Goal: Task Accomplishment & Management: Manage account settings

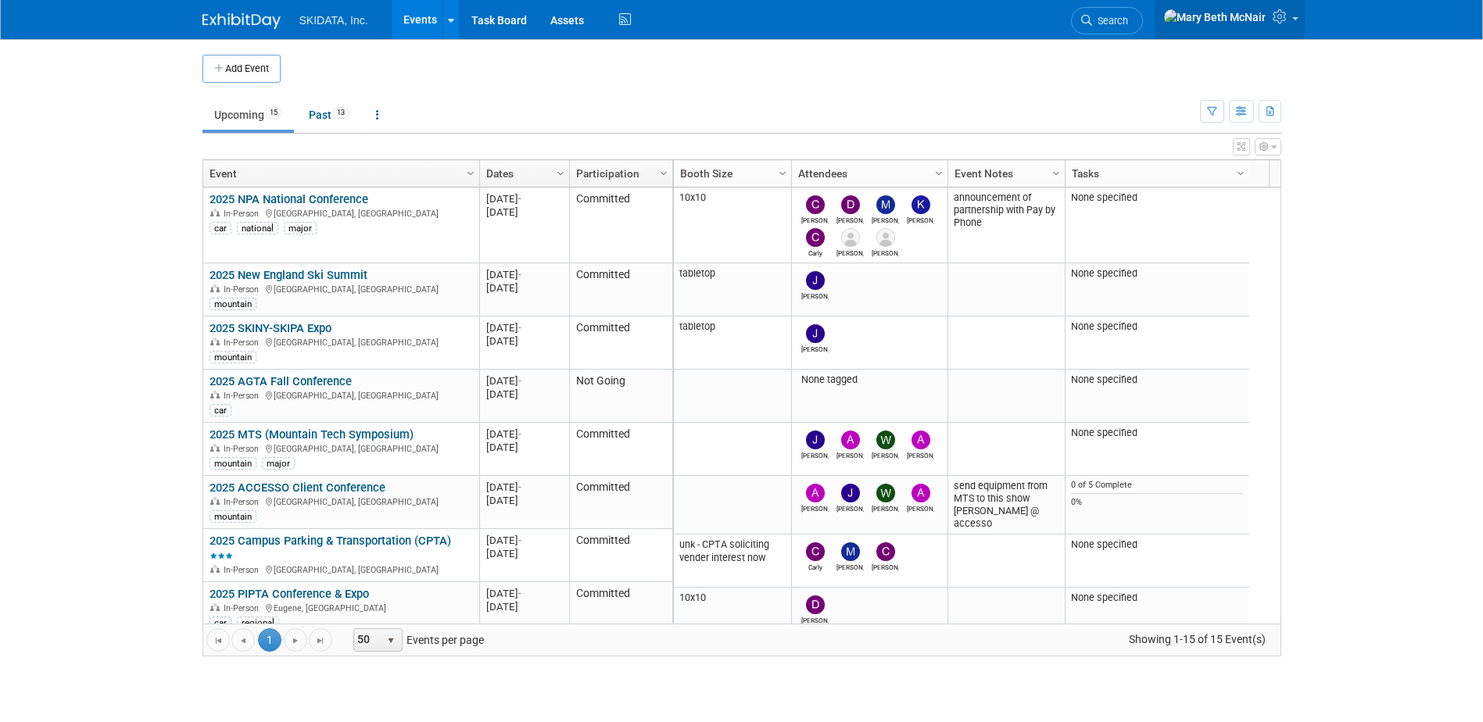
click at [1289, 22] on icon at bounding box center [1282, 16] width 18 height 14
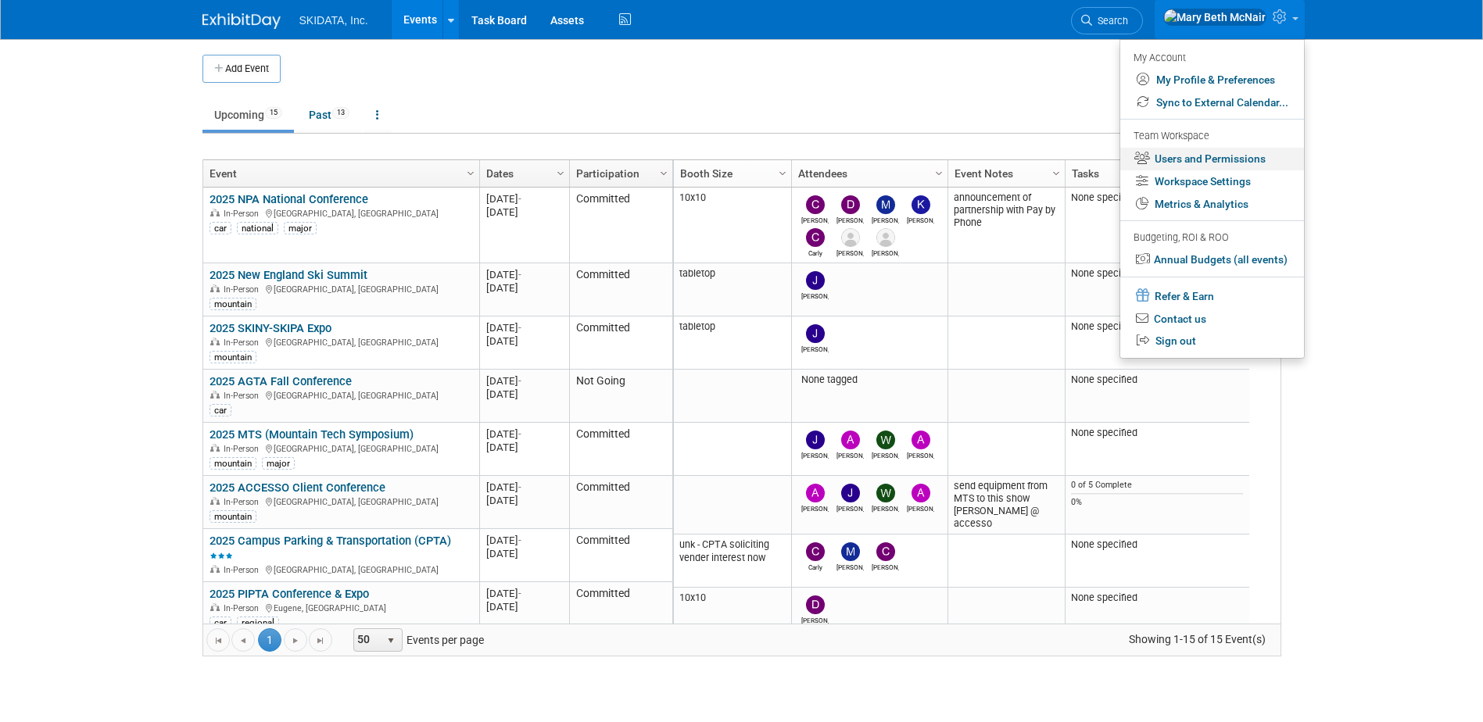
click at [1171, 159] on link "Users and Permissions" at bounding box center [1212, 159] width 184 height 23
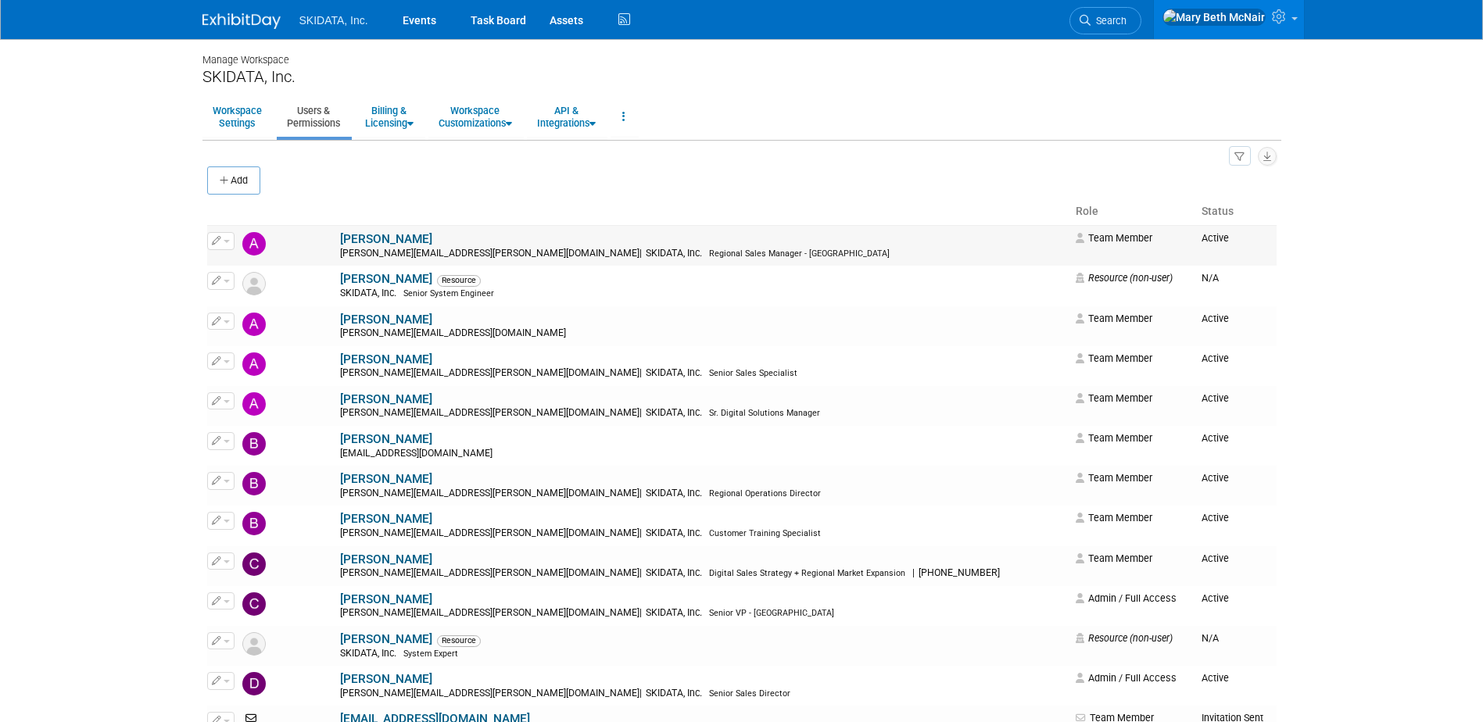
click at [227, 242] on span "button" at bounding box center [227, 241] width 6 height 3
click at [248, 271] on link "Edit" at bounding box center [270, 267] width 124 height 22
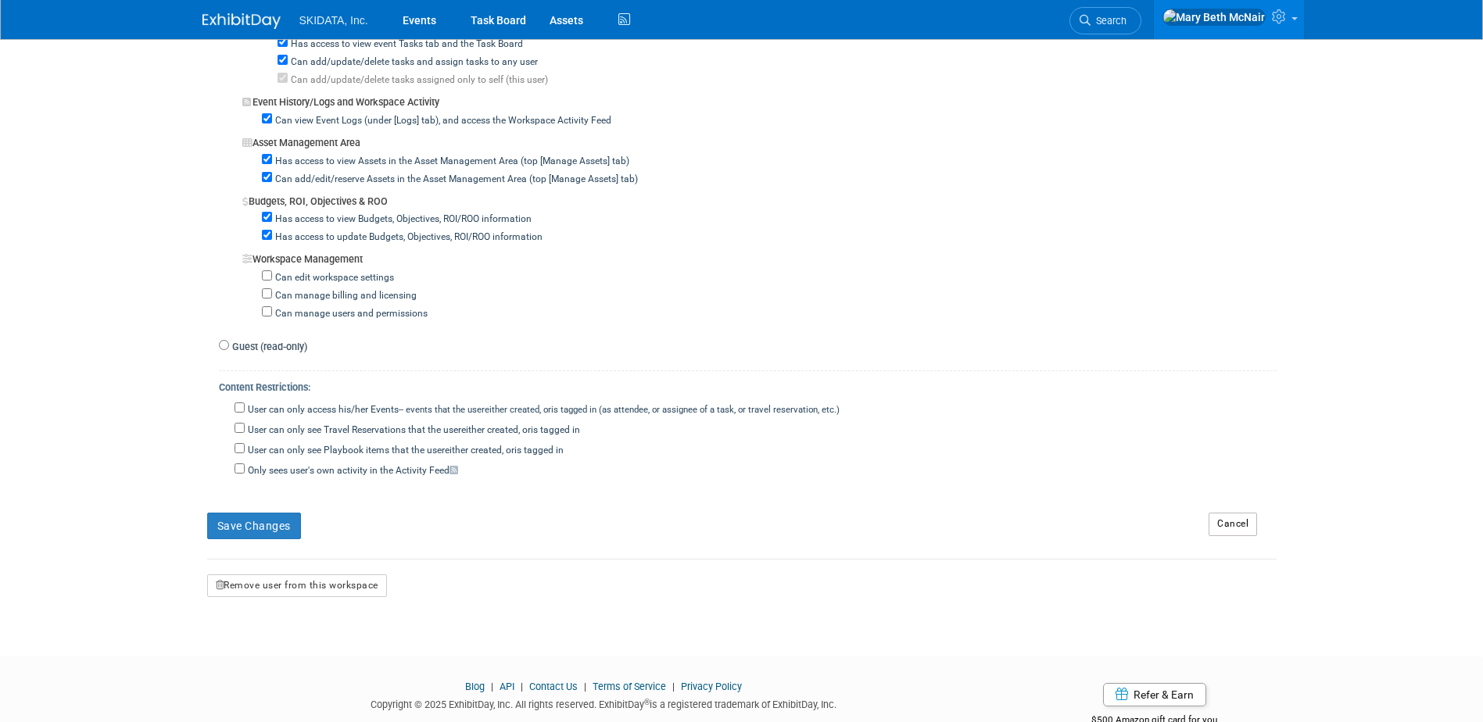
scroll to position [1251, 0]
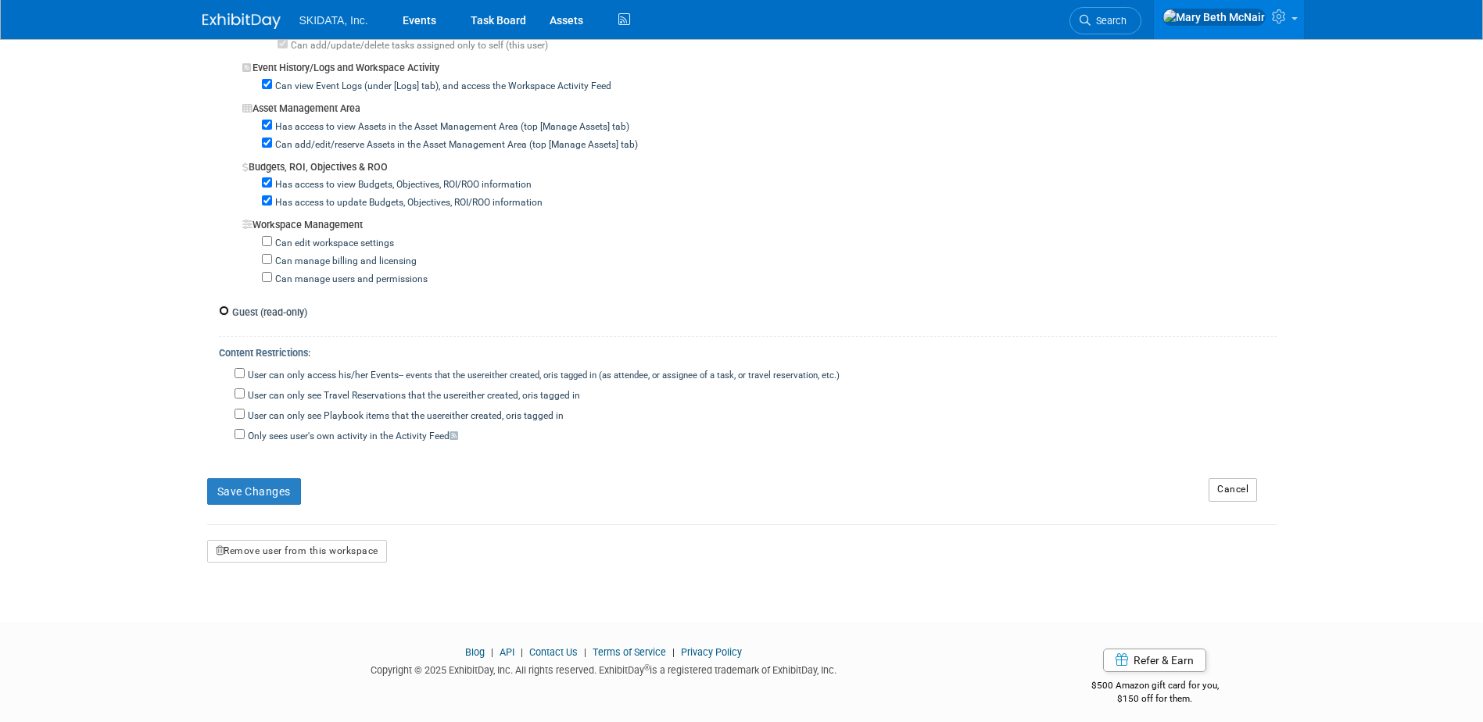
click at [226, 314] on input "Guest (read-only)" at bounding box center [224, 311] width 10 height 10
radio input "true"
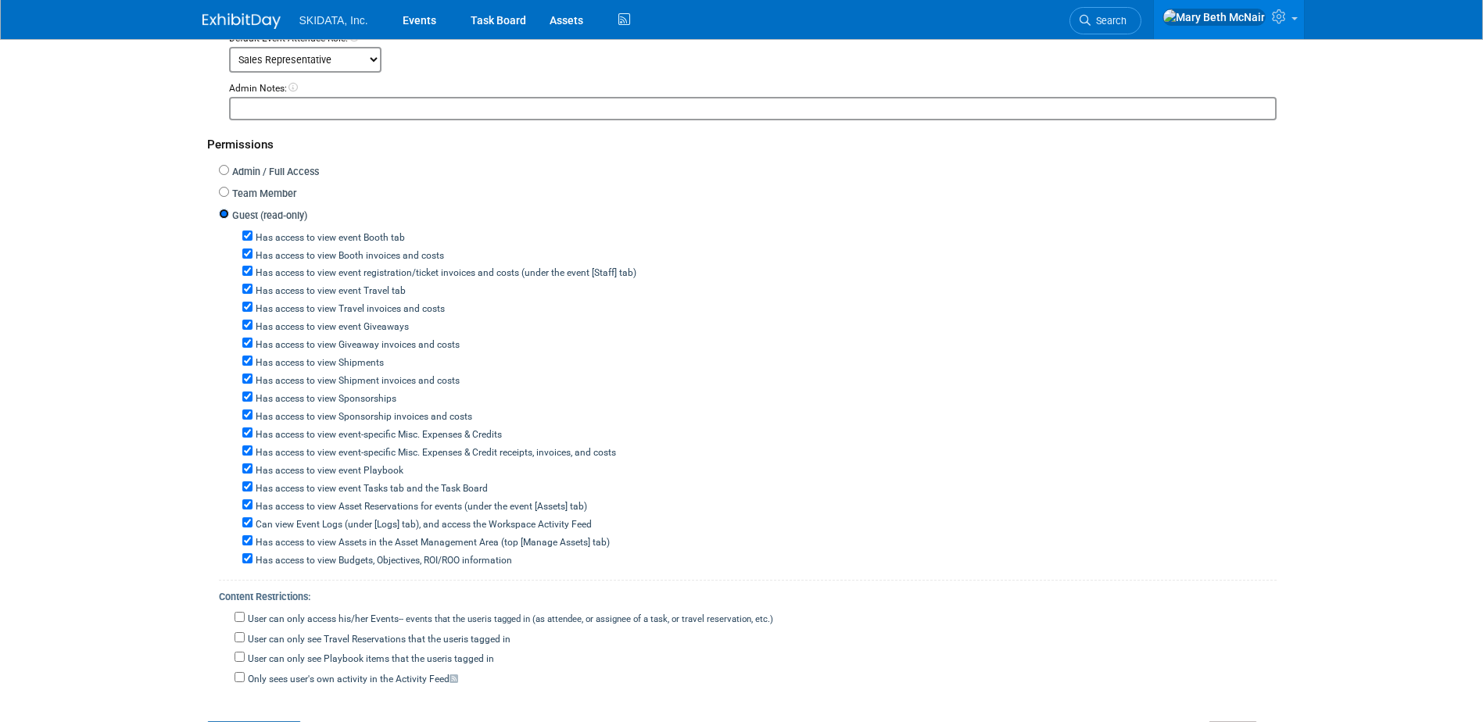
scroll to position [364, 0]
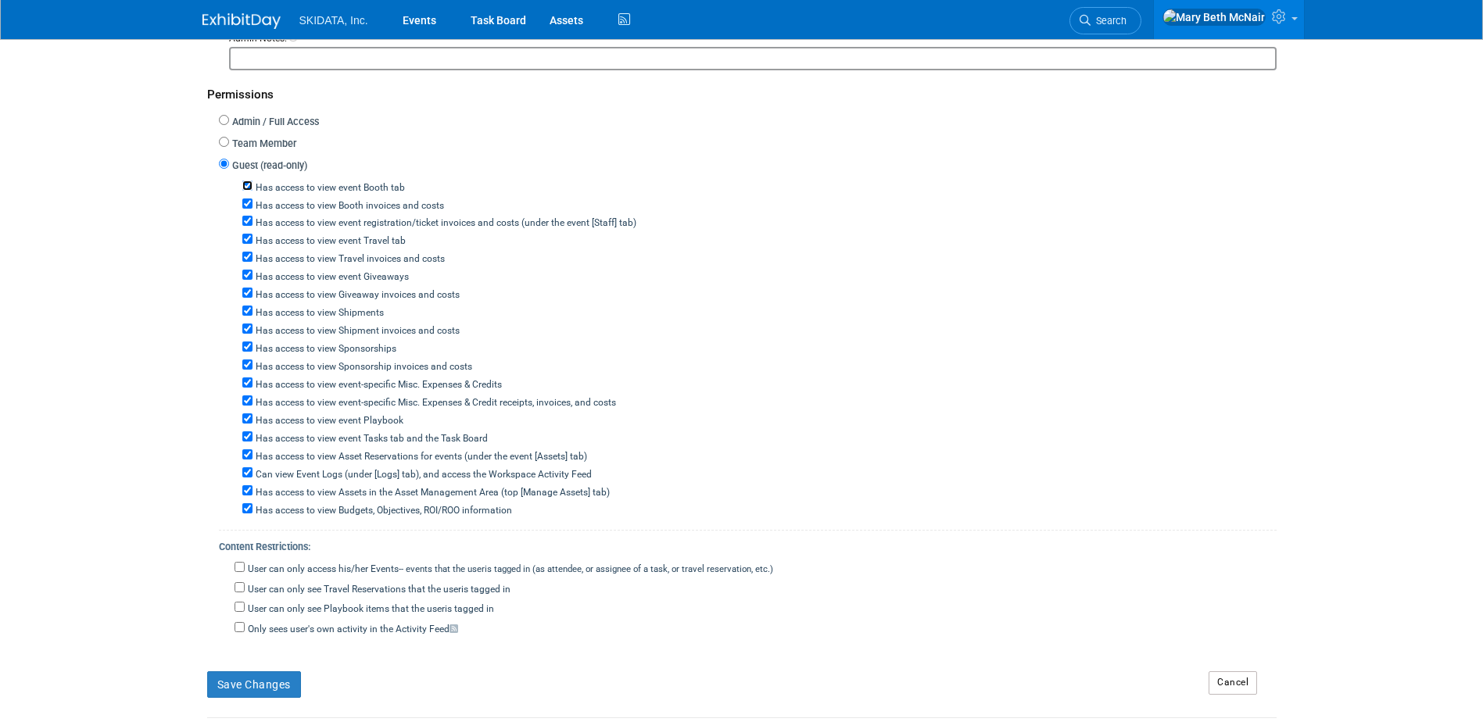
click at [246, 187] on input "Has access to view event Booth tab" at bounding box center [247, 186] width 10 height 10
checkbox input "false"
click at [249, 223] on input "Has access to view event registration/ticket invoices and costs (under the even…" at bounding box center [247, 221] width 10 height 10
checkbox input "false"
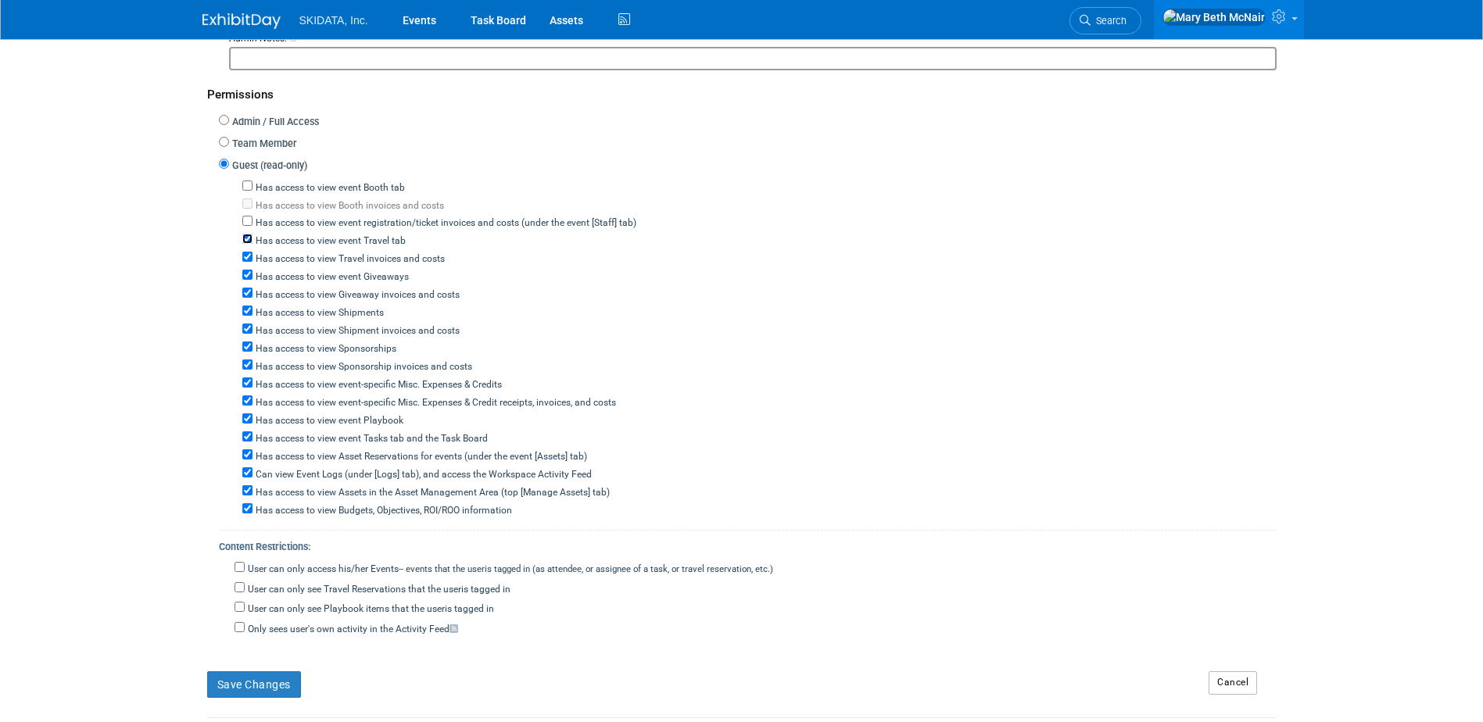
click at [245, 242] on input "Has access to view event Travel tab" at bounding box center [247, 239] width 10 height 10
checkbox input "false"
click at [249, 271] on input "Has access to view event Giveaways" at bounding box center [247, 275] width 10 height 10
checkbox input "false"
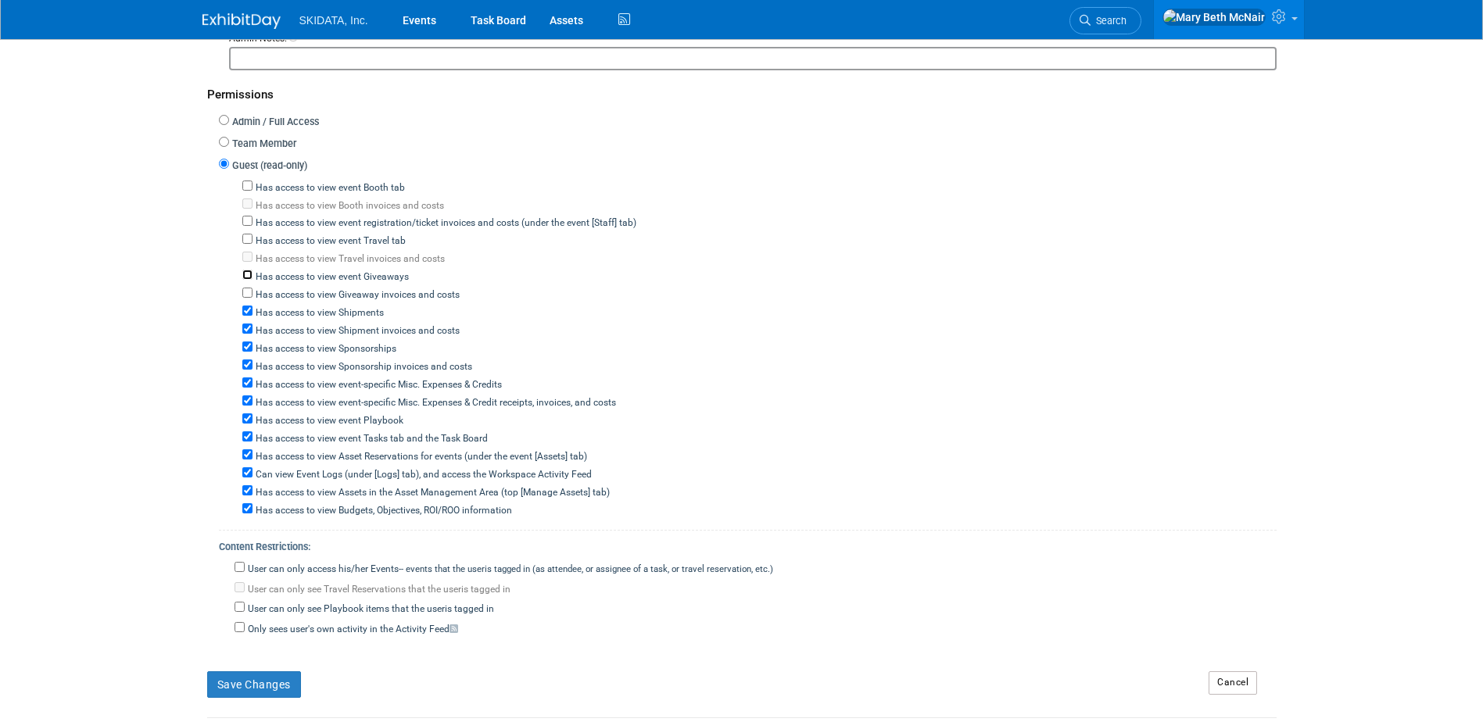
checkbox input "false"
click at [249, 312] on input "Has access to view Shipments" at bounding box center [247, 311] width 10 height 10
checkbox input "false"
click at [250, 347] on input "Has access to view Sponsorships" at bounding box center [247, 347] width 10 height 10
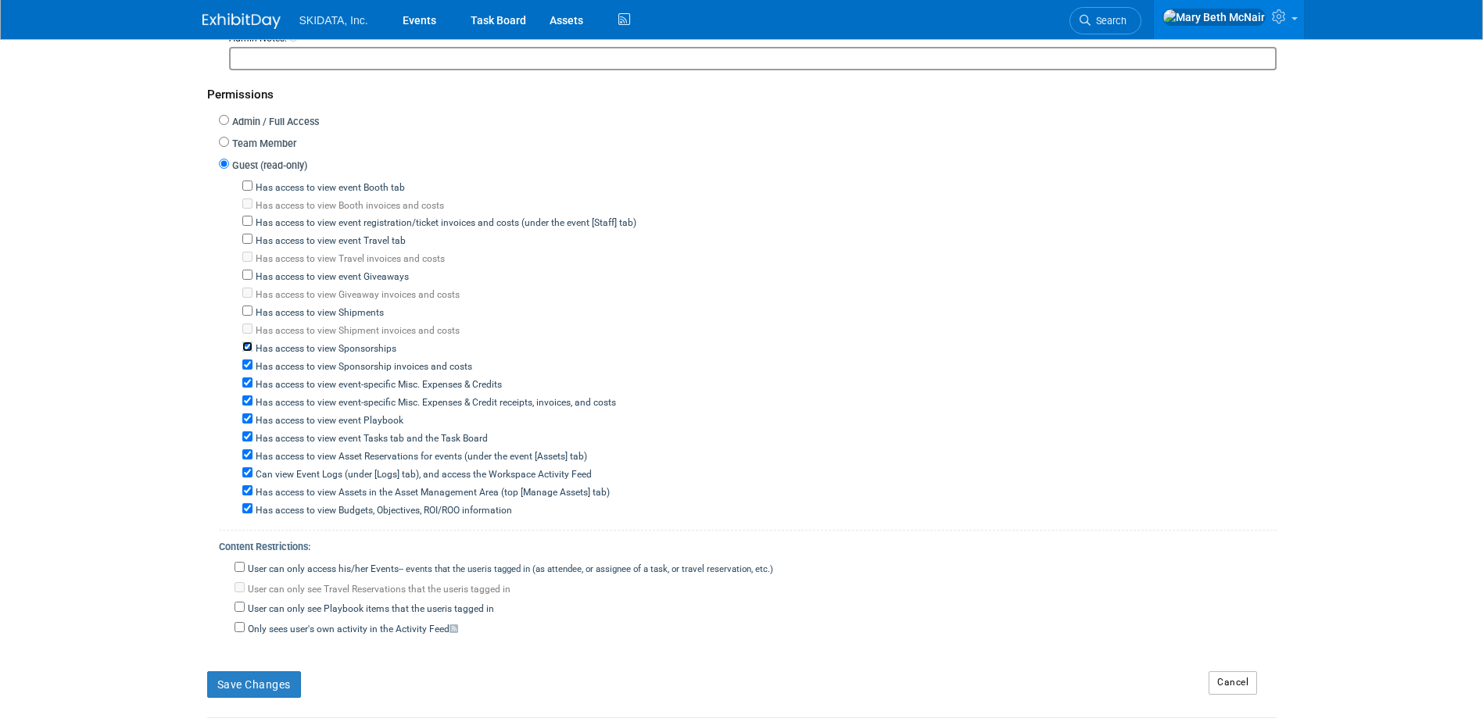
checkbox input "false"
click at [251, 385] on input "Has access to view event-specific Misc. Expenses & Credits" at bounding box center [247, 383] width 10 height 10
checkbox input "false"
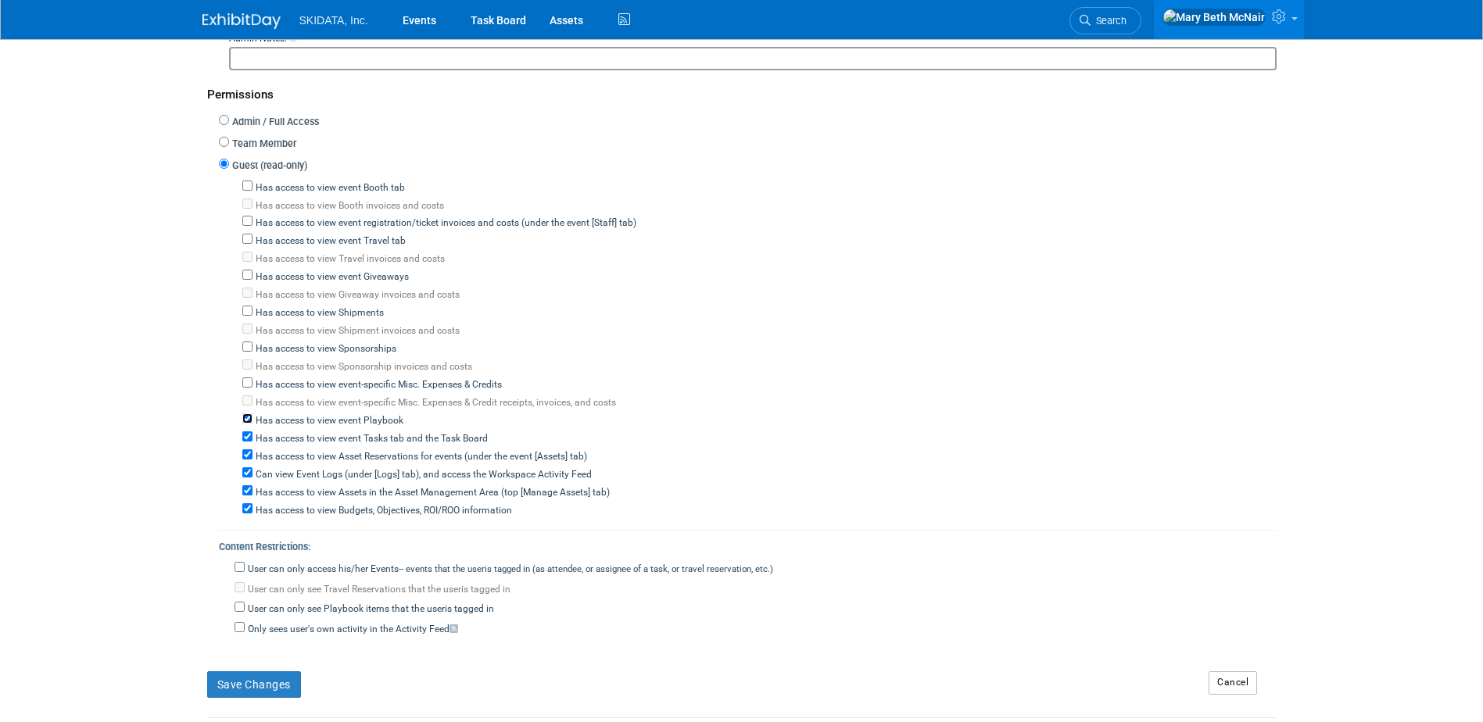
click at [251, 421] on input "Has access to view event Playbook" at bounding box center [247, 419] width 10 height 10
checkbox input "false"
click at [249, 436] on input "Has access to view event Tasks tab and the Task Board" at bounding box center [247, 437] width 10 height 10
checkbox input "false"
click at [245, 454] on input "Has access to view Asset Reservations for events (under the event [Assets] tab)" at bounding box center [247, 455] width 10 height 10
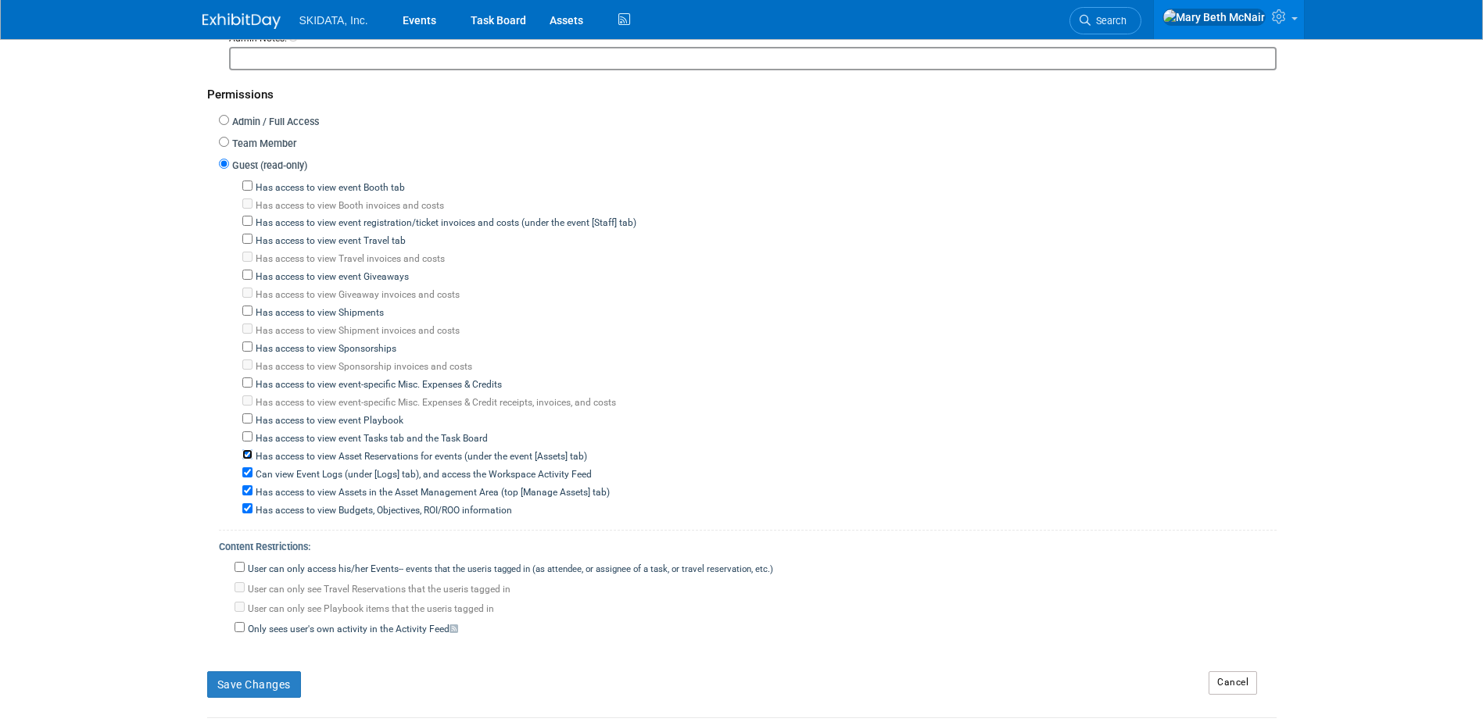
checkbox input "false"
click at [249, 470] on input "Can view Event Logs (under [Logs] tab), and access the Workspace Activity Feed" at bounding box center [247, 473] width 10 height 10
checkbox input "false"
click at [247, 487] on input "Has access to view Assets in the Asset Management Area (top [Manage Assets] tab)" at bounding box center [247, 491] width 10 height 10
checkbox input "false"
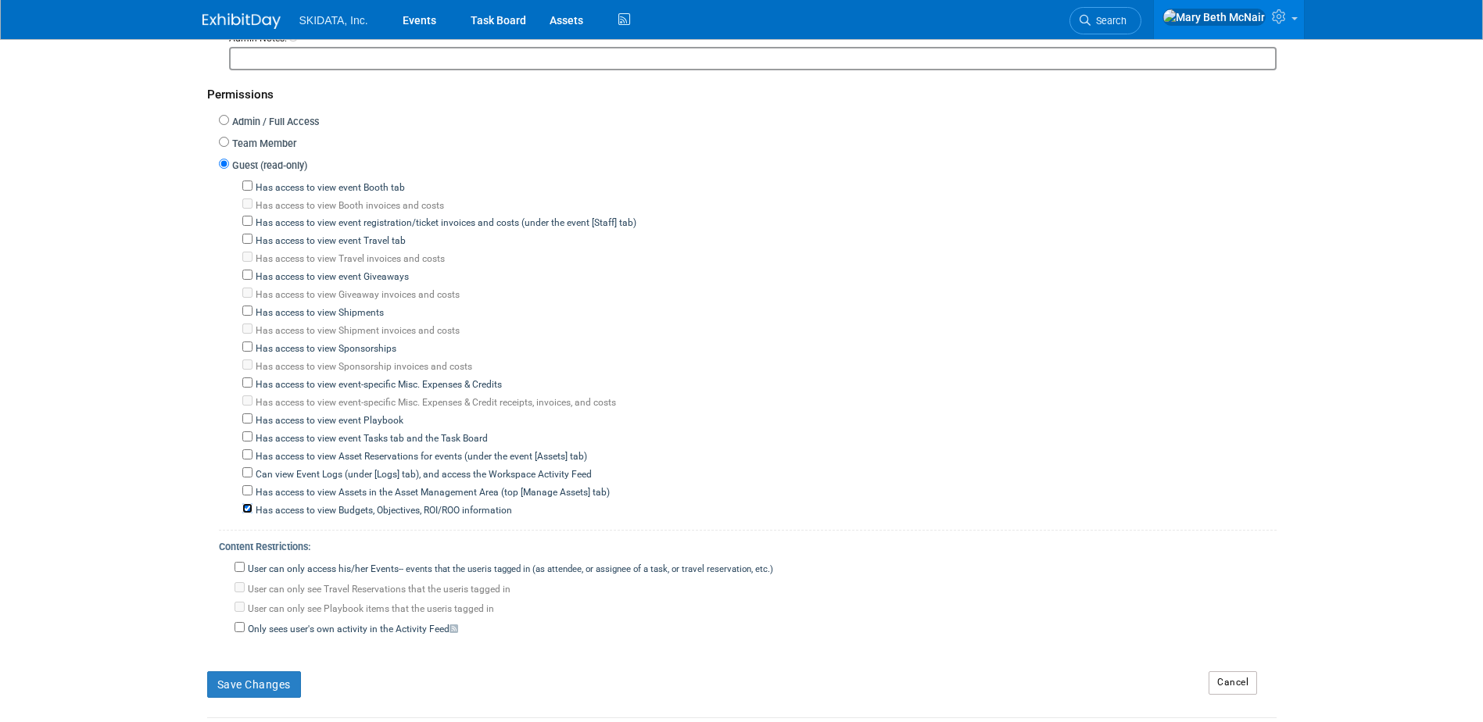
click at [246, 505] on input "Has access to view Budgets, Objectives, ROI/ROO information" at bounding box center [247, 509] width 10 height 10
checkbox input "false"
click at [241, 633] on input "Only sees user's own activity in the Activity Feed" at bounding box center [240, 627] width 10 height 10
checkbox input "true"
click at [241, 690] on button "Save Changes" at bounding box center [254, 685] width 94 height 27
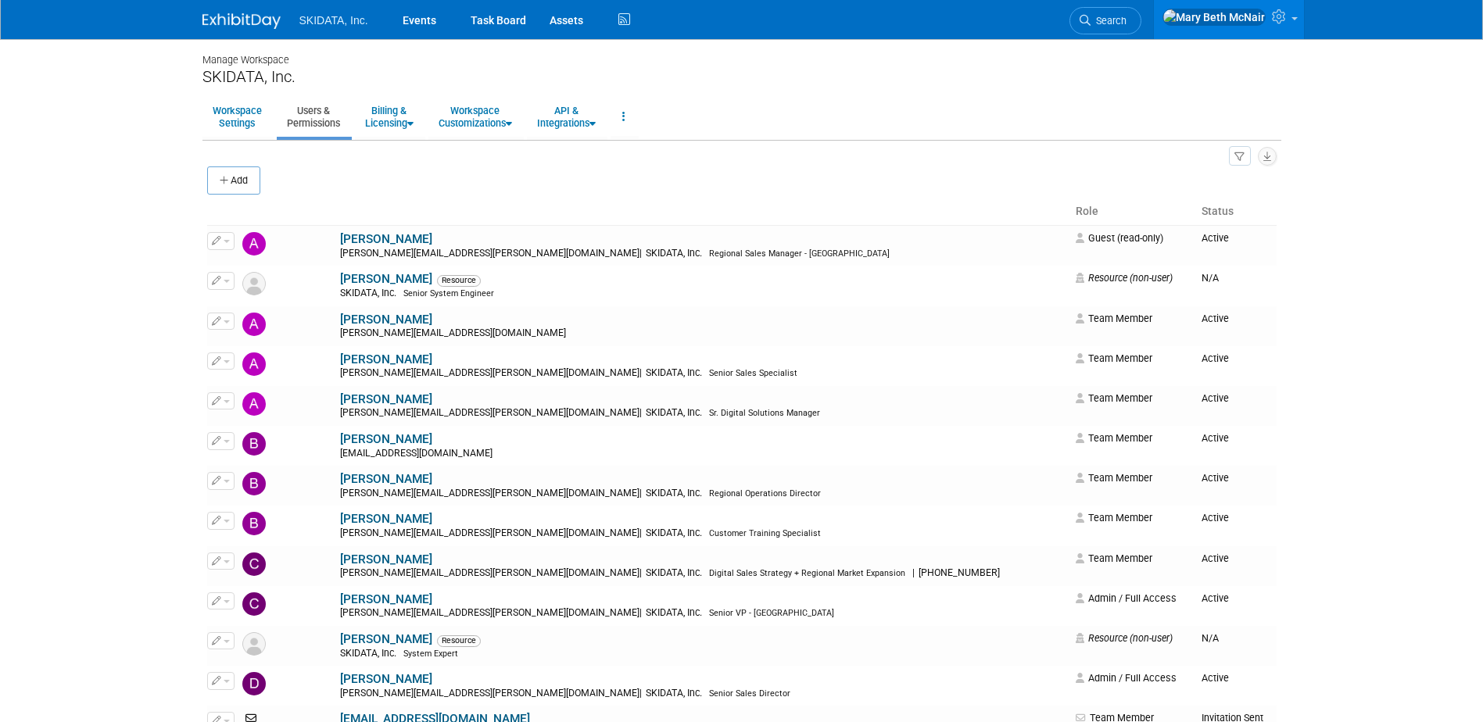
click at [1232, 156] on button "button" at bounding box center [1240, 156] width 22 height 20
click at [1139, 209] on link "Users 31" at bounding box center [1189, 205] width 124 height 27
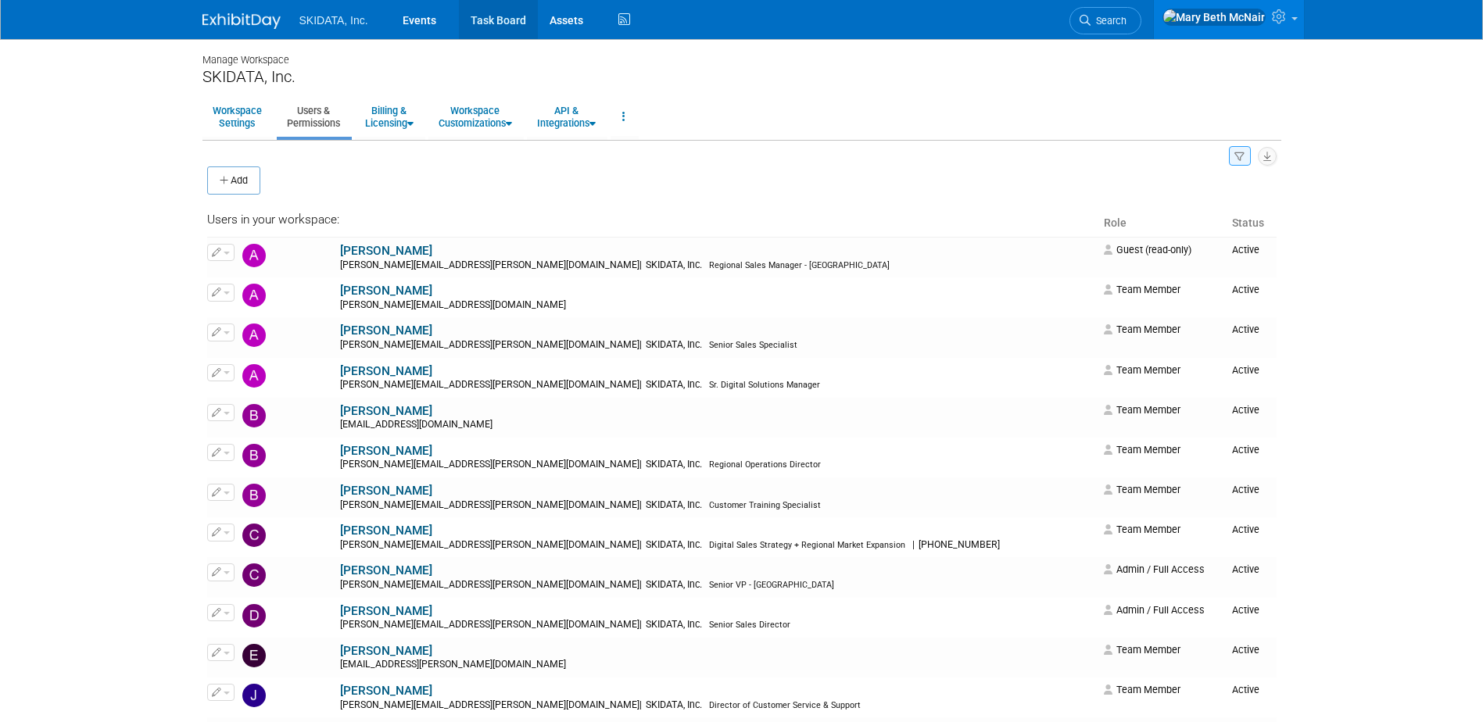
click at [503, 16] on link "Task Board" at bounding box center [498, 19] width 79 height 39
click at [227, 181] on icon "button" at bounding box center [225, 181] width 11 height 10
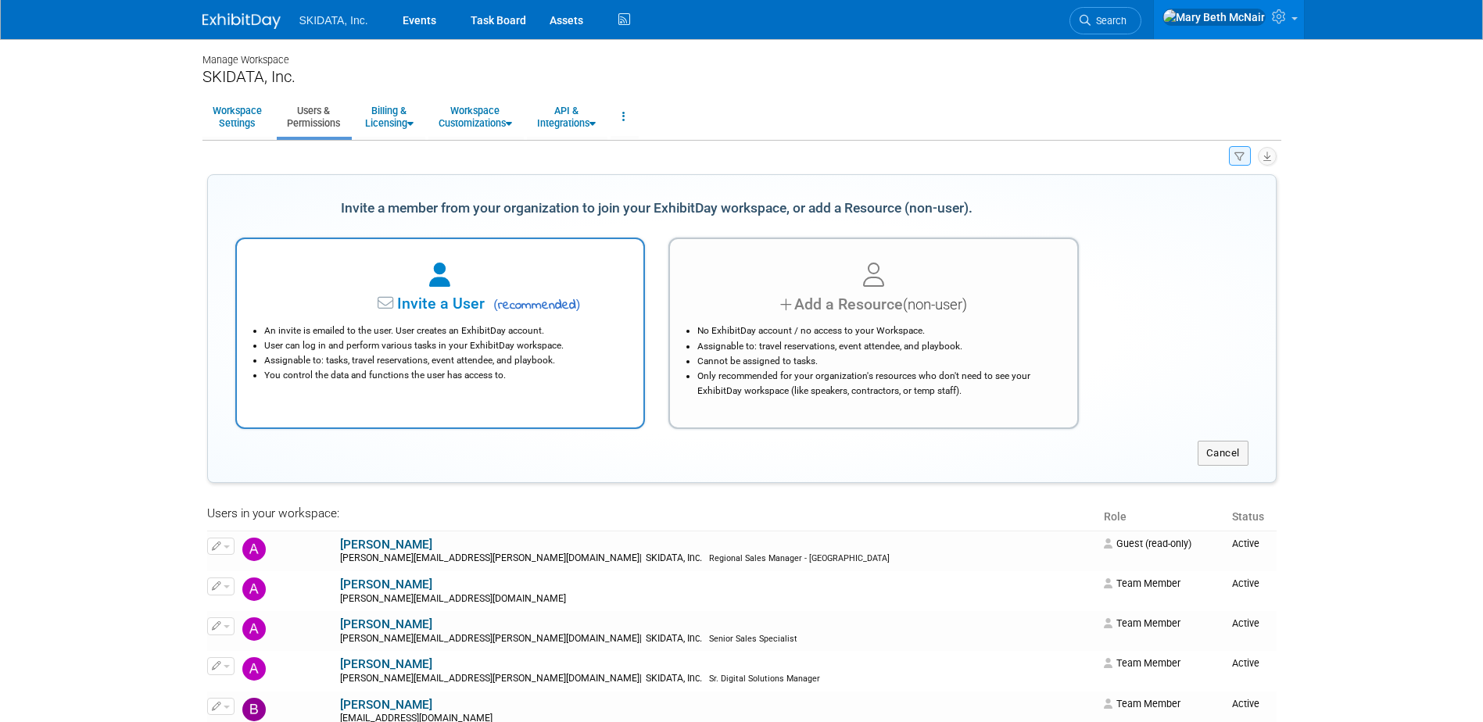
click at [476, 287] on div at bounding box center [440, 276] width 368 height 34
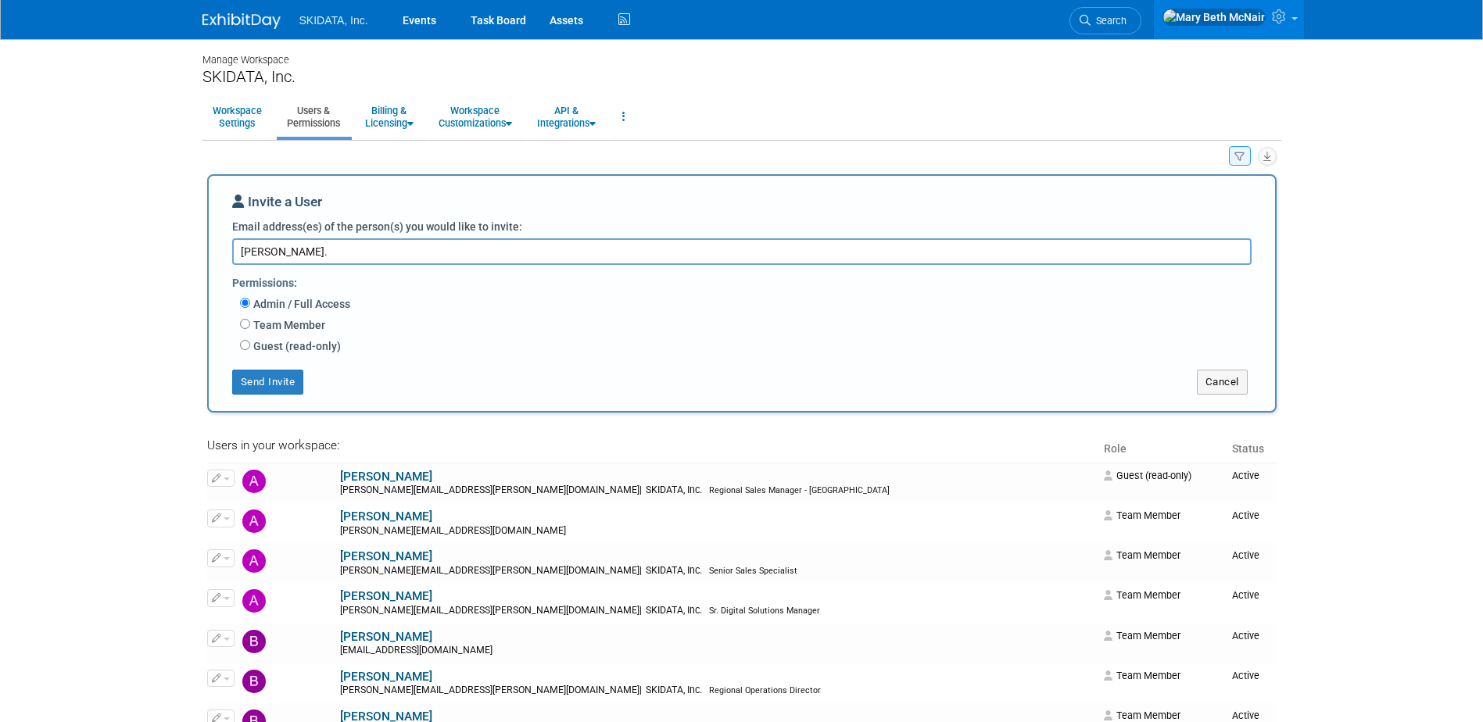
click at [303, 243] on textarea "sabine." at bounding box center [742, 251] width 1020 height 27
type textarea "sabine.beck@skidata.com"
click at [284, 385] on button "Send Invite" at bounding box center [268, 382] width 72 height 25
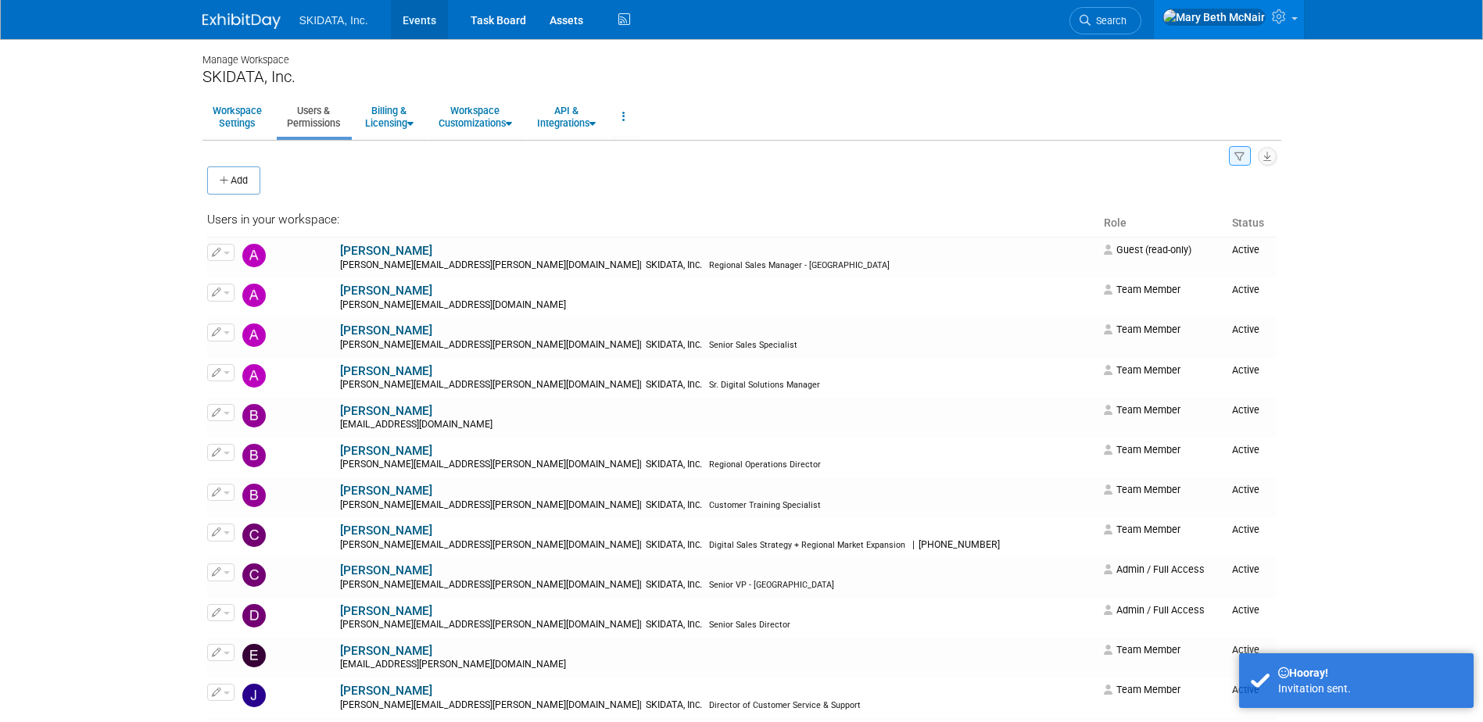
click at [418, 22] on link "Events" at bounding box center [419, 19] width 57 height 39
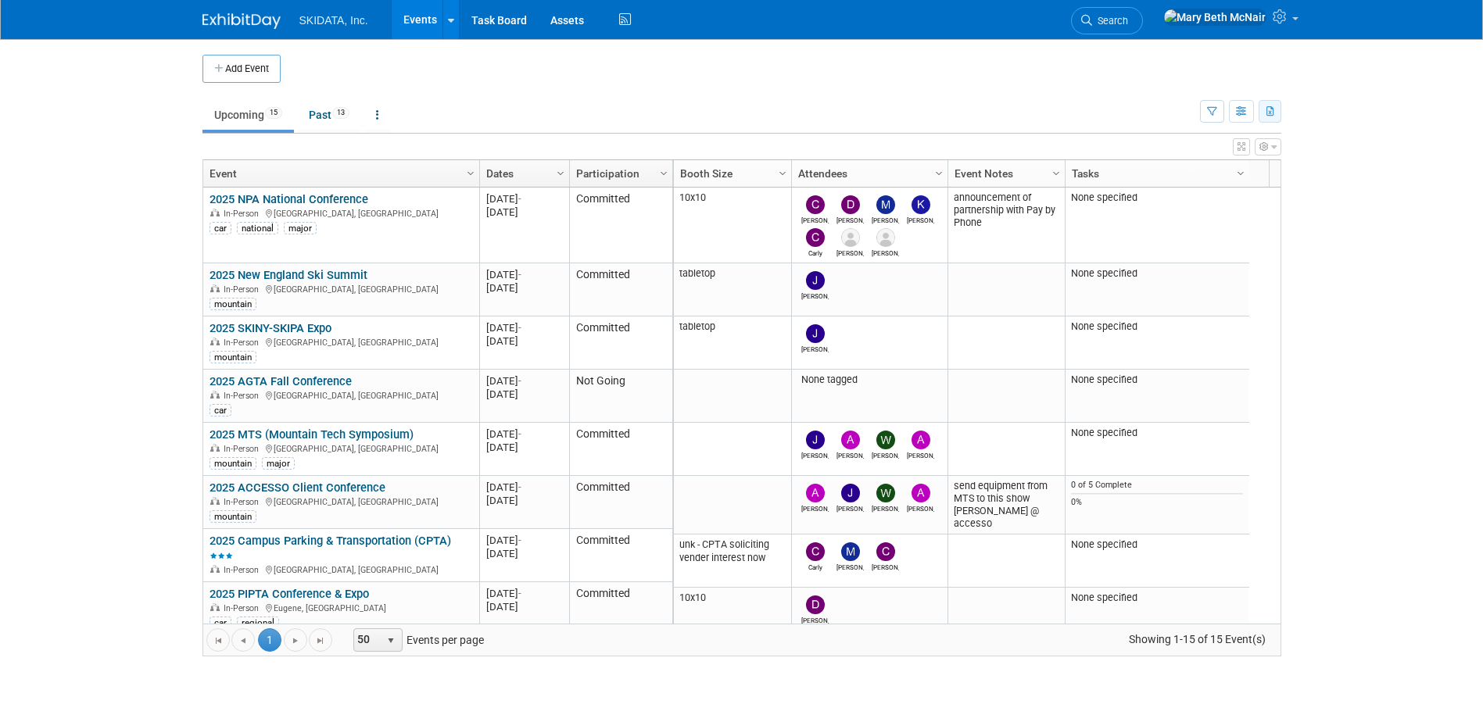
click at [1271, 119] on button "button" at bounding box center [1270, 111] width 23 height 23
click at [1161, 158] on link "Export Current View (15 Events)" at bounding box center [1184, 161] width 170 height 22
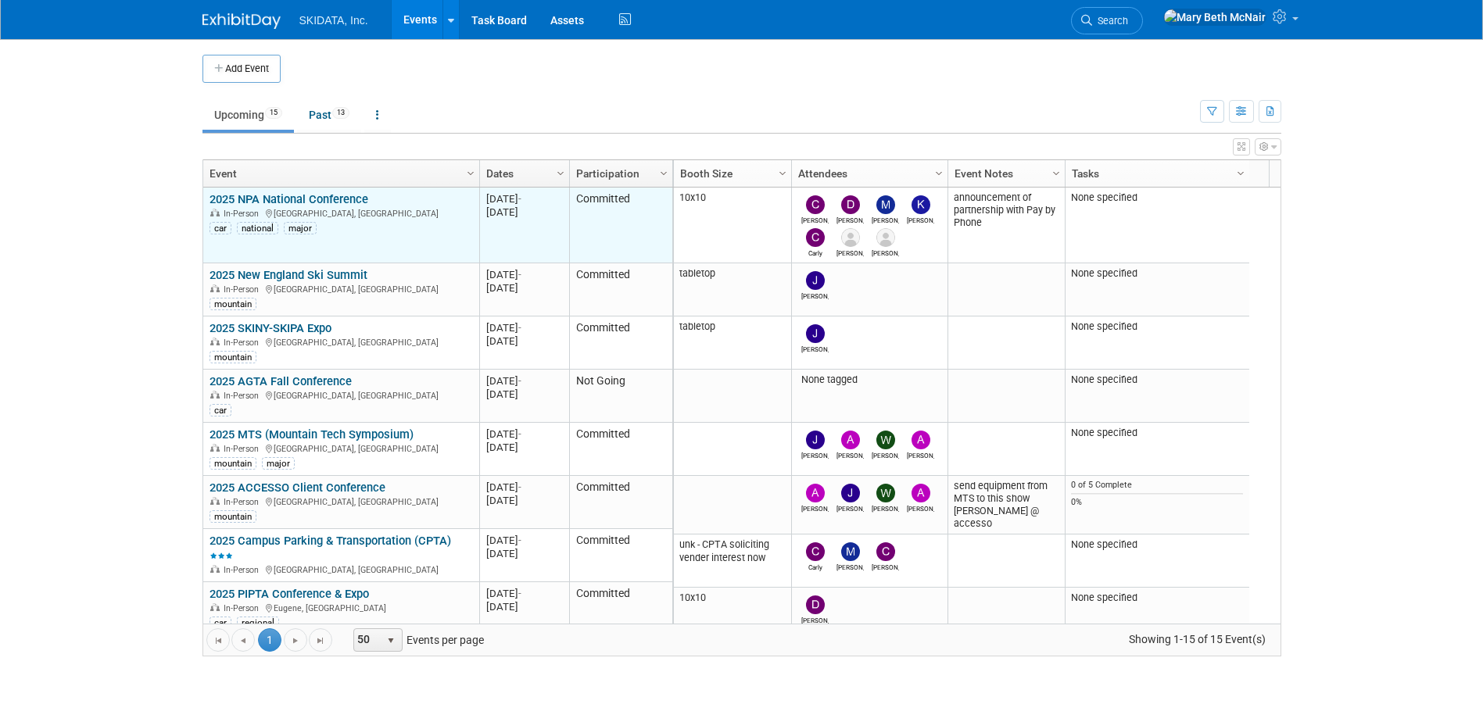
click at [246, 199] on link "2025 NPA National Conference" at bounding box center [289, 199] width 159 height 14
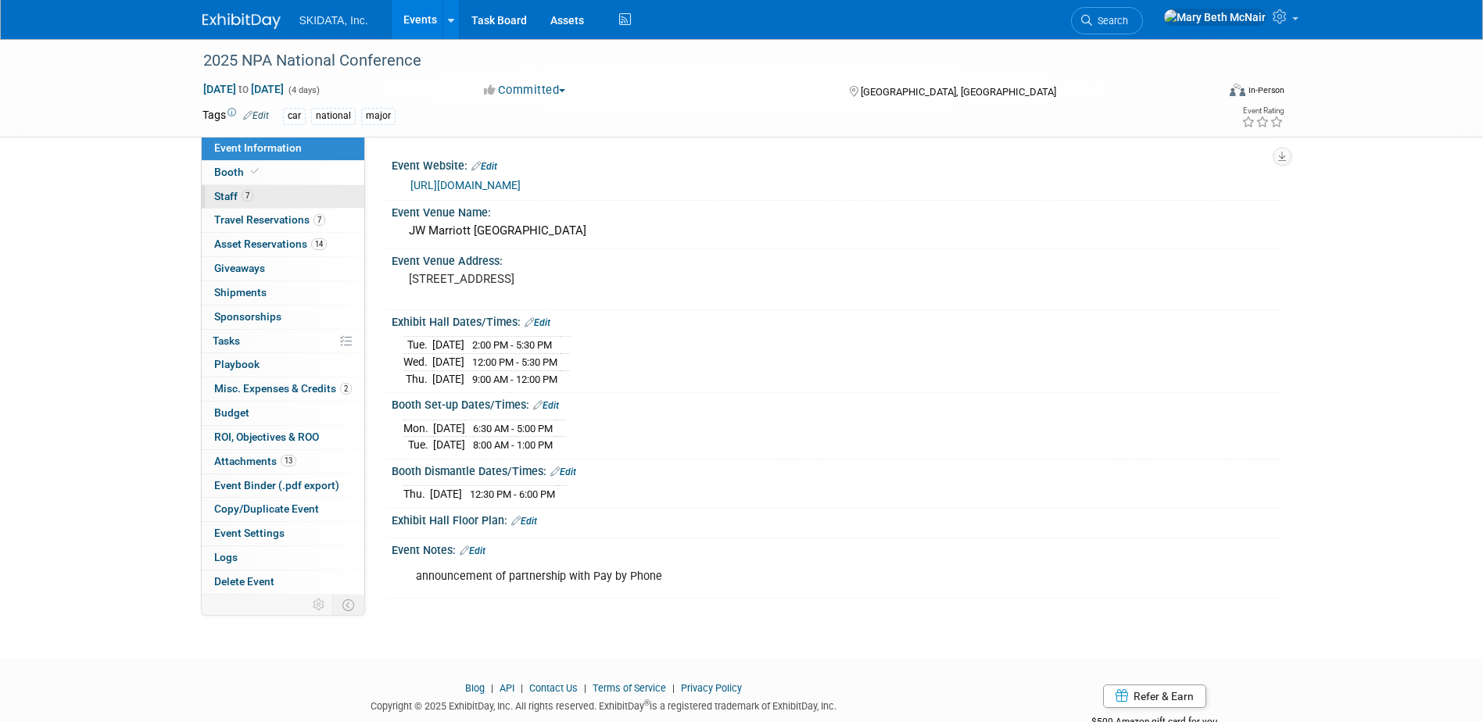
click at [224, 198] on span "Staff 7" at bounding box center [233, 196] width 39 height 13
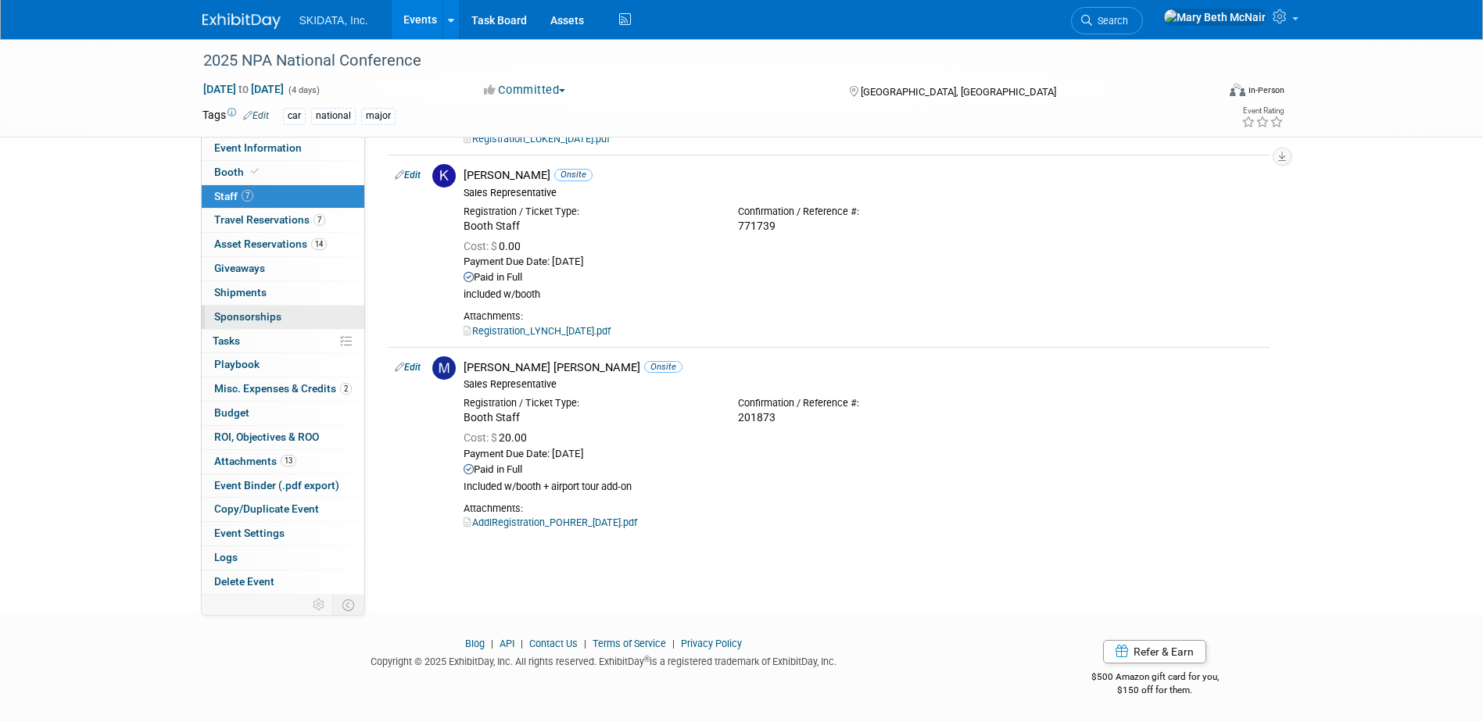
scroll to position [923, 0]
click at [227, 266] on span "Giveaways 0" at bounding box center [239, 268] width 51 height 13
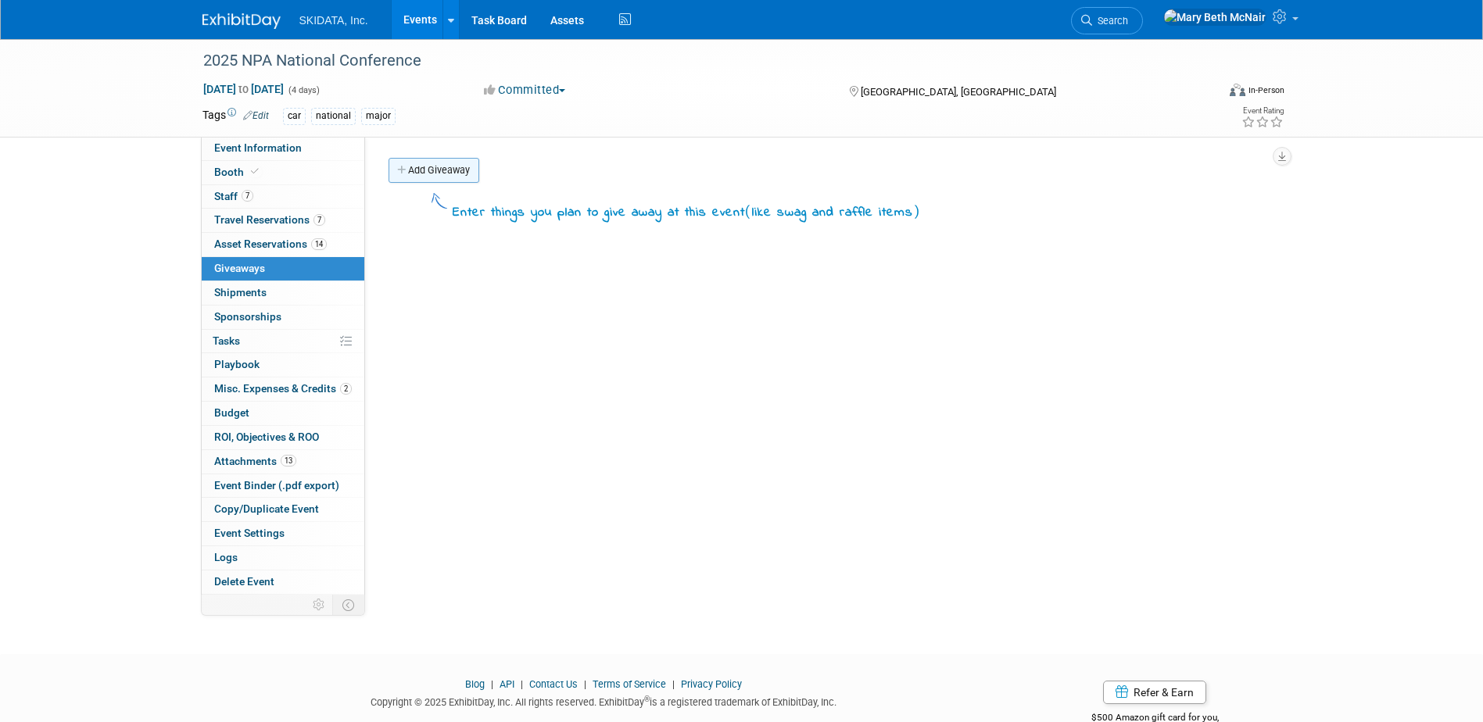
click at [410, 167] on link "Add Giveaway" at bounding box center [434, 170] width 91 height 25
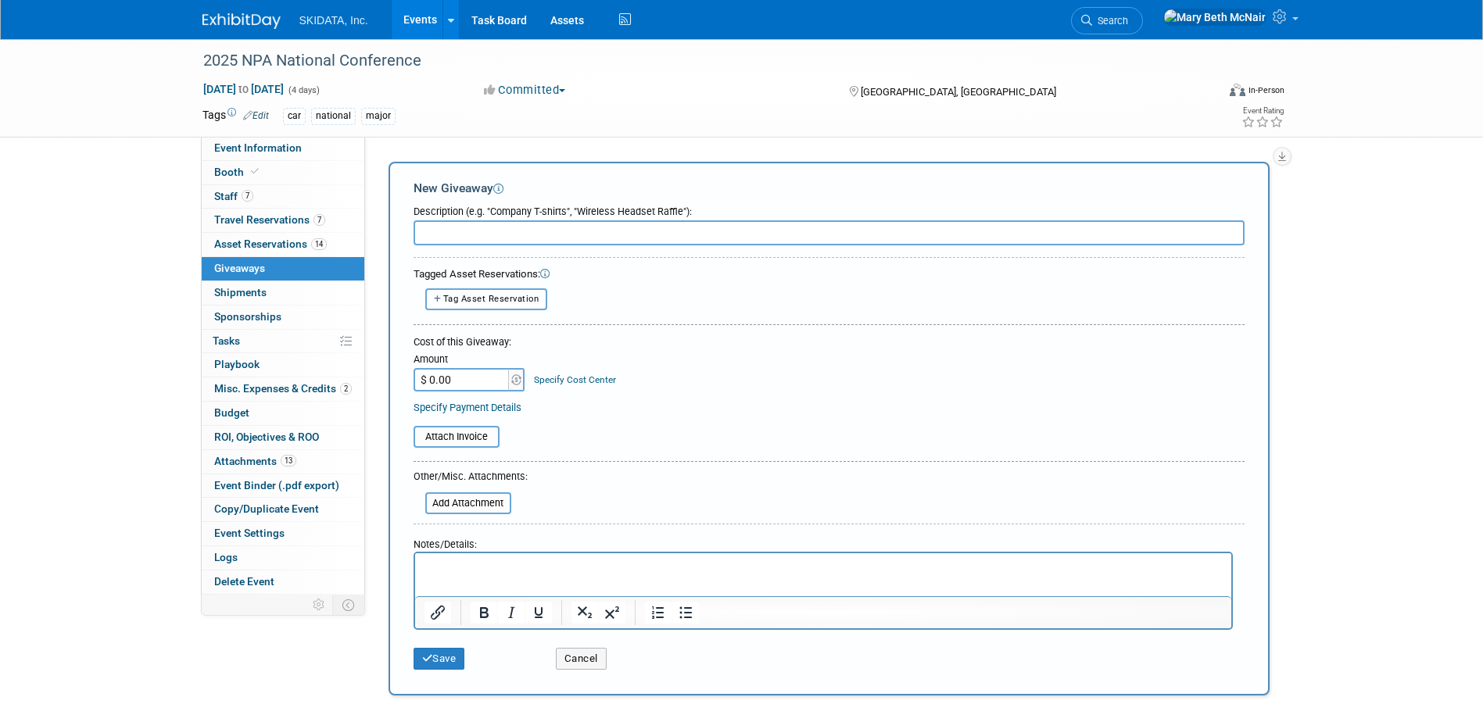
click at [454, 301] on span "Tag Asset Reservation" at bounding box center [491, 299] width 96 height 10
select select
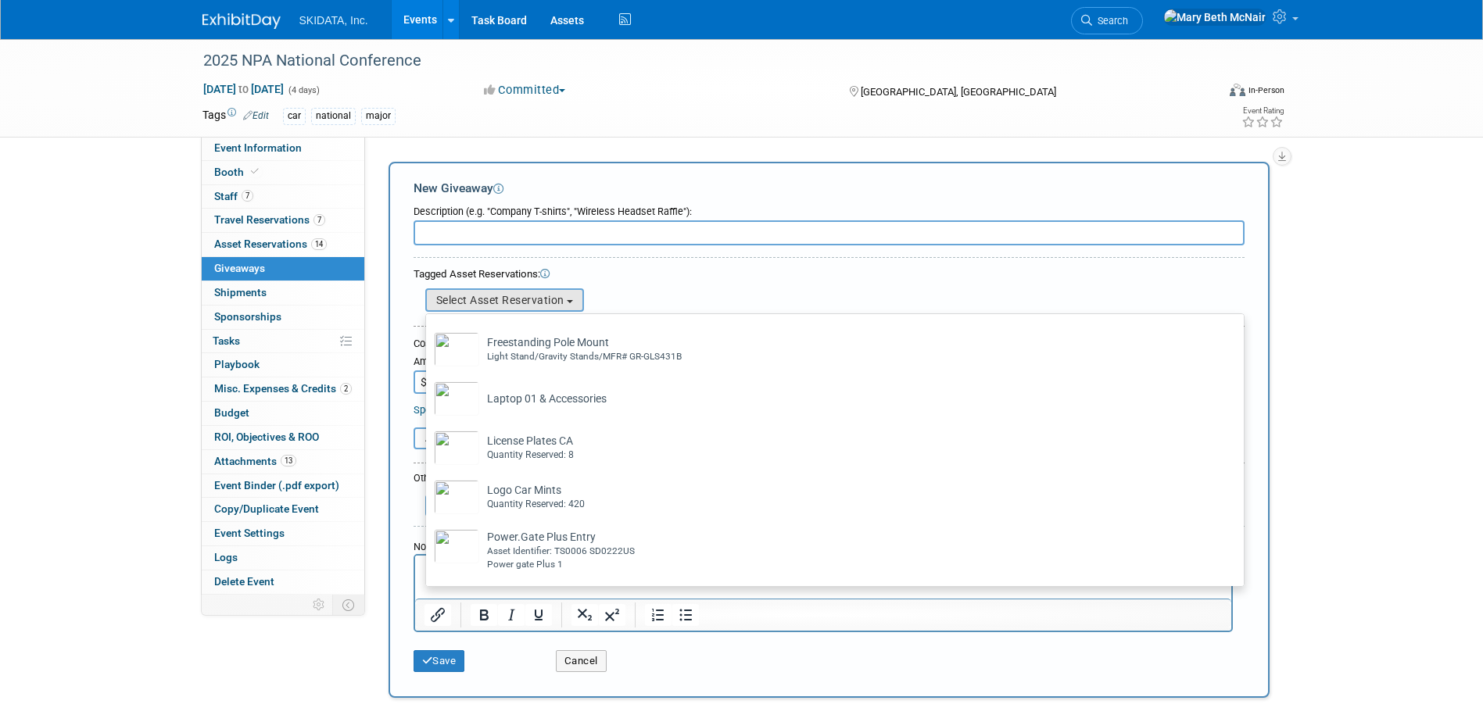
scroll to position [313, 0]
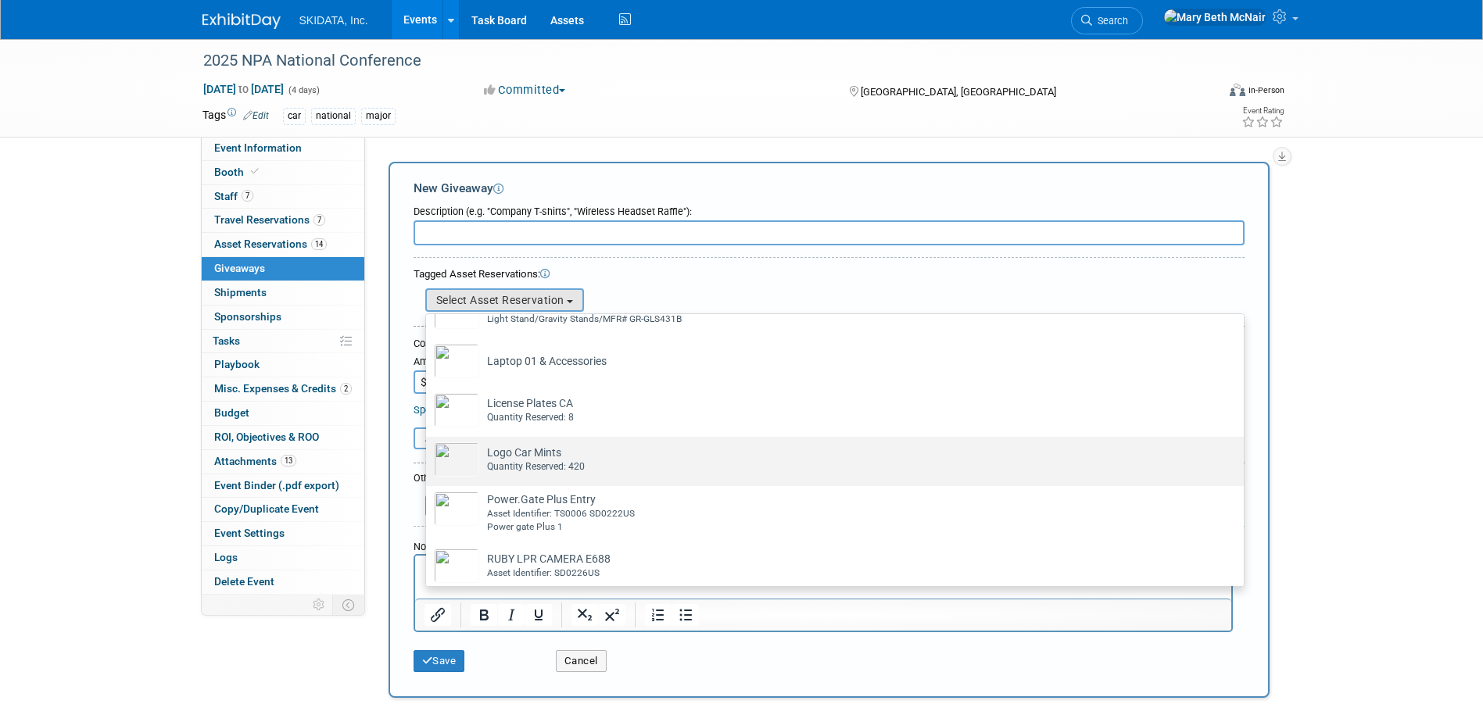
click at [468, 463] on img at bounding box center [456, 460] width 45 height 34
click at [428, 456] on input "Logo Car Mints Already tagged in this giveaway Quantity Reserved: 420" at bounding box center [423, 451] width 10 height 10
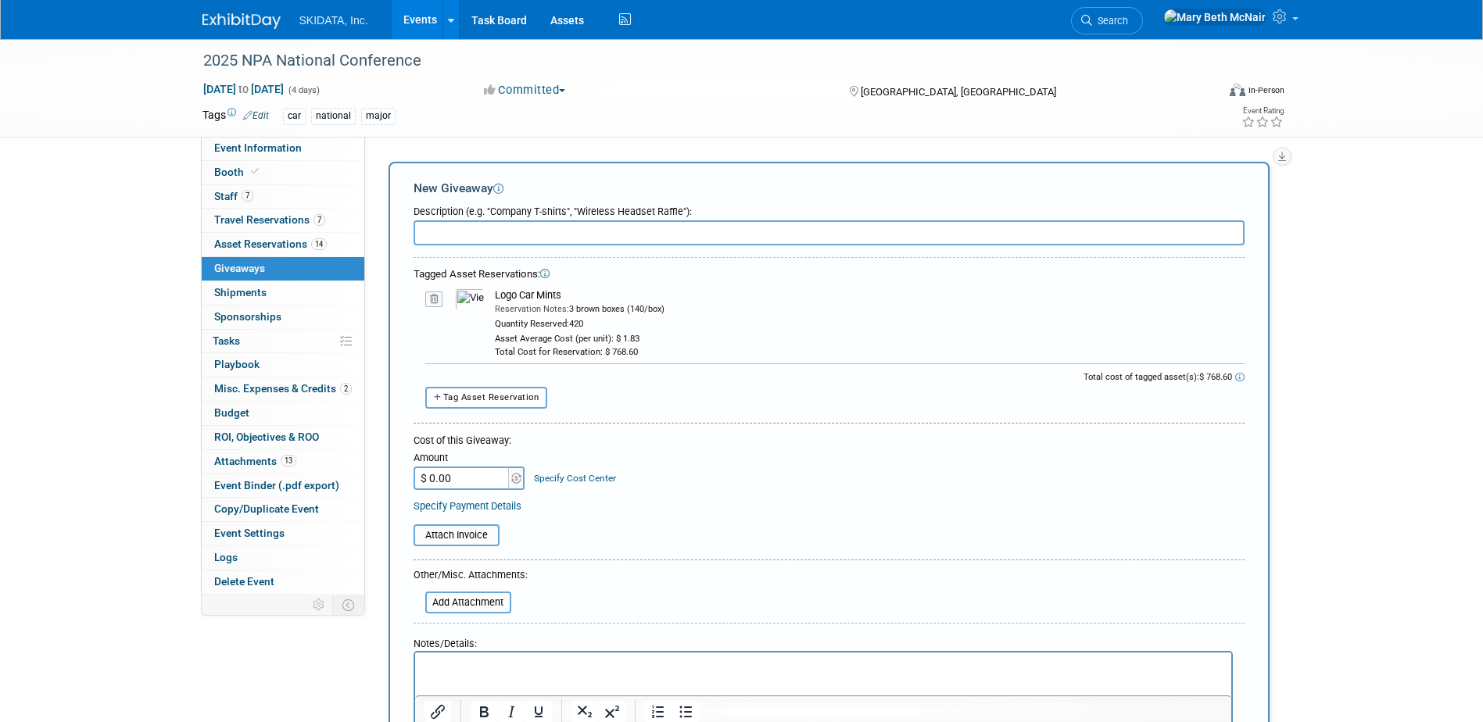
click at [478, 478] on input "$ 0.00" at bounding box center [463, 478] width 98 height 23
type input "$ 768.60"
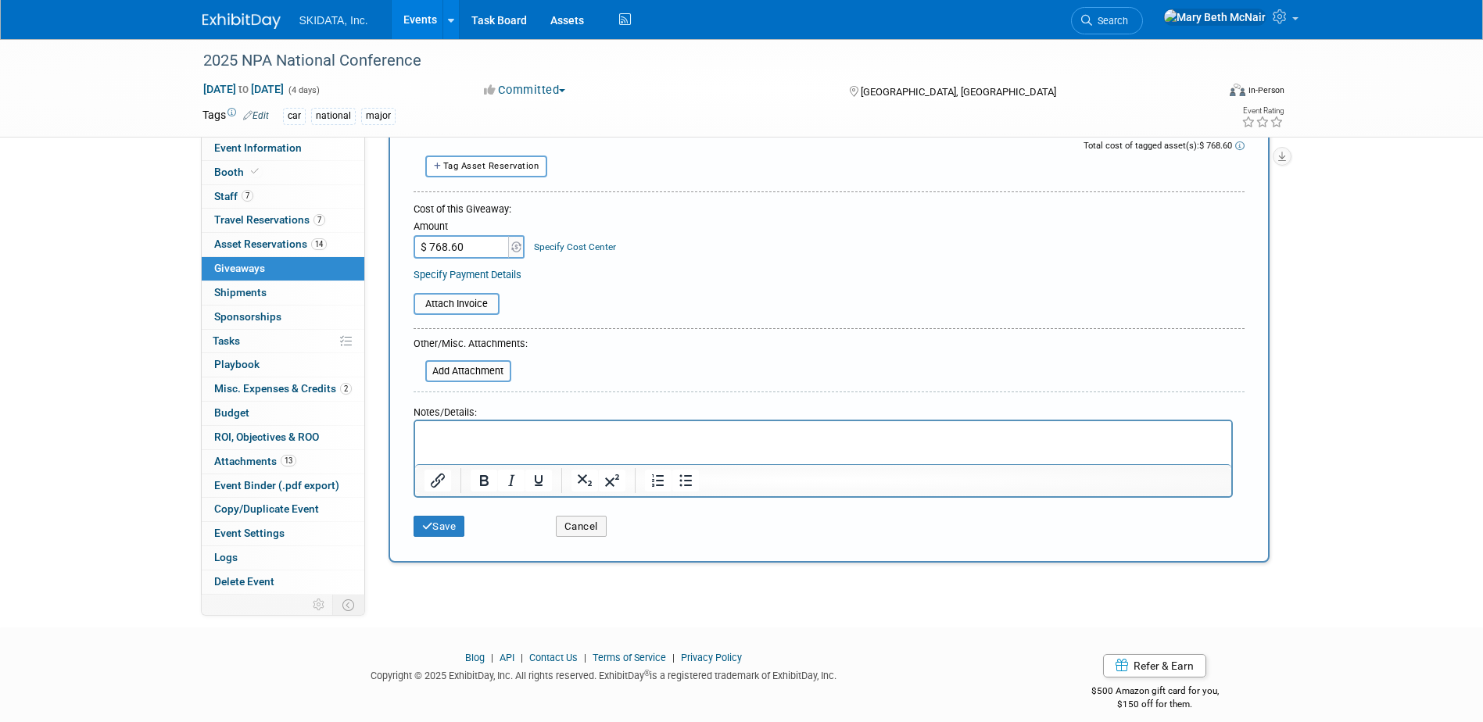
scroll to position [235, 0]
click at [447, 525] on button "Save" at bounding box center [440, 524] width 52 height 22
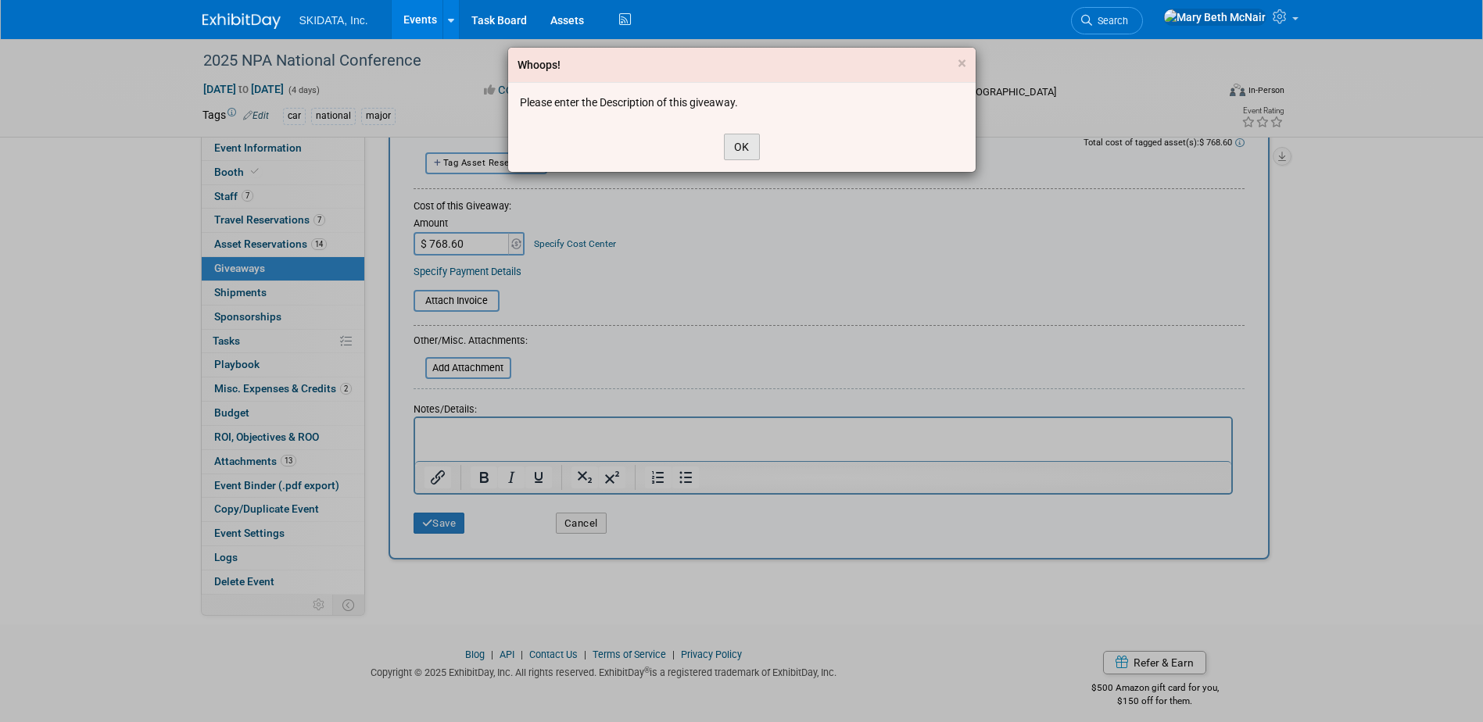
click at [748, 150] on button "OK" at bounding box center [742, 147] width 36 height 27
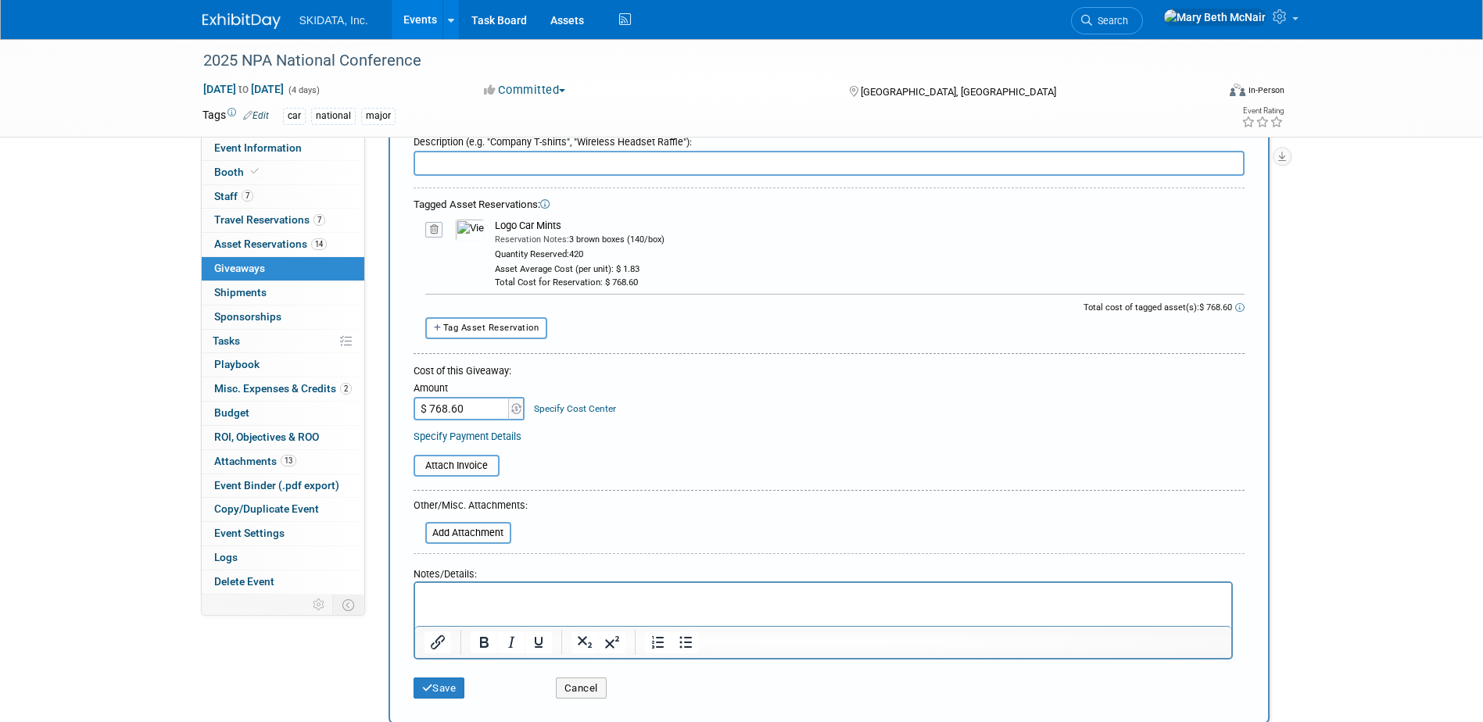
scroll to position [0, 0]
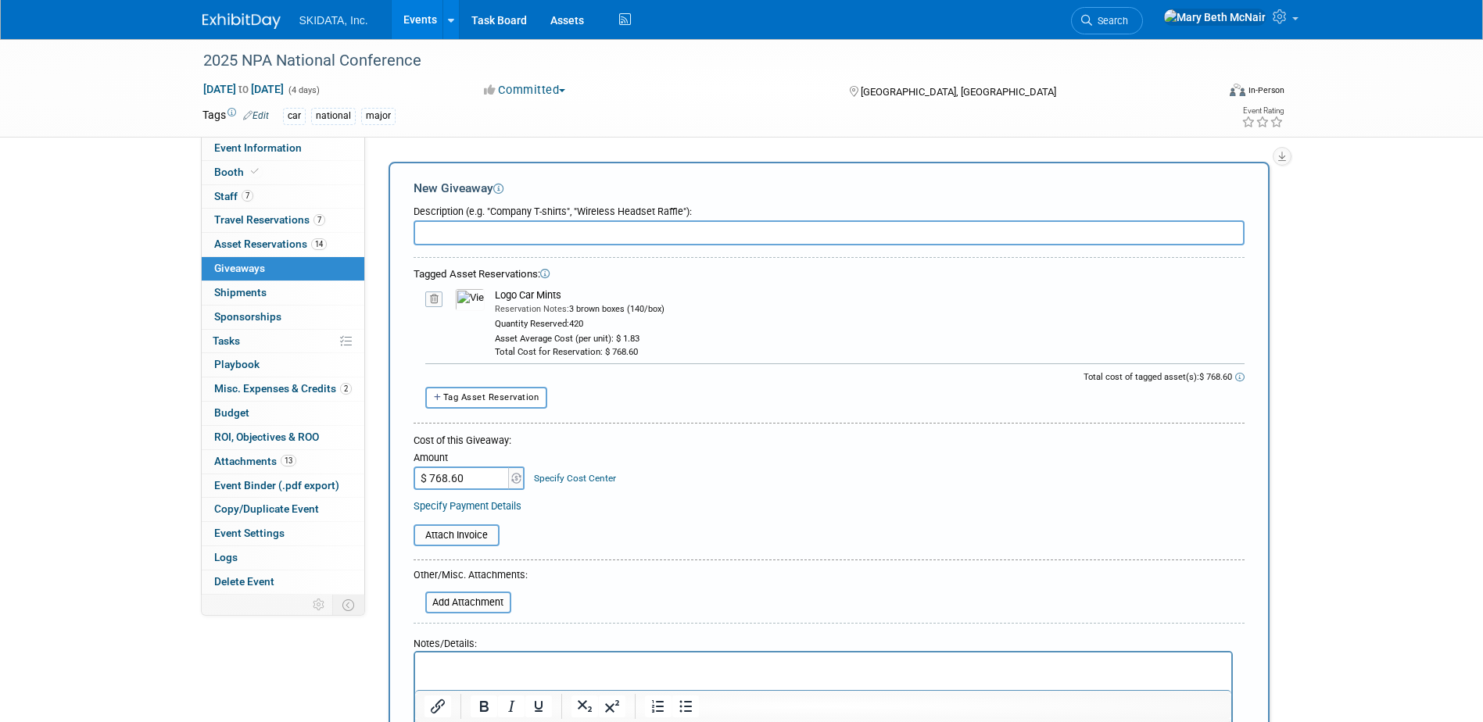
click at [496, 224] on input "text" at bounding box center [829, 232] width 831 height 25
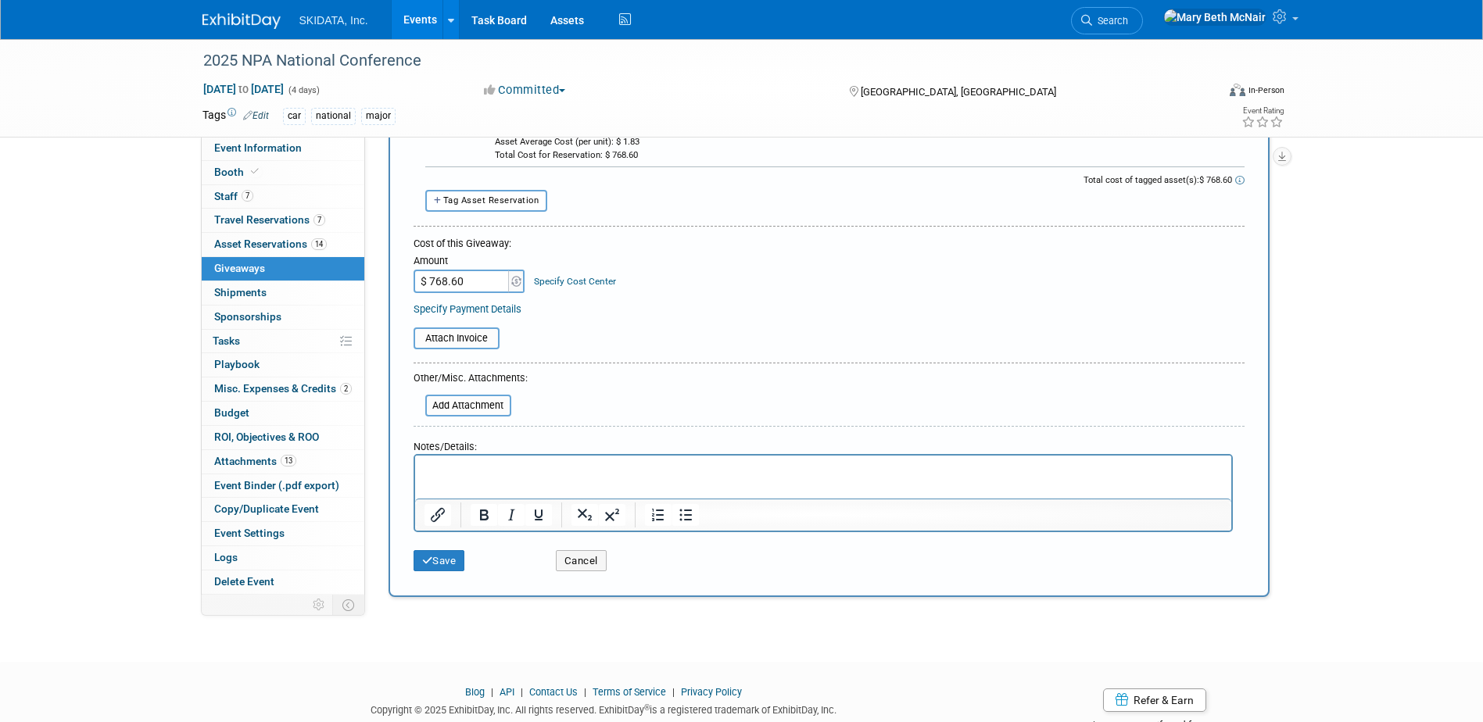
scroll to position [246, 0]
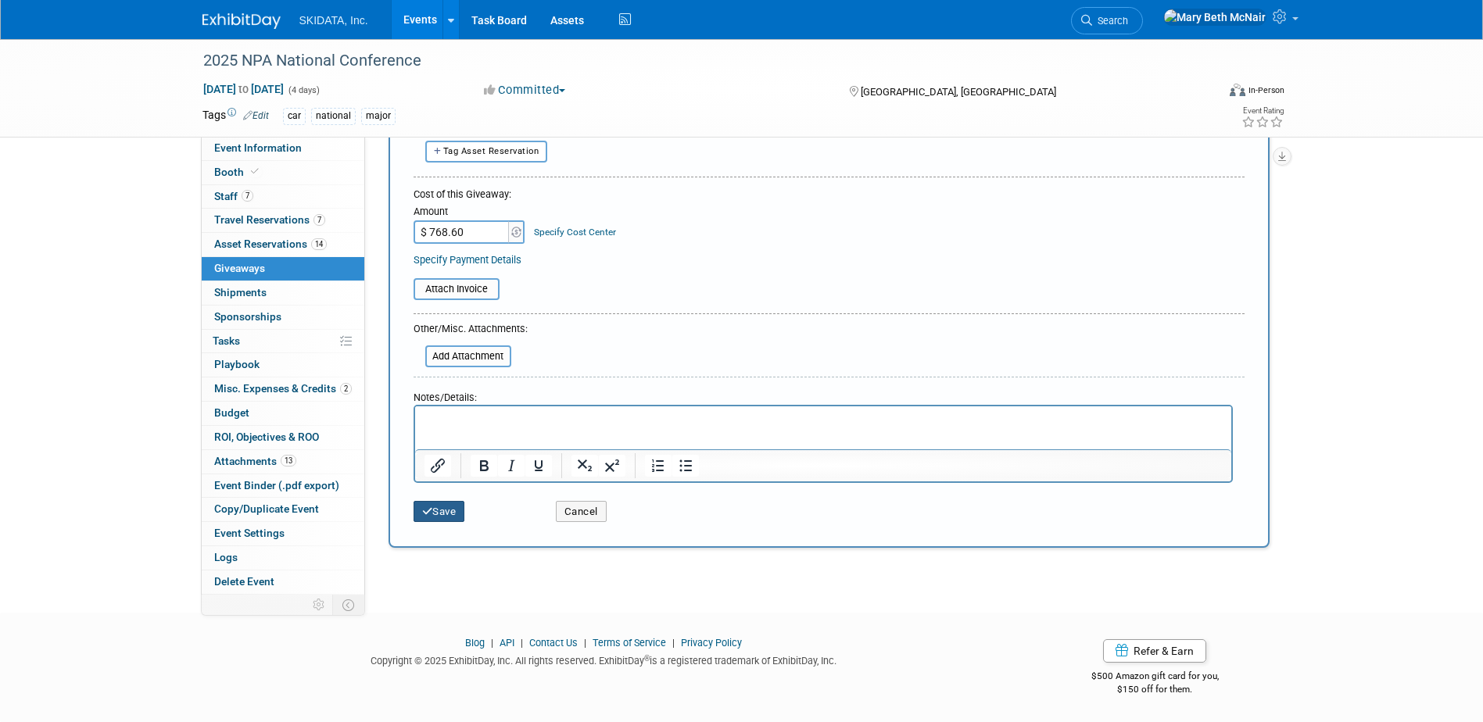
type input "Booth swag"
click at [449, 501] on button "Save" at bounding box center [440, 512] width 52 height 22
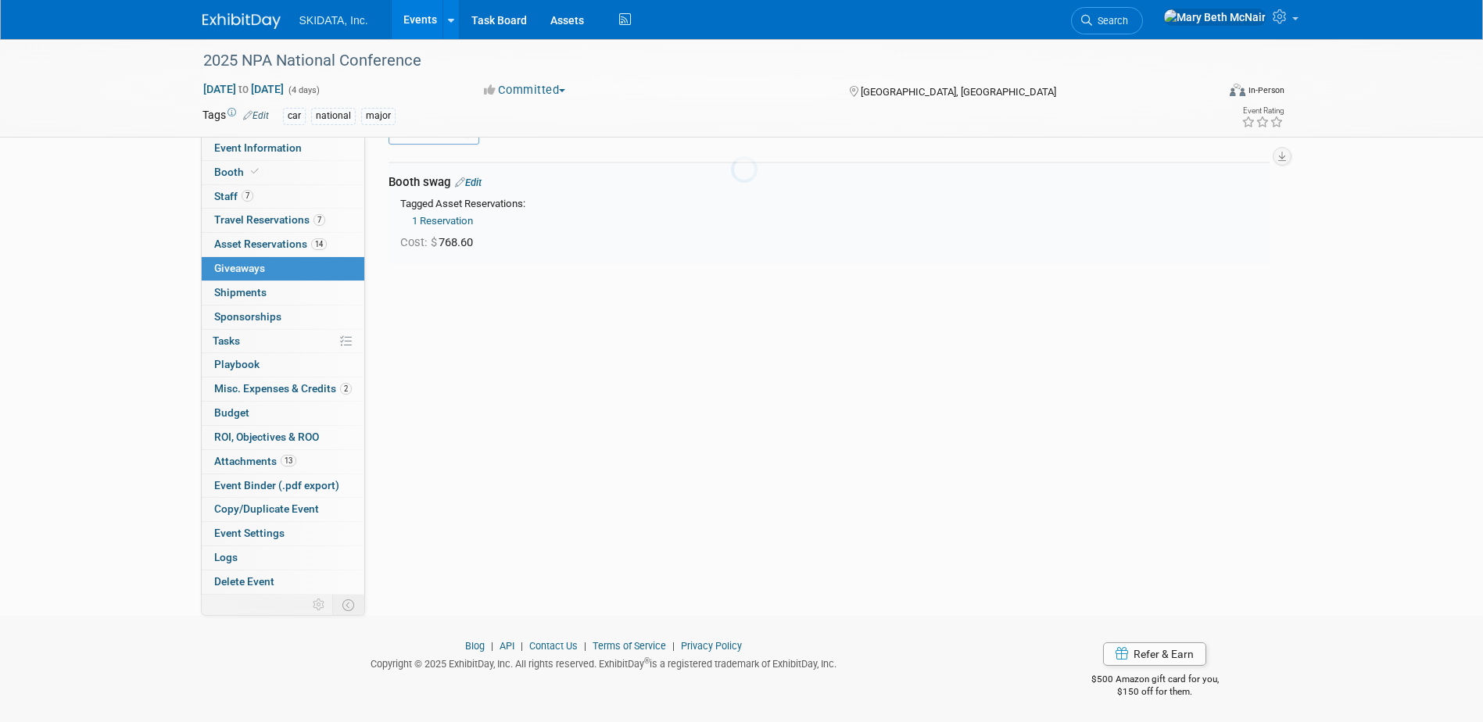
scroll to position [34, 0]
click at [242, 292] on span "Shipments 0" at bounding box center [240, 292] width 52 height 13
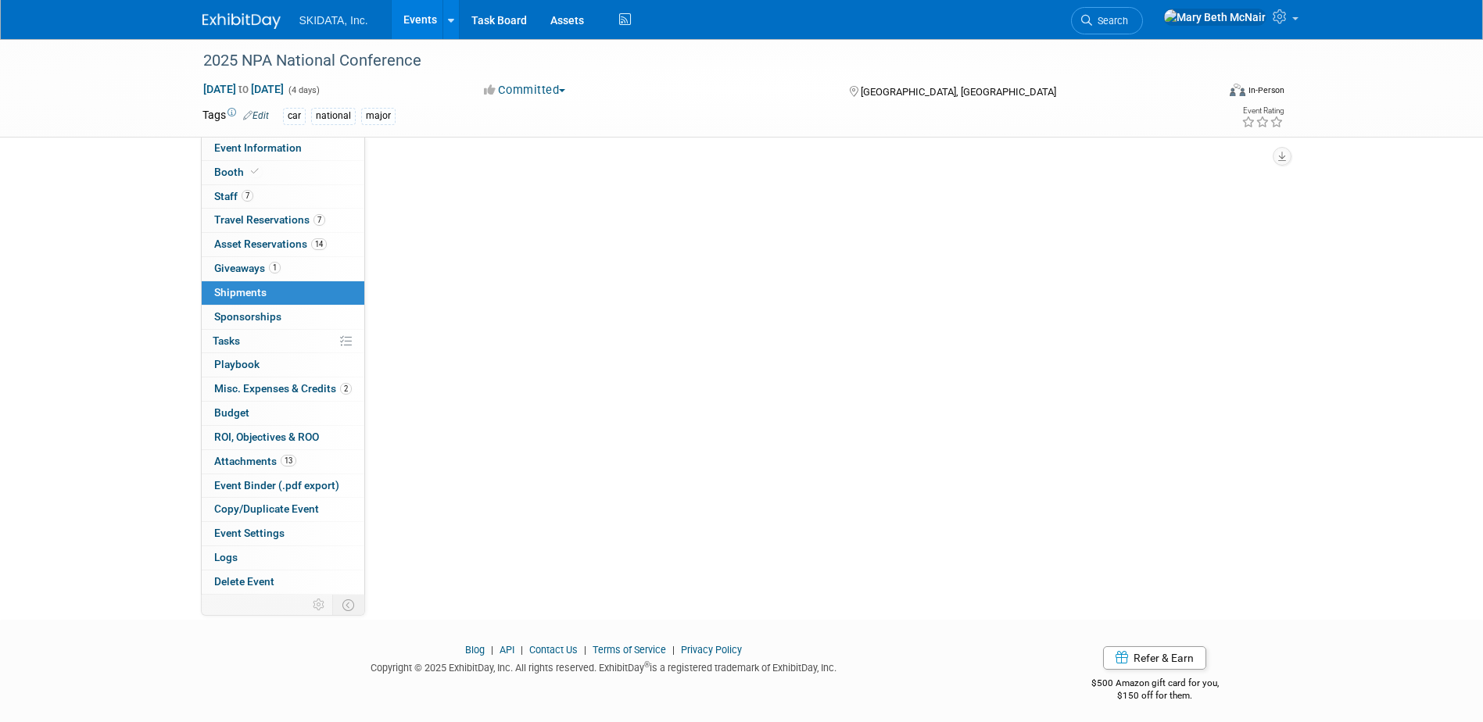
scroll to position [0, 0]
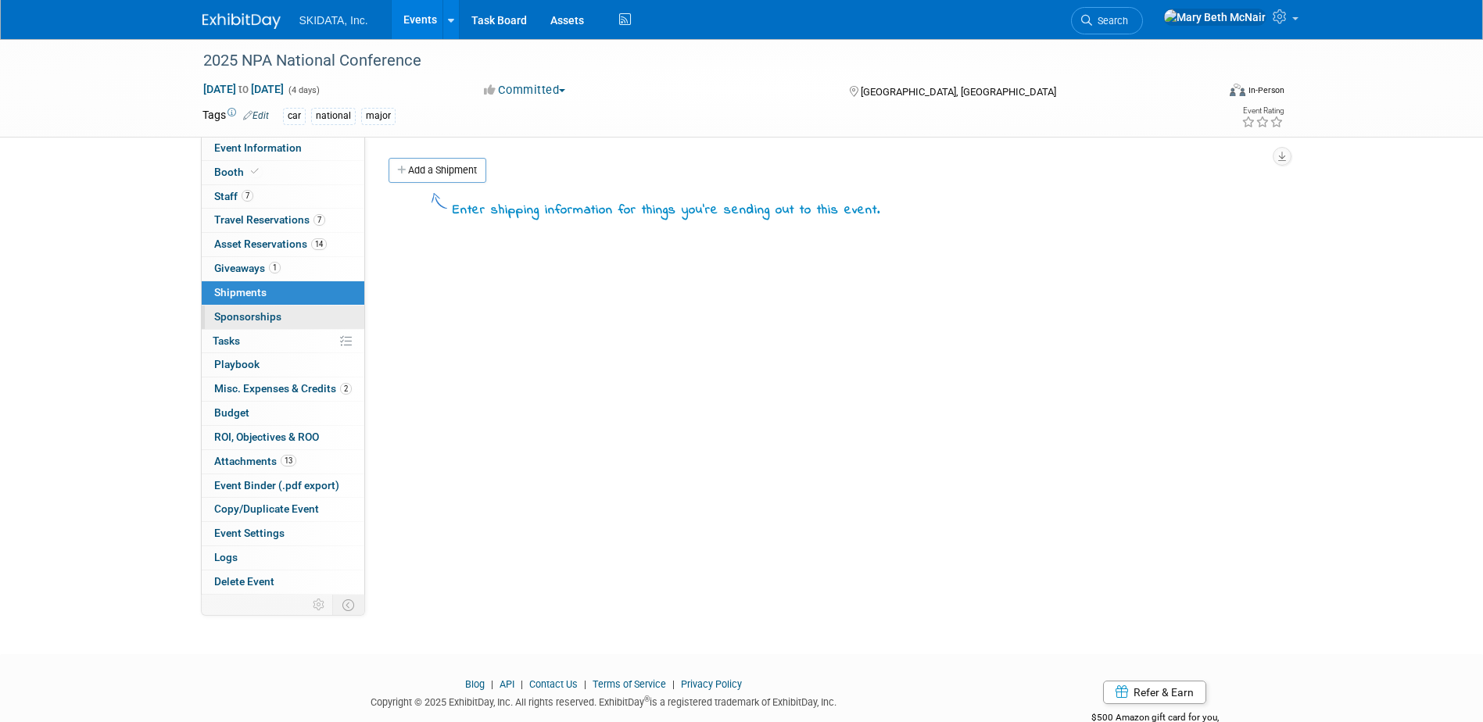
click at [246, 307] on link "0 Sponsorships 0" at bounding box center [283, 317] width 163 height 23
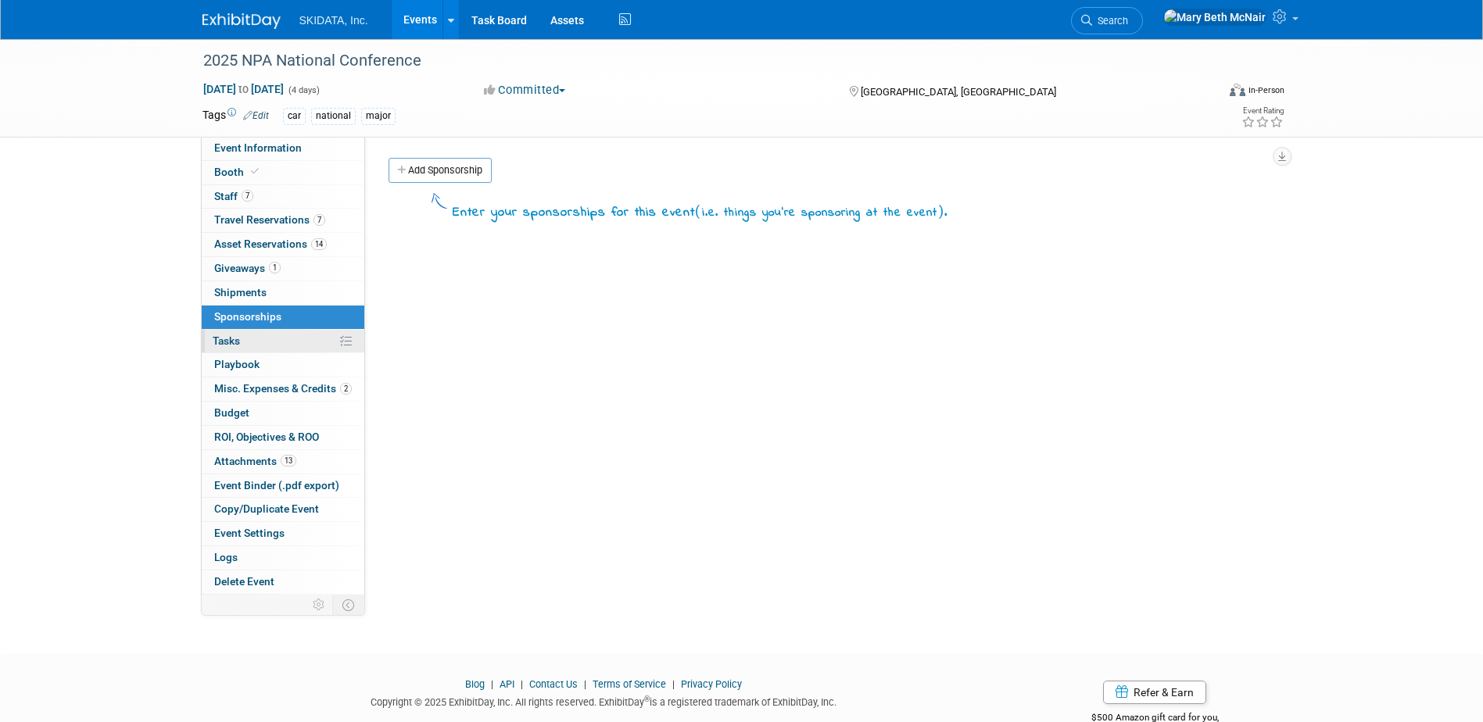
click at [247, 342] on link "0% Tasks 0%" at bounding box center [283, 341] width 163 height 23
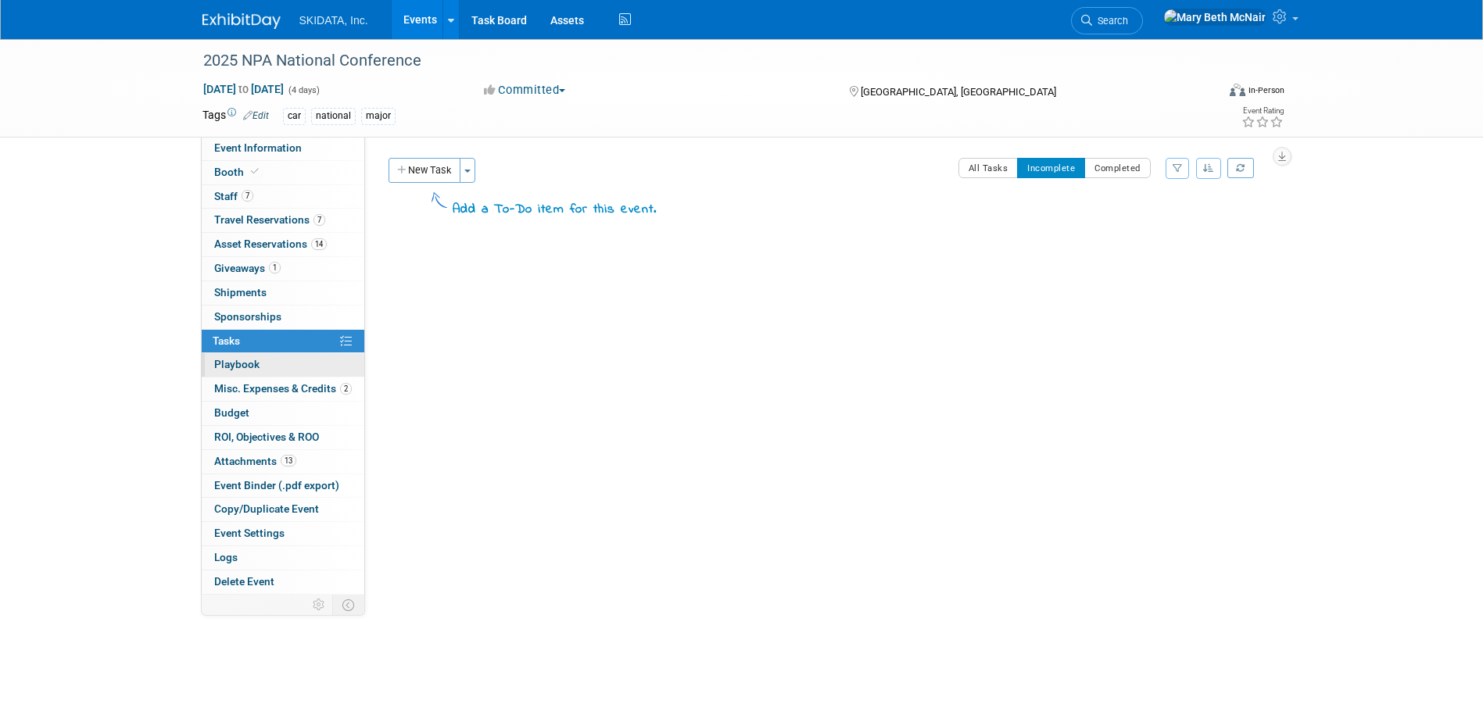
click at [246, 373] on link "0 Playbook 0" at bounding box center [283, 364] width 163 height 23
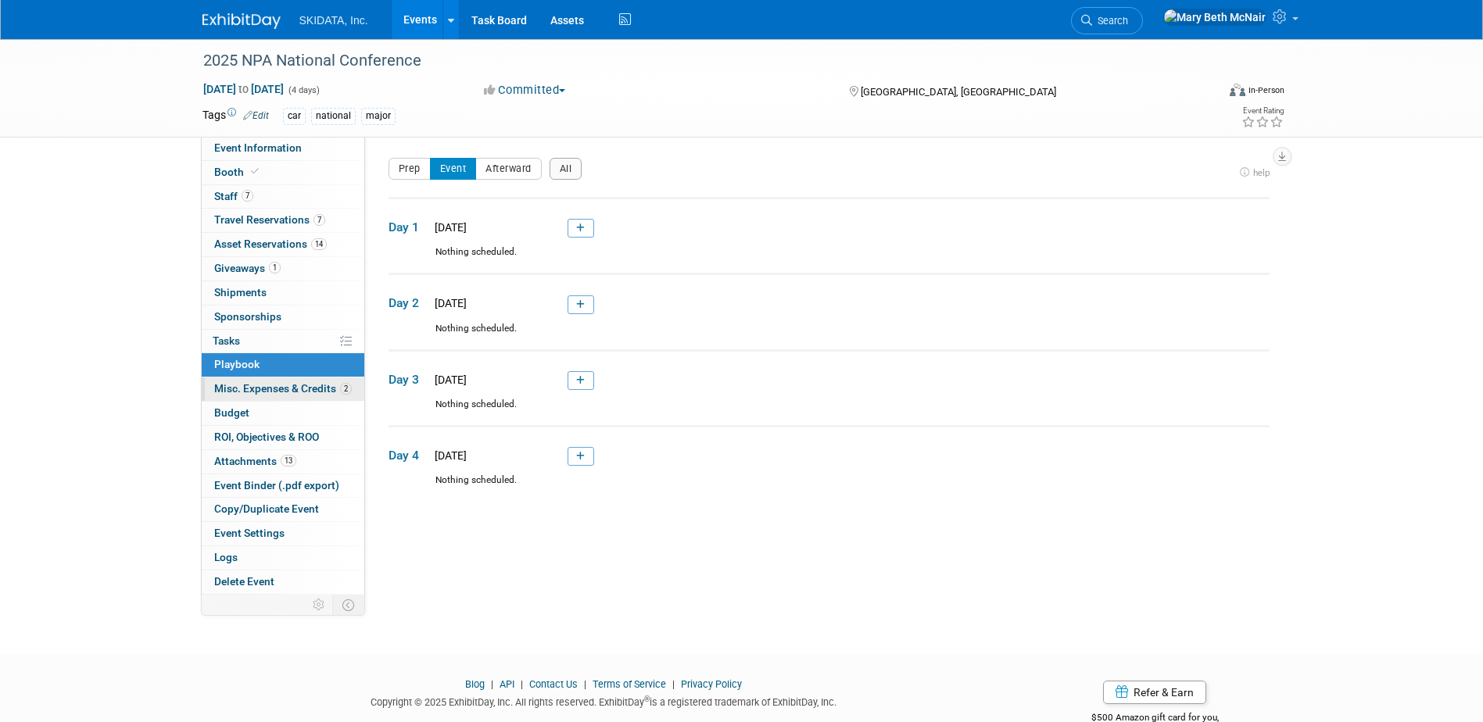
click at [240, 385] on span "Misc. Expenses & Credits 2" at bounding box center [283, 388] width 138 height 13
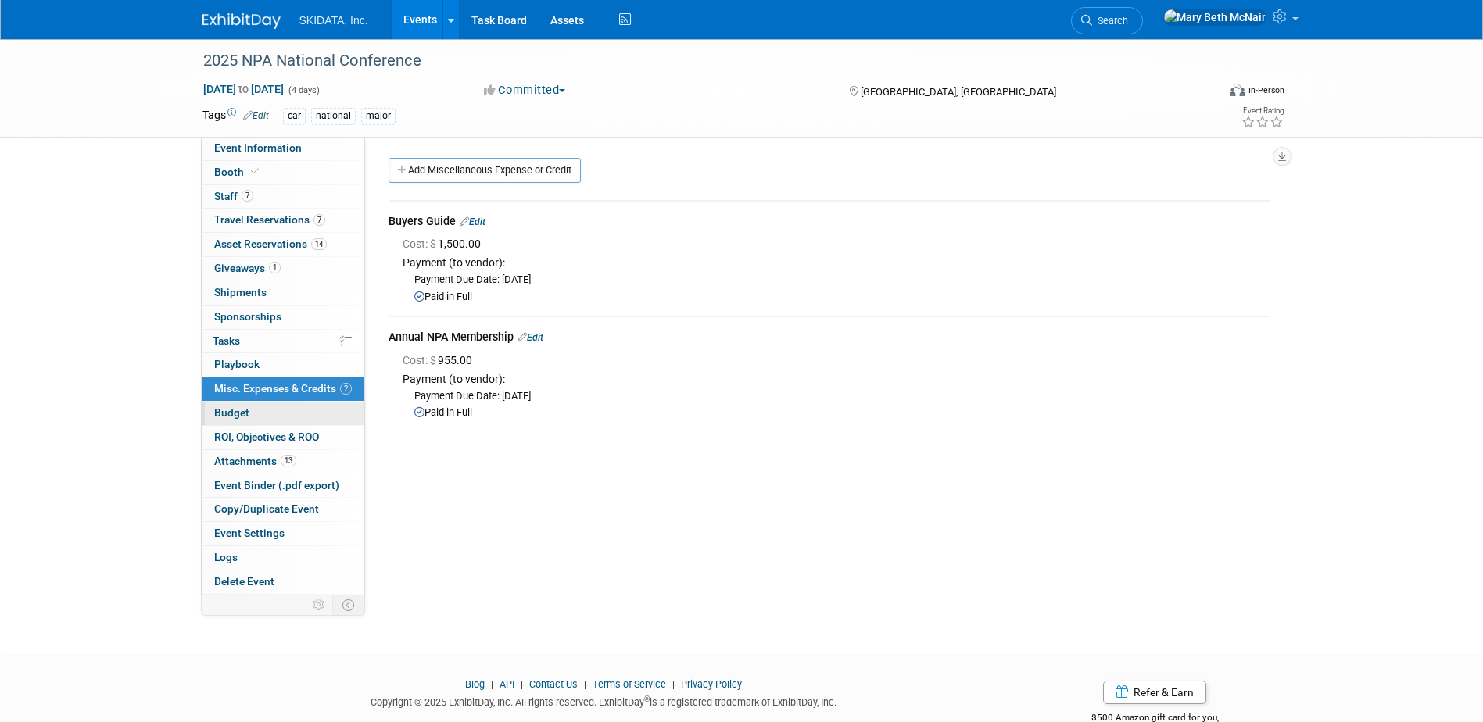
click at [240, 414] on span "Budget" at bounding box center [231, 413] width 35 height 13
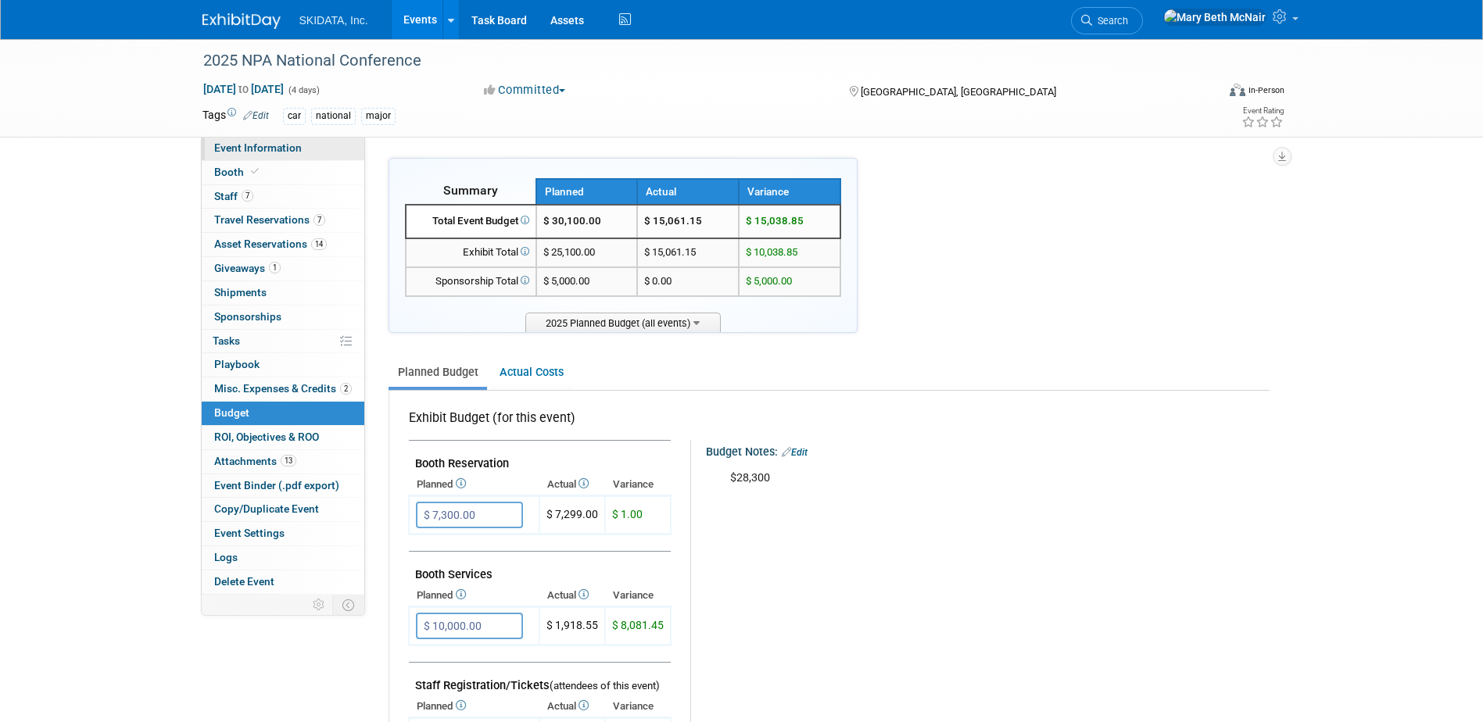
click at [267, 148] on span "Event Information" at bounding box center [258, 148] width 88 height 13
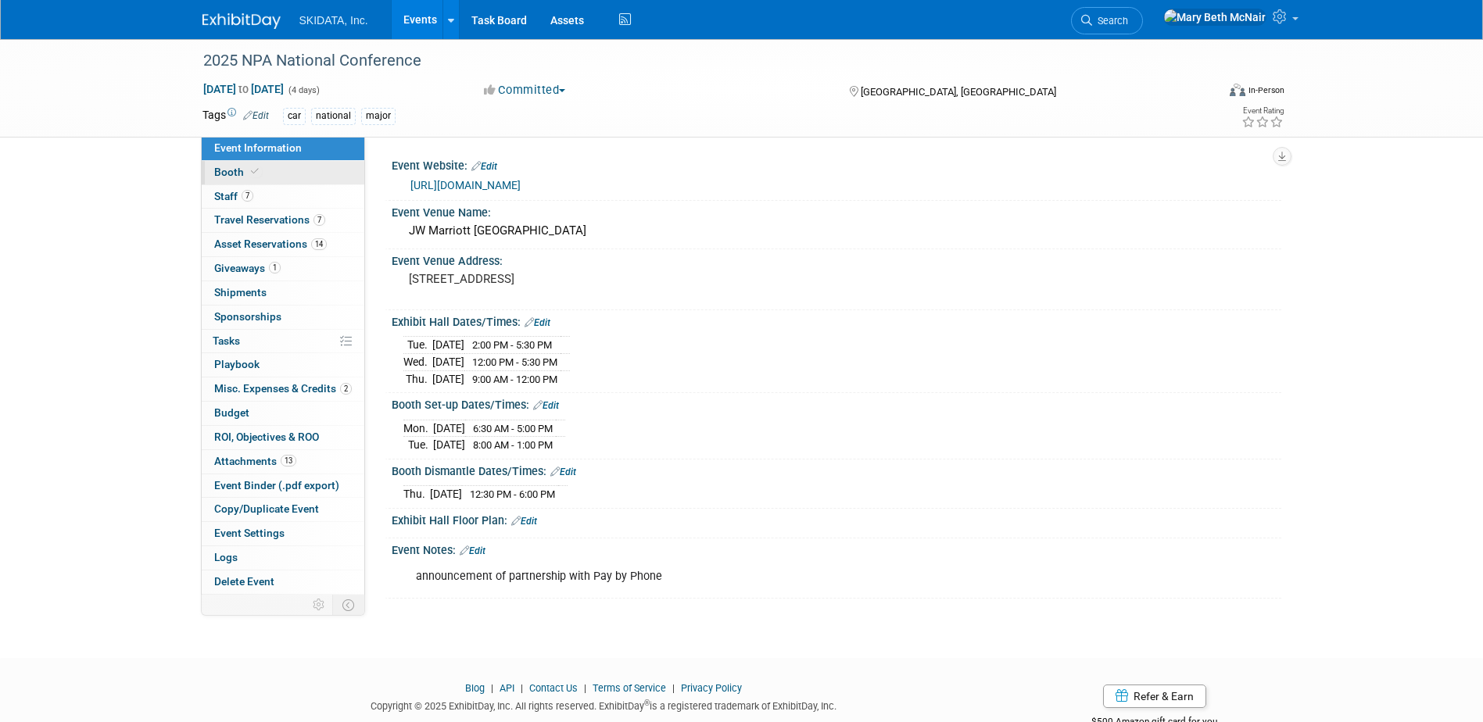
click at [236, 171] on span "Booth" at bounding box center [238, 172] width 48 height 13
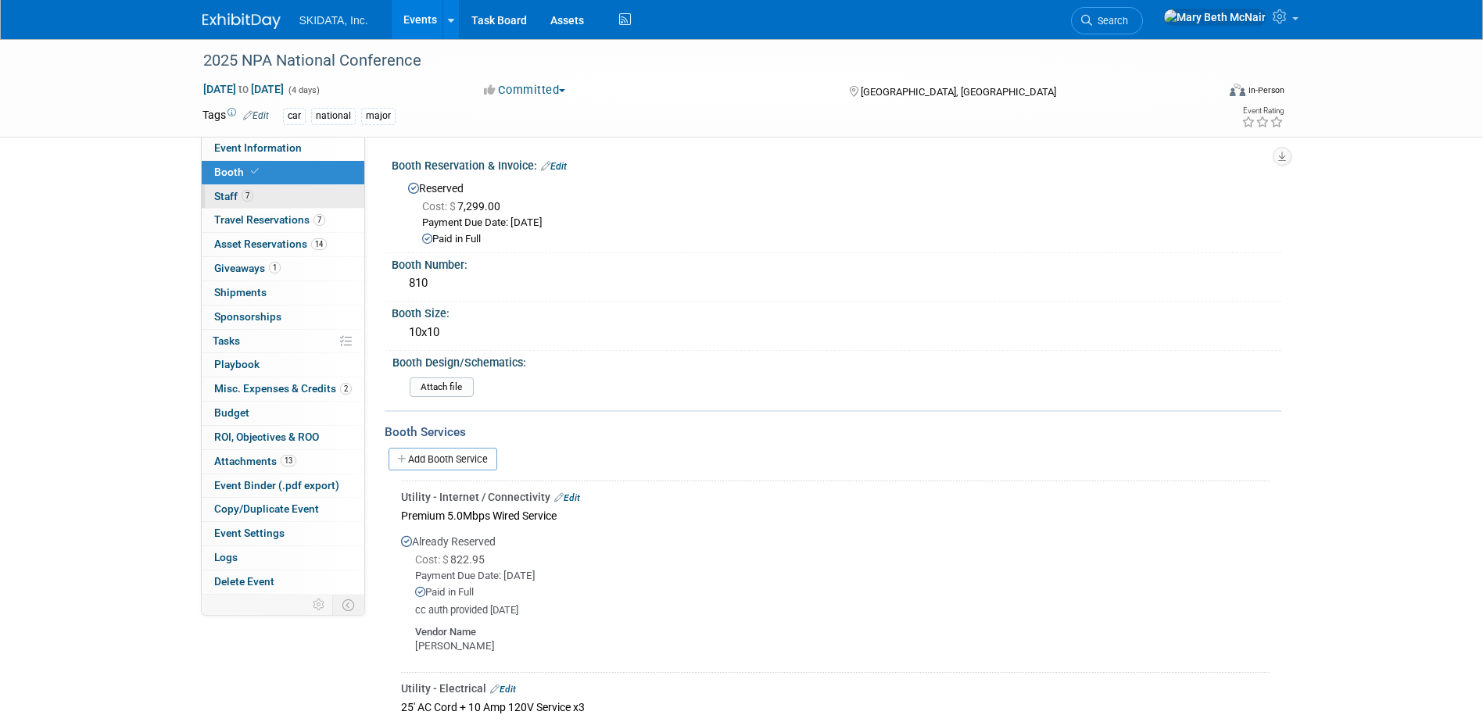
click at [228, 203] on link "7 Staff 7" at bounding box center [283, 196] width 163 height 23
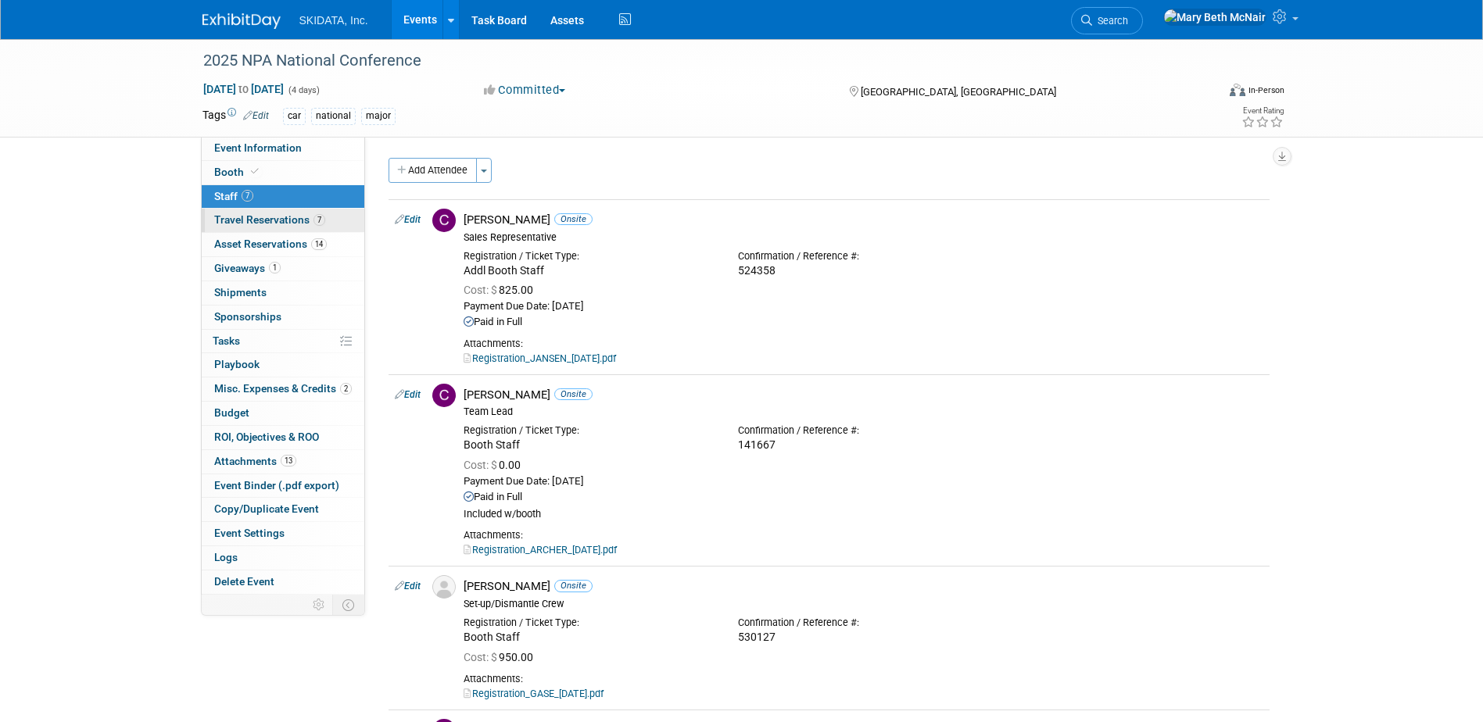
click at [228, 220] on span "Travel Reservations 7" at bounding box center [269, 219] width 111 height 13
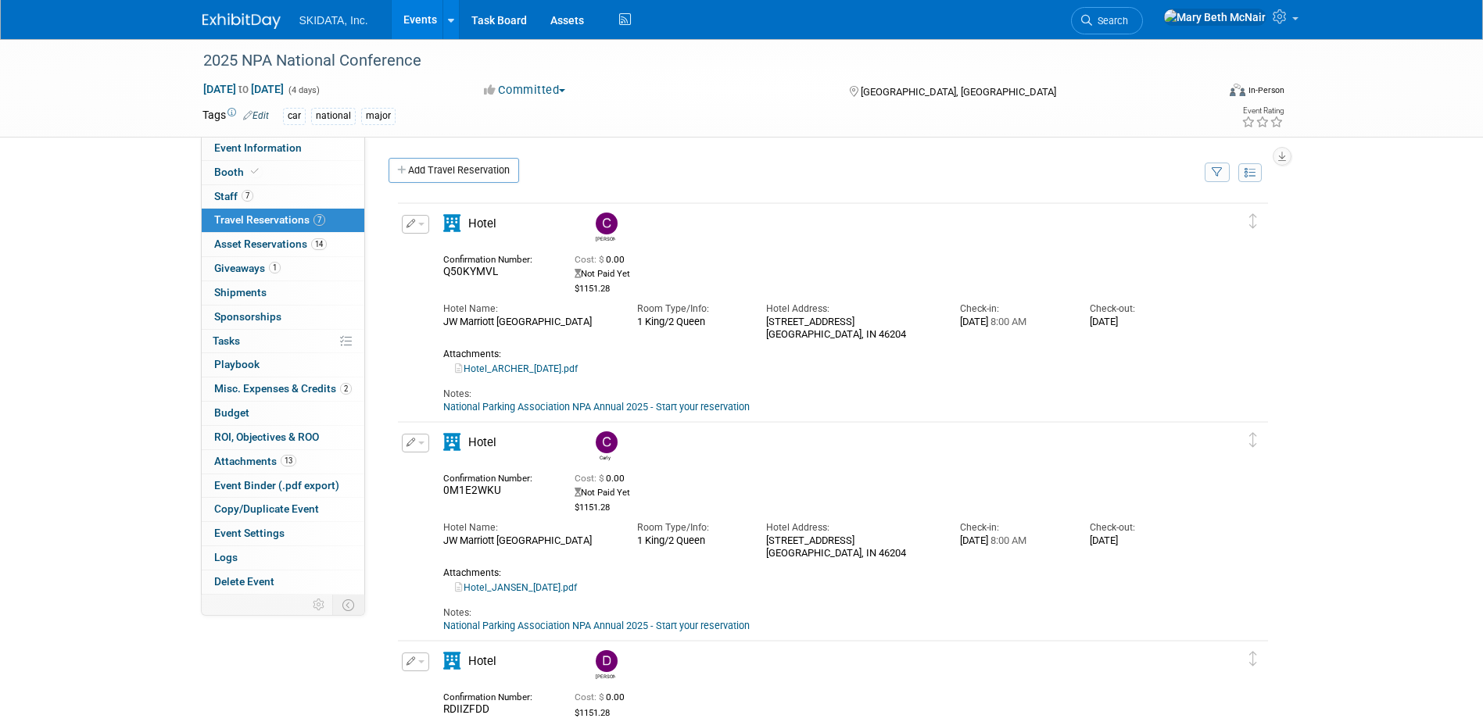
click at [425, 15] on link "Events" at bounding box center [420, 19] width 57 height 39
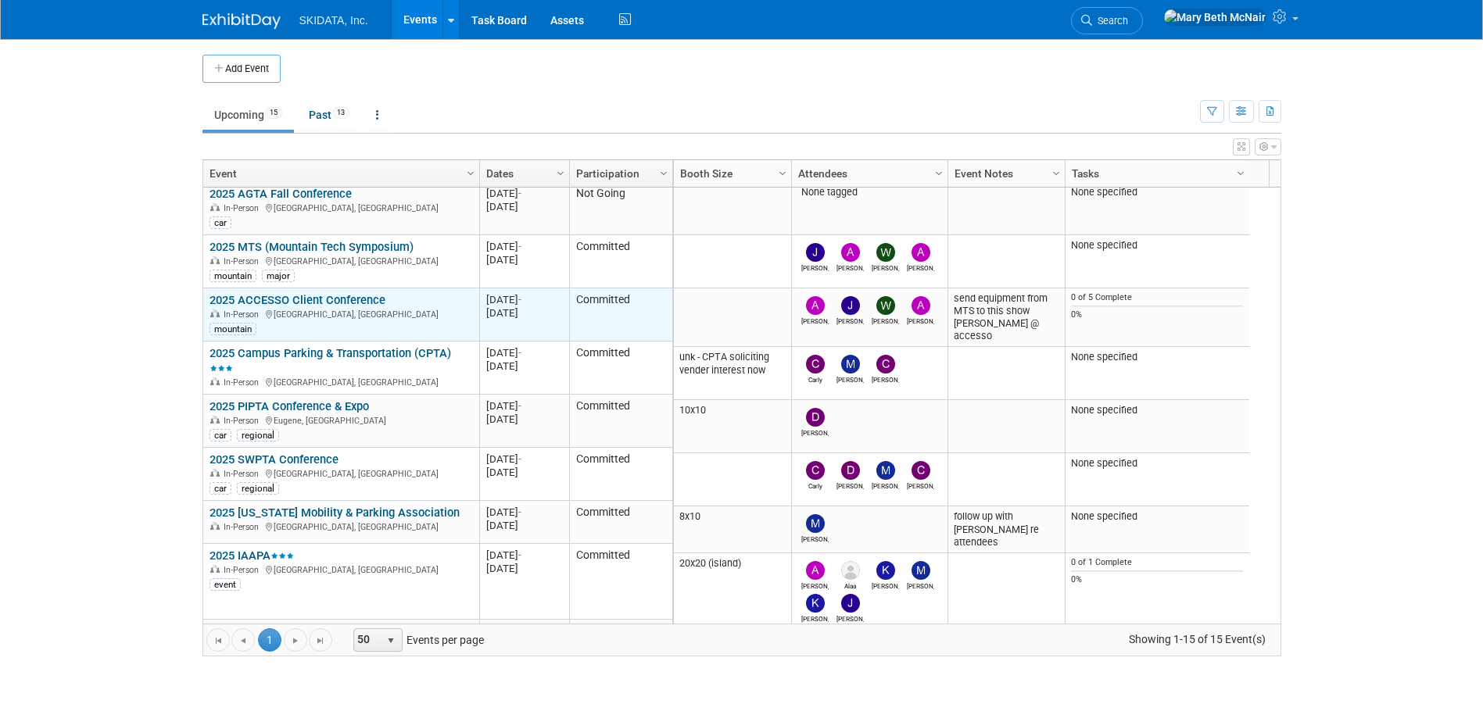
scroll to position [281, 0]
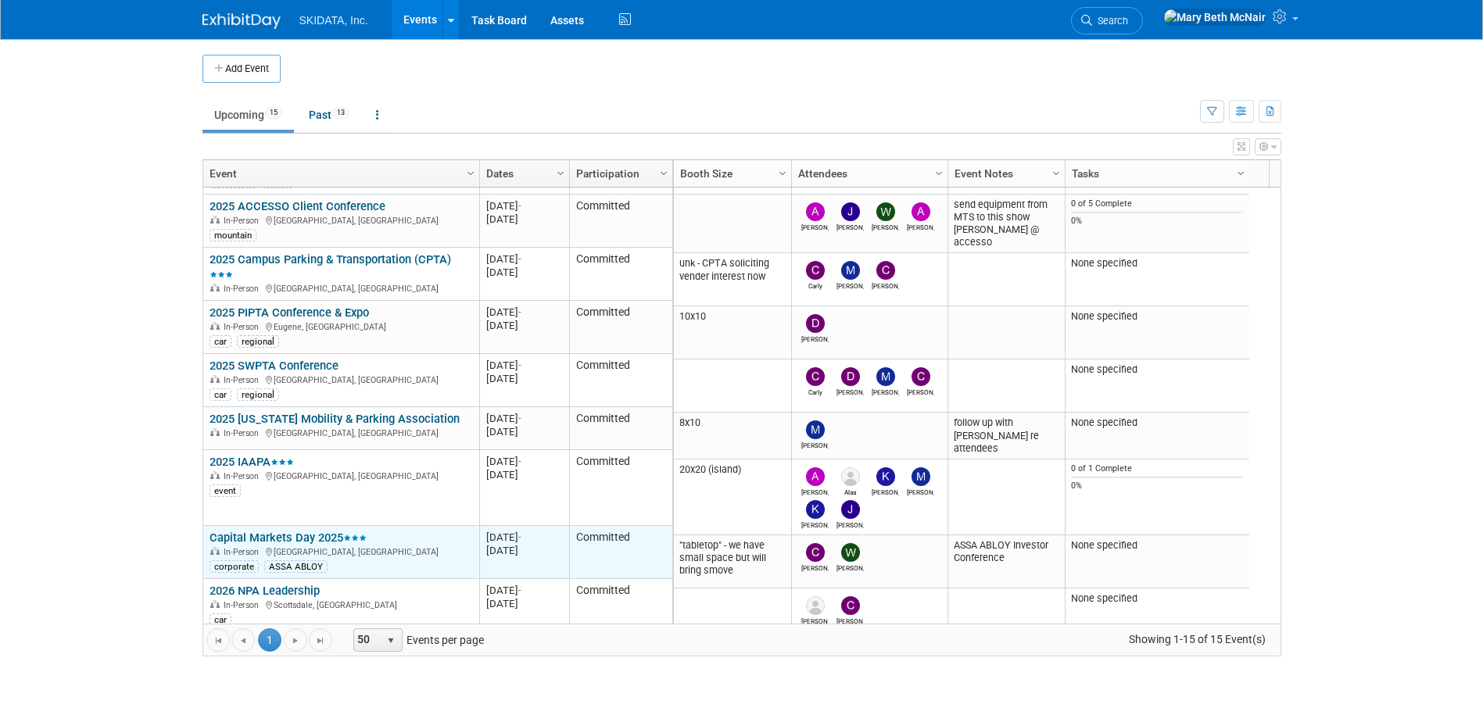
click at [248, 540] on link "Capital Markets Day 2025" at bounding box center [288, 538] width 157 height 14
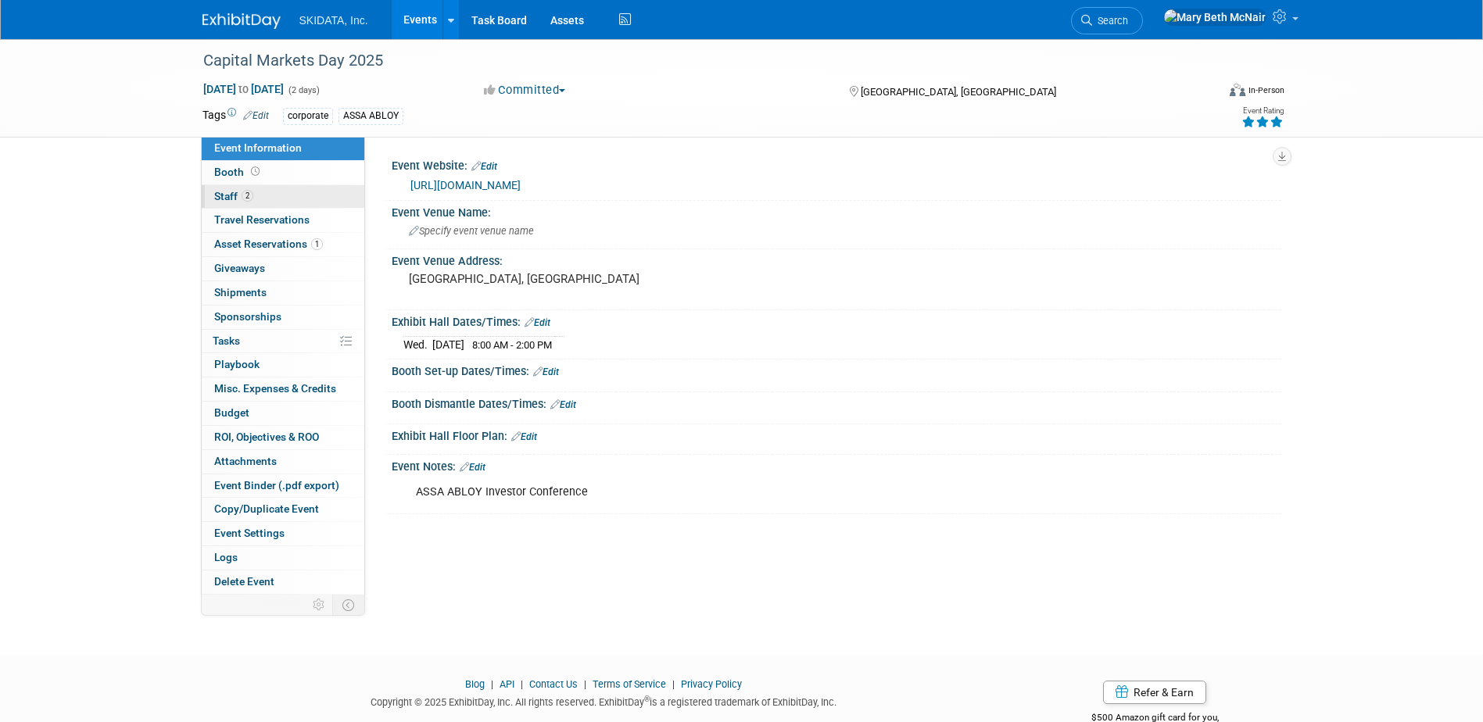
click at [231, 198] on span "Staff 2" at bounding box center [233, 196] width 39 height 13
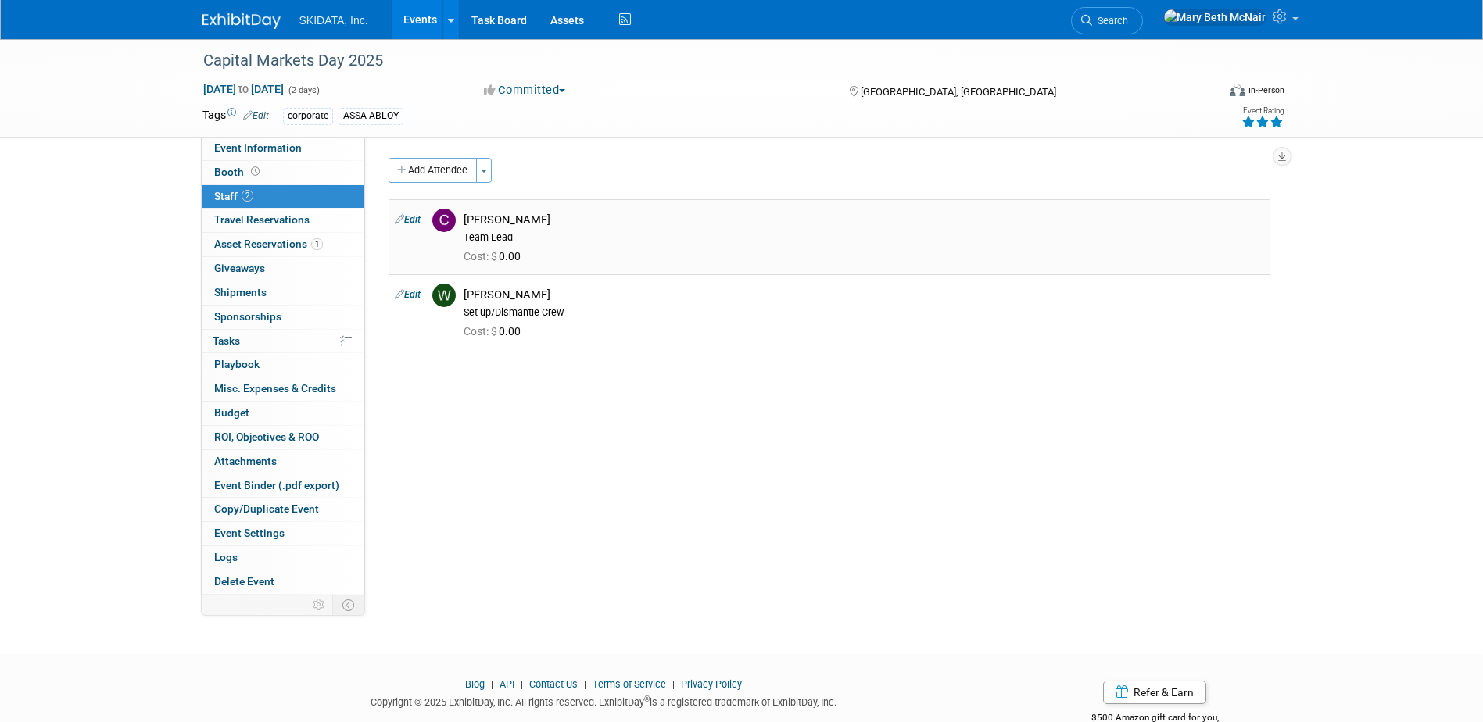
click at [410, 218] on link "Edit" at bounding box center [408, 219] width 26 height 11
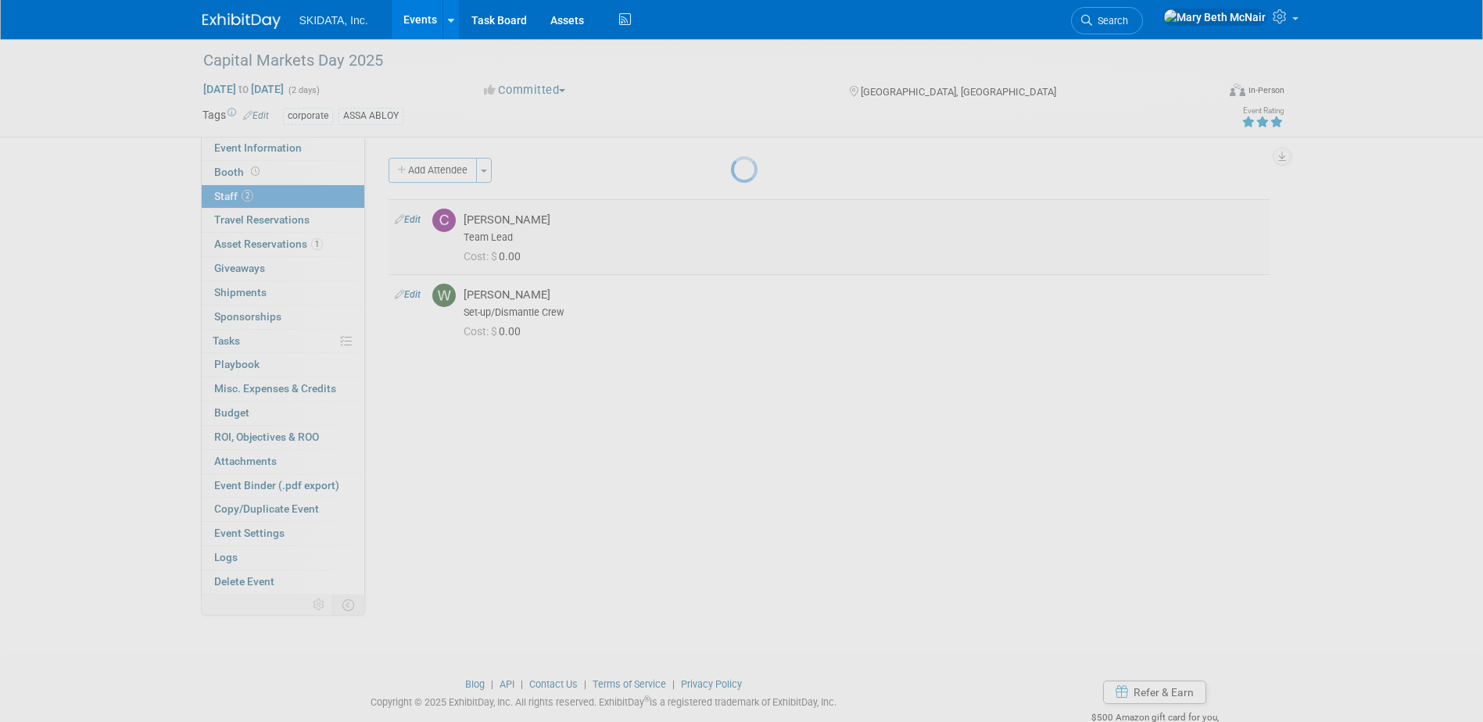
select select "1aab8b08-48e5-4fb1-850a-740344c73d1d"
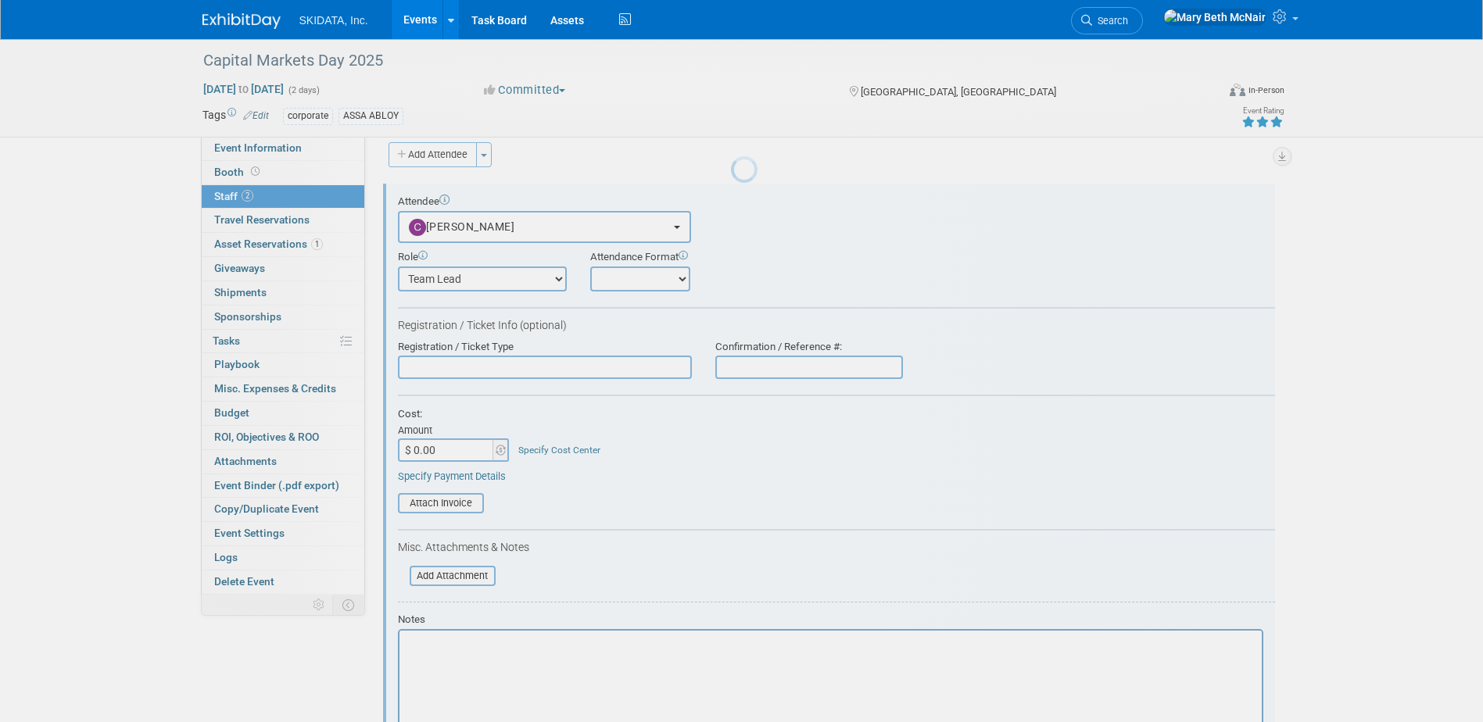
scroll to position [22, 0]
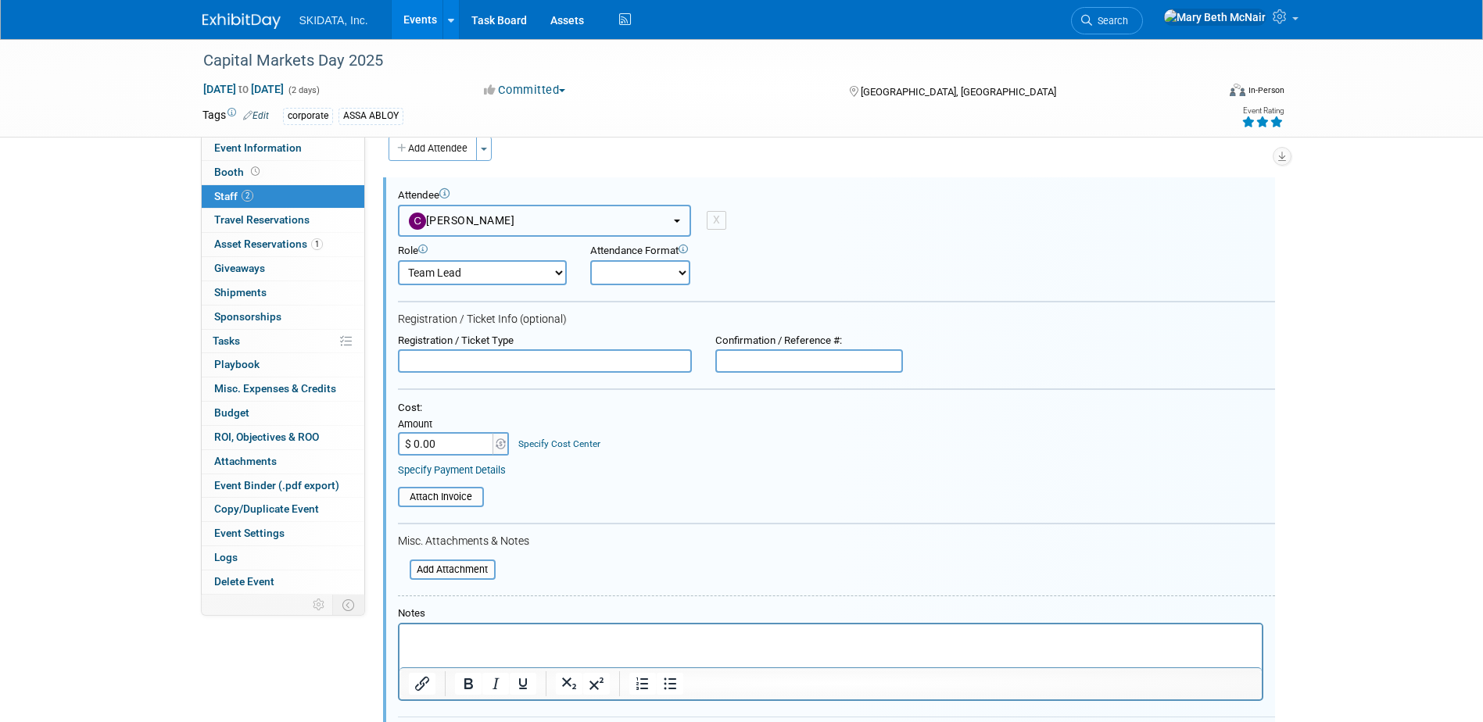
click at [685, 224] on button "[PERSON_NAME]" at bounding box center [544, 221] width 293 height 32
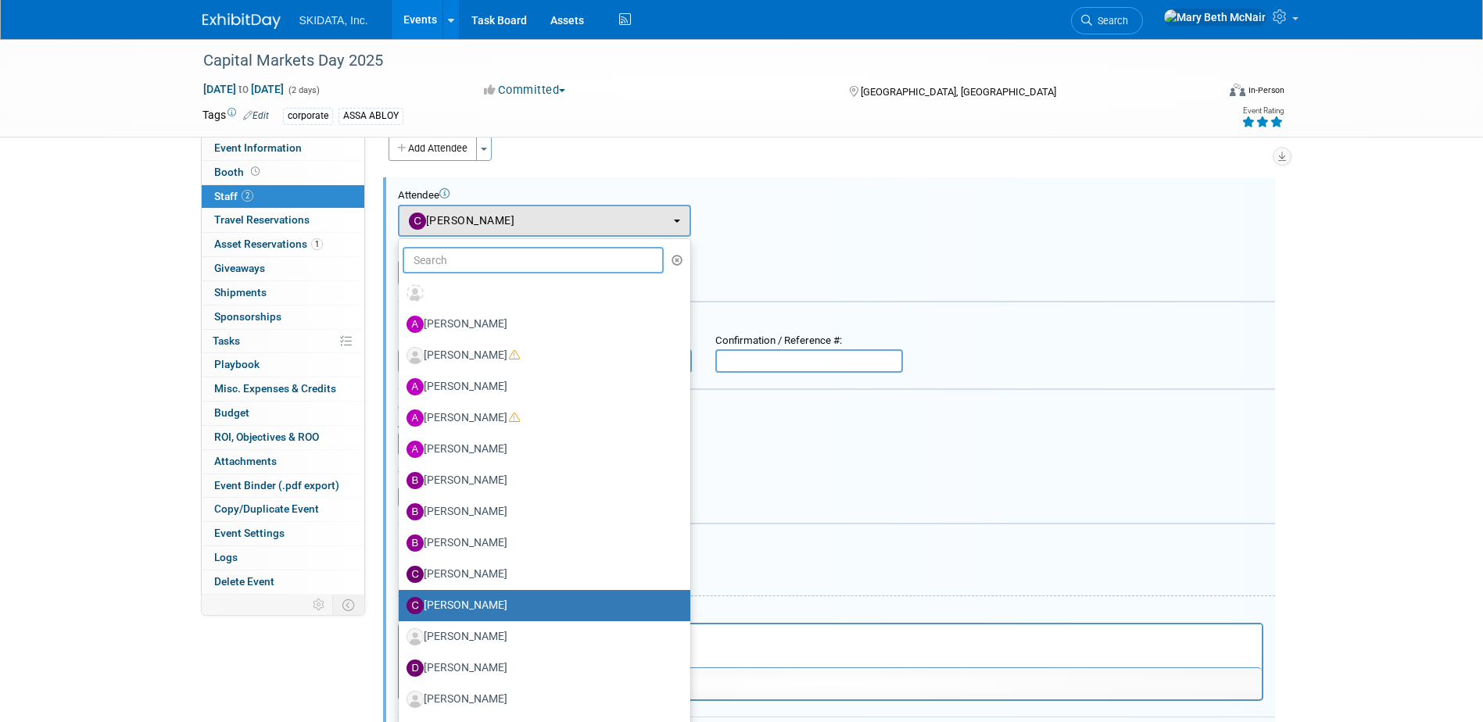
click at [507, 267] on input "text" at bounding box center [534, 260] width 262 height 27
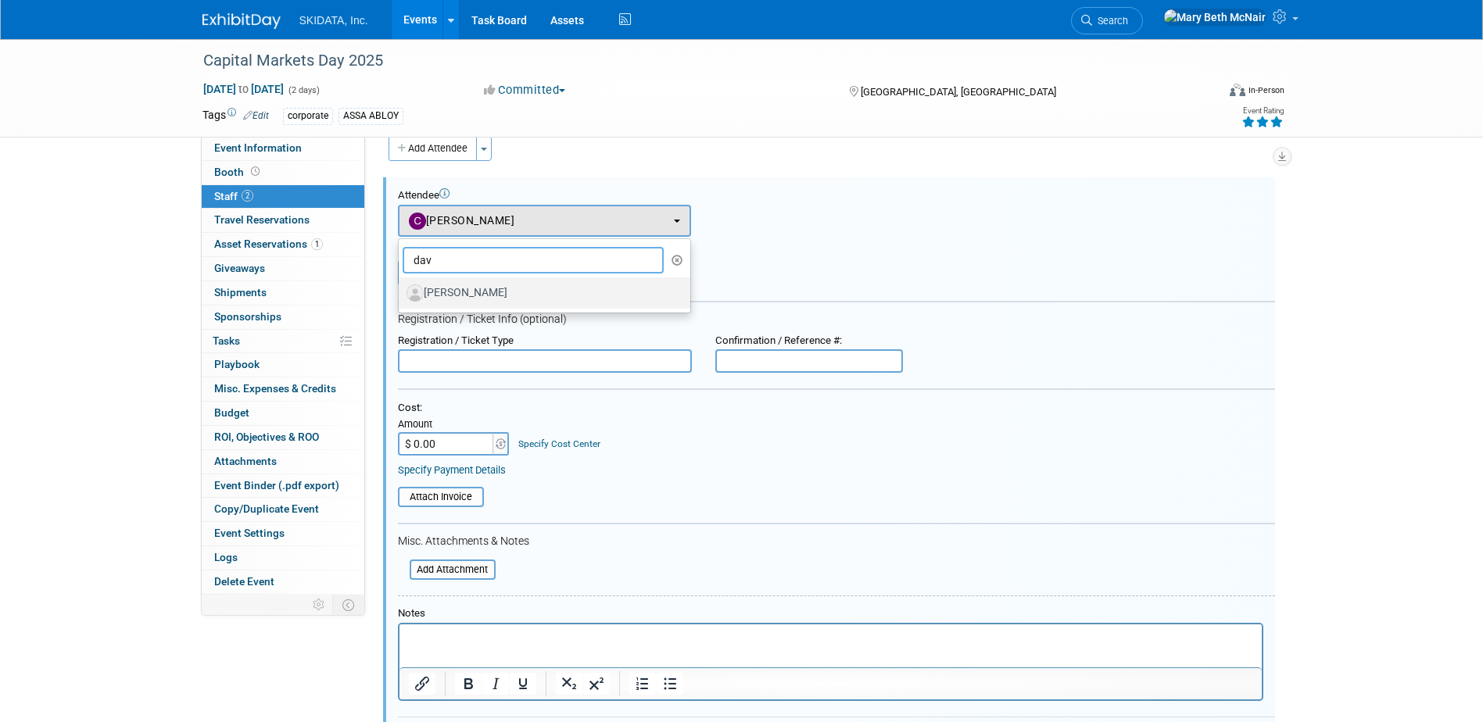
type input "dav"
click at [486, 295] on label "Dave Luken" at bounding box center [541, 293] width 268 height 25
click at [401, 295] on input "Dave Luken" at bounding box center [396, 291] width 10 height 10
select select "380ae294-b68d-4803-910b-642f7144aedb"
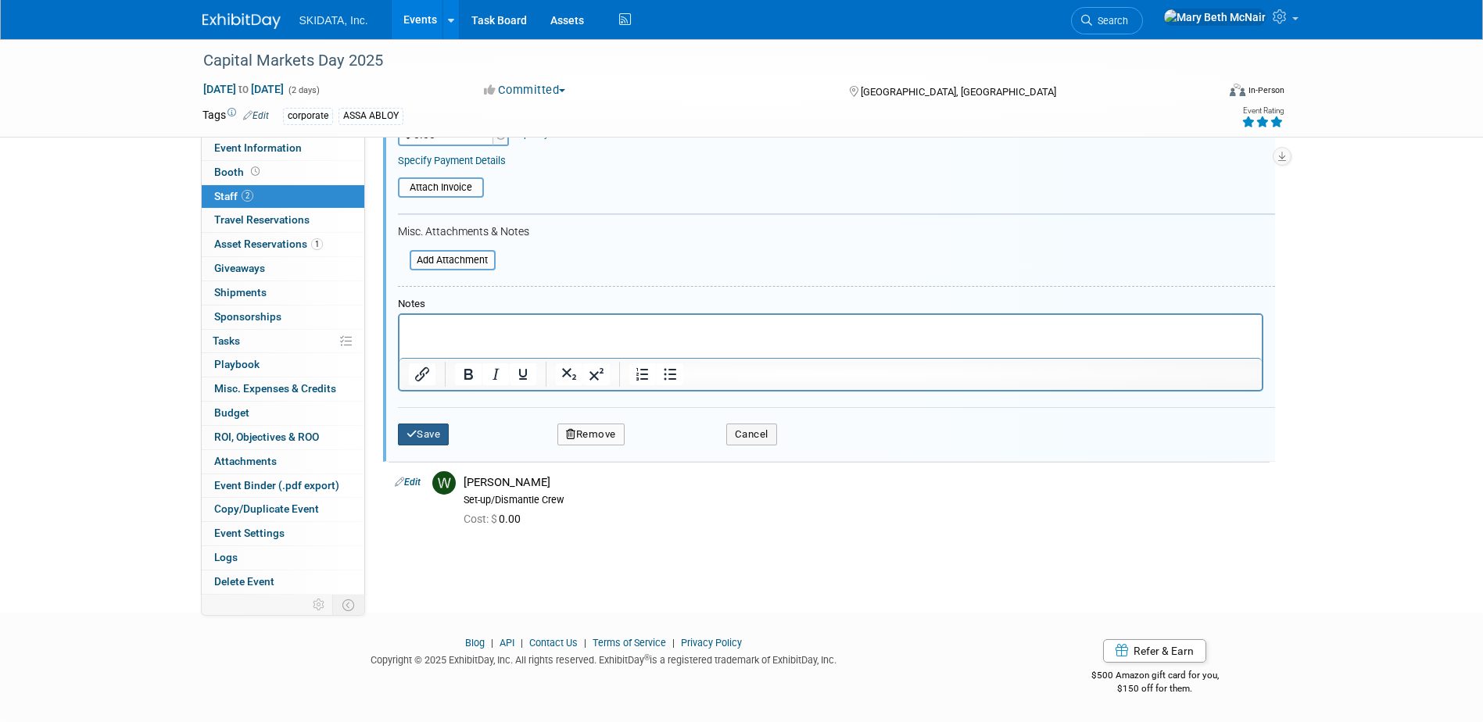
click at [430, 444] on button "Save" at bounding box center [424, 435] width 52 height 22
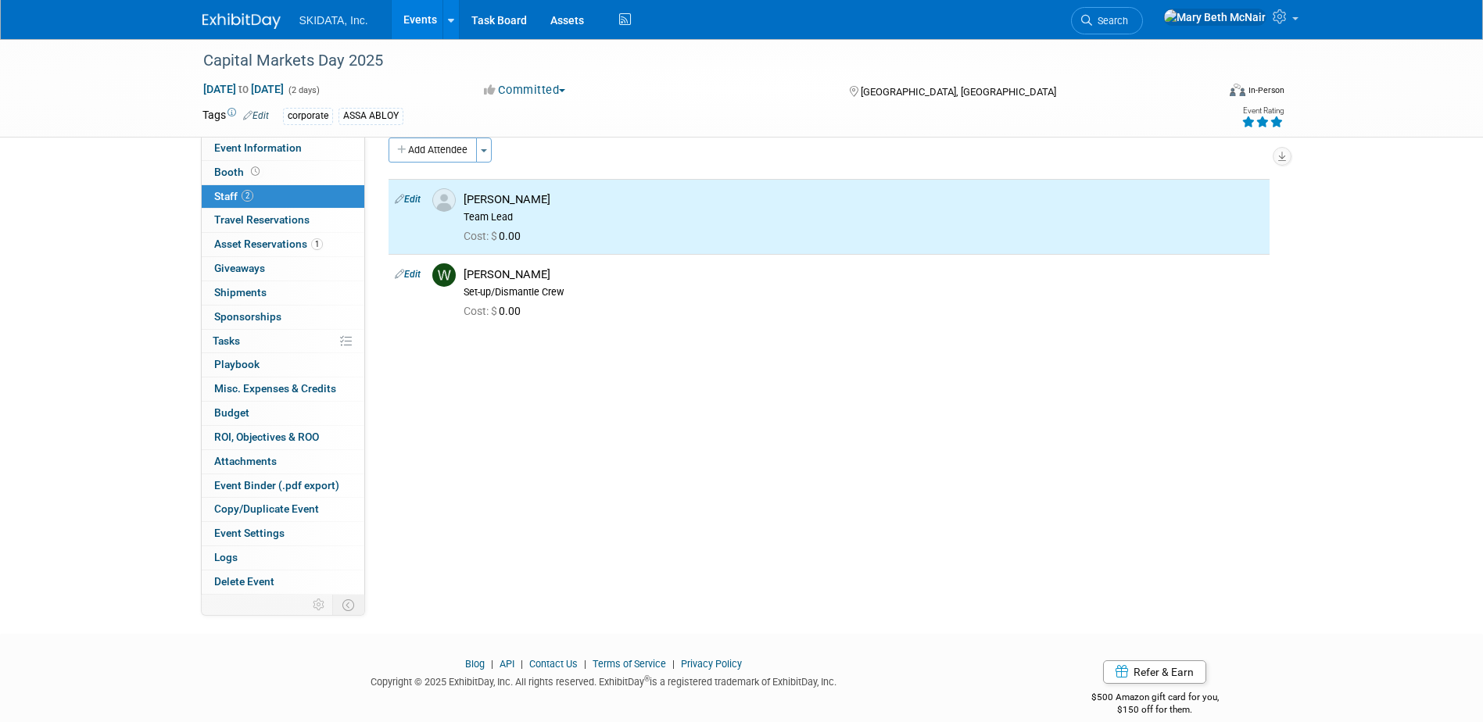
scroll to position [0, 0]
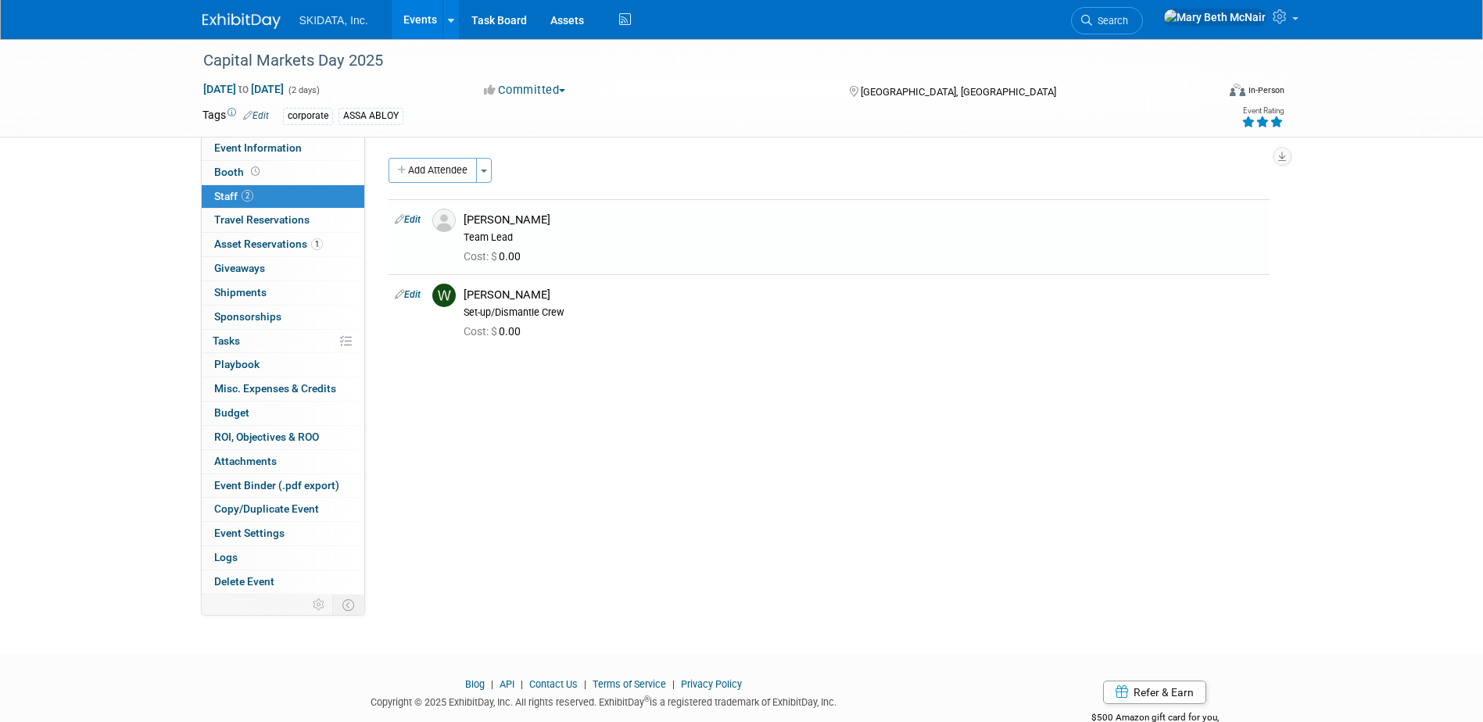
click at [416, 30] on link "Events" at bounding box center [420, 19] width 57 height 39
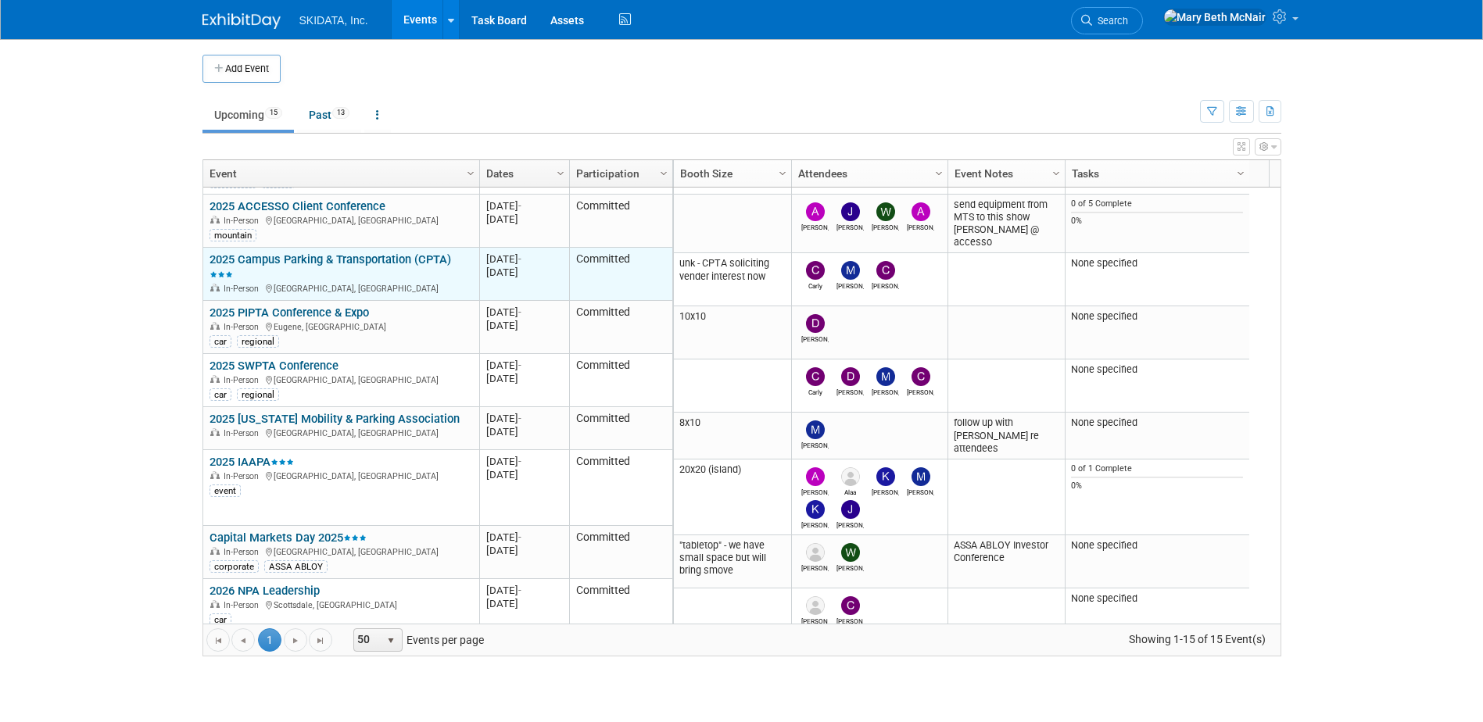
scroll to position [434, 0]
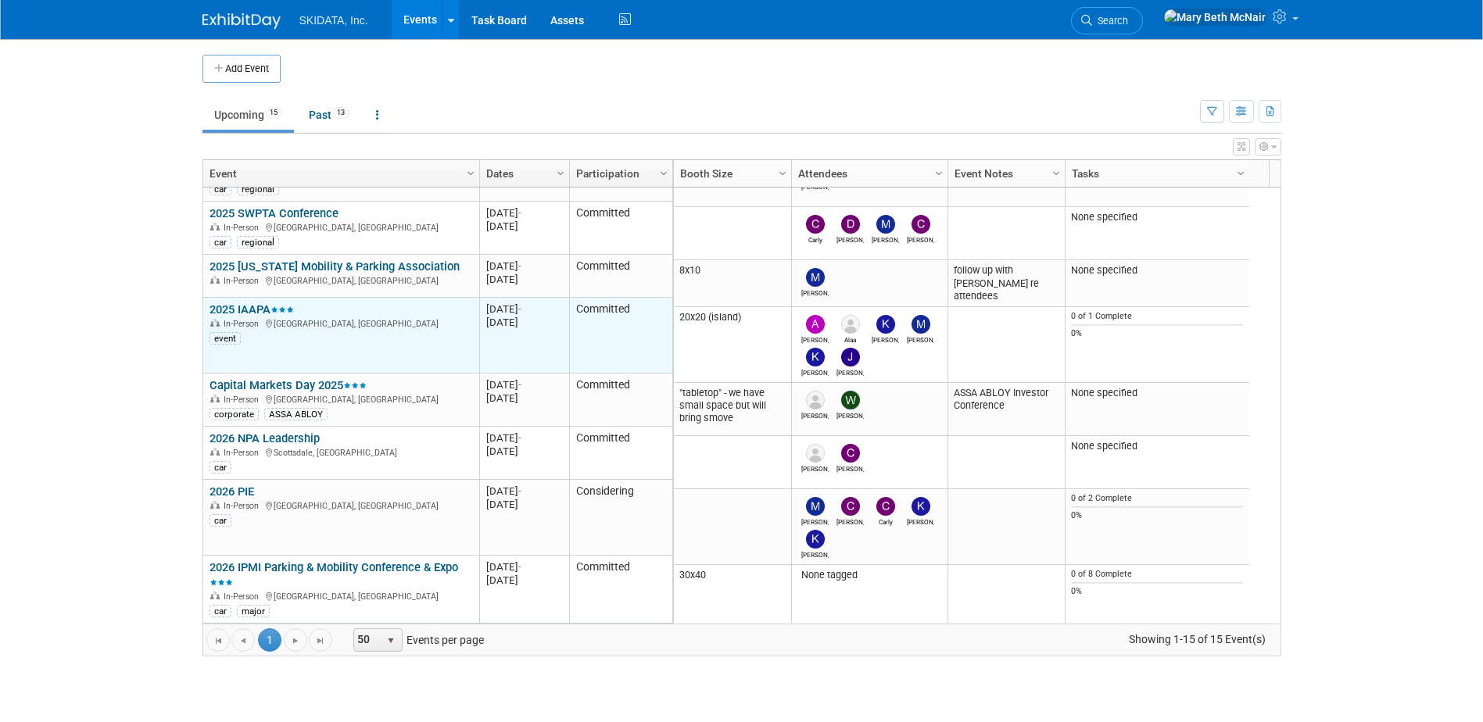
click at [257, 303] on link "2025 IAAPA" at bounding box center [252, 310] width 84 height 14
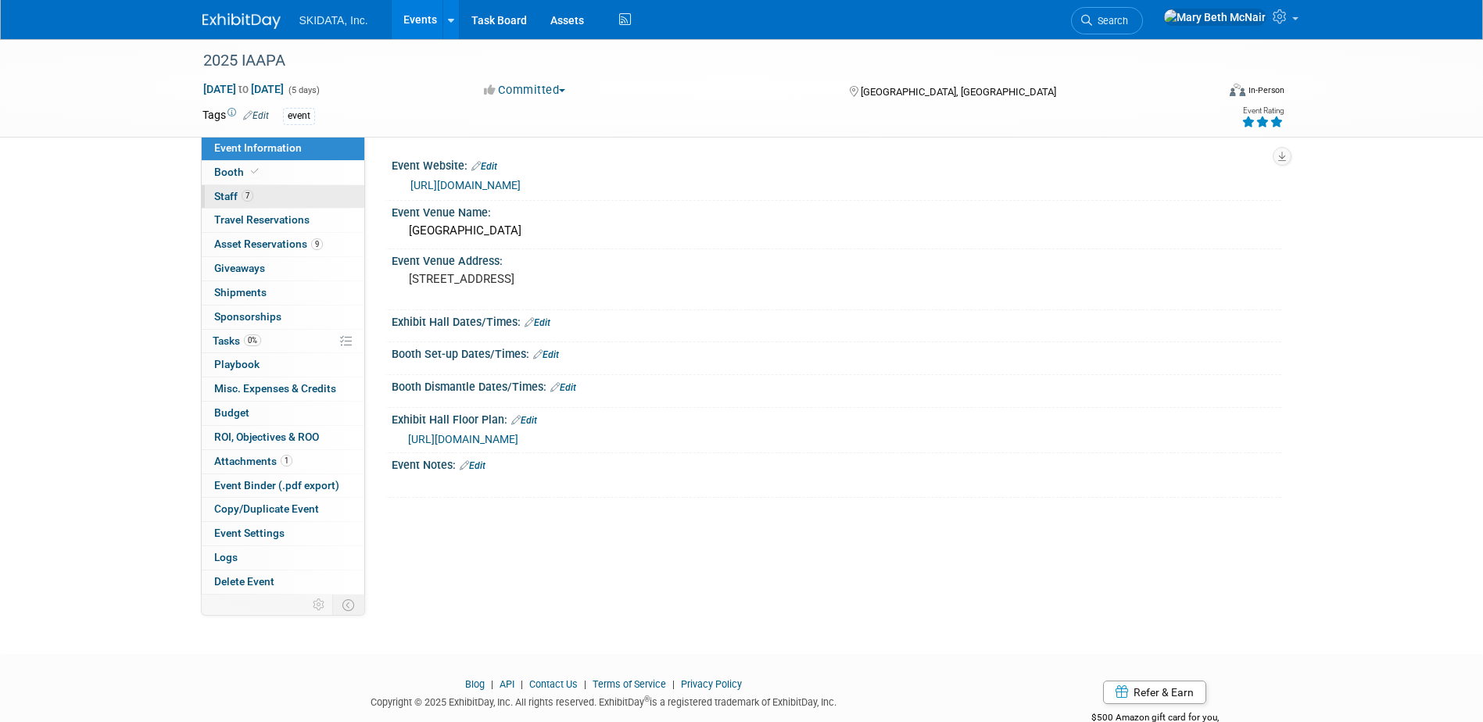
click at [231, 197] on span "Staff 7" at bounding box center [233, 196] width 39 height 13
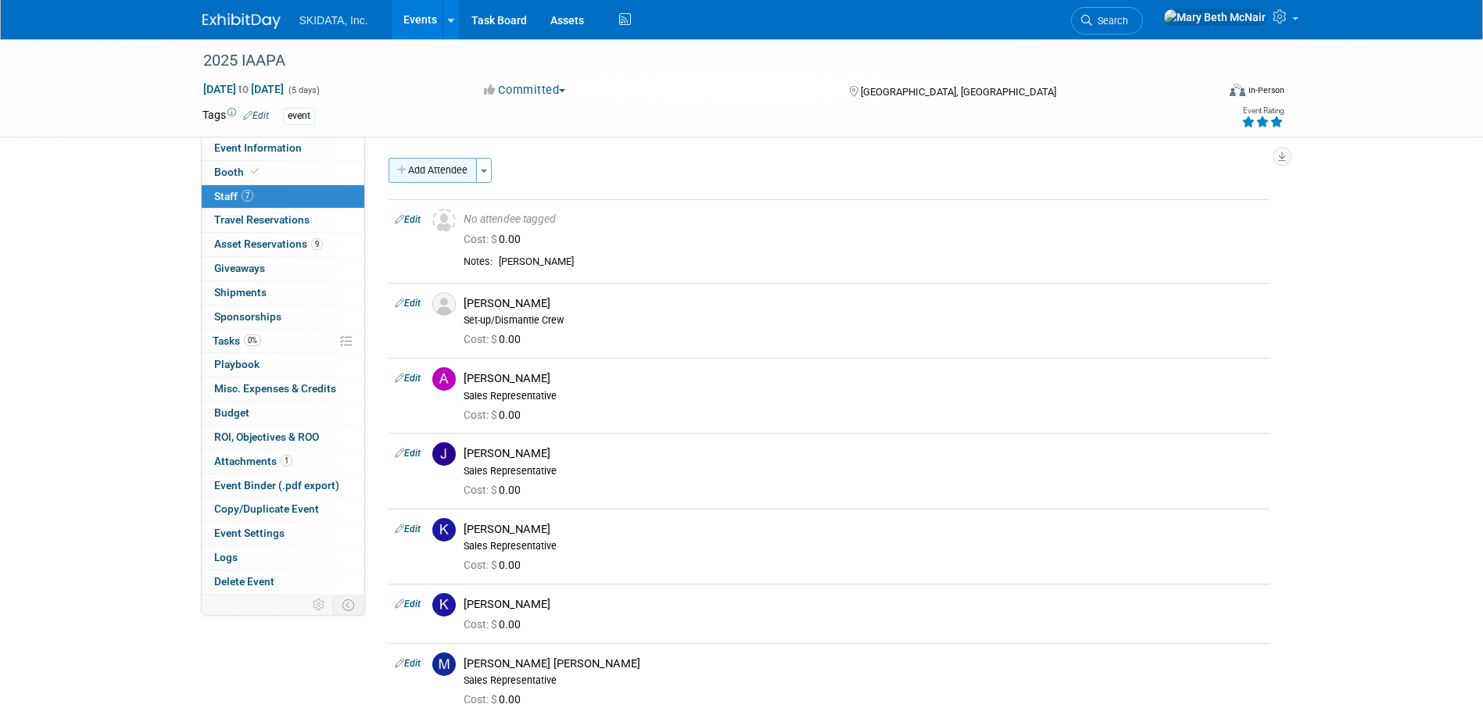
click at [441, 175] on button "Add Attendee" at bounding box center [433, 170] width 88 height 25
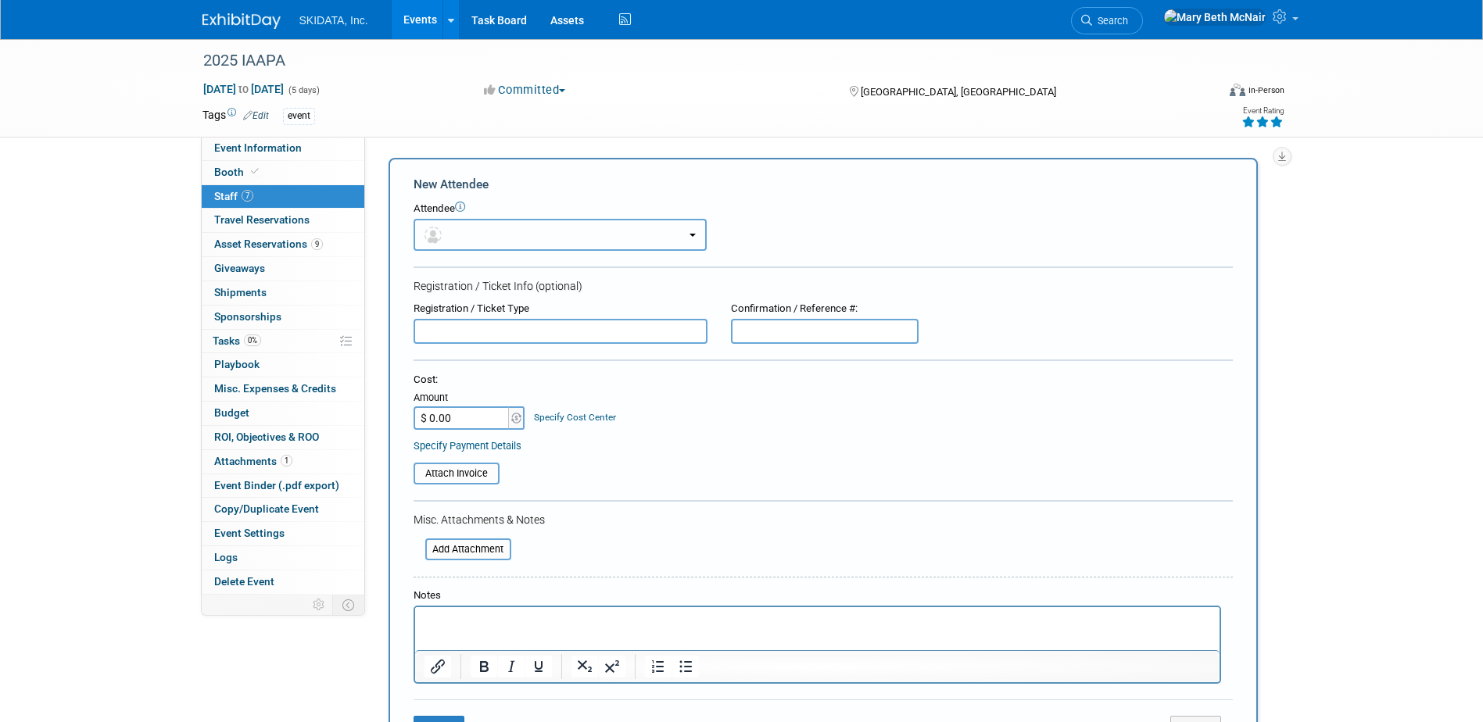
click at [478, 235] on button "button" at bounding box center [560, 235] width 293 height 32
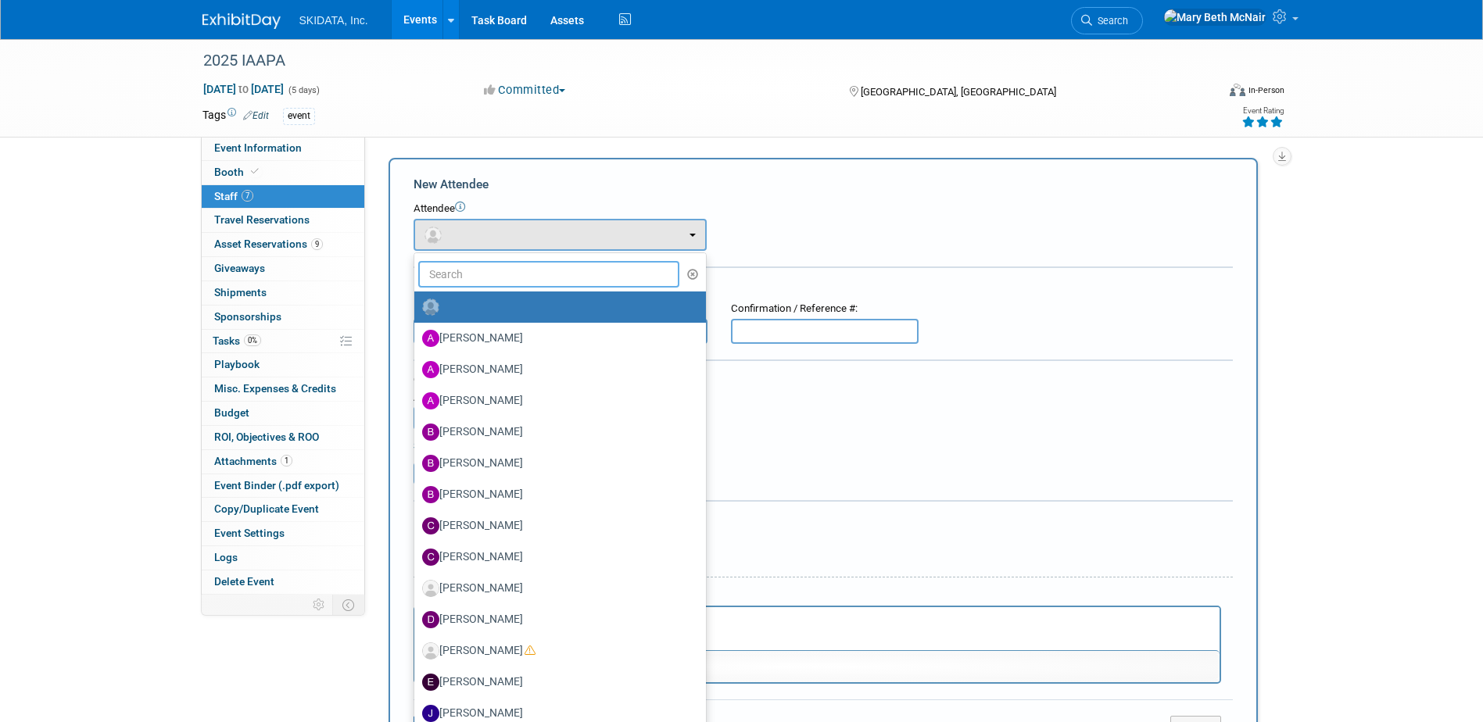
click at [482, 279] on input "text" at bounding box center [549, 274] width 262 height 27
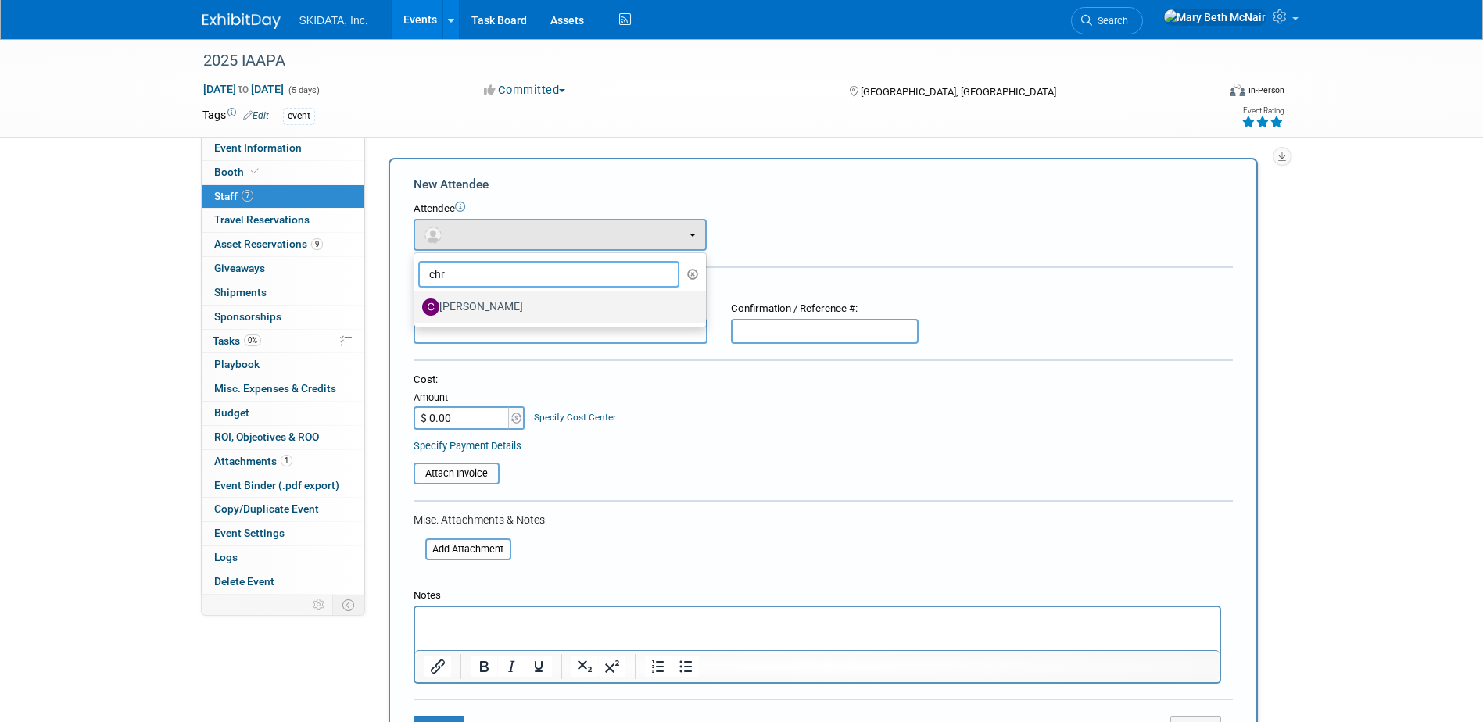
type input "chr"
click at [498, 307] on label "[PERSON_NAME]" at bounding box center [556, 307] width 268 height 25
click at [417, 307] on input "[PERSON_NAME]" at bounding box center [412, 305] width 10 height 10
select select "1aab8b08-48e5-4fb1-850a-740344c73d1d"
select select "2"
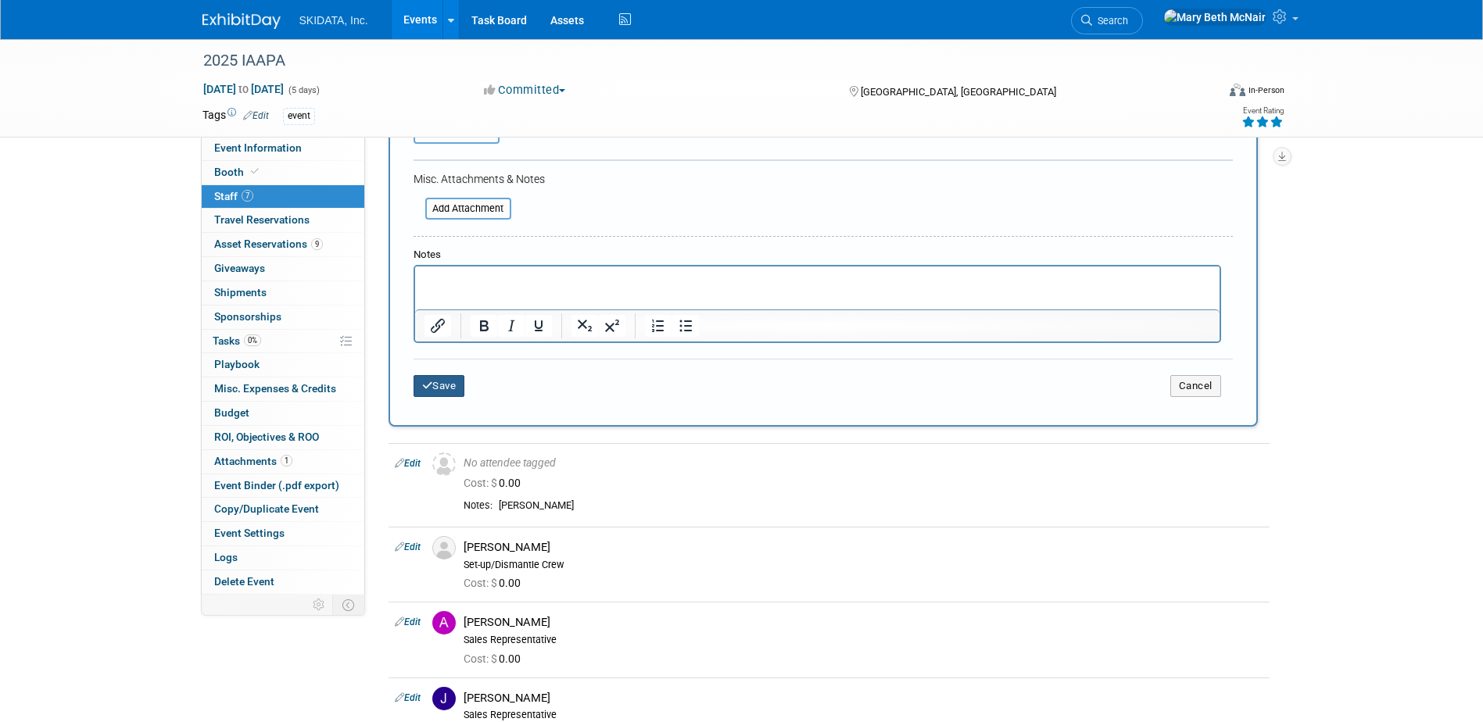
click at [435, 396] on button "Save" at bounding box center [440, 386] width 52 height 22
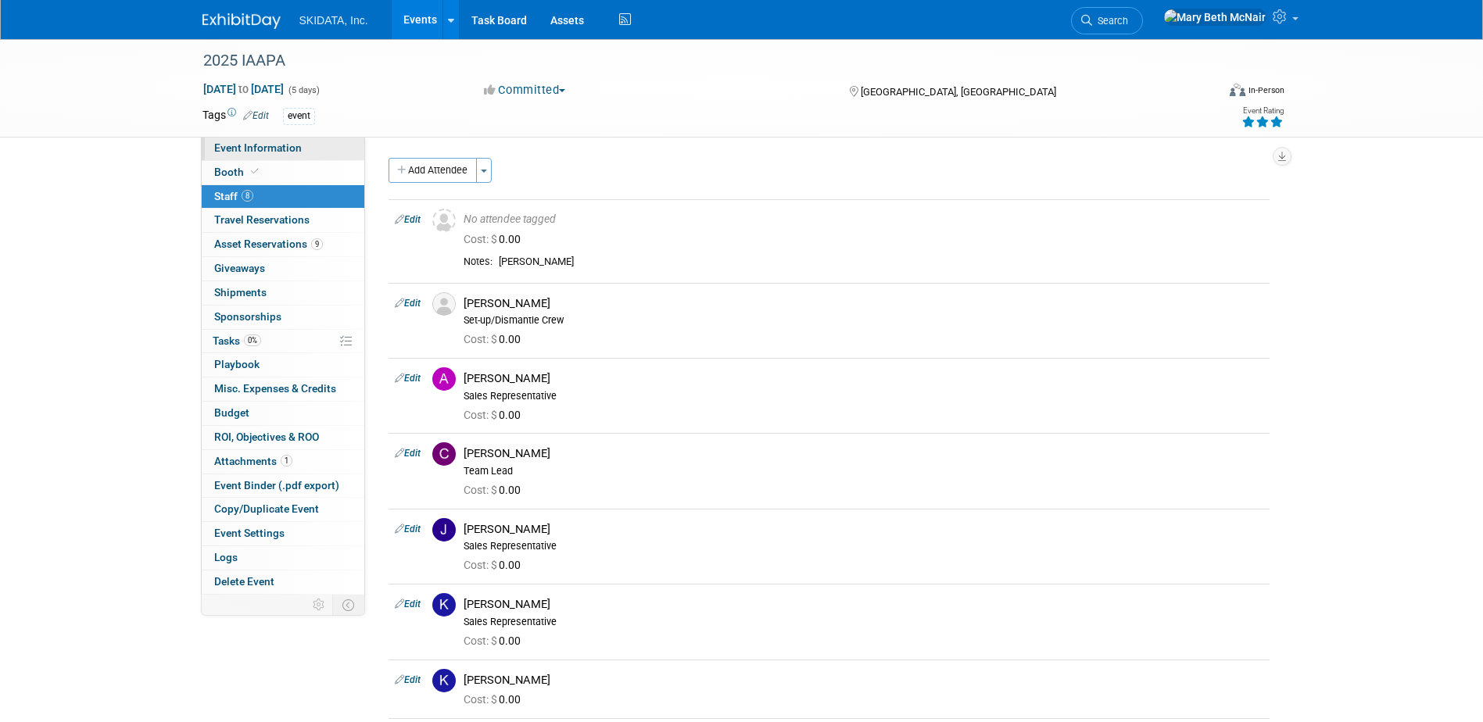
click at [218, 148] on span "Event Information" at bounding box center [258, 148] width 88 height 13
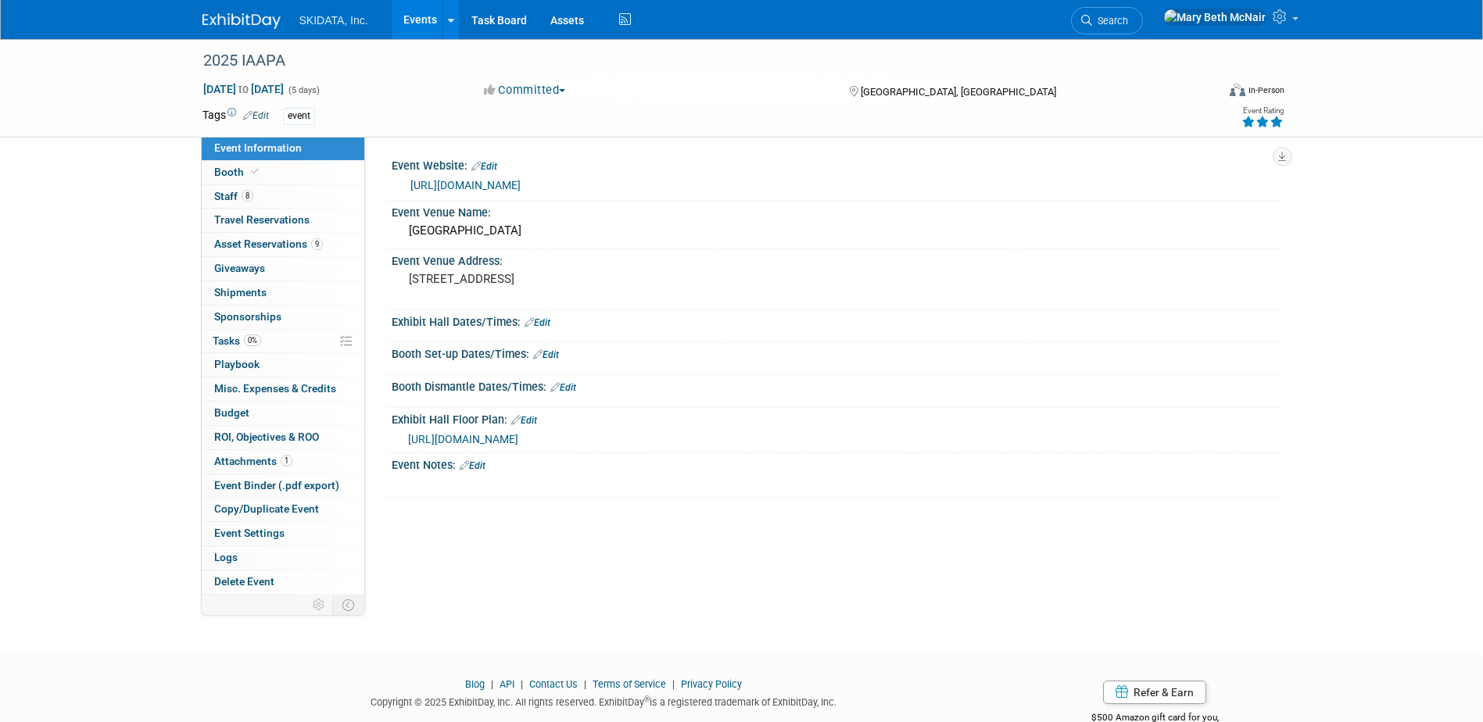
click at [519, 181] on link "[URL][DOMAIN_NAME]" at bounding box center [466, 185] width 110 height 13
click at [541, 324] on link "Edit" at bounding box center [538, 322] width 26 height 11
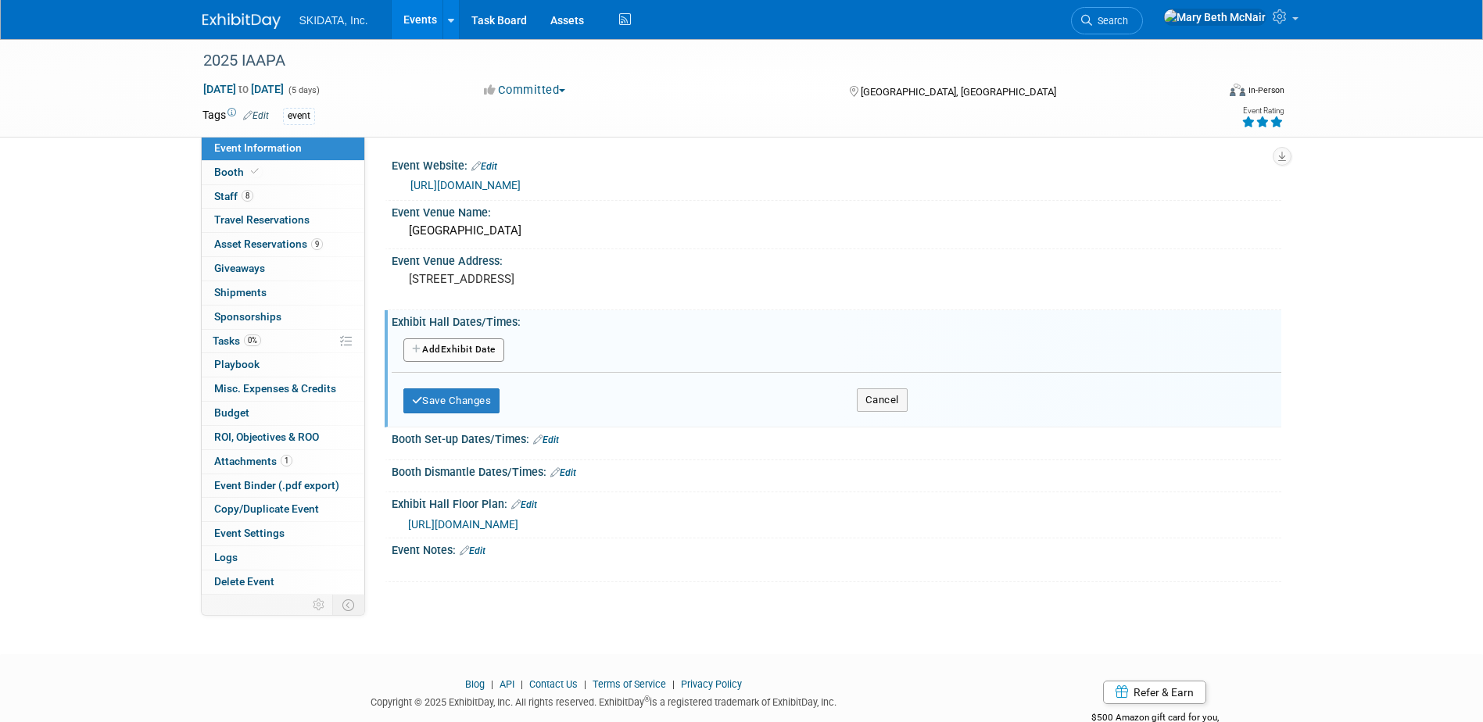
click at [477, 352] on button "Add Another Exhibit Date" at bounding box center [453, 350] width 101 height 23
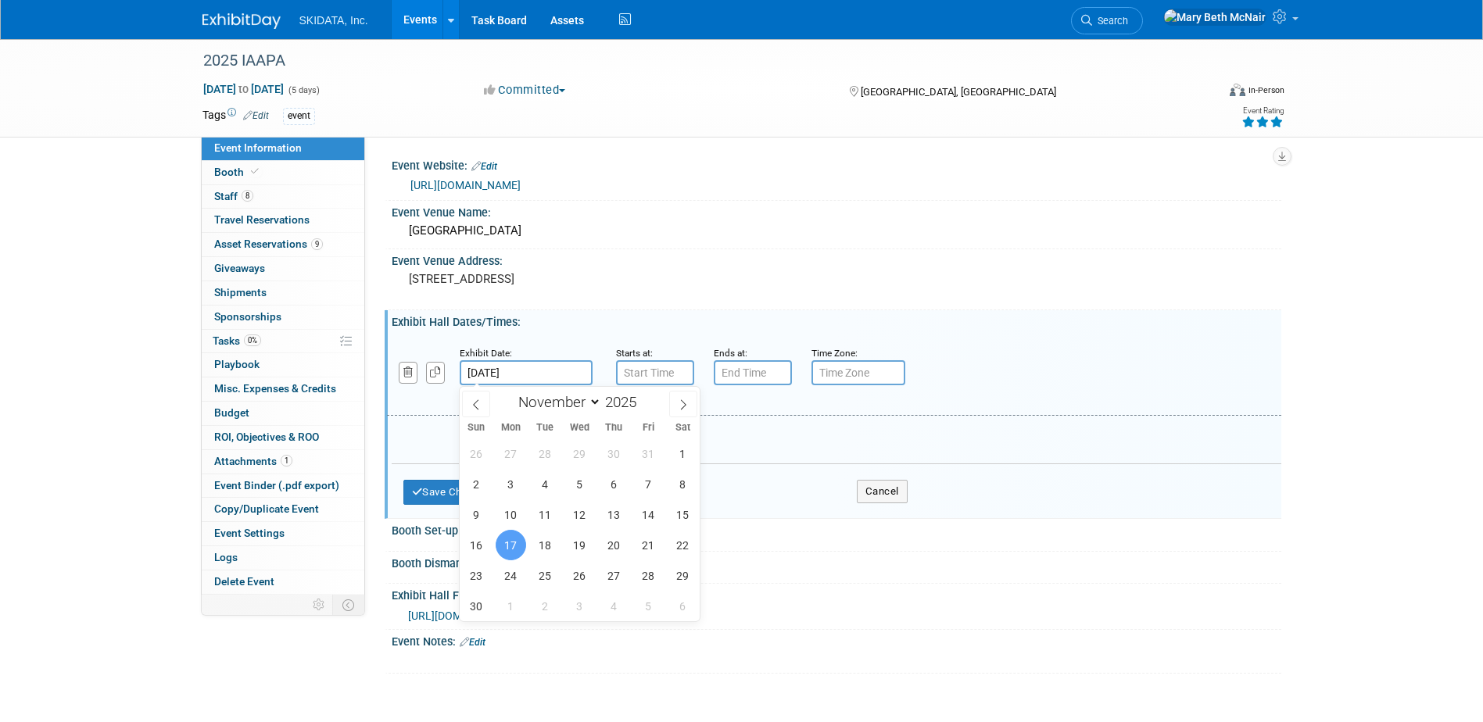
click at [486, 382] on body "SKIDATA, Inc. Events Add Event Bulk Upload Events Shareable Event Boards Recent…" at bounding box center [741, 361] width 1483 height 722
click at [543, 552] on span "18" at bounding box center [545, 545] width 30 height 30
type input "[DATE]"
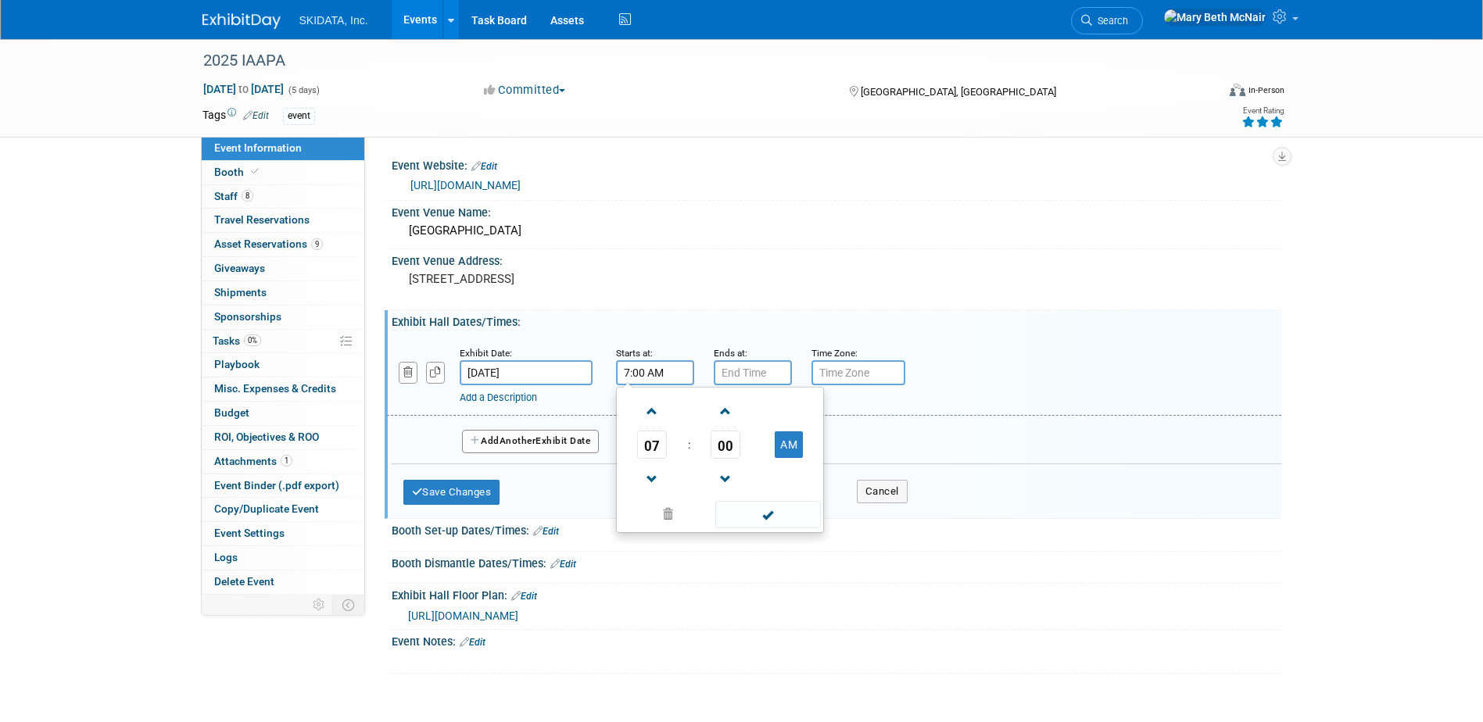
click at [659, 375] on input "7:00 AM" at bounding box center [655, 372] width 78 height 25
click at [657, 416] on span at bounding box center [652, 411] width 27 height 27
type input "10:00 AM"
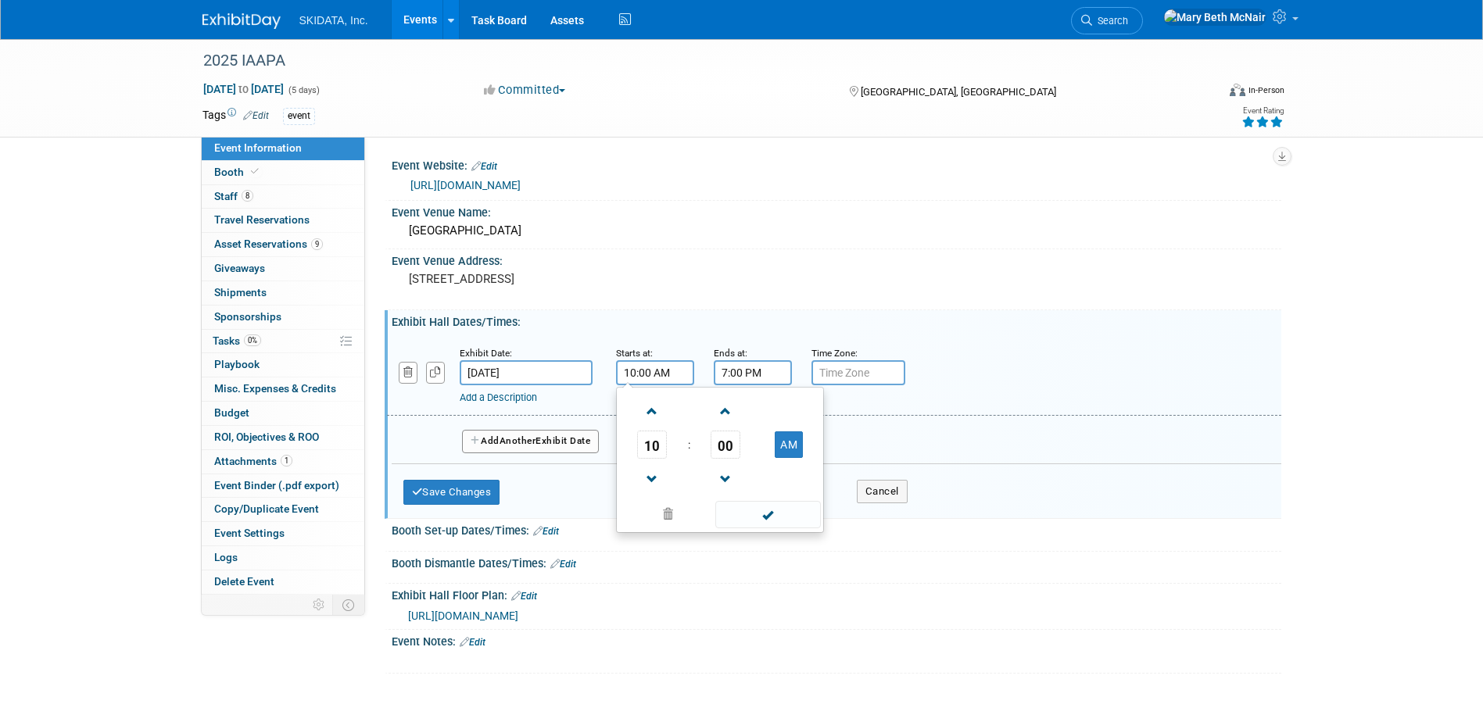
click at [779, 381] on input "7:00 PM" at bounding box center [753, 372] width 78 height 25
click at [750, 472] on span at bounding box center [750, 479] width 27 height 27
type input "6:00 PM"
click at [862, 376] on input "text" at bounding box center [859, 372] width 94 height 25
click at [438, 371] on icon "button" at bounding box center [435, 372] width 11 height 10
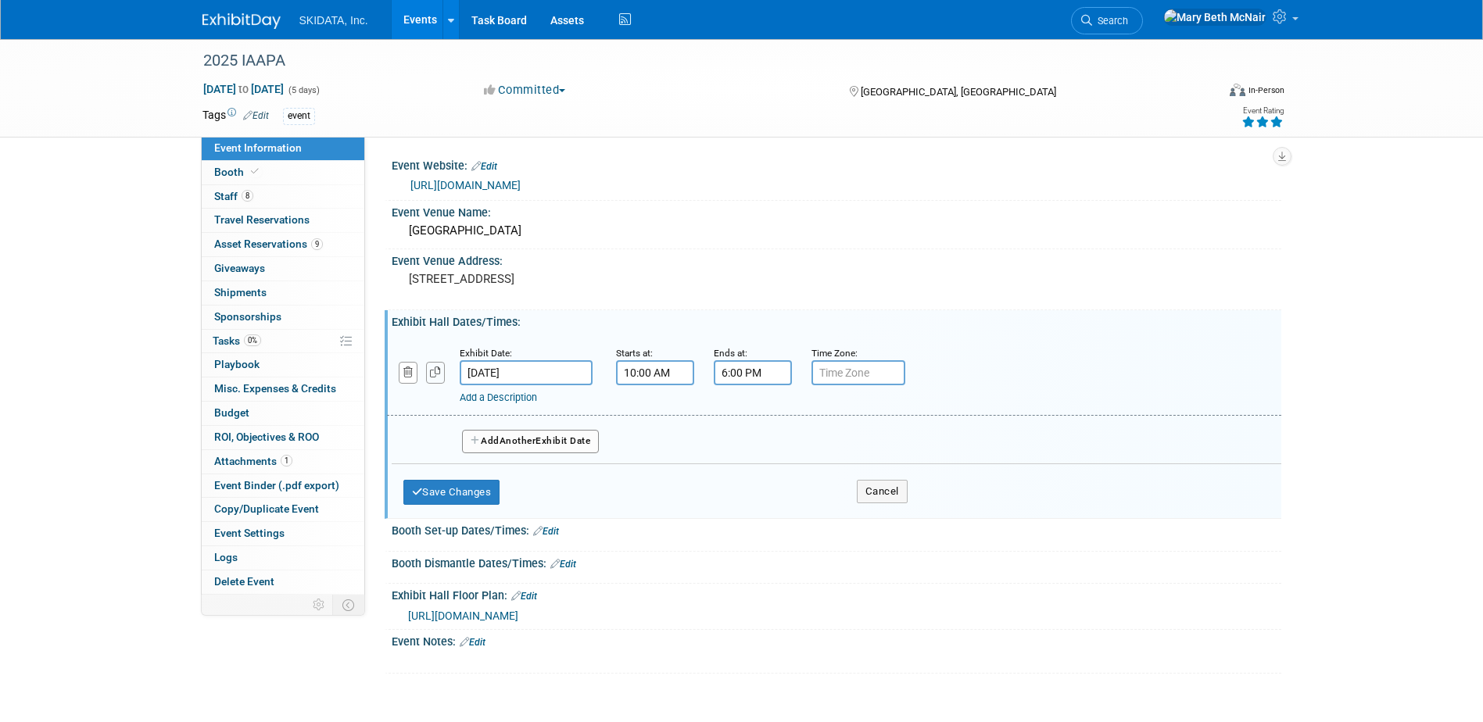
select select "10"
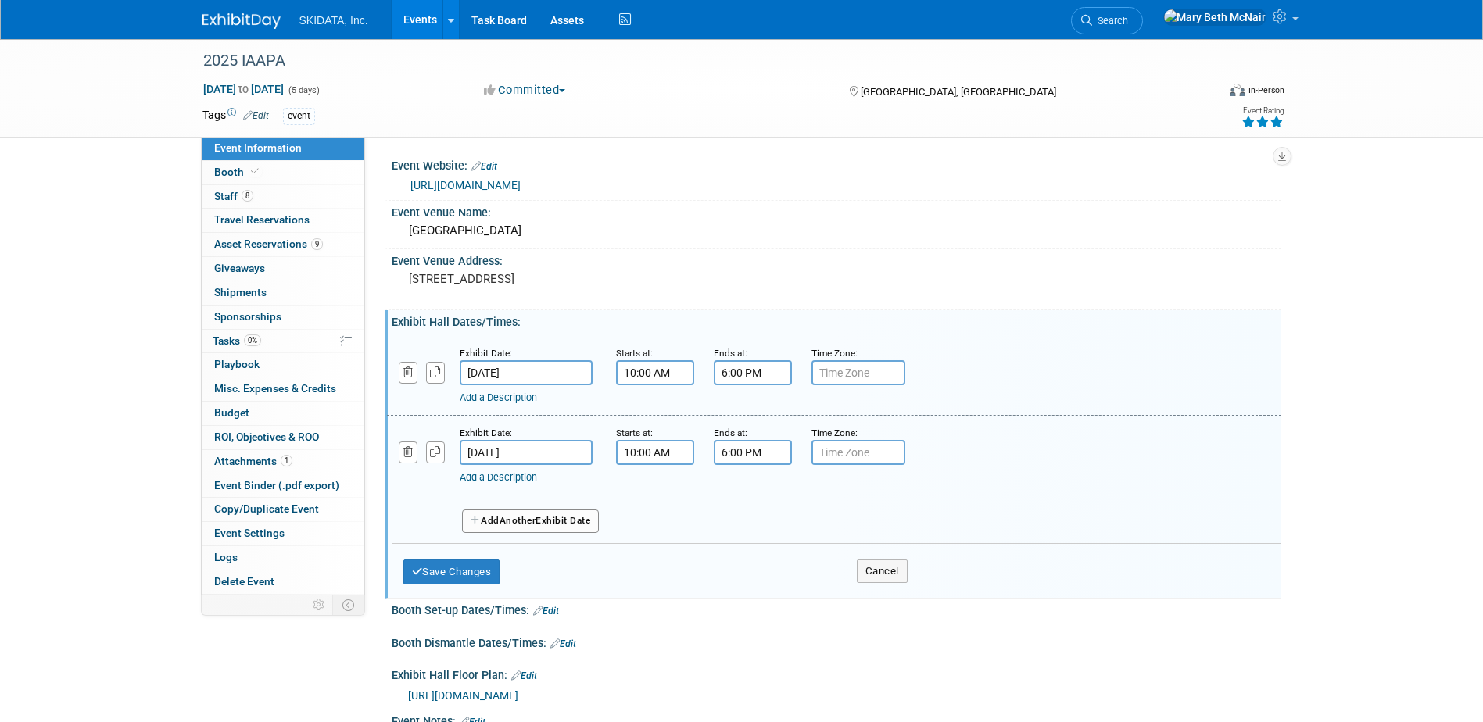
click at [525, 449] on input "[DATE]" at bounding box center [526, 452] width 133 height 25
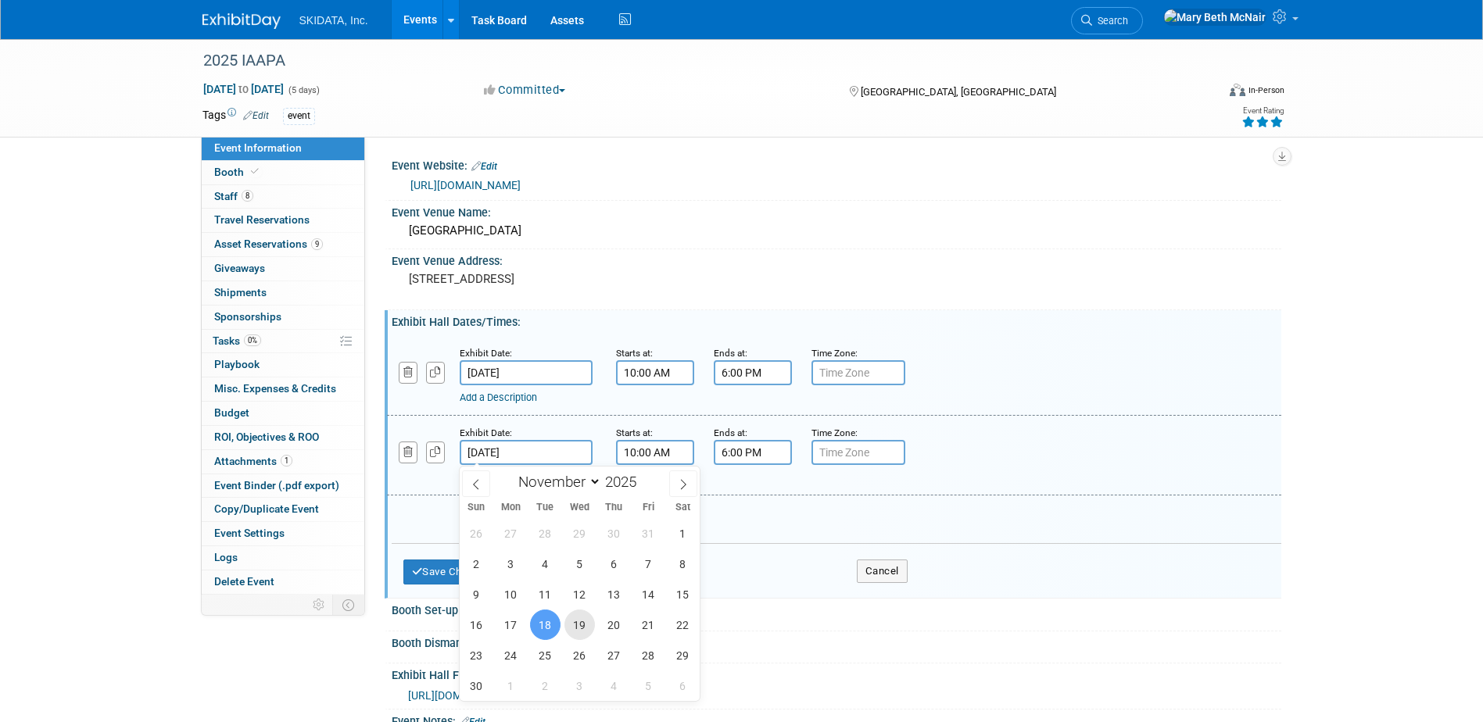
click at [583, 625] on span "19" at bounding box center [580, 625] width 30 height 30
type input "[DATE]"
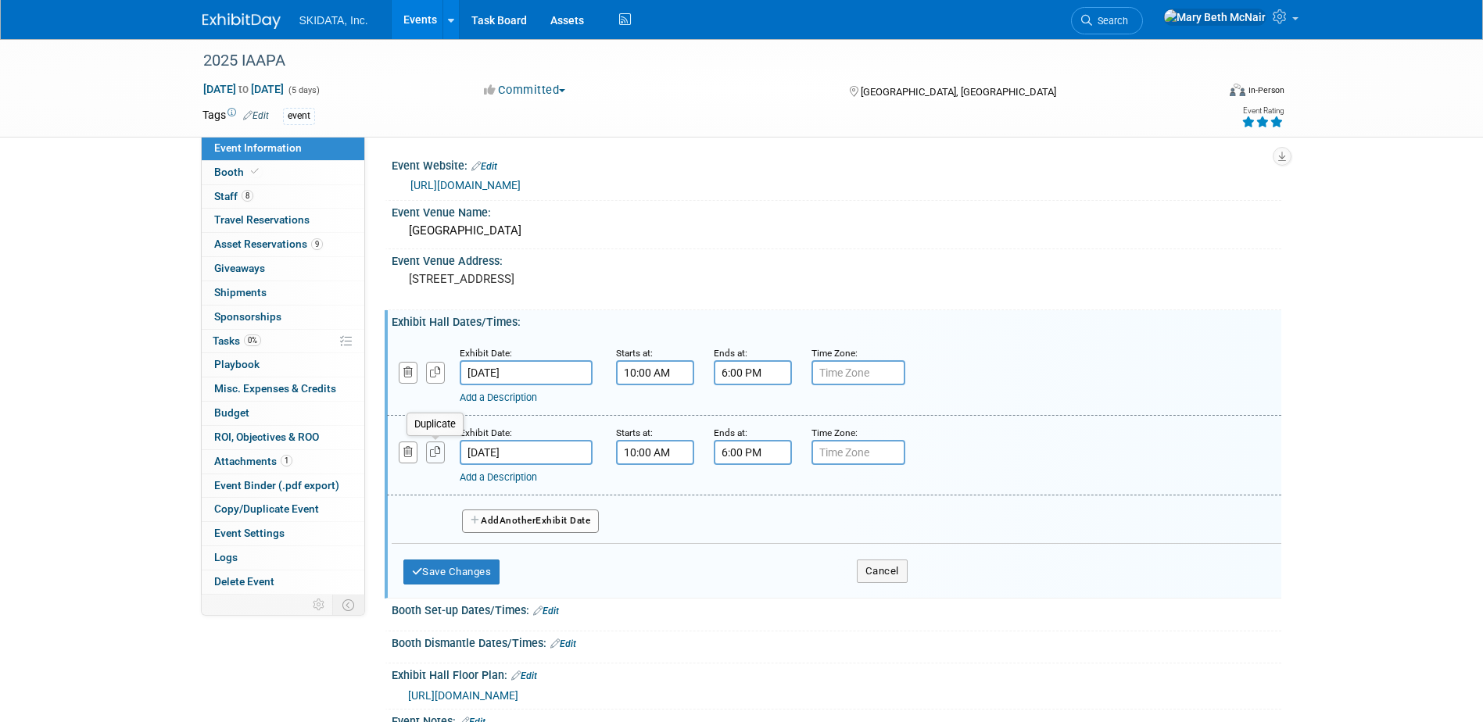
click at [431, 453] on icon "button" at bounding box center [435, 452] width 11 height 10
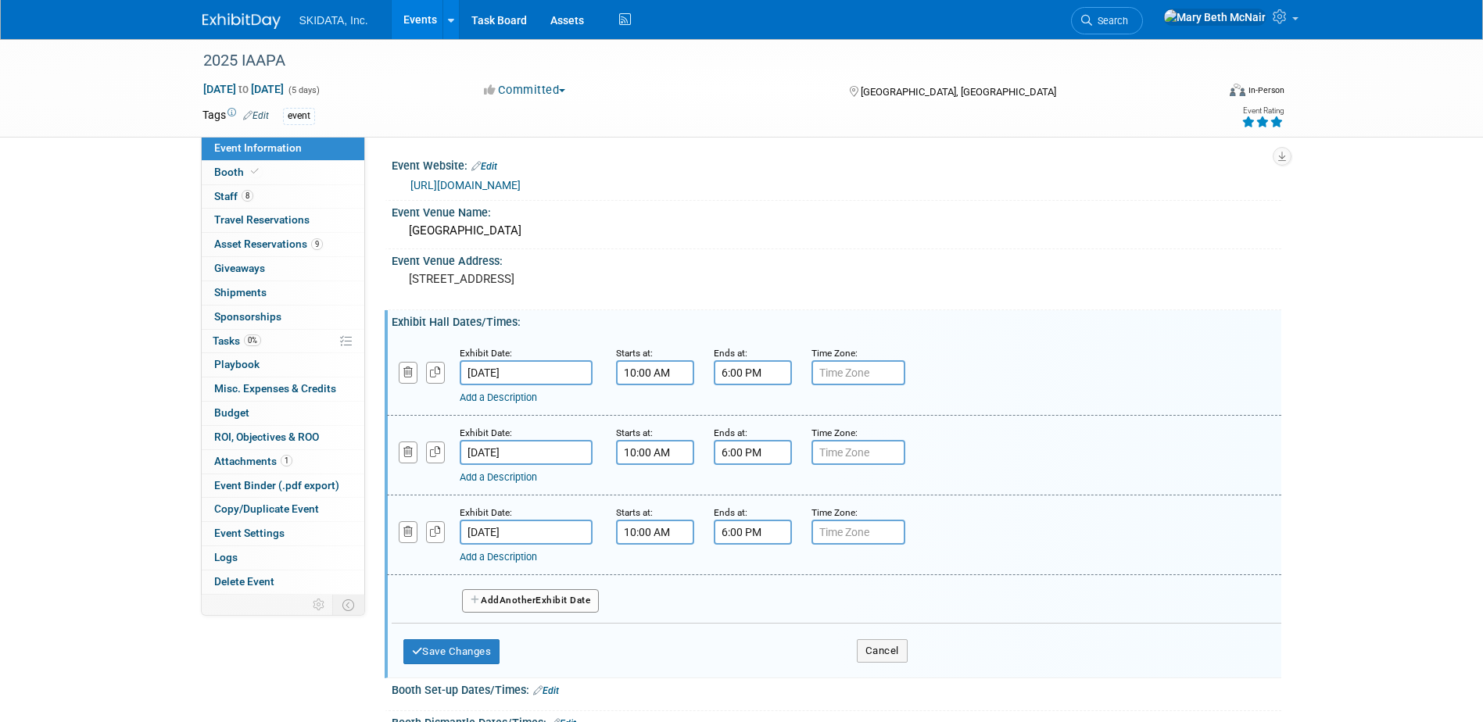
click at [522, 536] on input "[DATE]" at bounding box center [526, 532] width 133 height 25
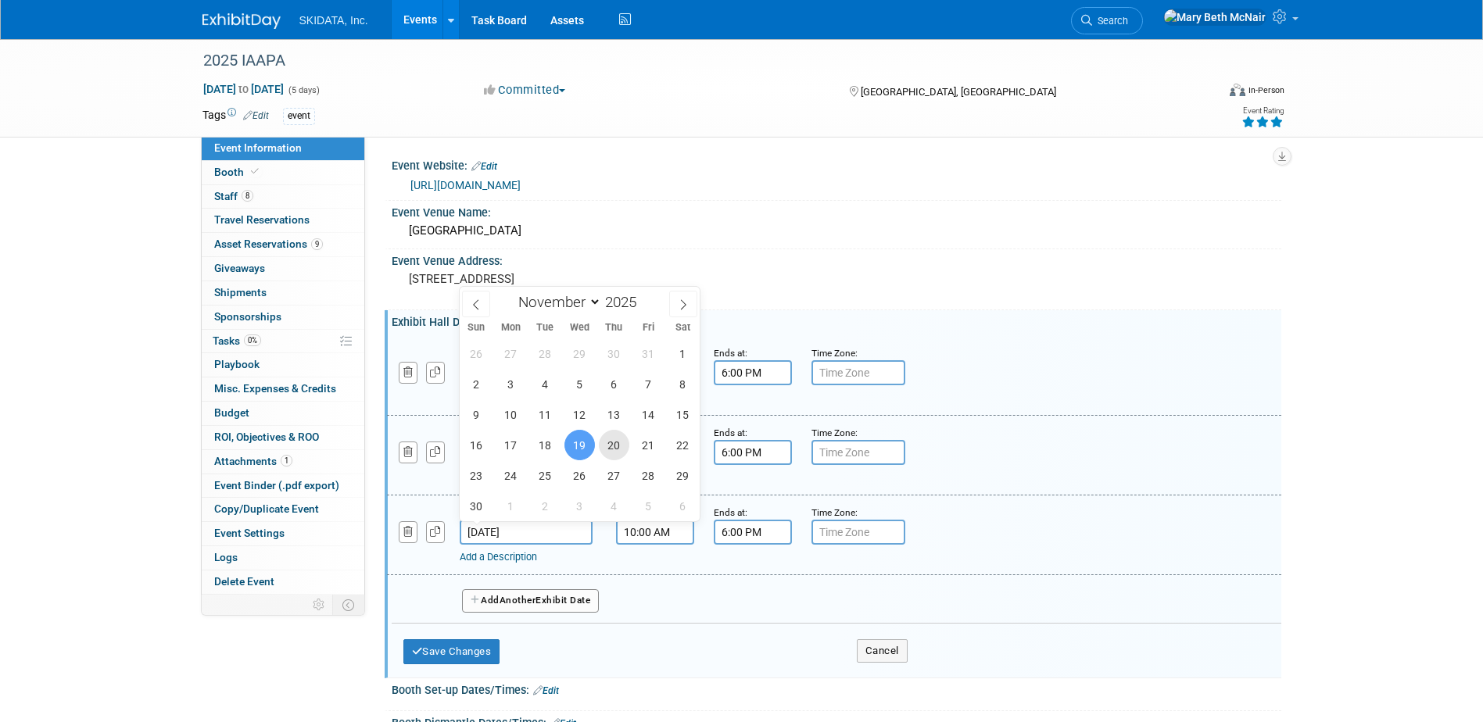
click at [611, 455] on span "20" at bounding box center [614, 445] width 30 height 30
type input "Nov 20, 2025"
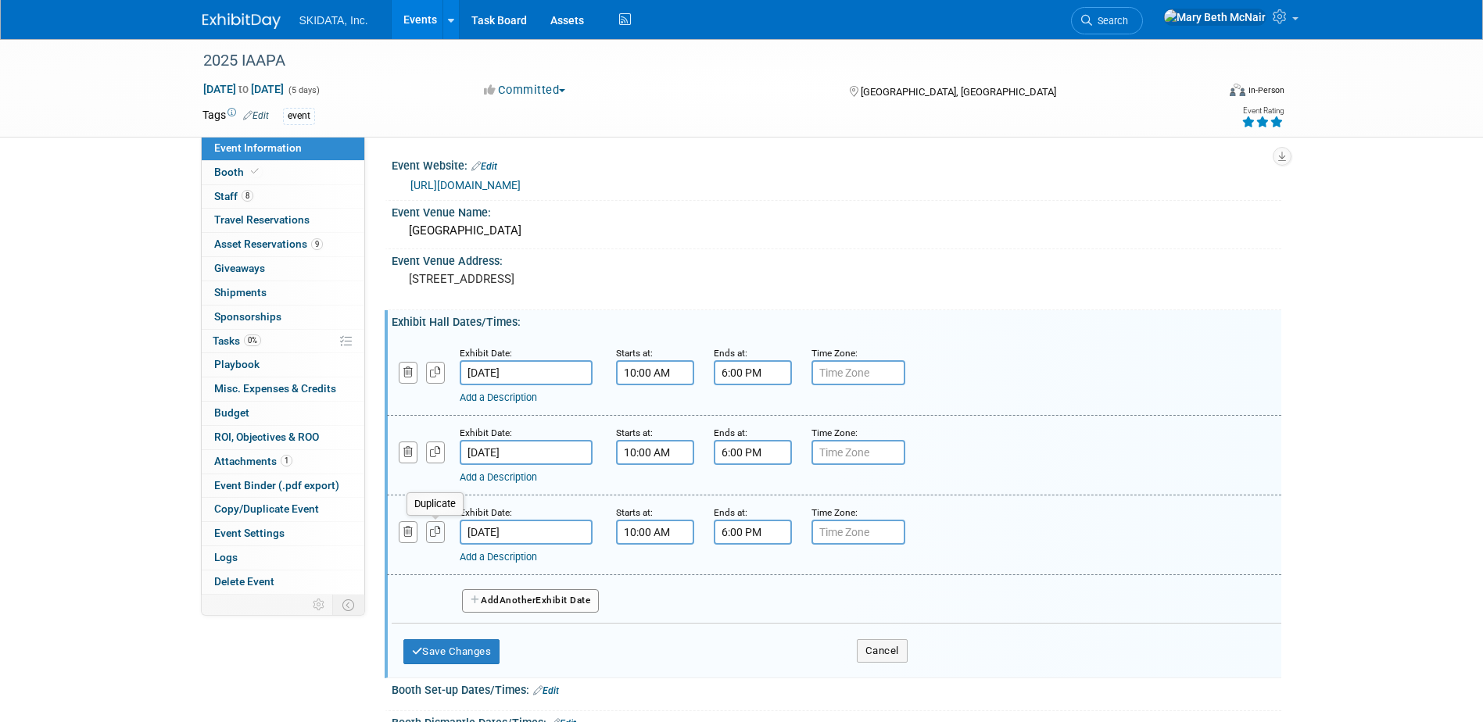
click at [439, 533] on icon "button" at bounding box center [435, 532] width 11 height 10
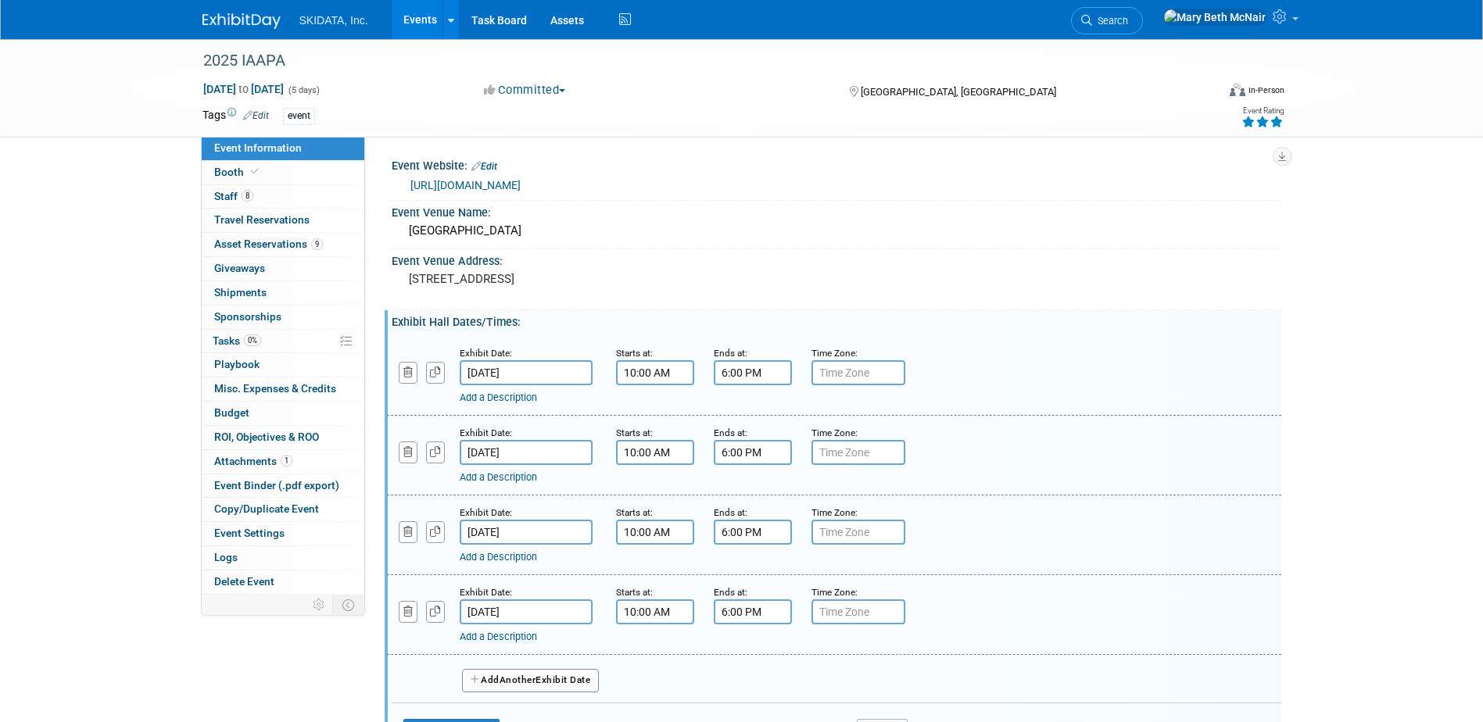
click at [544, 604] on input "Nov 20, 2025" at bounding box center [526, 612] width 133 height 25
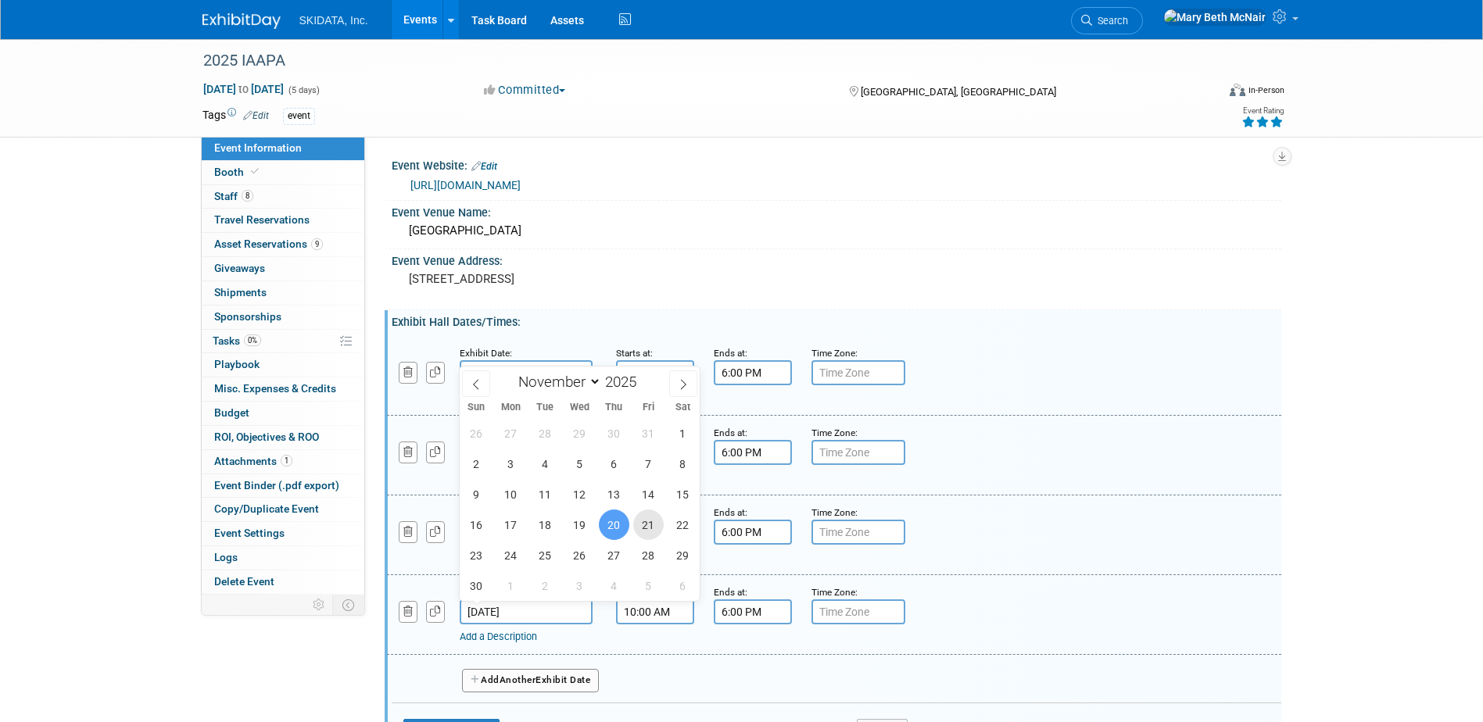
click at [640, 525] on span "21" at bounding box center [648, 525] width 30 height 30
type input "[DATE]"
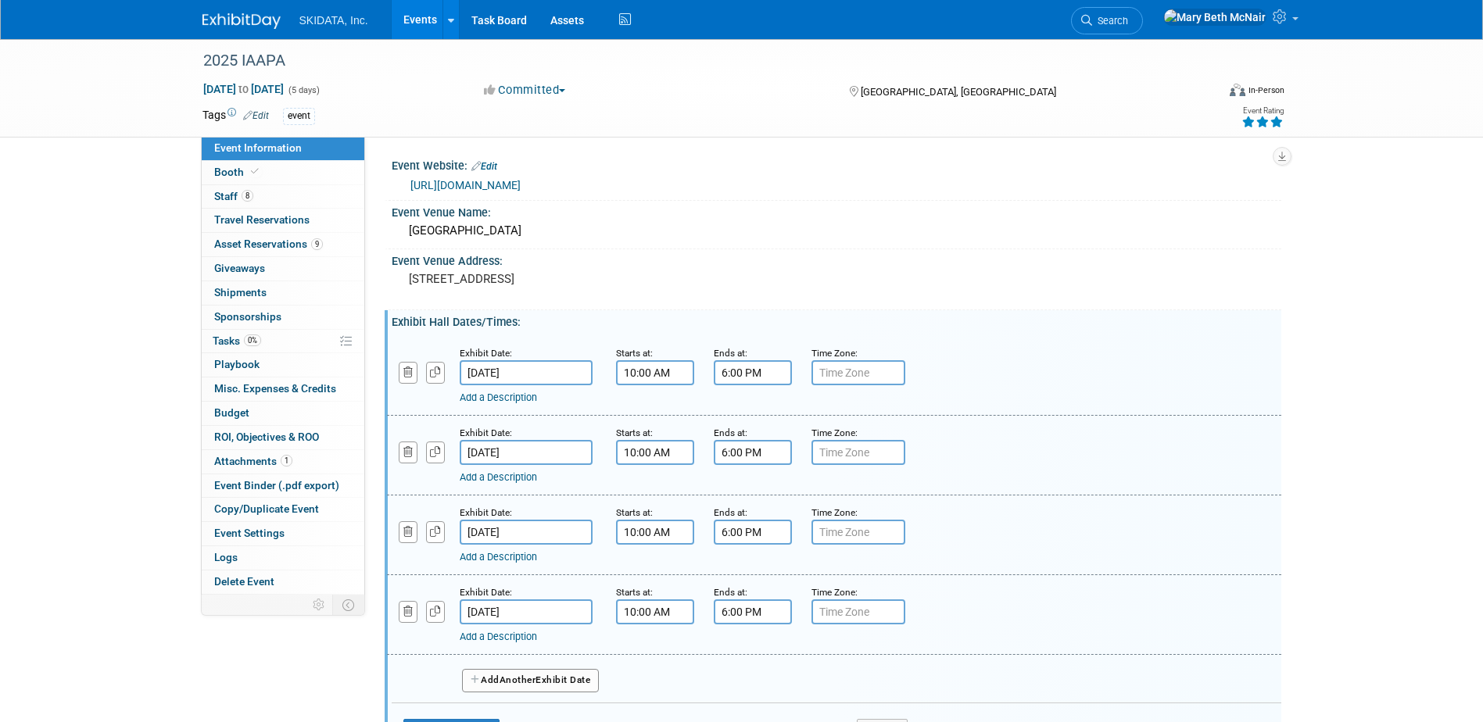
click at [757, 610] on input "6:00 PM" at bounding box center [753, 612] width 78 height 25
click at [745, 712] on span at bounding box center [750, 718] width 27 height 27
type input "4:00 PM"
click at [635, 644] on div "Add a Description" at bounding box center [794, 637] width 669 height 14
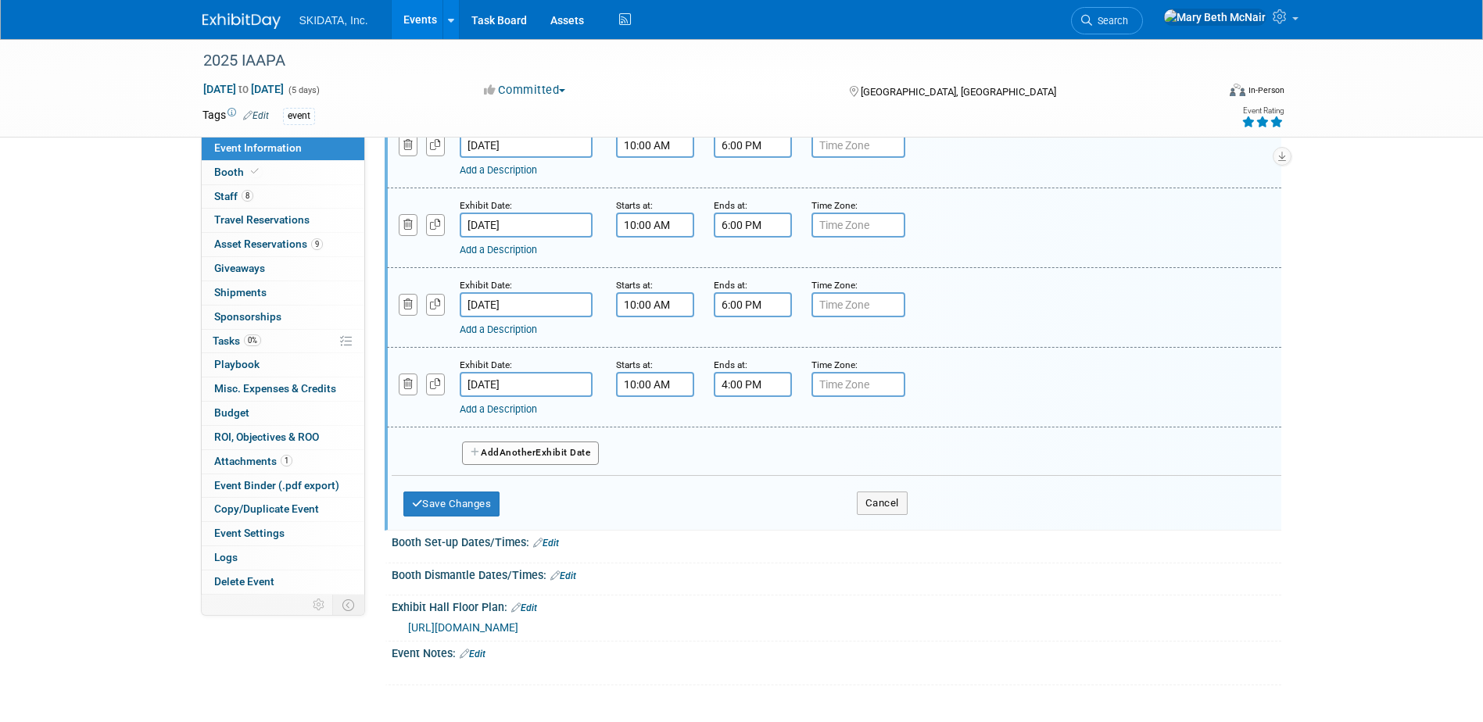
scroll to position [235, 0]
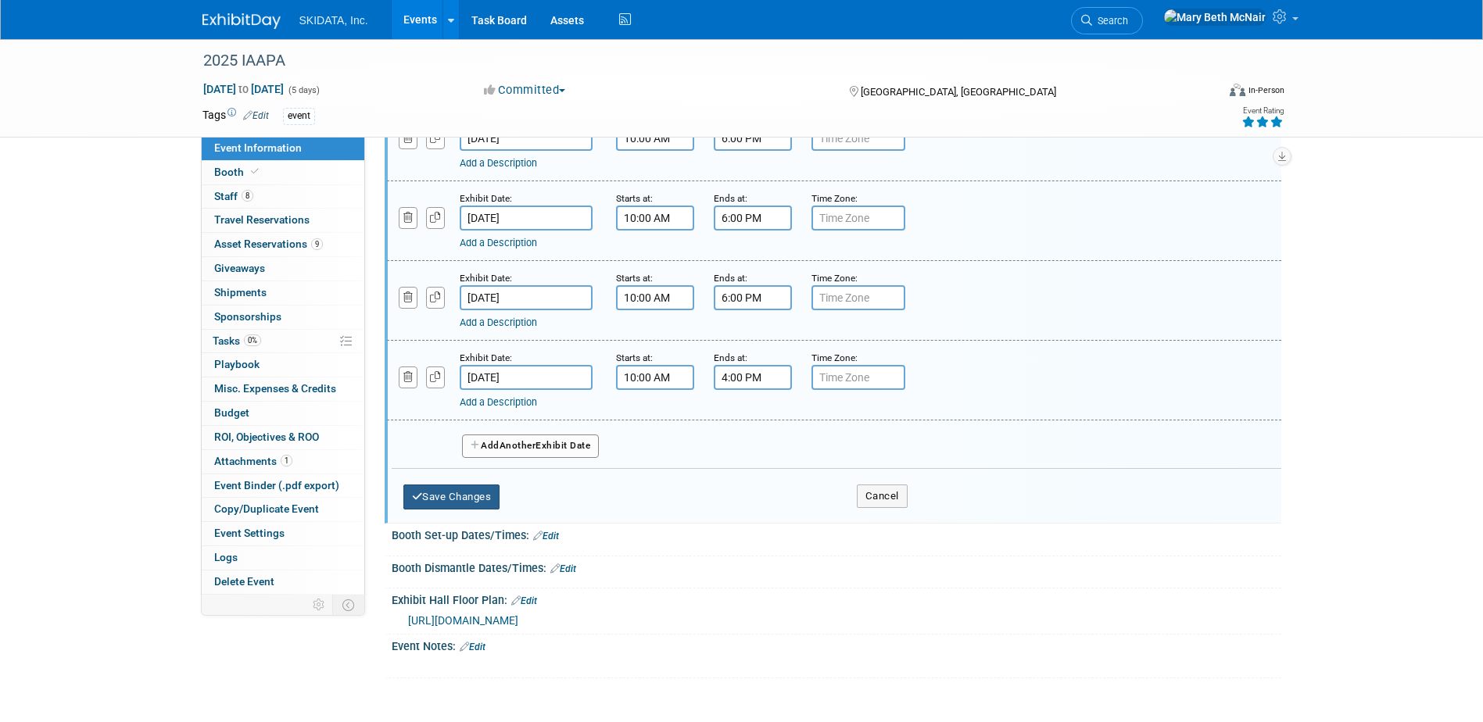
click at [448, 495] on button "Save Changes" at bounding box center [451, 497] width 97 height 25
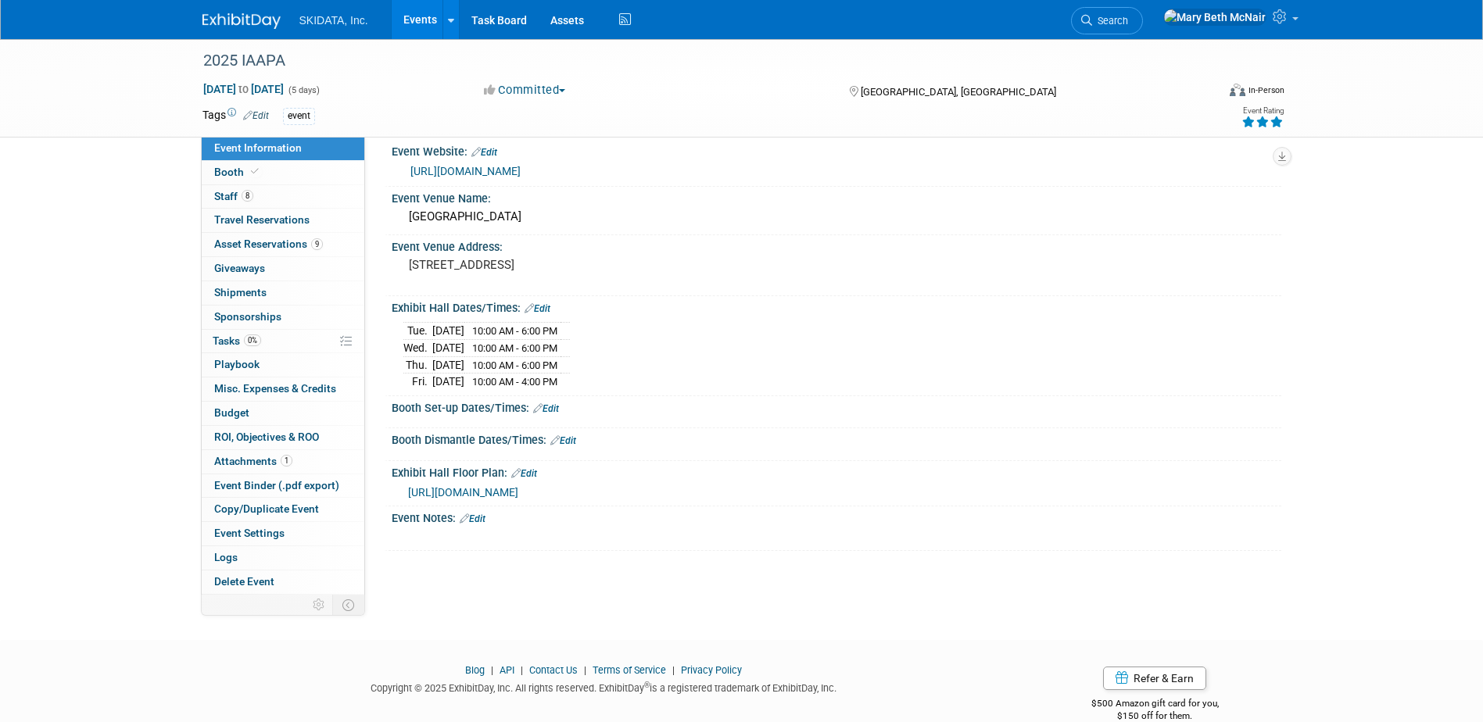
scroll to position [0, 0]
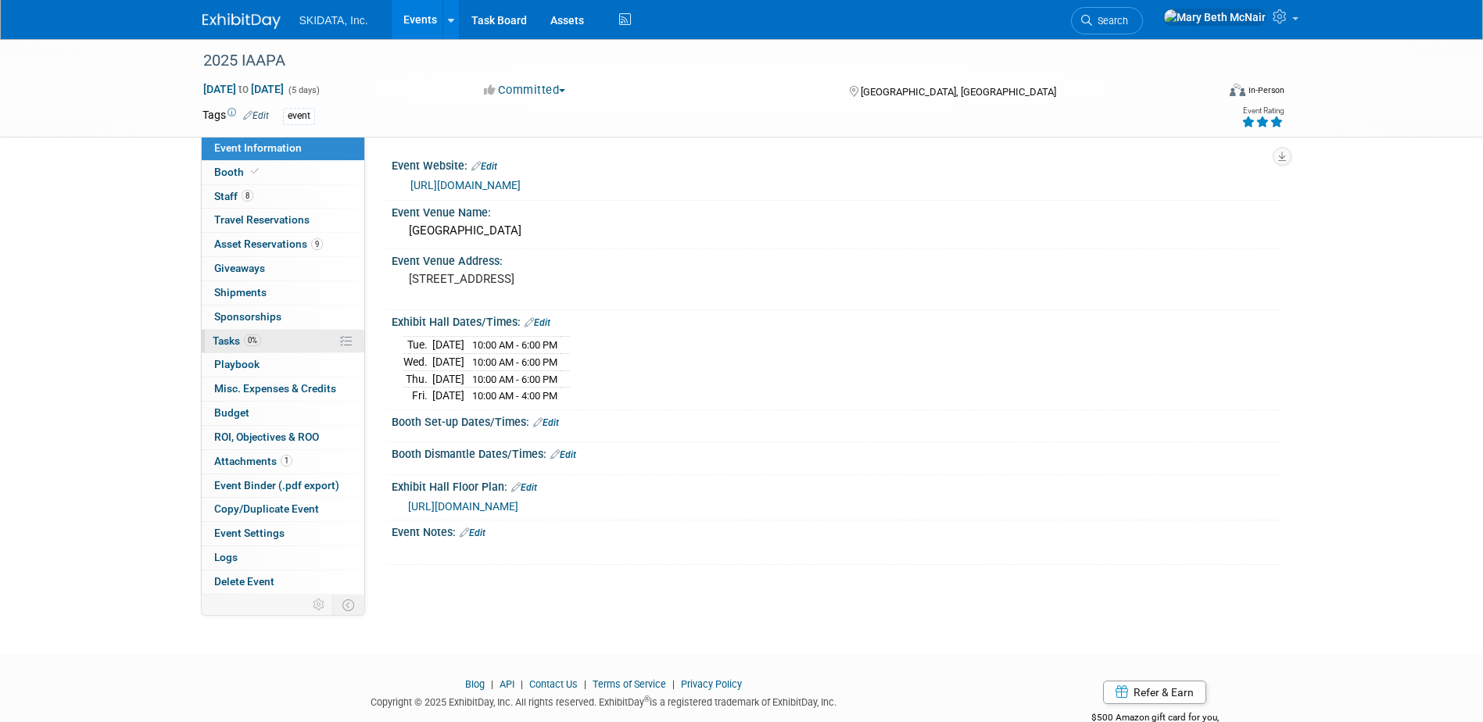
click at [239, 345] on span "Tasks 0%" at bounding box center [237, 341] width 48 height 13
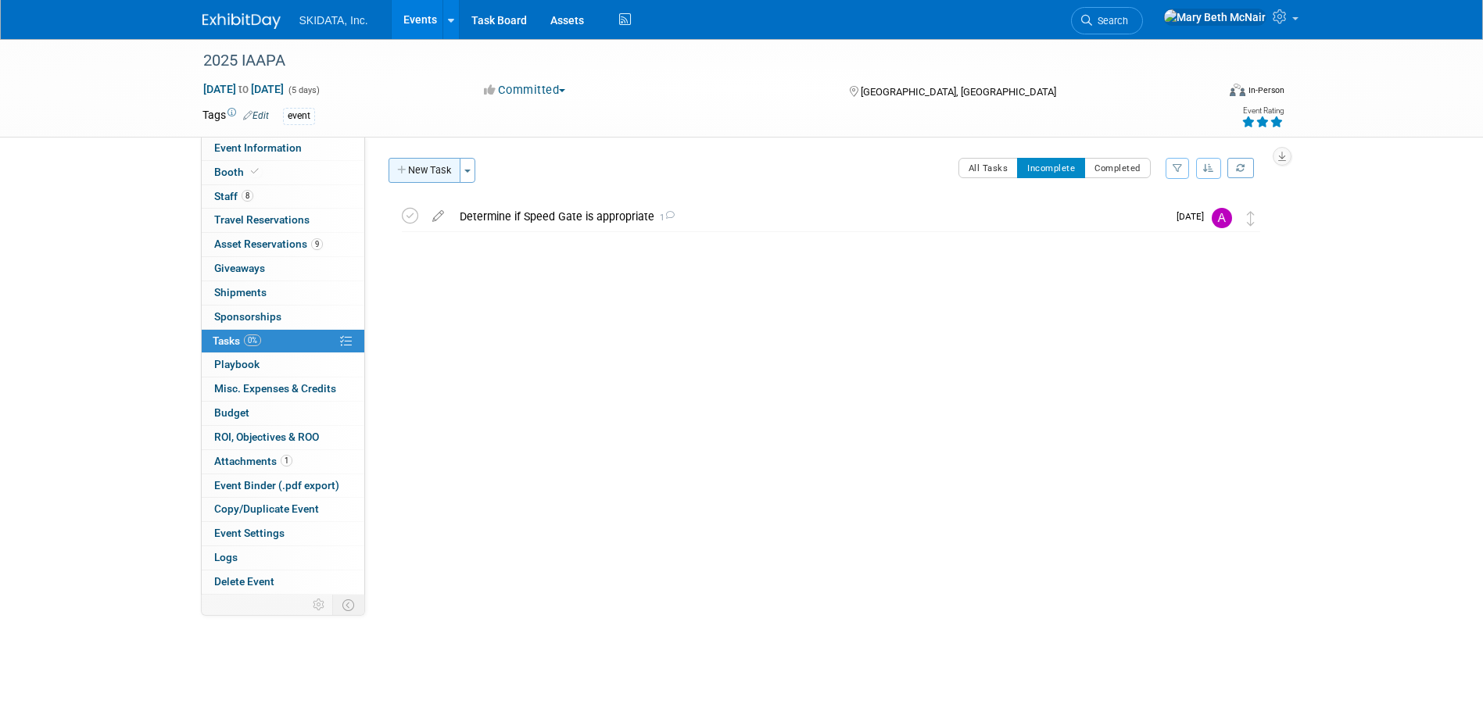
click at [417, 176] on button "New Task" at bounding box center [425, 170] width 72 height 25
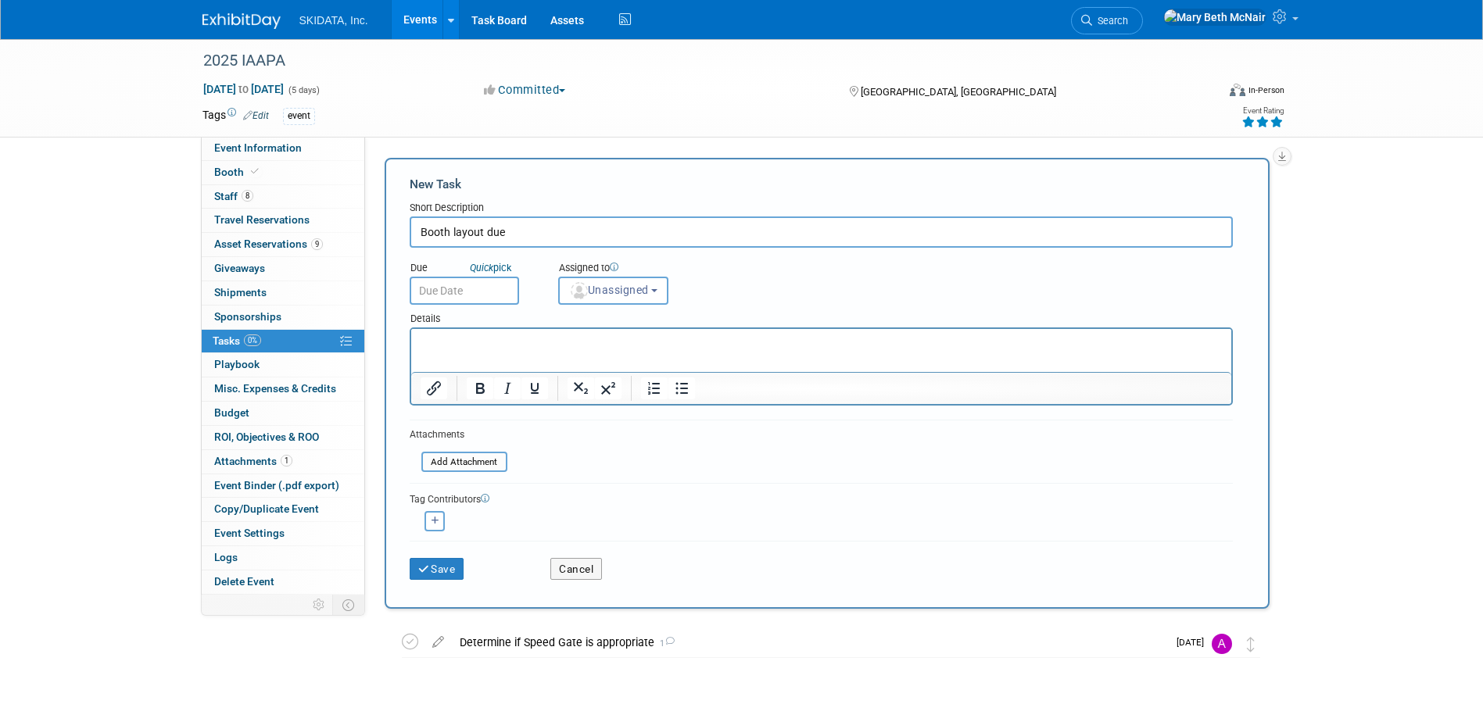
type input "Booth layout due"
click at [479, 298] on input "text" at bounding box center [464, 291] width 109 height 28
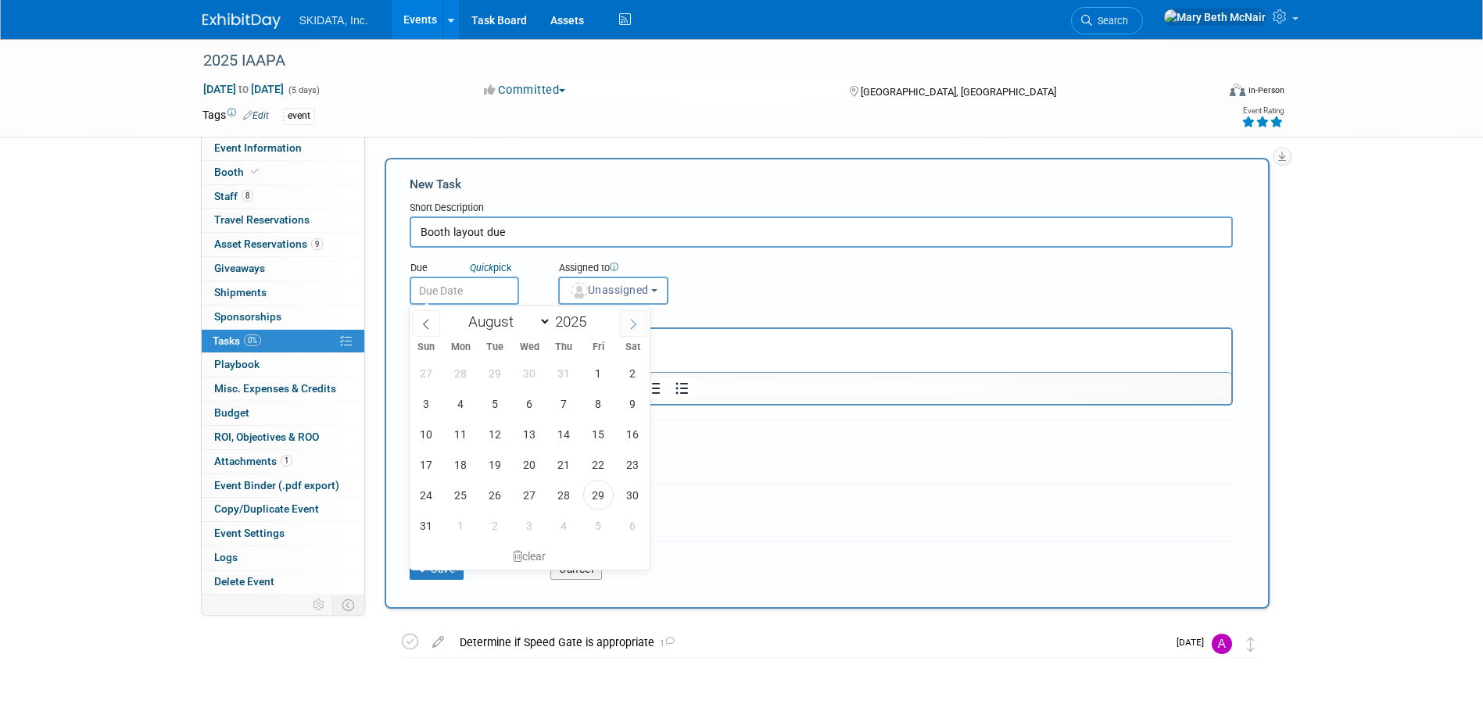
click at [629, 327] on icon at bounding box center [633, 324] width 11 height 11
select select "8"
click at [601, 411] on span "12" at bounding box center [598, 404] width 30 height 30
type input "Sep 12, 2025"
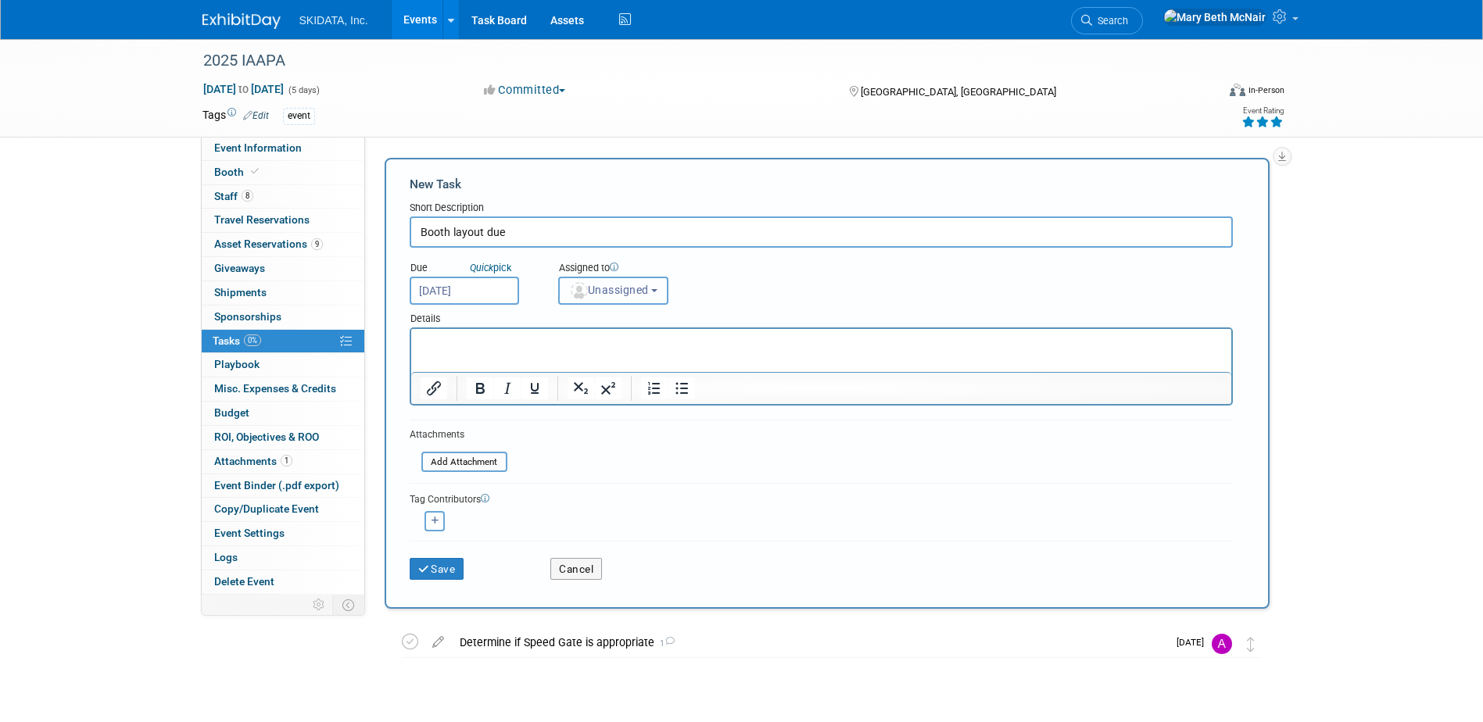
click at [619, 293] on span "Unassigned" at bounding box center [609, 290] width 80 height 13
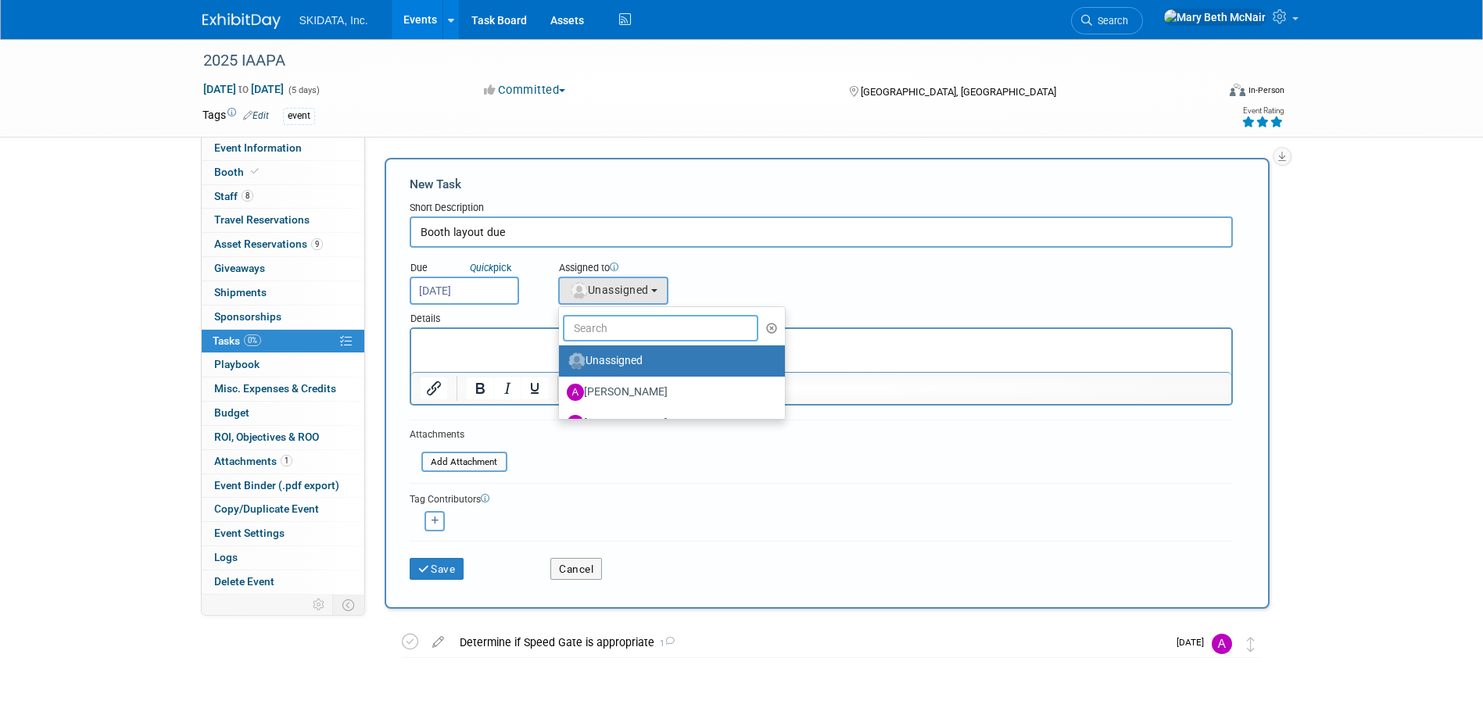
click at [622, 331] on input "text" at bounding box center [661, 328] width 196 height 27
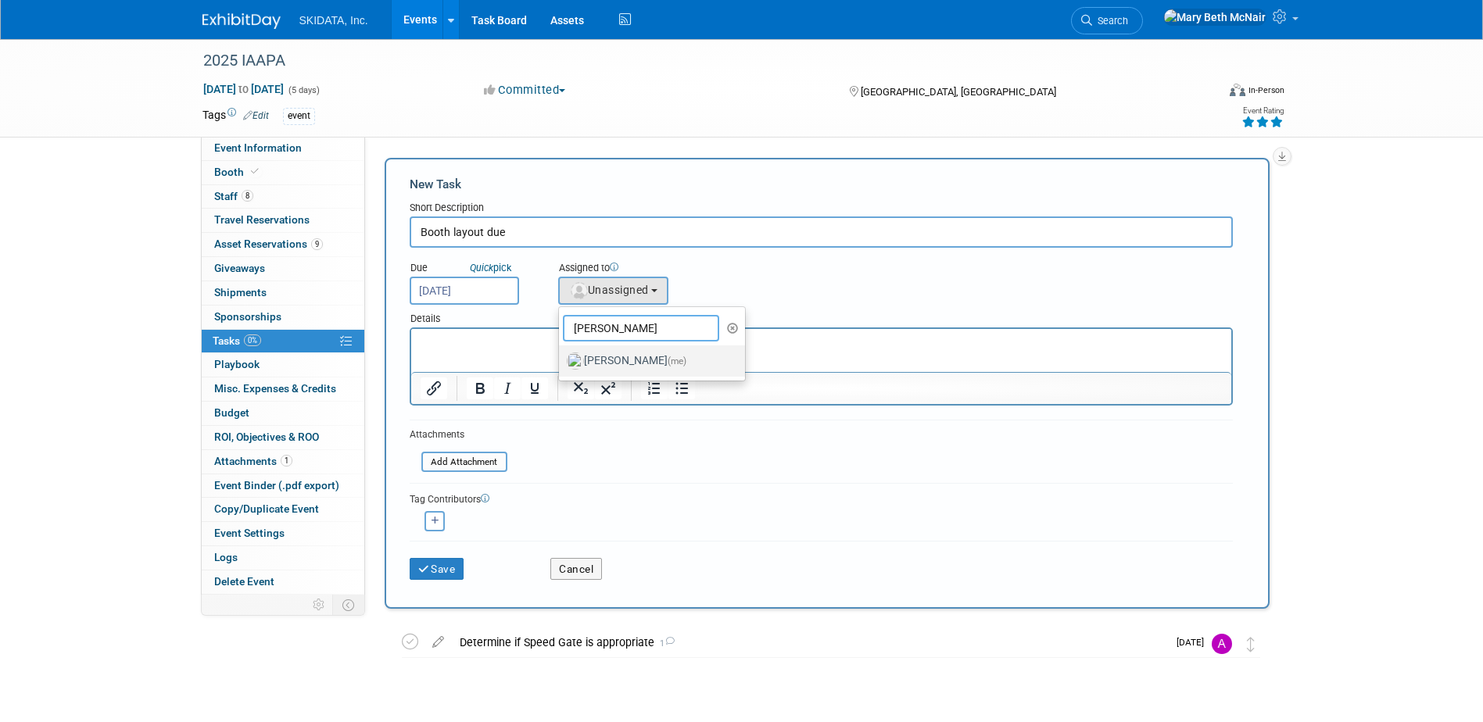
type input "mary"
click at [616, 353] on label "Mary Beth McNair (me)" at bounding box center [648, 361] width 163 height 25
click at [561, 354] on input "Mary Beth McNair (me)" at bounding box center [556, 359] width 10 height 10
select select "3388622f-d6b0-457b-909f-5c35d3cb7589"
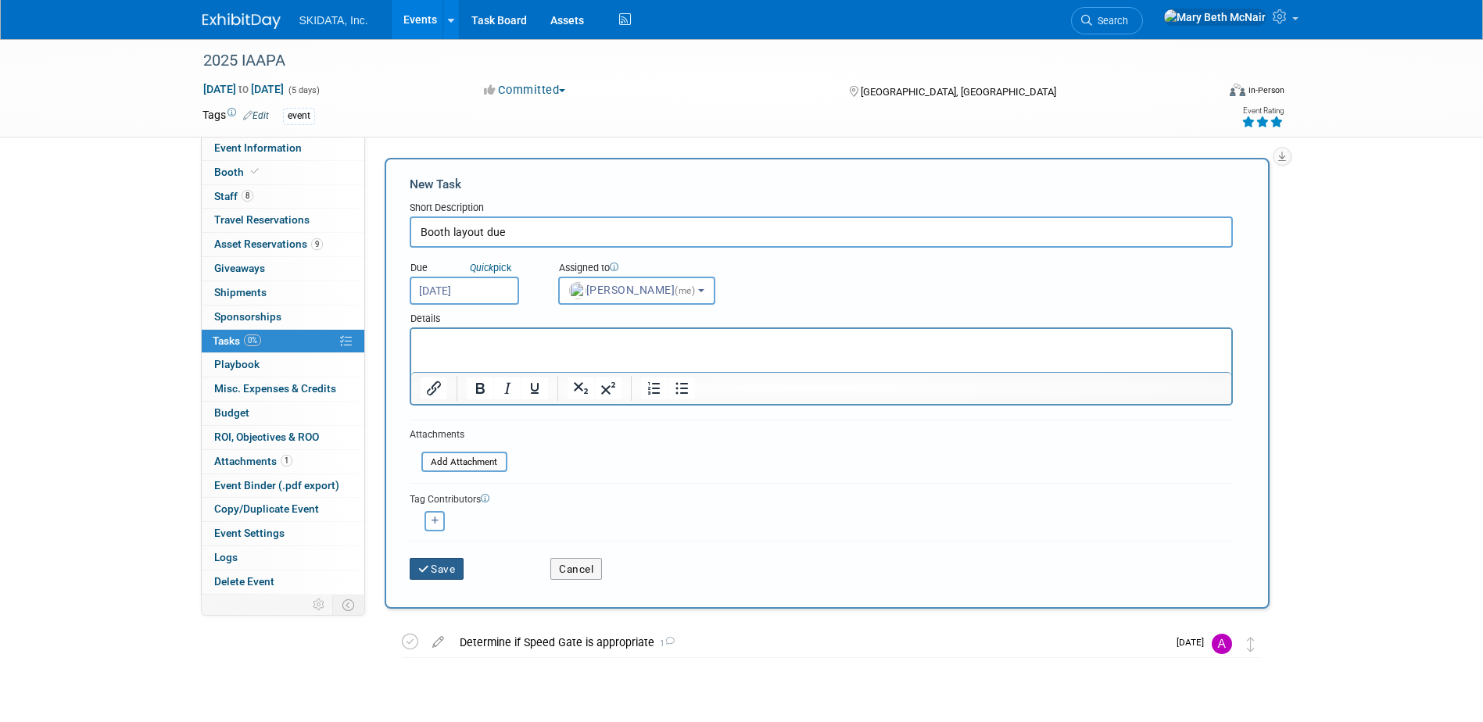
click at [445, 566] on button "Save" at bounding box center [437, 569] width 55 height 22
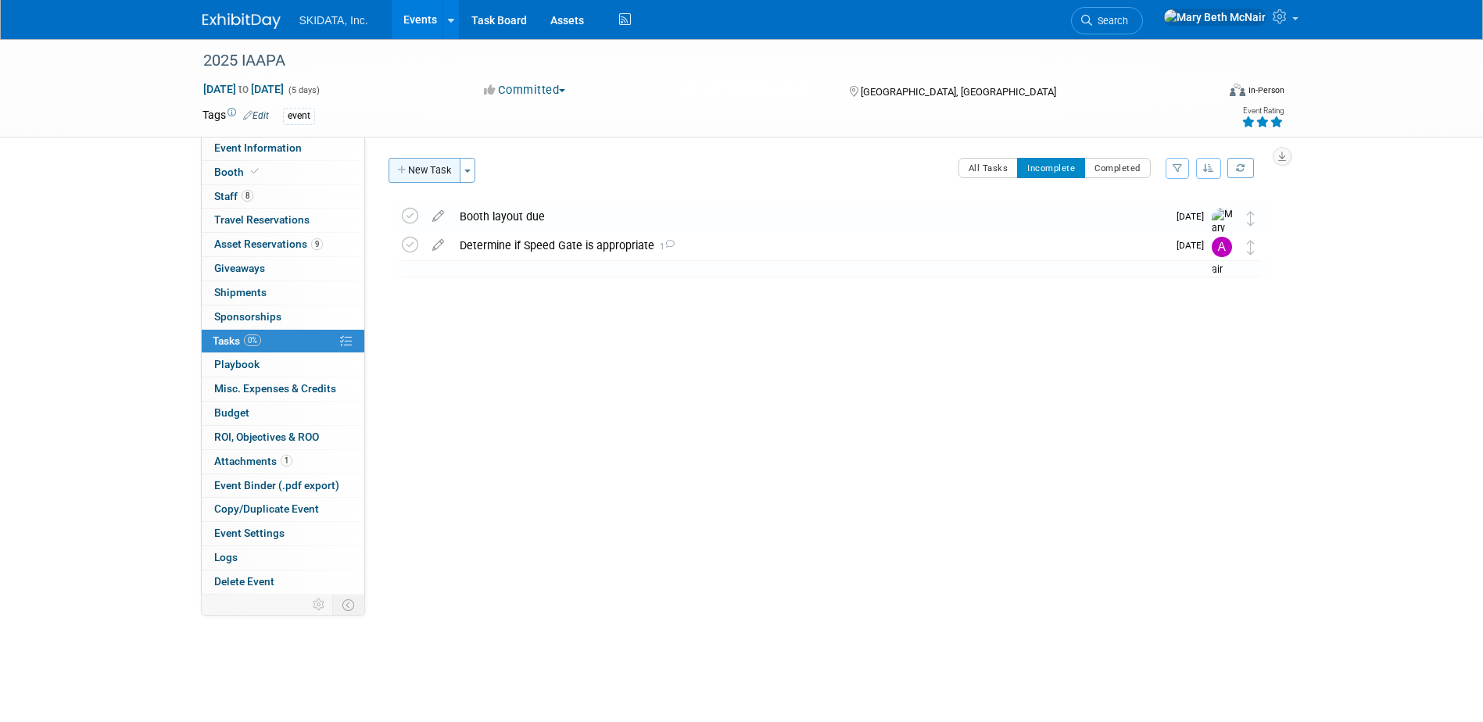
click at [444, 174] on button "New Task" at bounding box center [425, 170] width 72 height 25
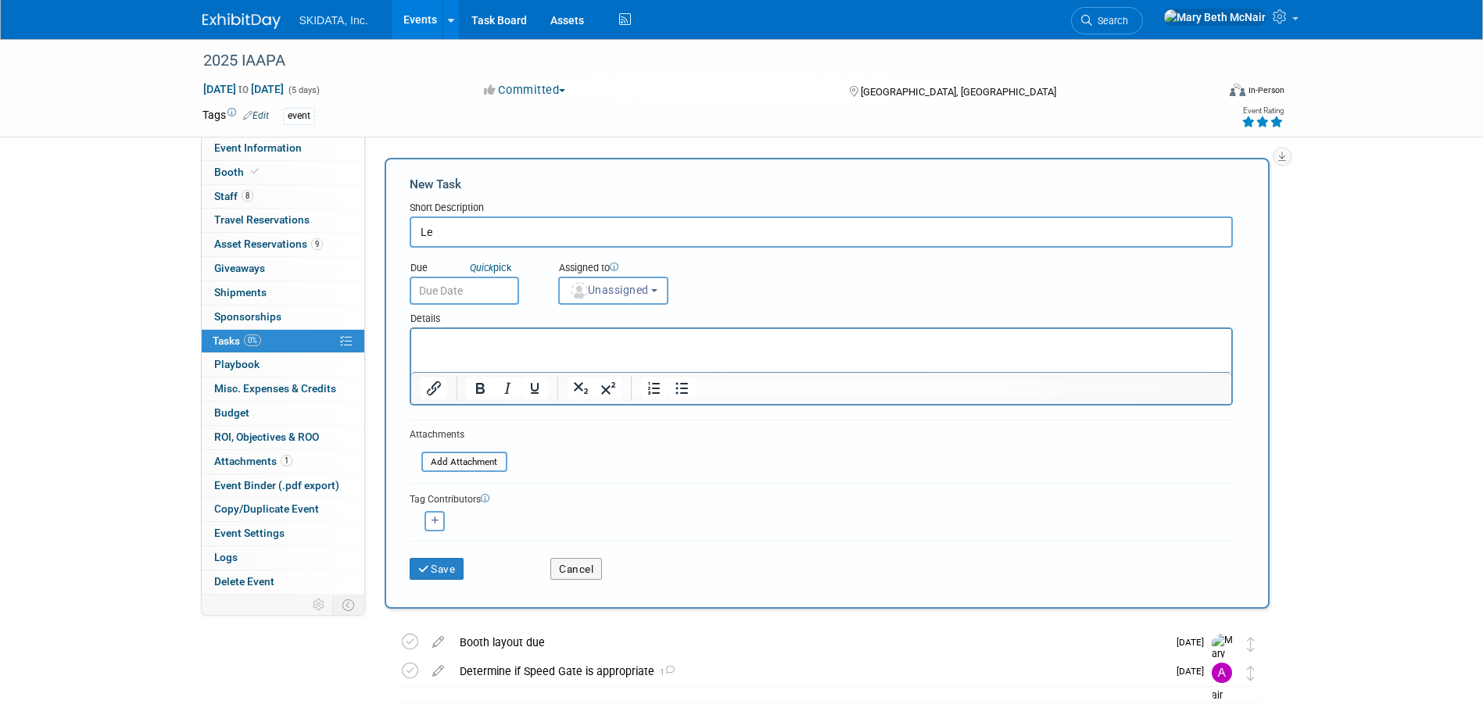
type input "L"
click at [224, 172] on span "Booth" at bounding box center [238, 172] width 48 height 13
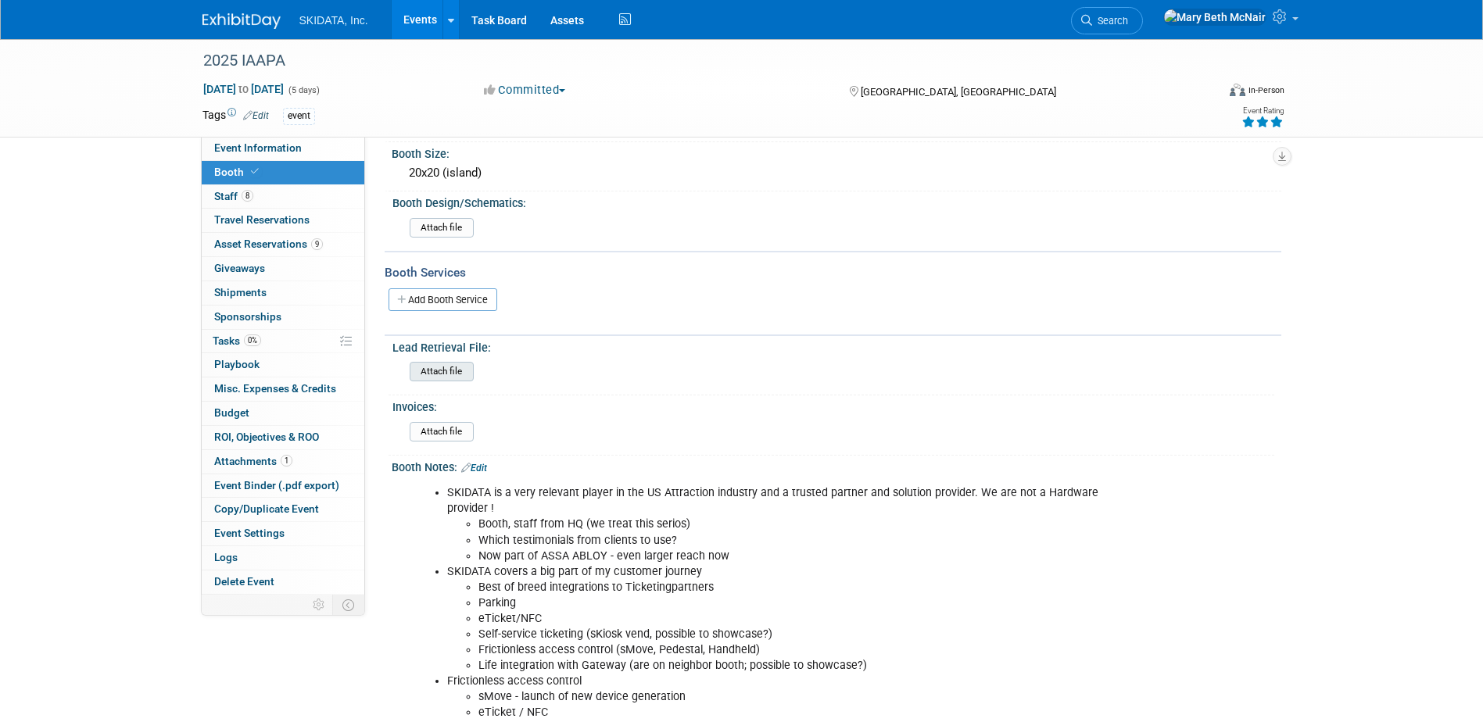
scroll to position [156, 0]
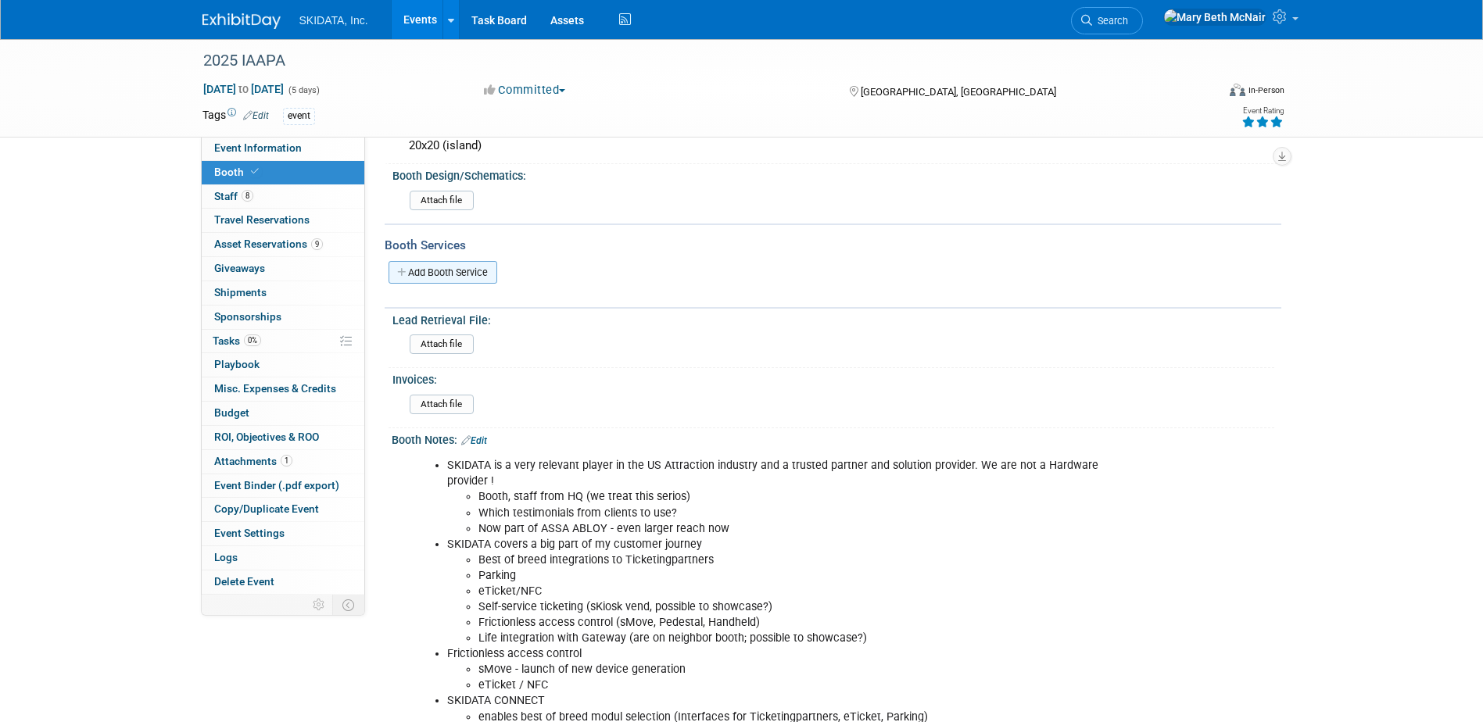
click at [446, 271] on link "Add Booth Service" at bounding box center [443, 272] width 109 height 23
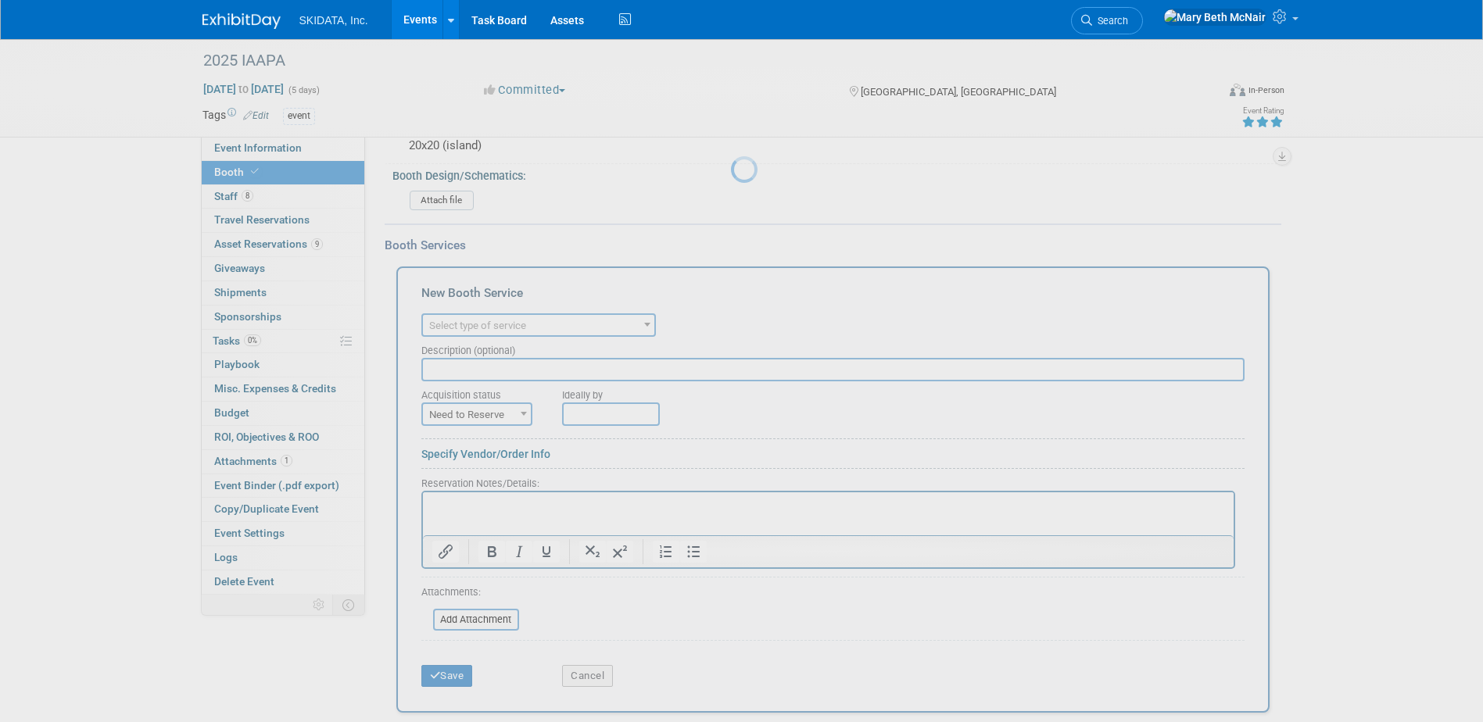
scroll to position [0, 0]
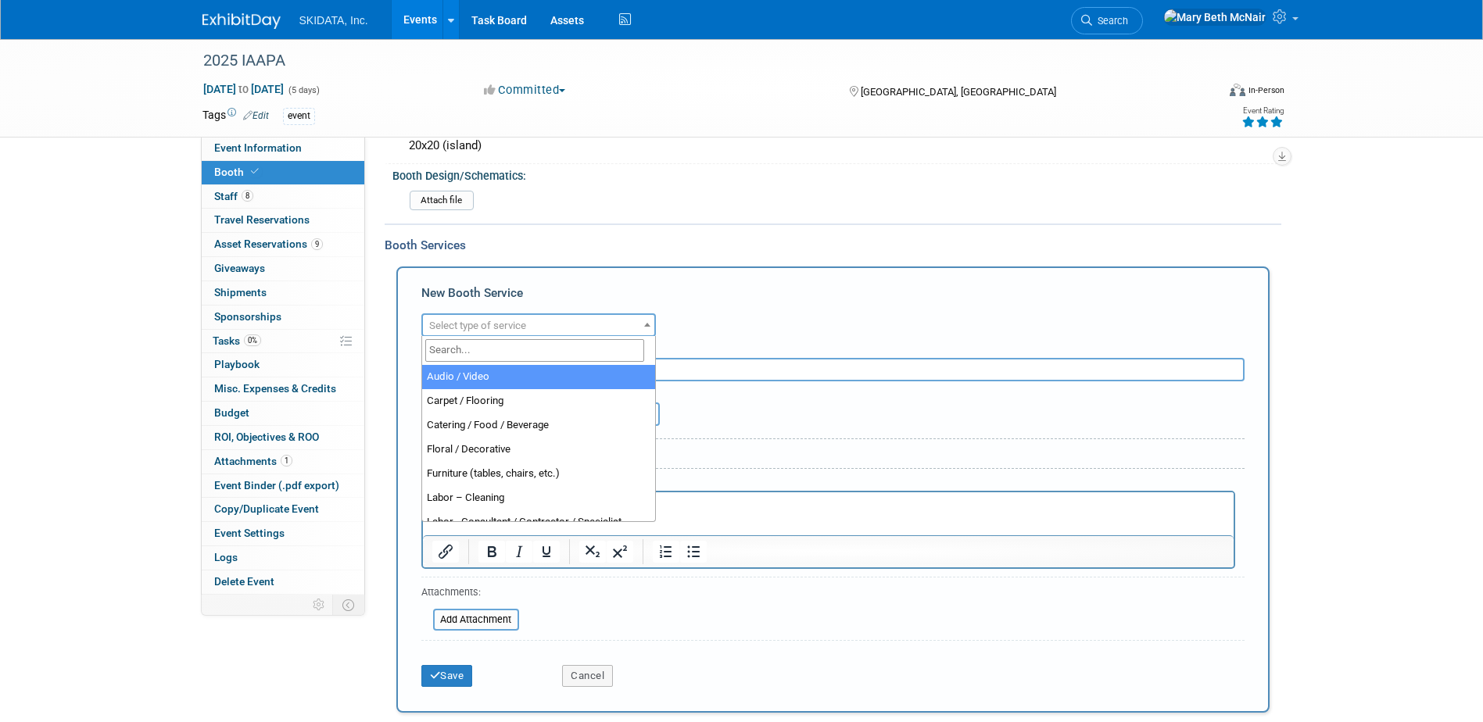
click at [477, 320] on span "Select type of service" at bounding box center [477, 326] width 97 height 12
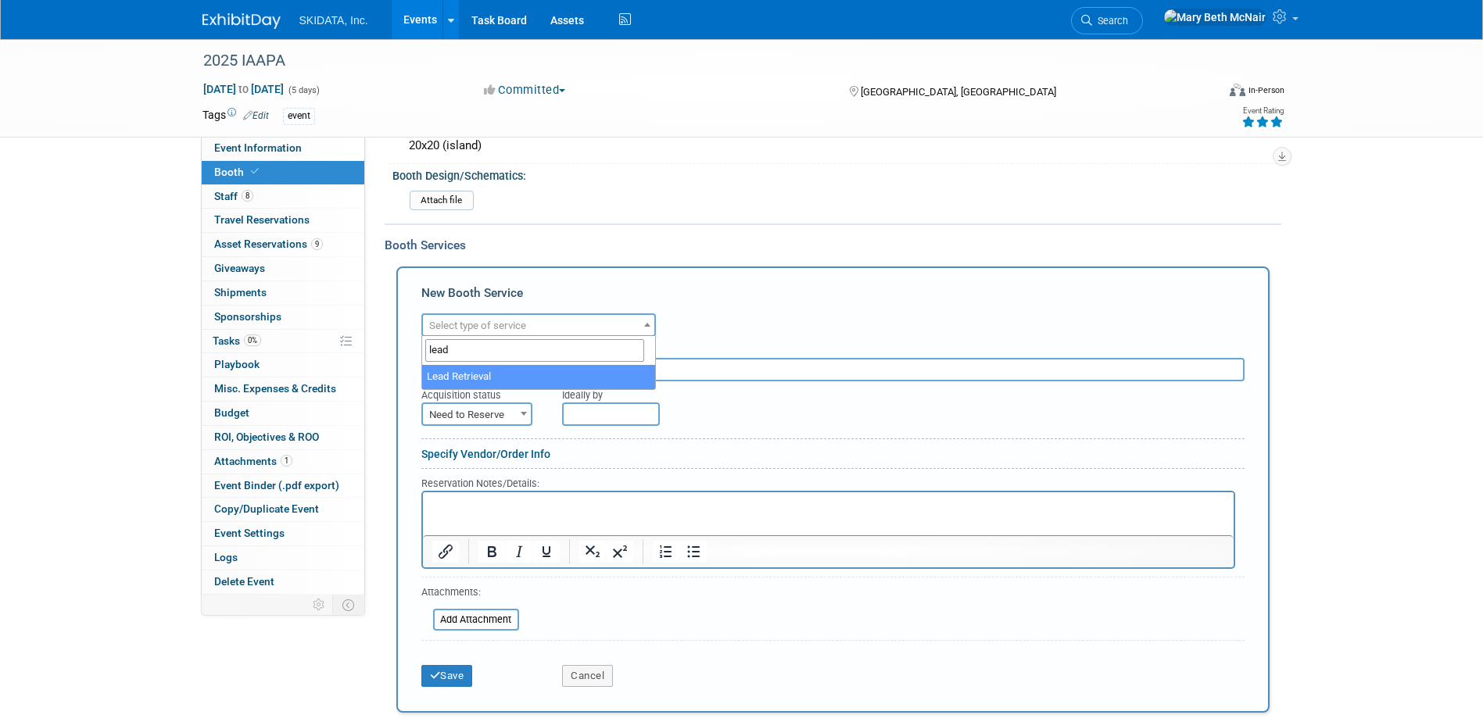
type input "lead"
select select "7"
click at [579, 418] on input "text" at bounding box center [611, 414] width 98 height 23
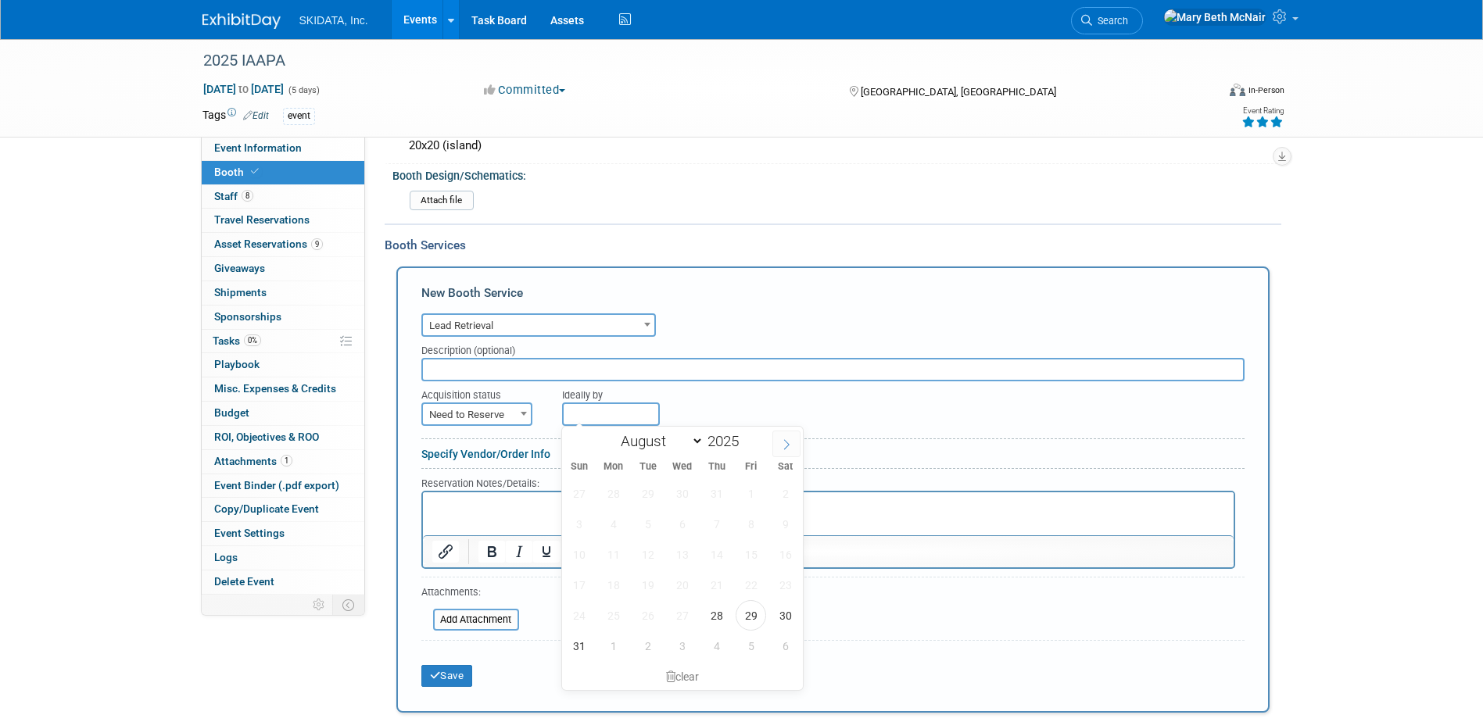
click at [785, 443] on icon at bounding box center [786, 444] width 11 height 11
select select "8"
click at [748, 522] on span "12" at bounding box center [751, 524] width 30 height 30
type input "Sep 12, 2025"
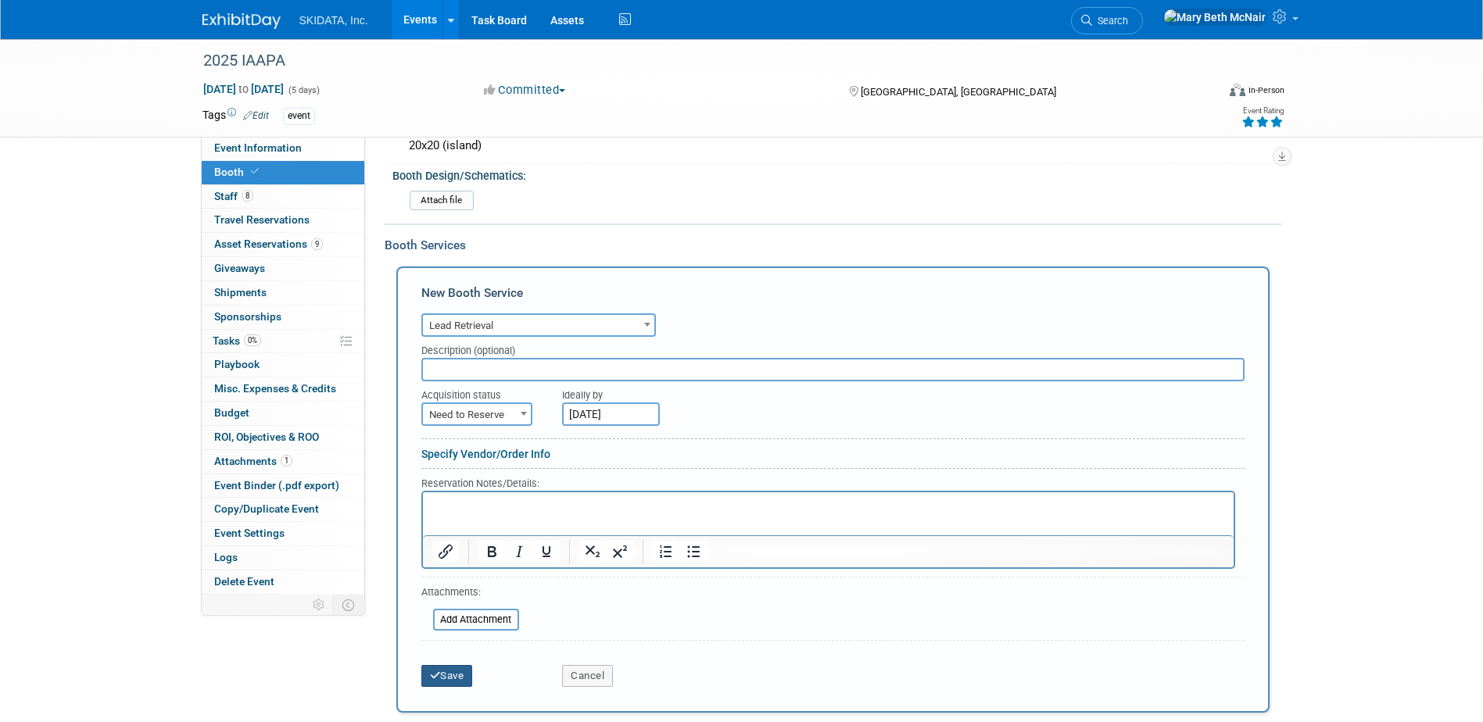
click at [446, 679] on button "Save" at bounding box center [447, 676] width 52 height 22
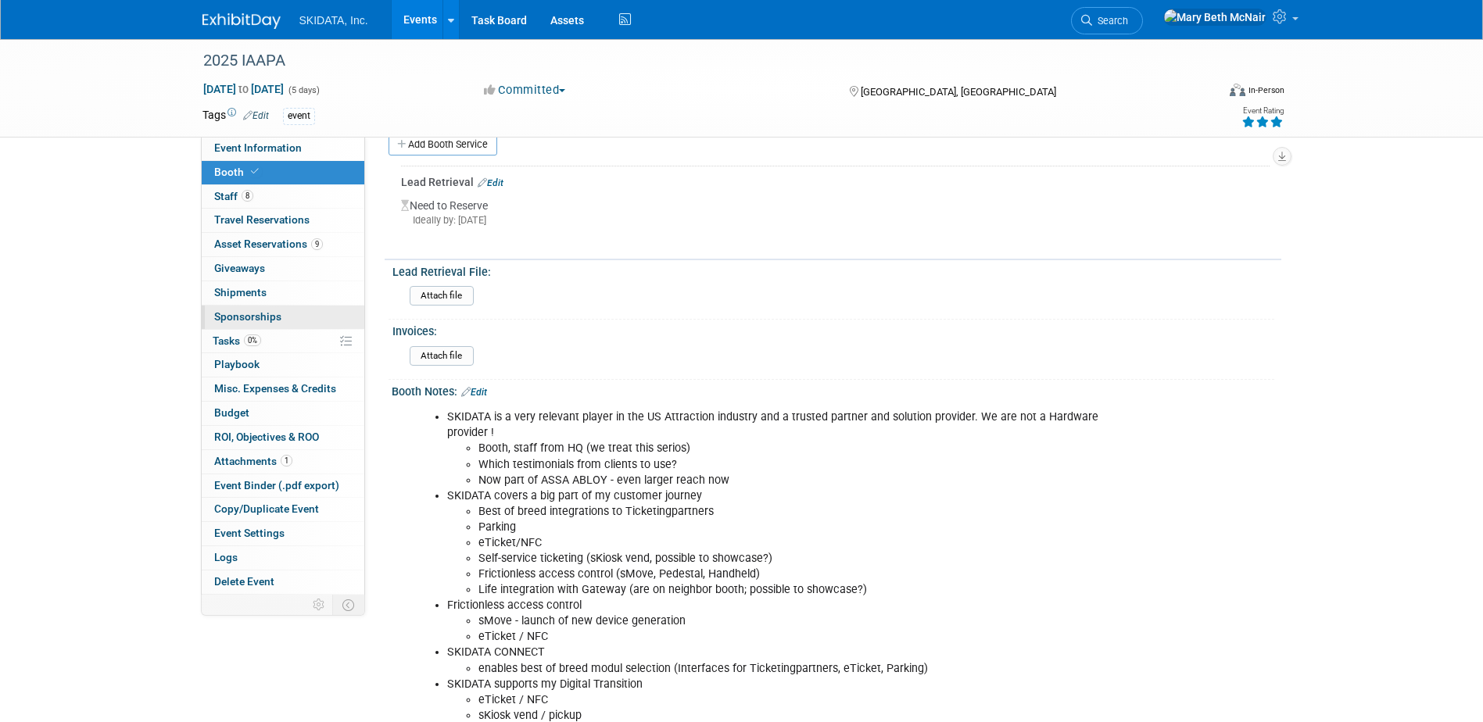
scroll to position [206, 0]
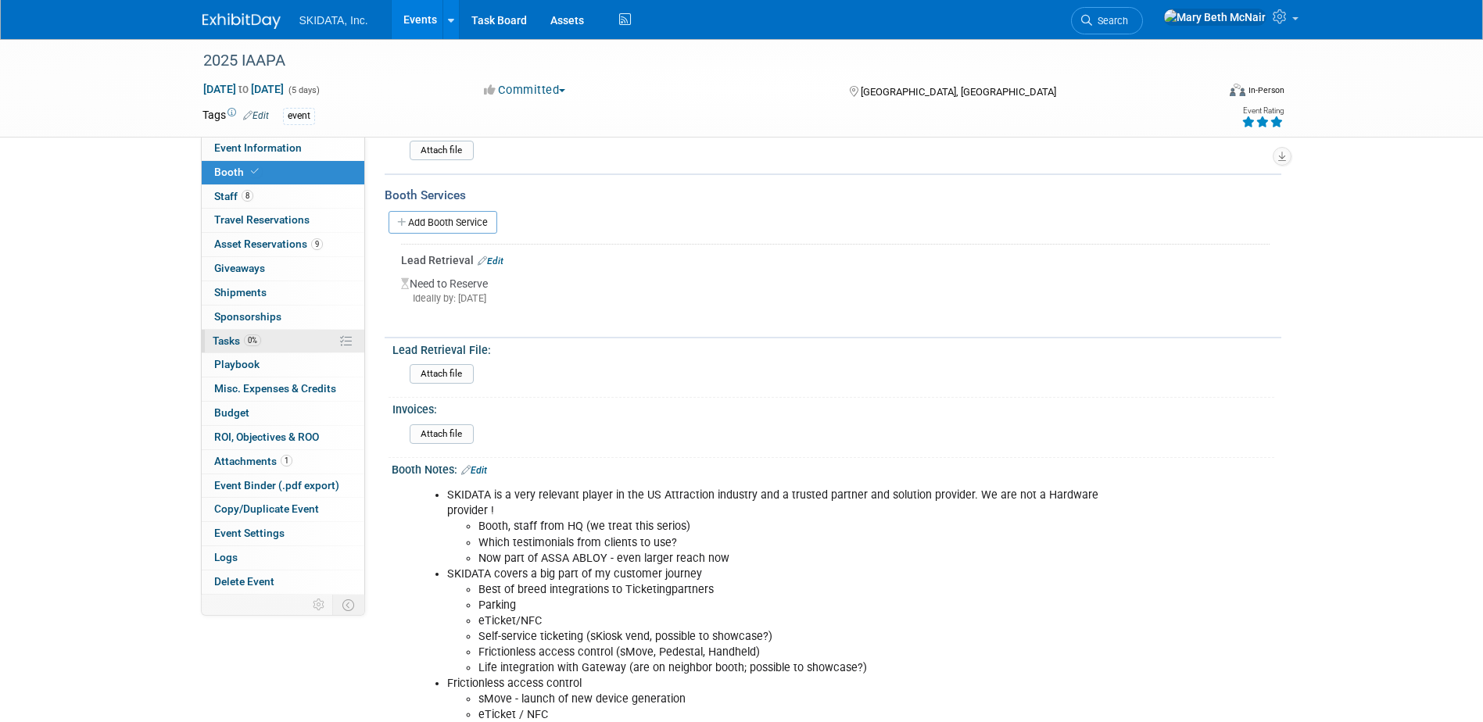
click at [225, 340] on span "Tasks 0%" at bounding box center [237, 341] width 48 height 13
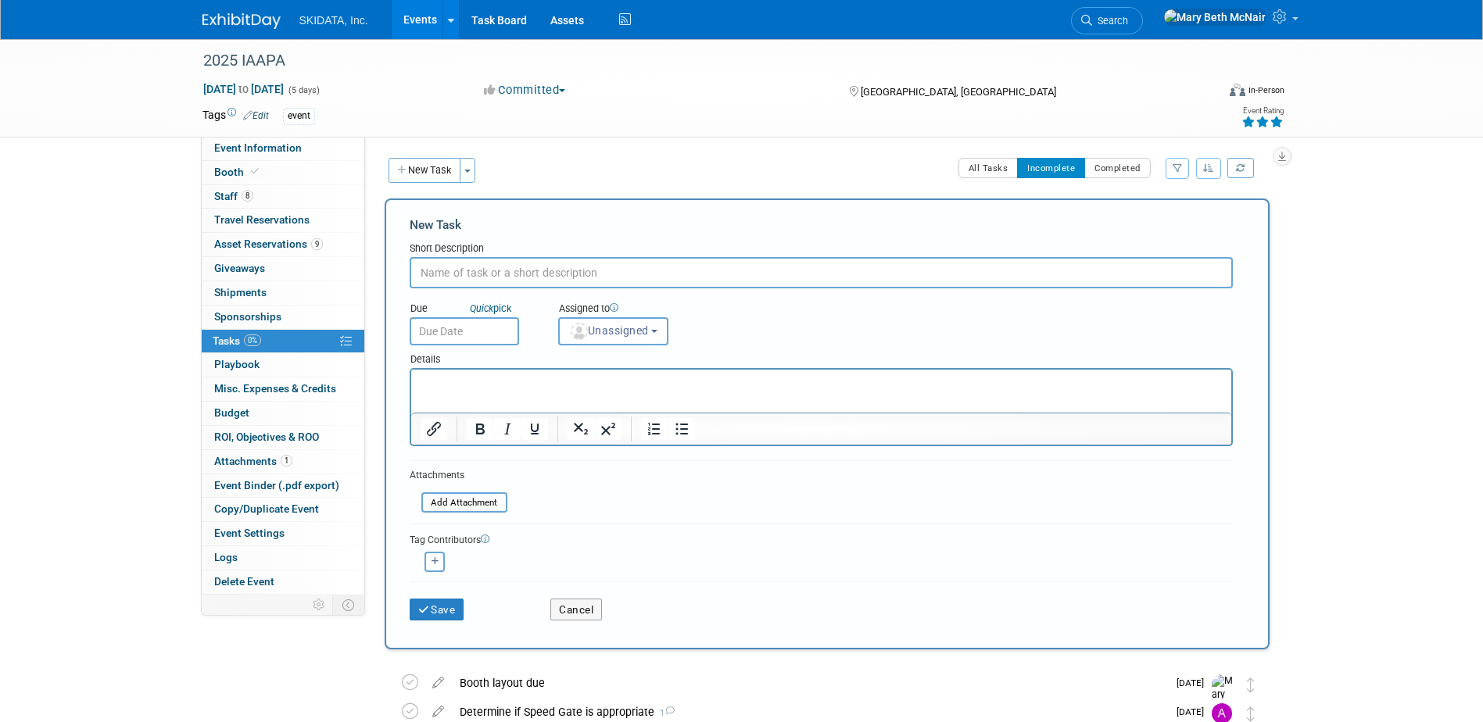
click at [461, 267] on input "text" at bounding box center [821, 272] width 823 height 31
type input "Funworld Ad Due"
click at [452, 328] on input "text" at bounding box center [464, 331] width 109 height 28
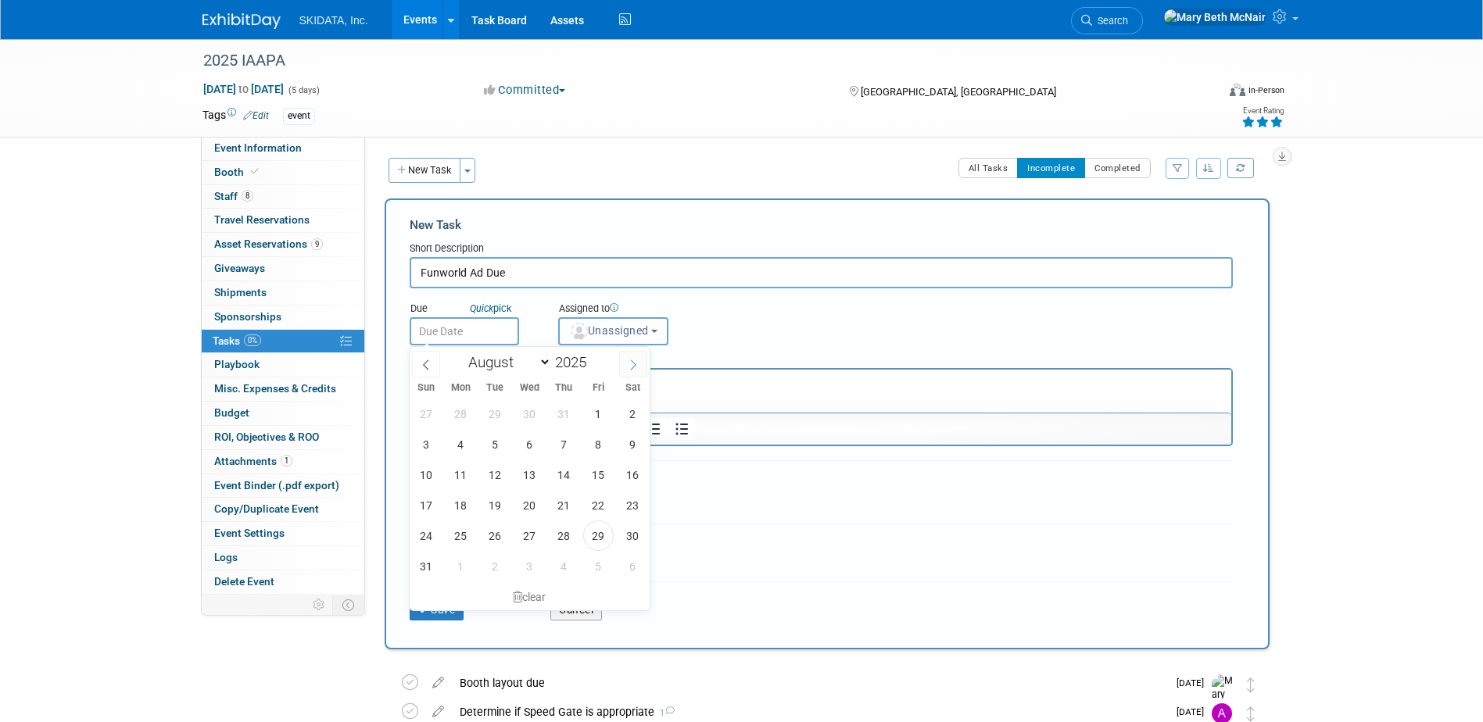
click at [633, 369] on icon at bounding box center [633, 365] width 11 height 11
select select "8"
click at [488, 507] on span "23" at bounding box center [495, 505] width 30 height 30
type input "[DATE]"
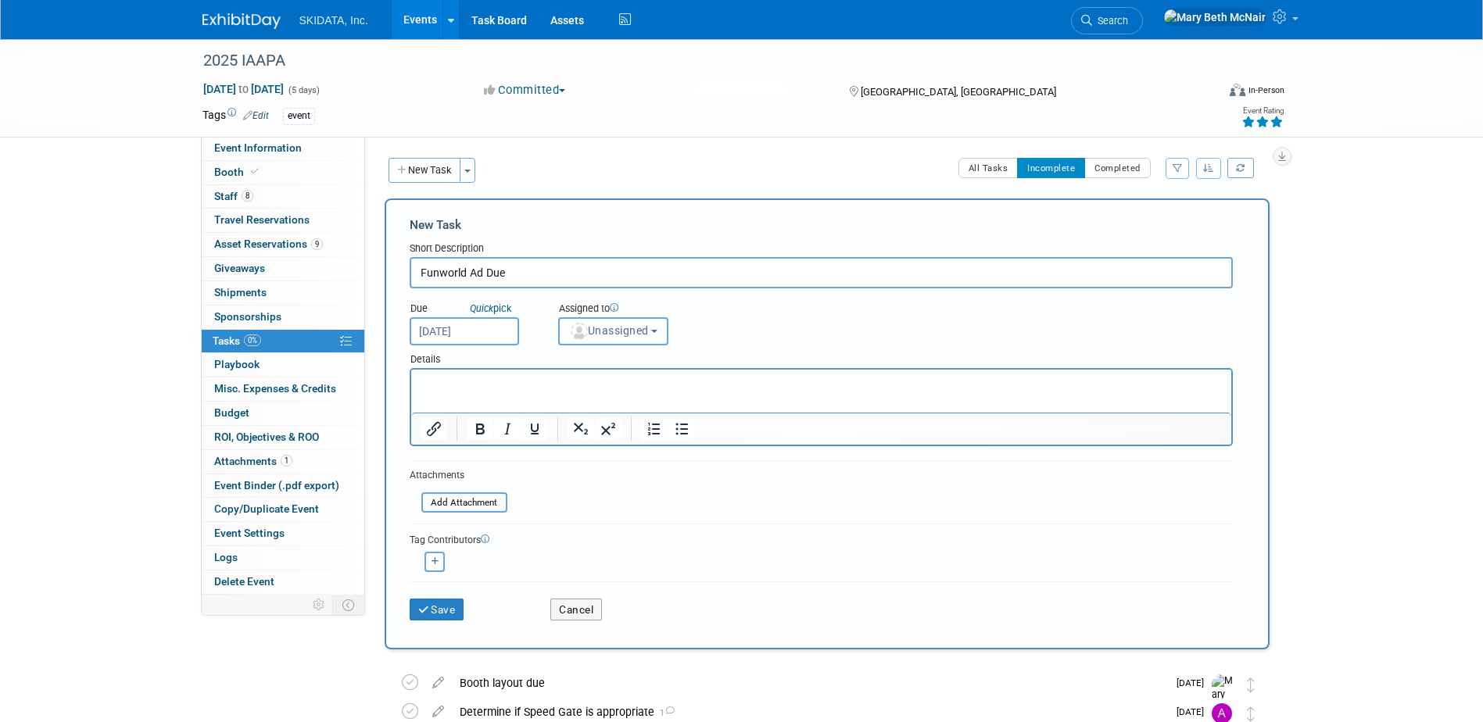
click at [647, 339] on button "Unassigned" at bounding box center [613, 331] width 111 height 28
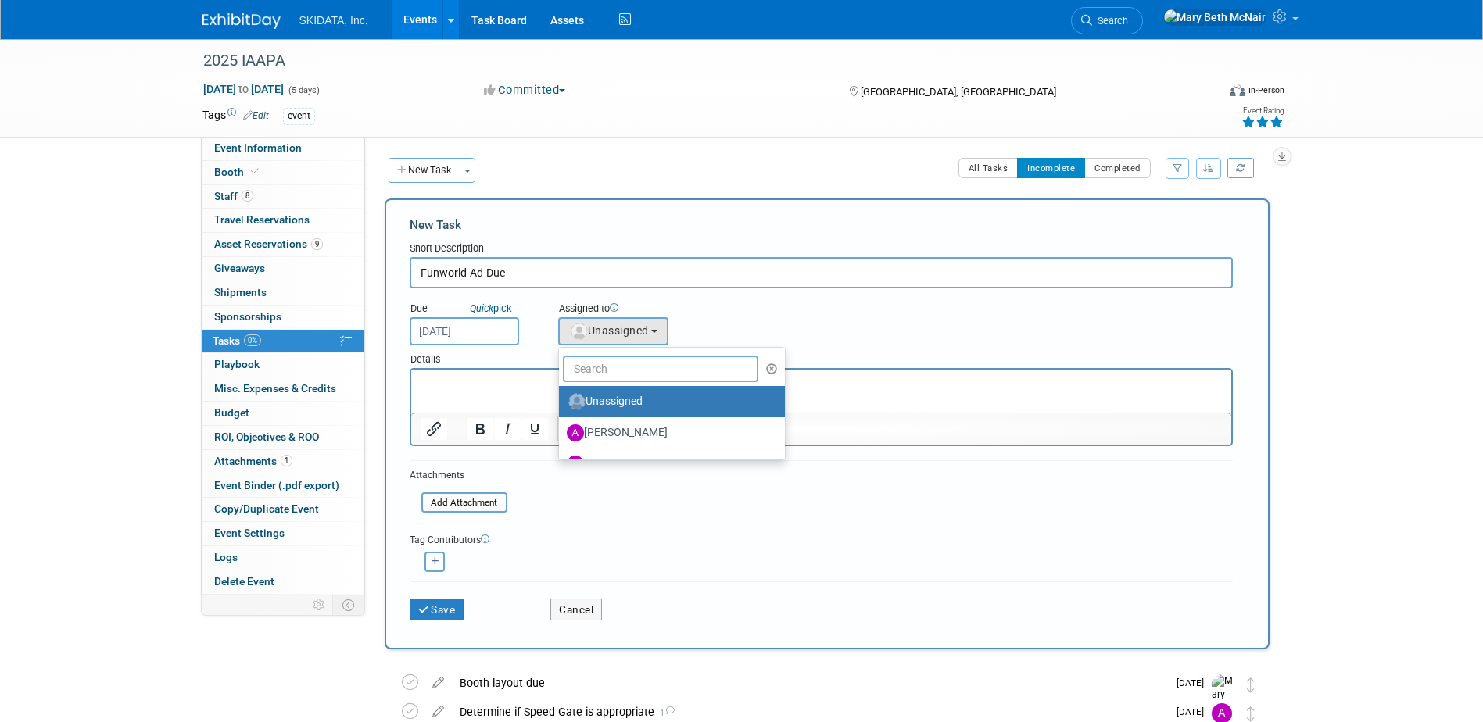
click at [638, 368] on input "text" at bounding box center [661, 369] width 196 height 27
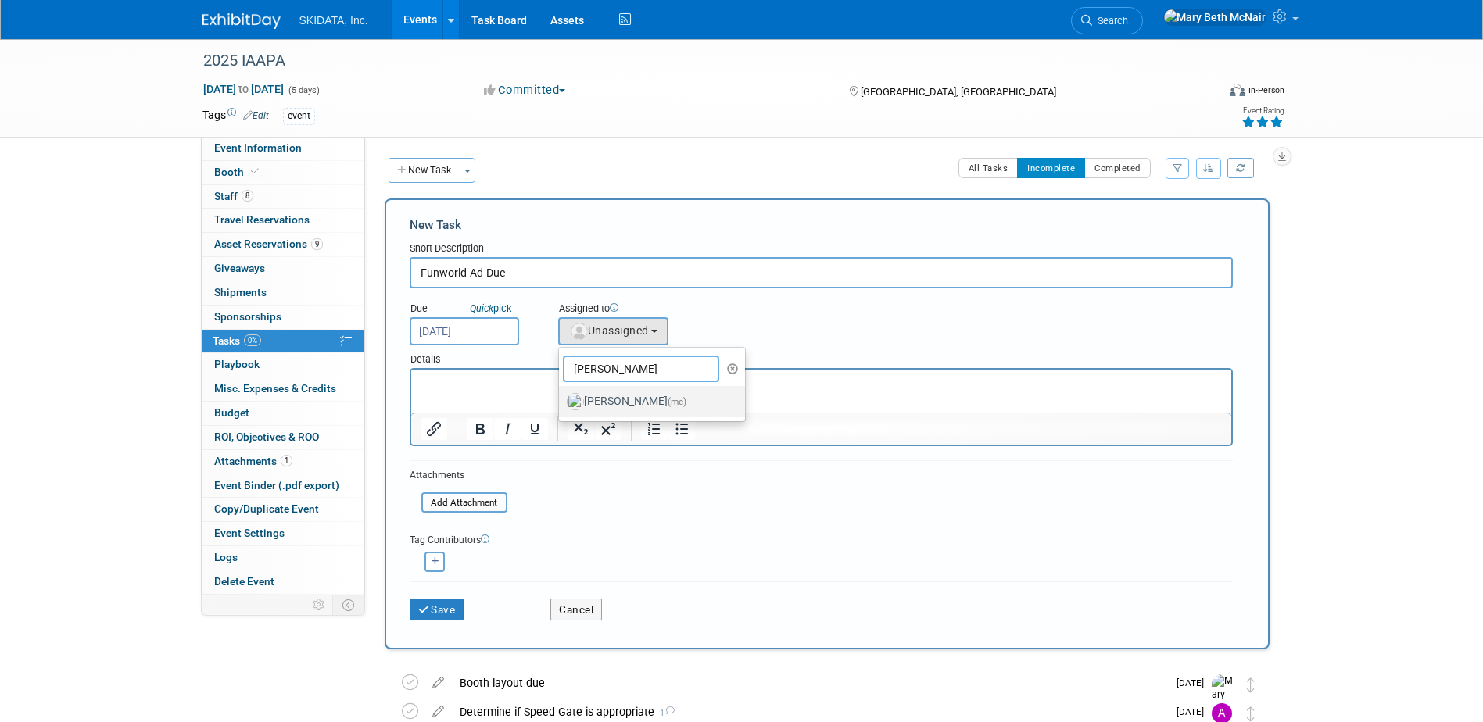
type input "mary"
click at [652, 414] on label "Mary Beth McNair (me)" at bounding box center [648, 401] width 163 height 25
click at [561, 405] on input "Mary Beth McNair (me)" at bounding box center [556, 400] width 10 height 10
select select "3388622f-d6b0-457b-909f-5c35d3cb7589"
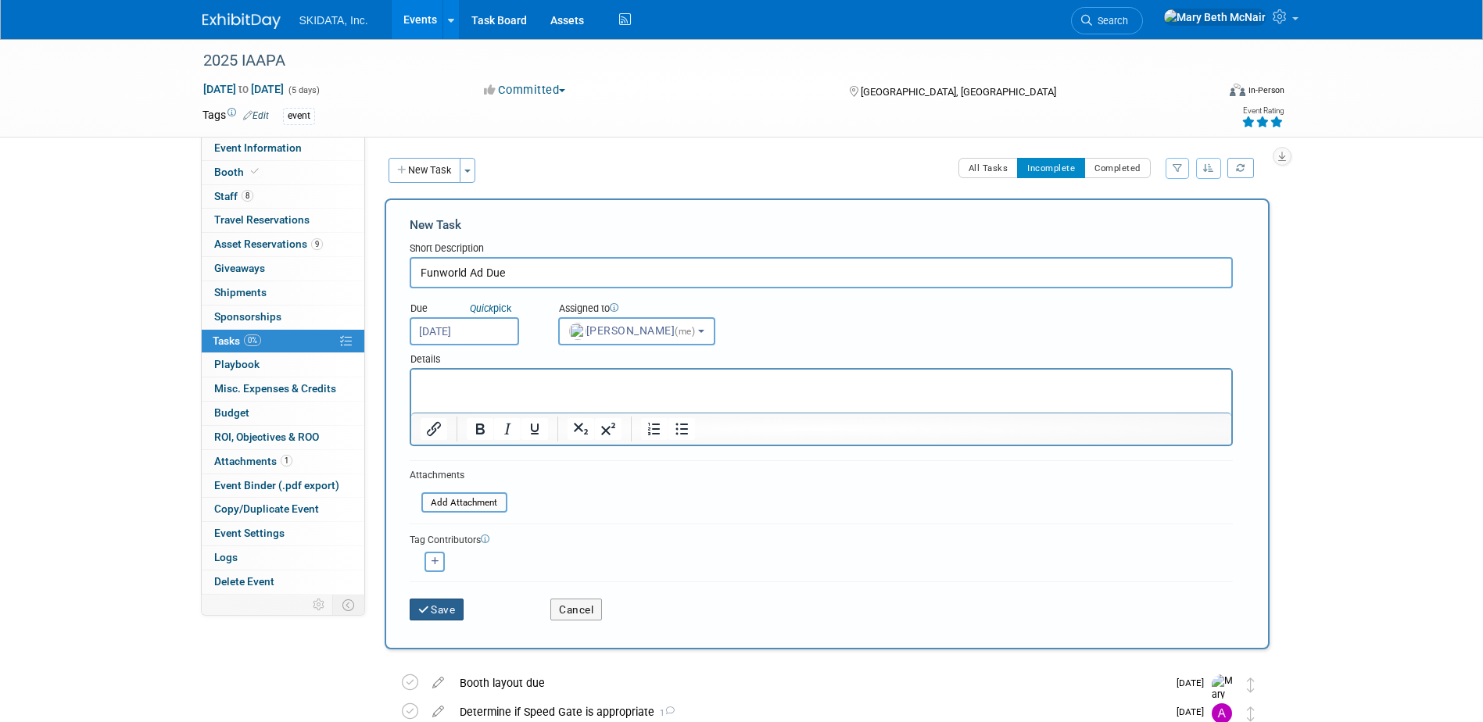
click at [441, 603] on button "Save" at bounding box center [437, 610] width 55 height 22
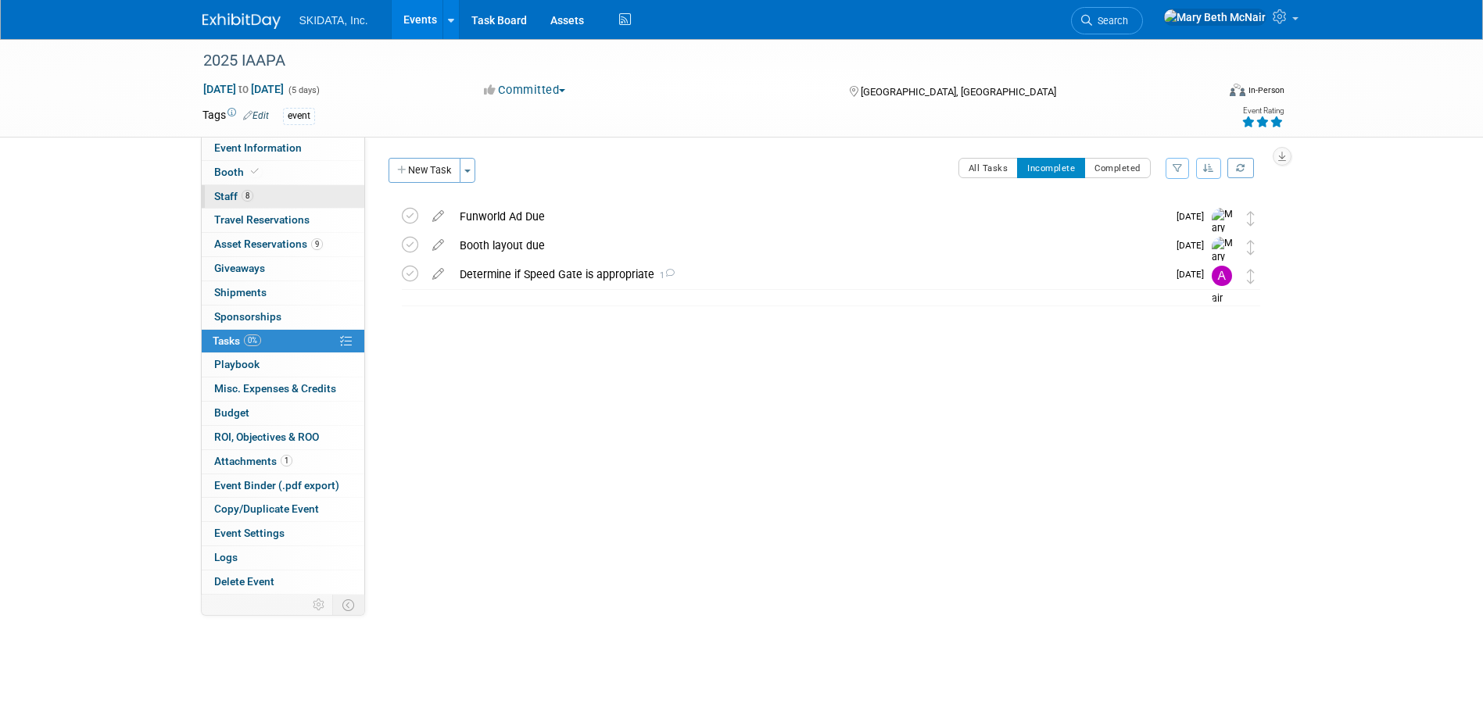
click at [217, 201] on span "Staff 8" at bounding box center [233, 196] width 39 height 13
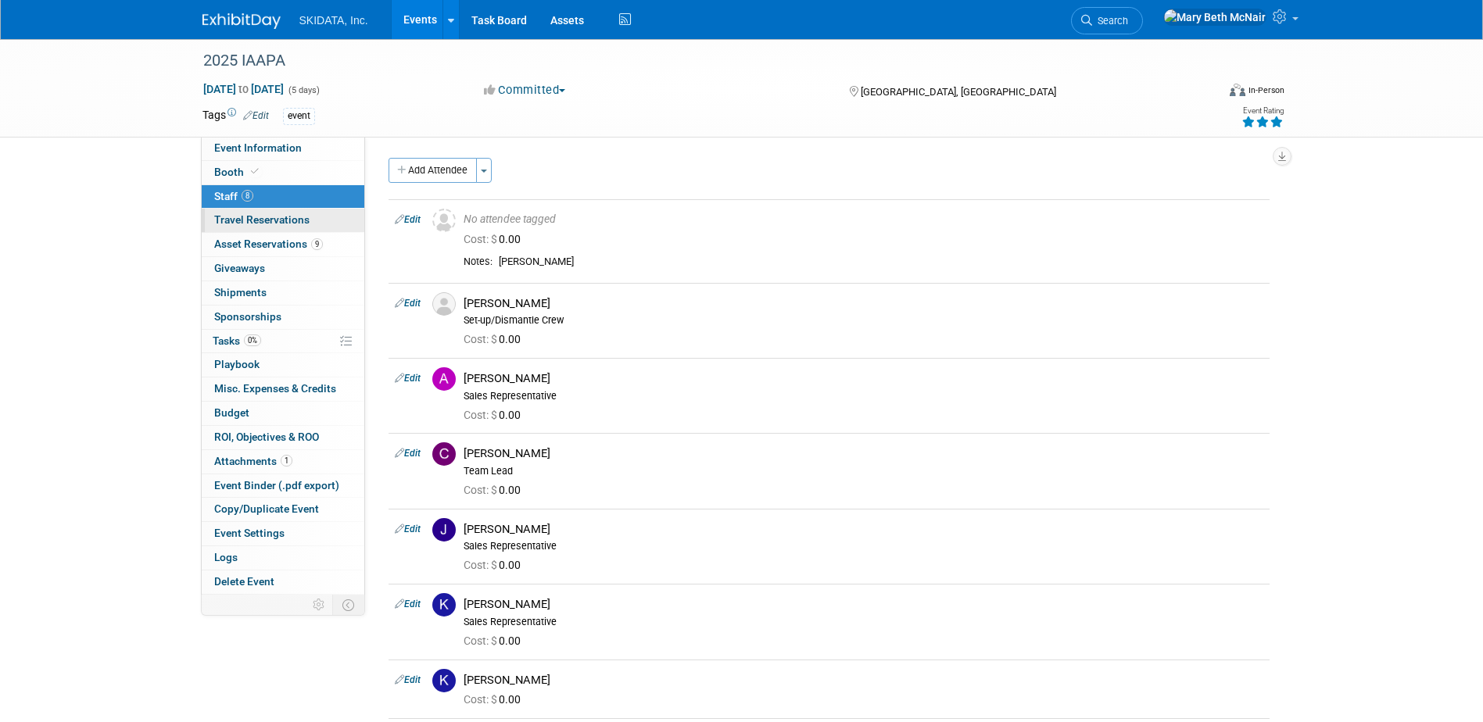
click at [264, 226] on span "Travel Reservations 0" at bounding box center [261, 219] width 95 height 13
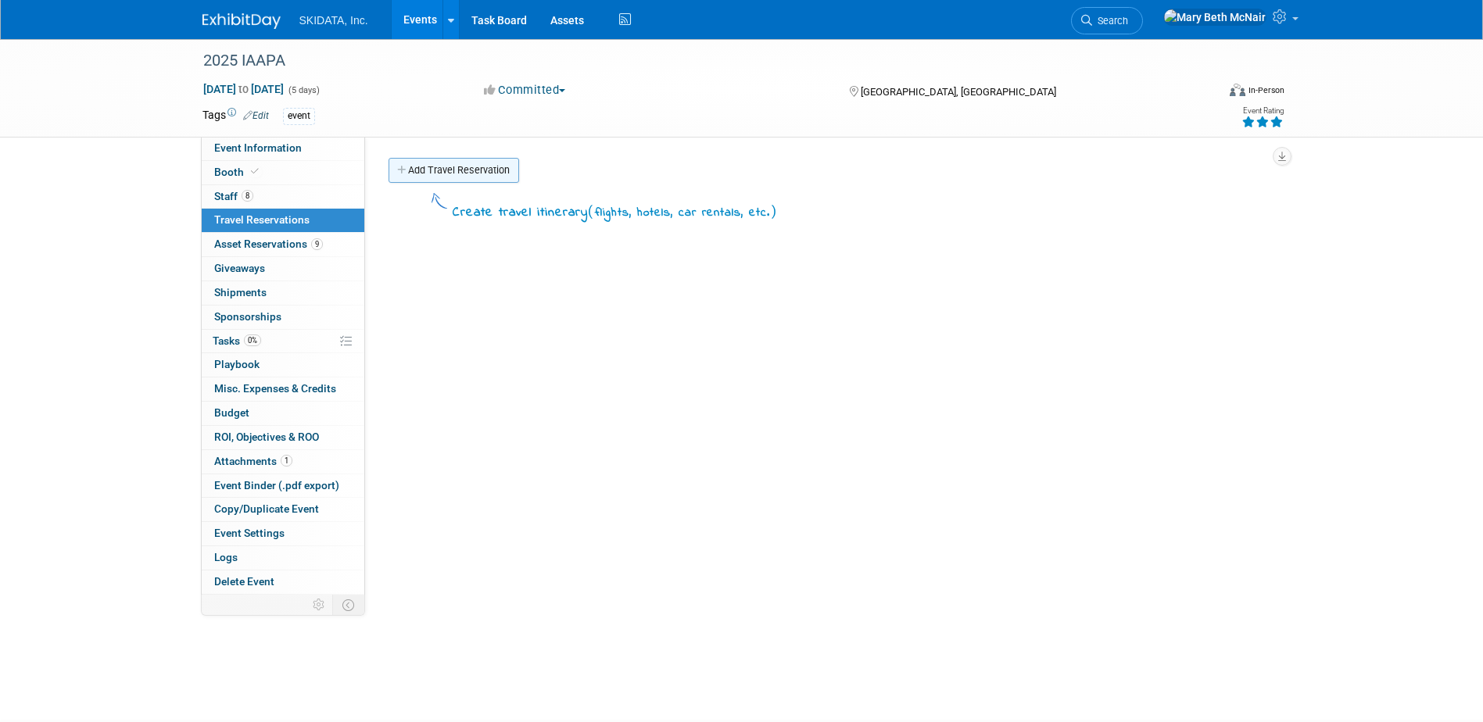
click at [477, 166] on link "Add Travel Reservation" at bounding box center [454, 170] width 131 height 25
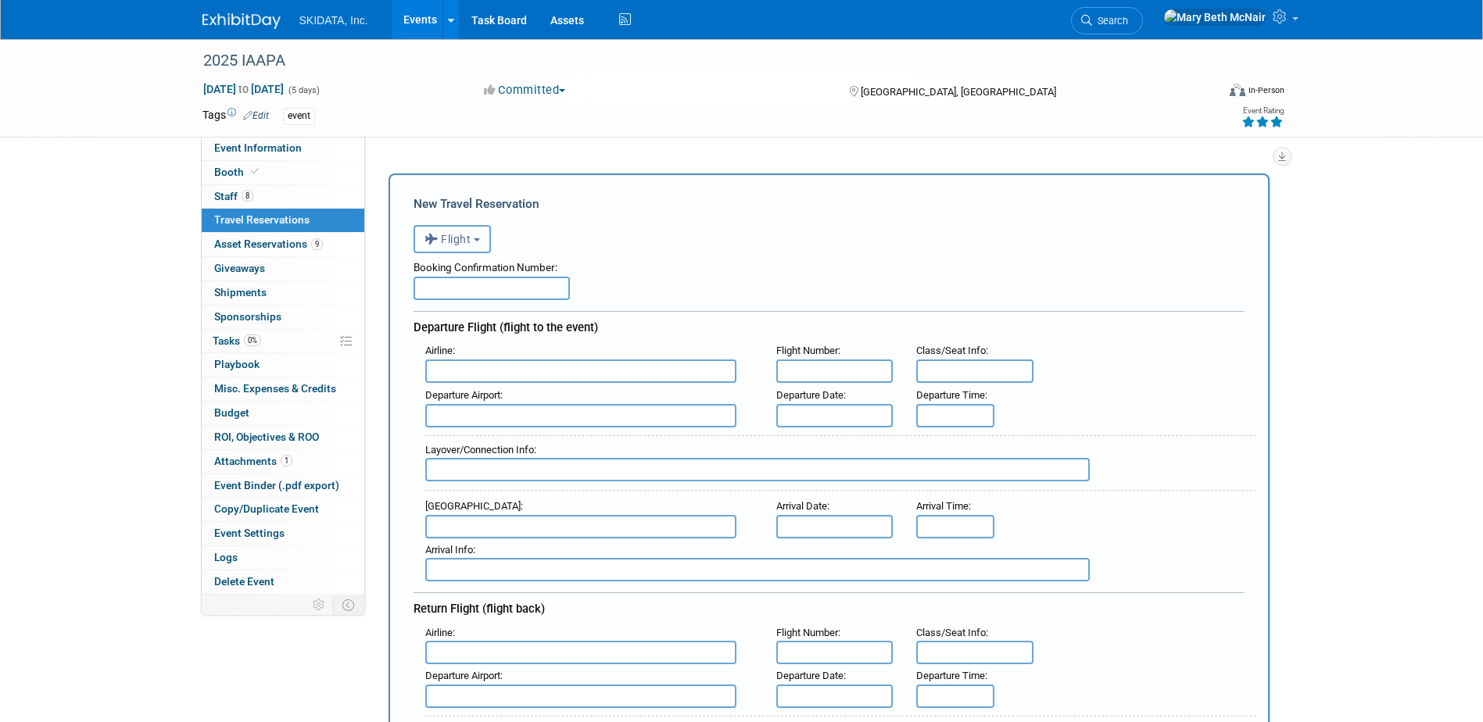
click at [476, 242] on button "Flight" at bounding box center [452, 239] width 77 height 28
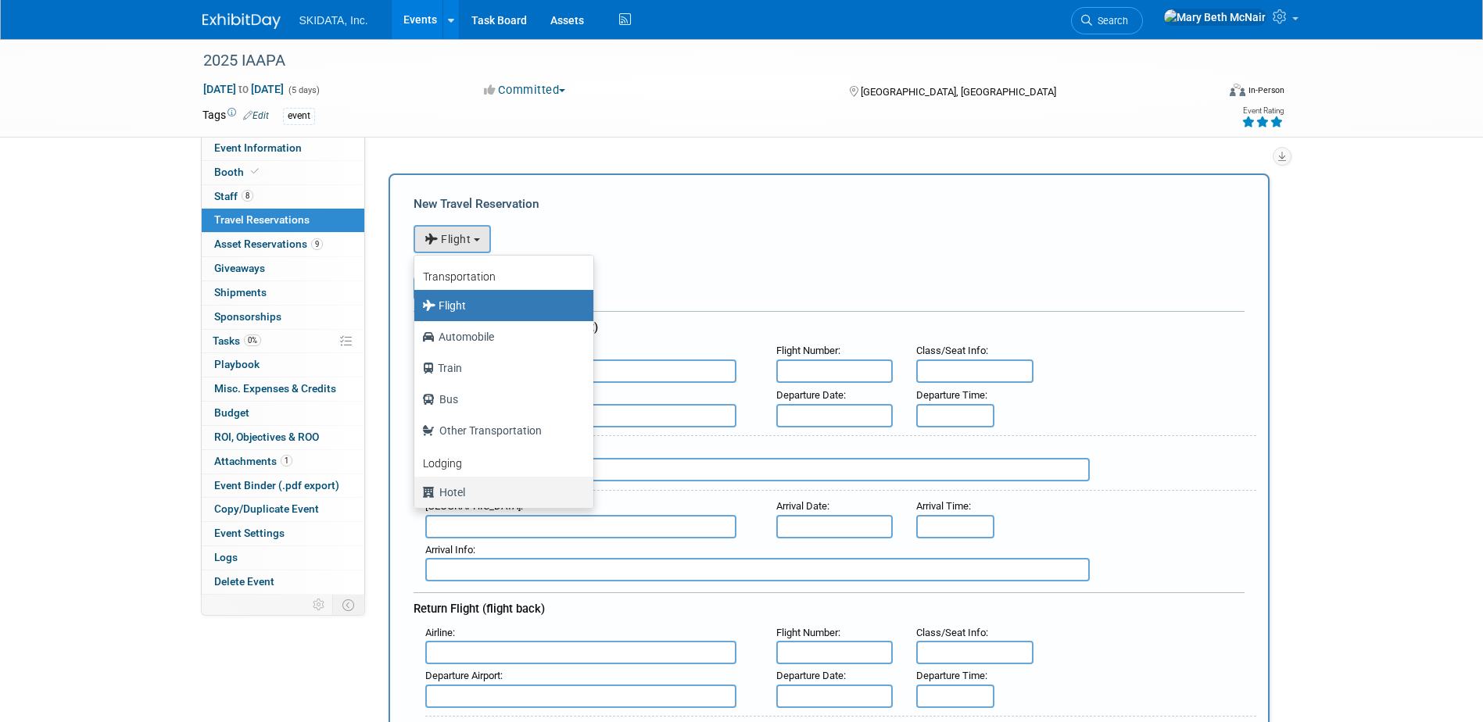
click at [461, 488] on label "Hotel" at bounding box center [500, 492] width 156 height 25
click at [417, 488] on input "Hotel" at bounding box center [412, 491] width 10 height 10
select select "6"
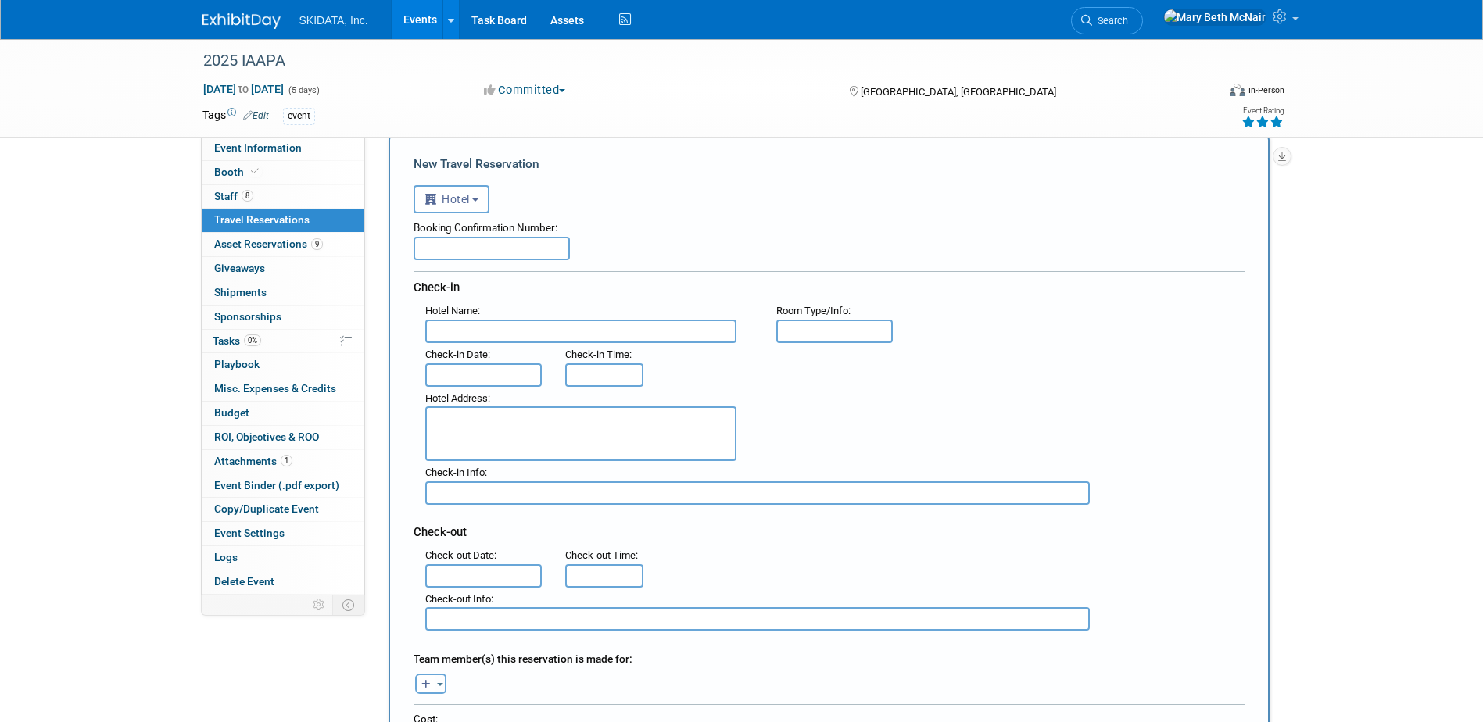
scroll to position [78, 0]
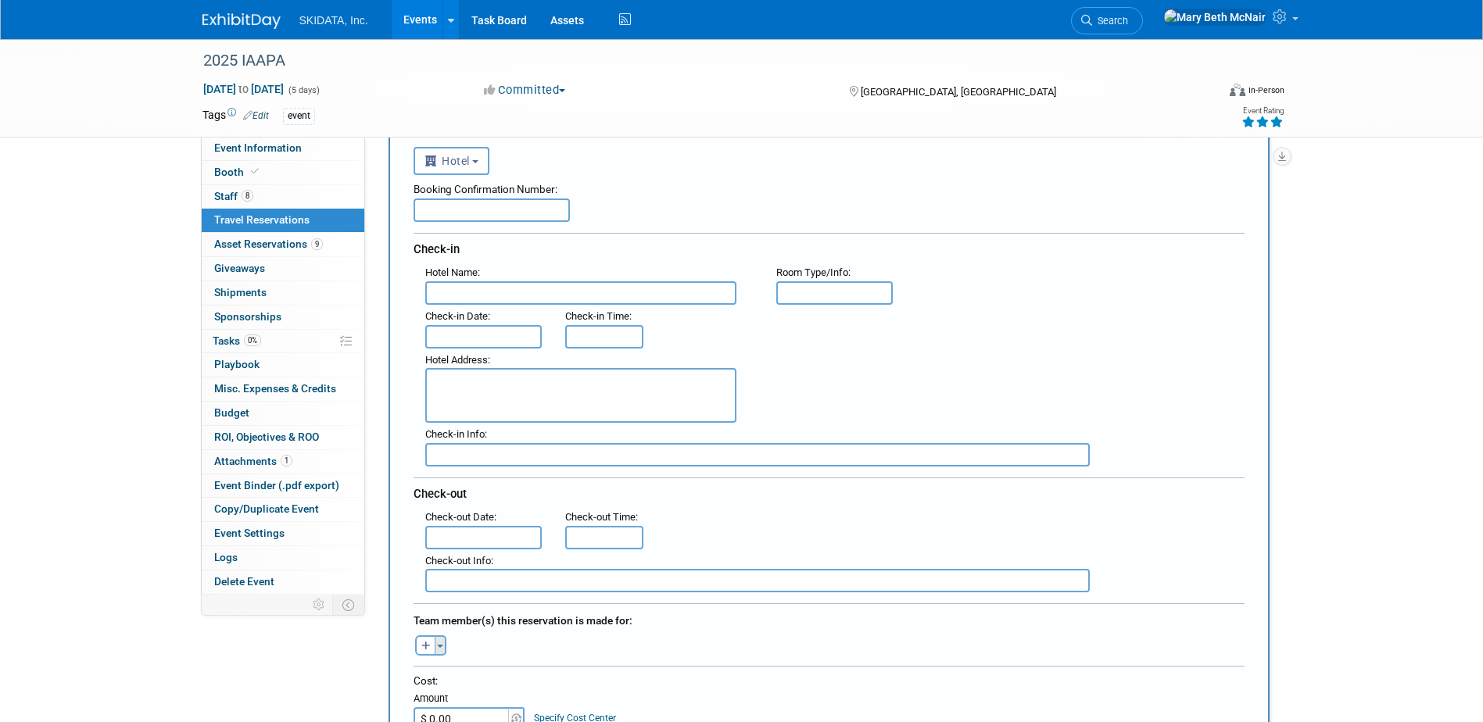
click at [436, 642] on button "Toggle Dropdown" at bounding box center [441, 646] width 12 height 20
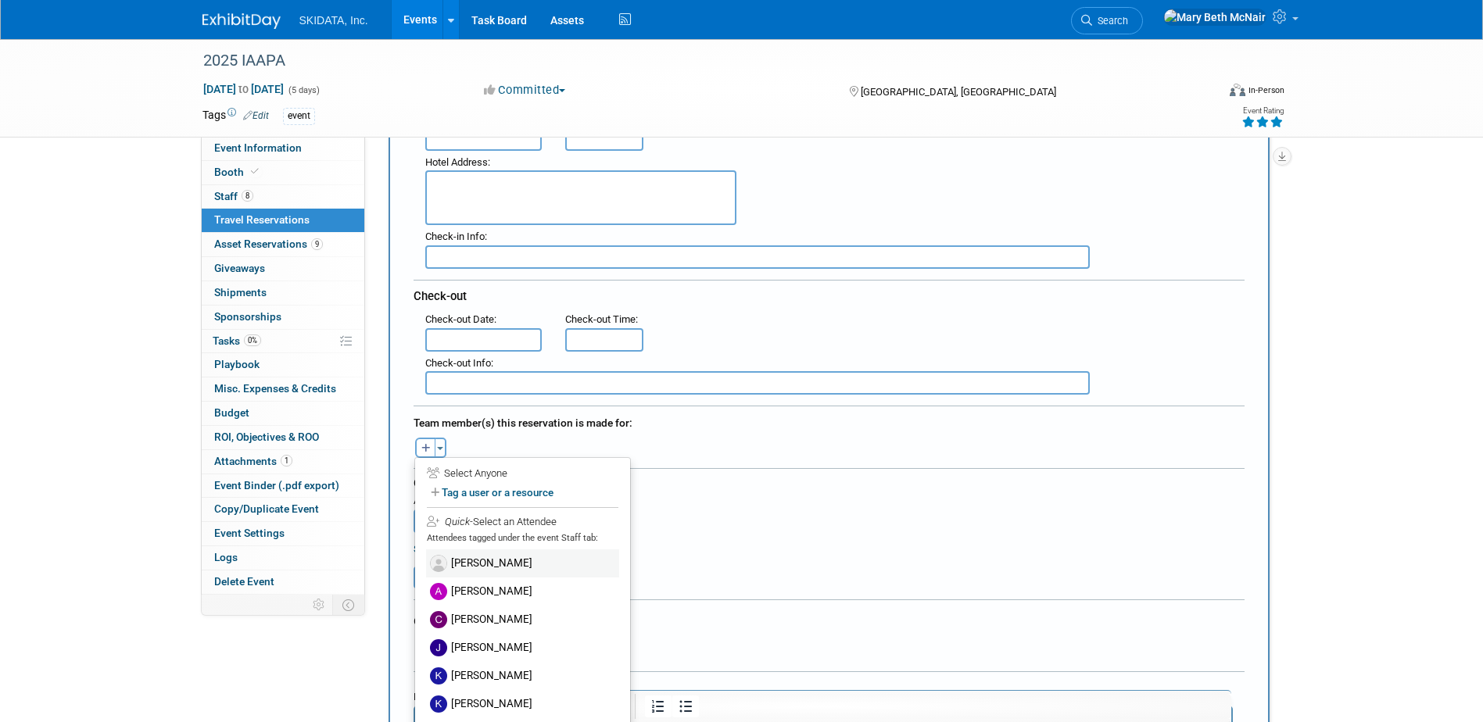
scroll to position [313, 0]
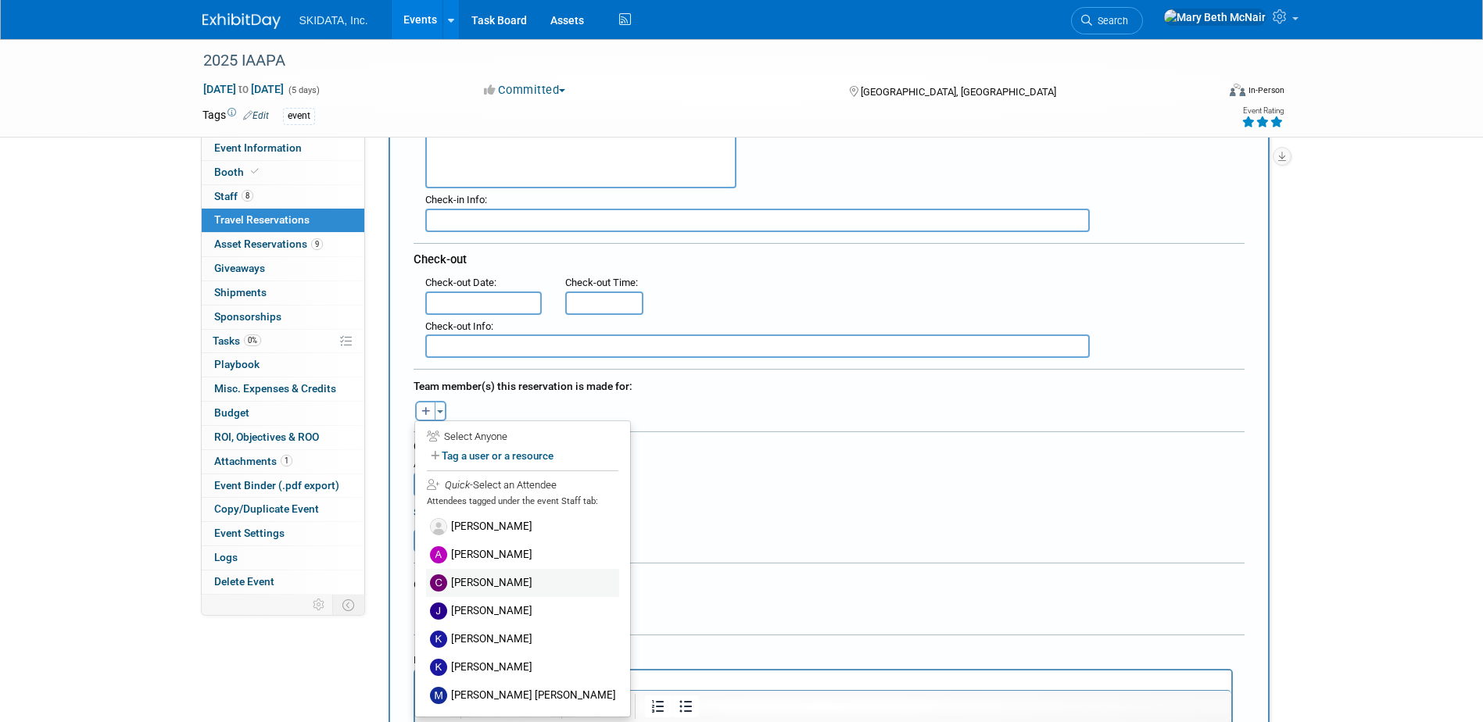
click at [479, 579] on label "Christopher Archer" at bounding box center [522, 583] width 193 height 28
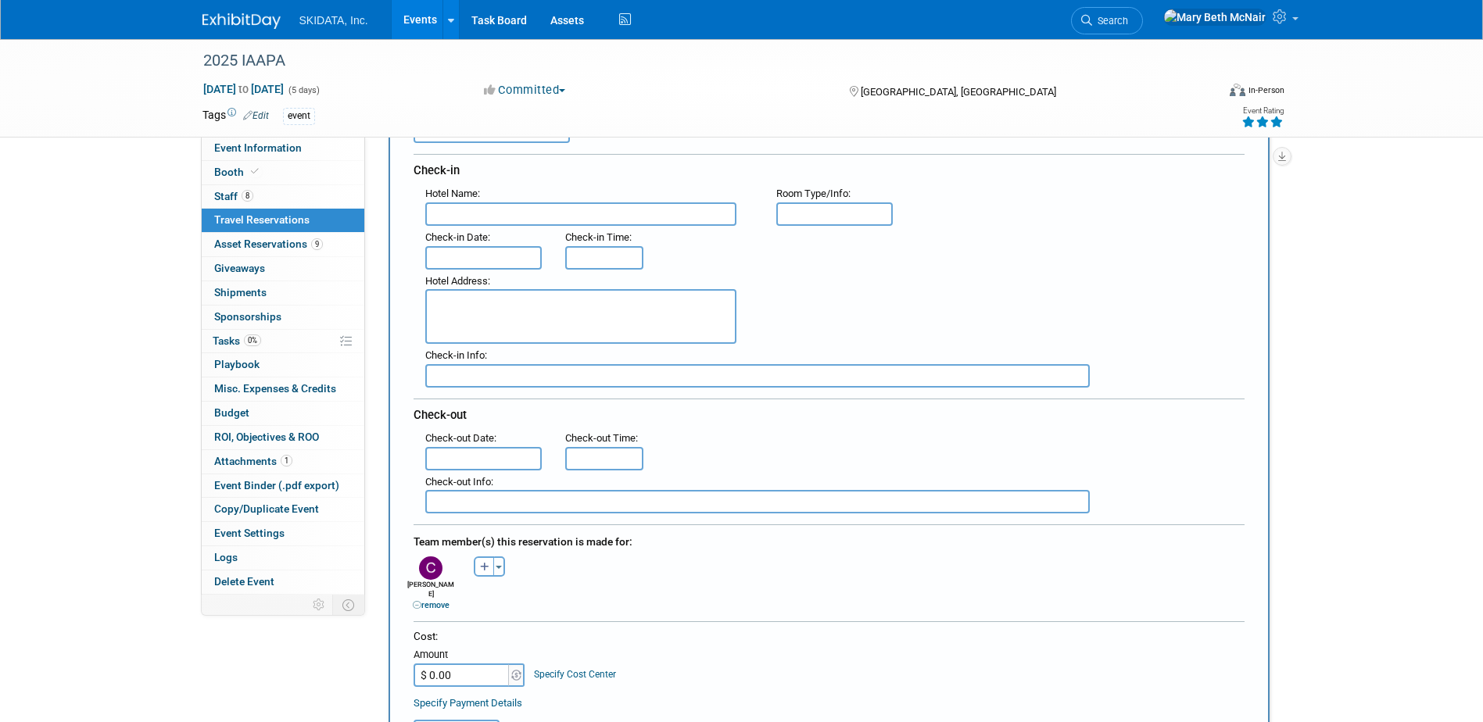
scroll to position [156, 0]
click at [466, 260] on input "text" at bounding box center [483, 258] width 117 height 23
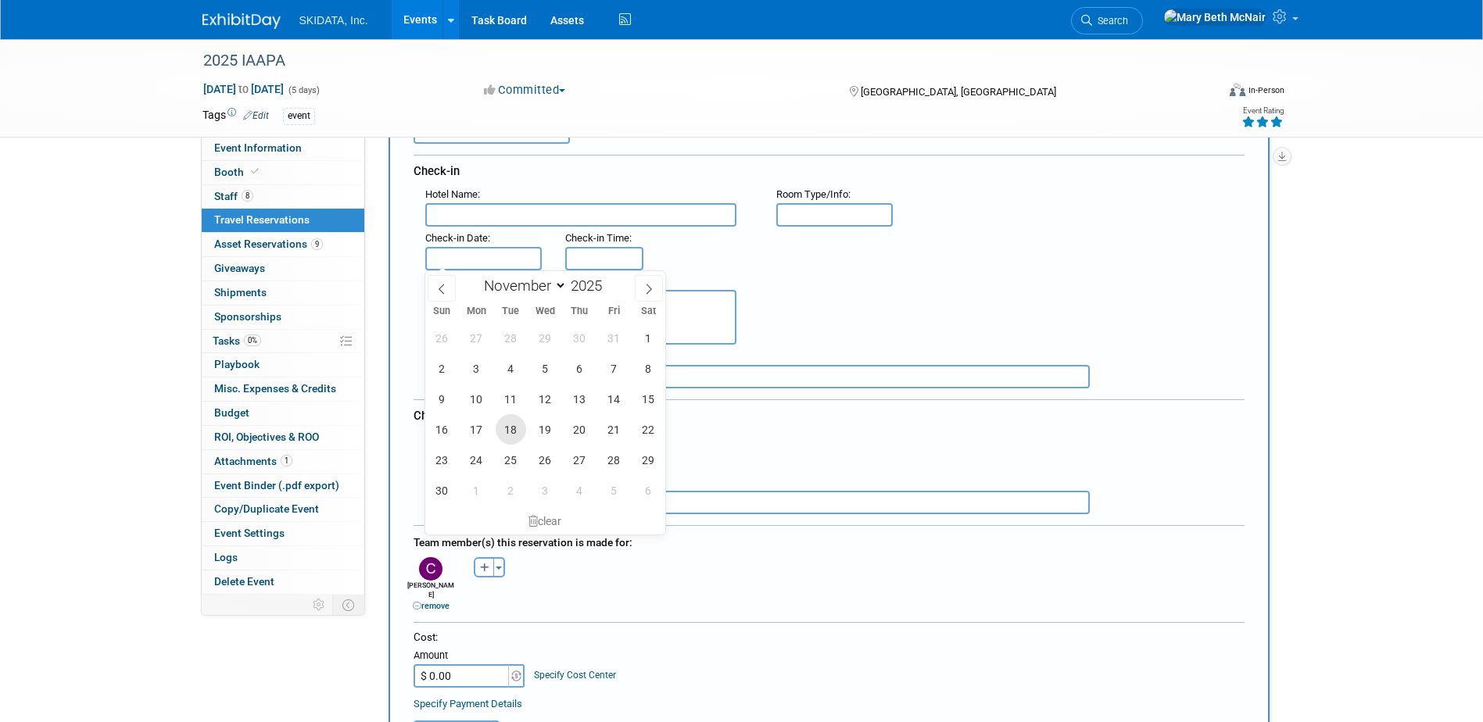
click at [518, 424] on span "18" at bounding box center [511, 429] width 30 height 30
type input "[DATE]"
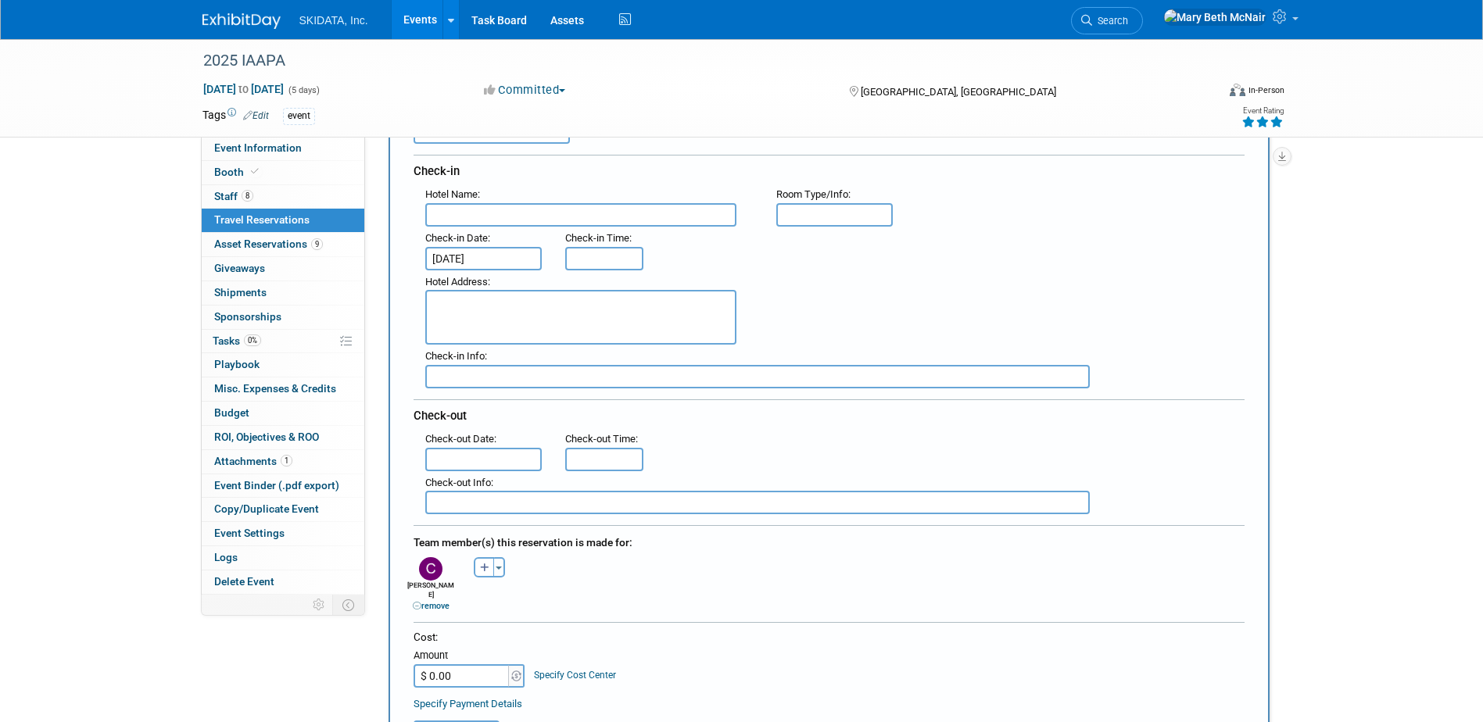
click at [468, 459] on input "text" at bounding box center [483, 459] width 117 height 23
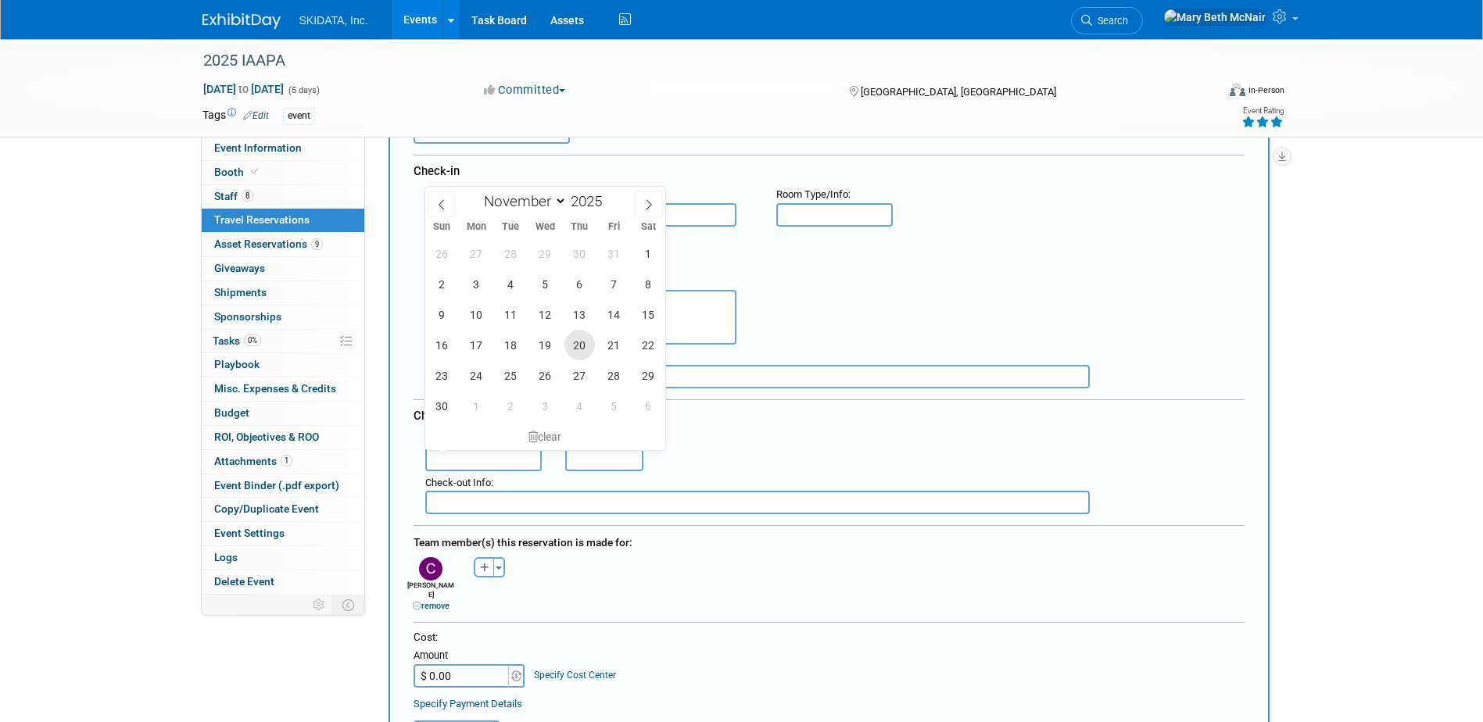
click at [587, 352] on span "20" at bounding box center [580, 345] width 30 height 30
type input "Nov 20, 2025"
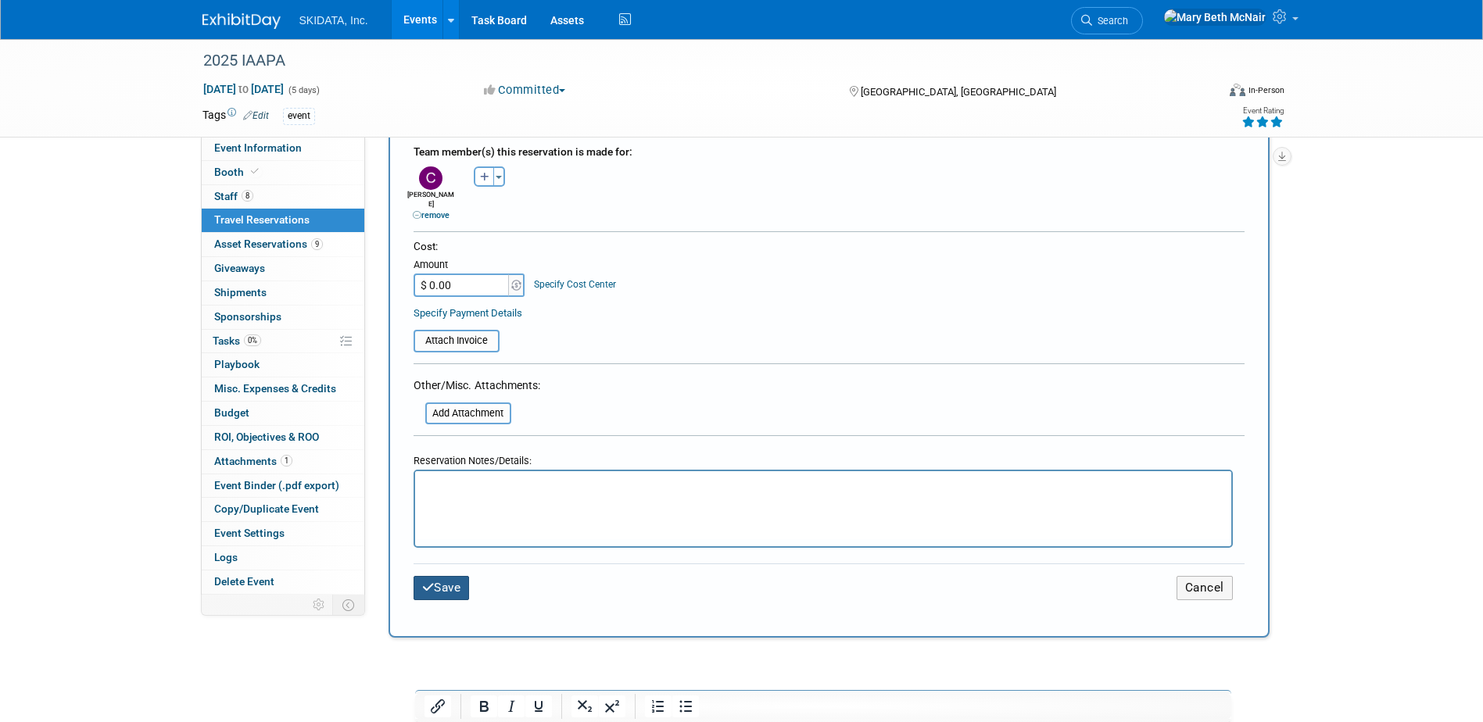
click at [456, 582] on button "Save" at bounding box center [442, 588] width 56 height 24
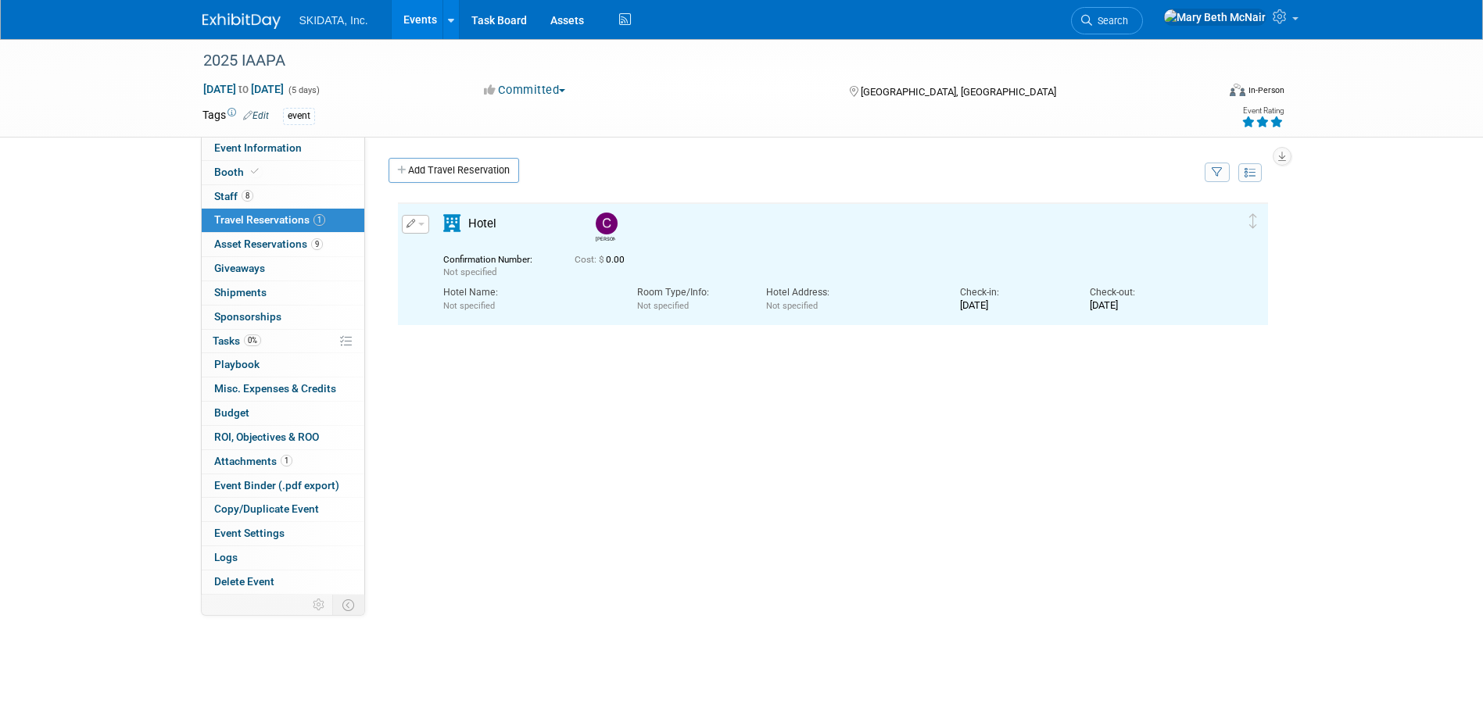
scroll to position [0, 0]
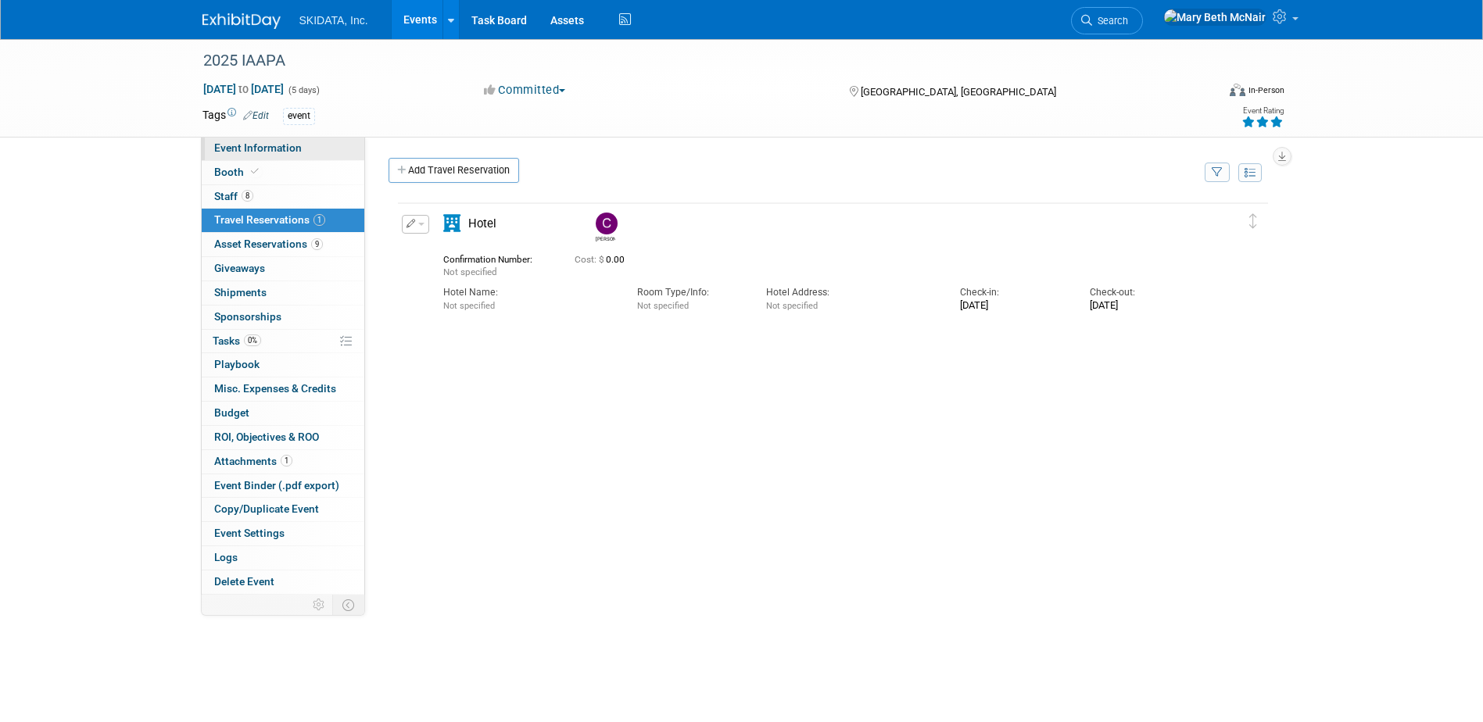
click at [247, 142] on span "Event Information" at bounding box center [258, 148] width 88 height 13
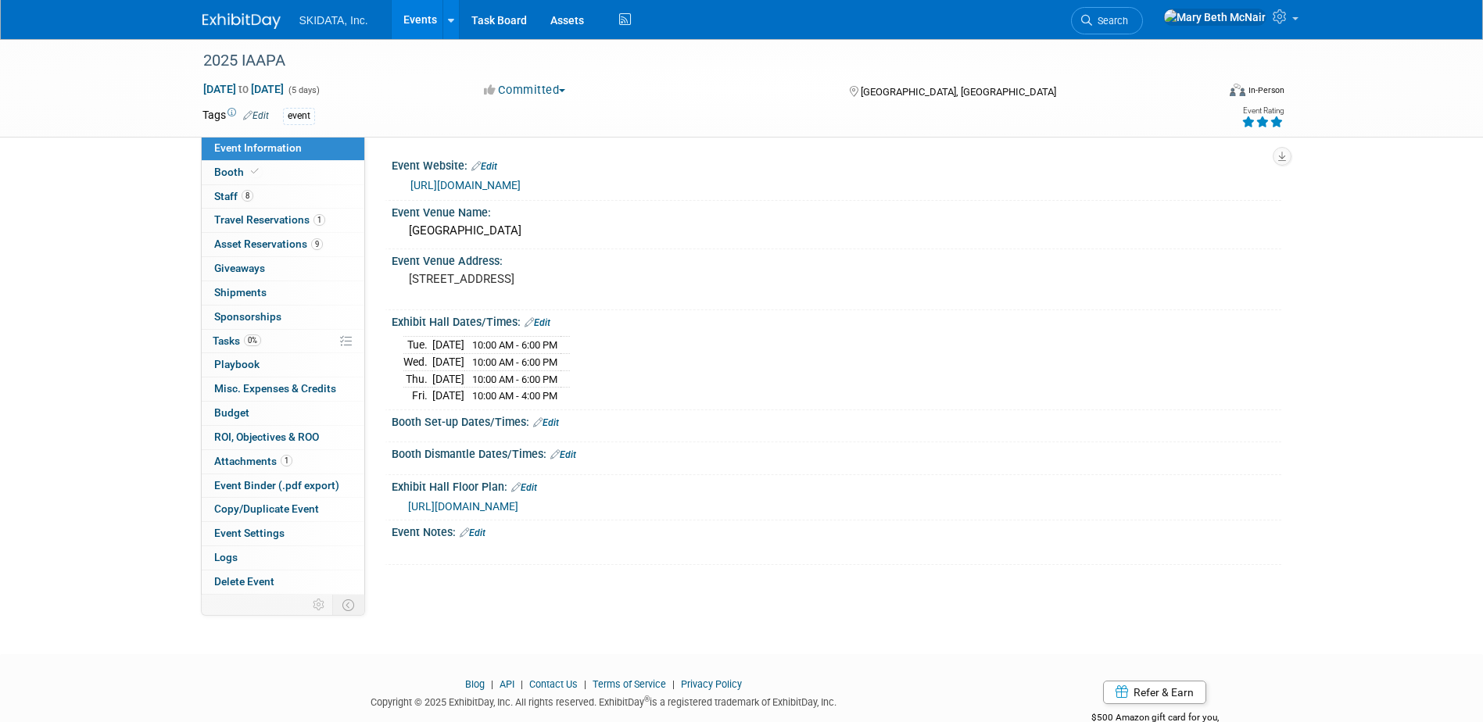
click at [333, 27] on ul "SKIDATA, Inc. Events Add Event Bulk Upload Events Shareable Event Boards Recent…" at bounding box center [466, 19] width 335 height 39
click at [337, 17] on span "SKIDATA, Inc." at bounding box center [333, 20] width 69 height 13
click at [411, 19] on link "Events" at bounding box center [420, 19] width 57 height 39
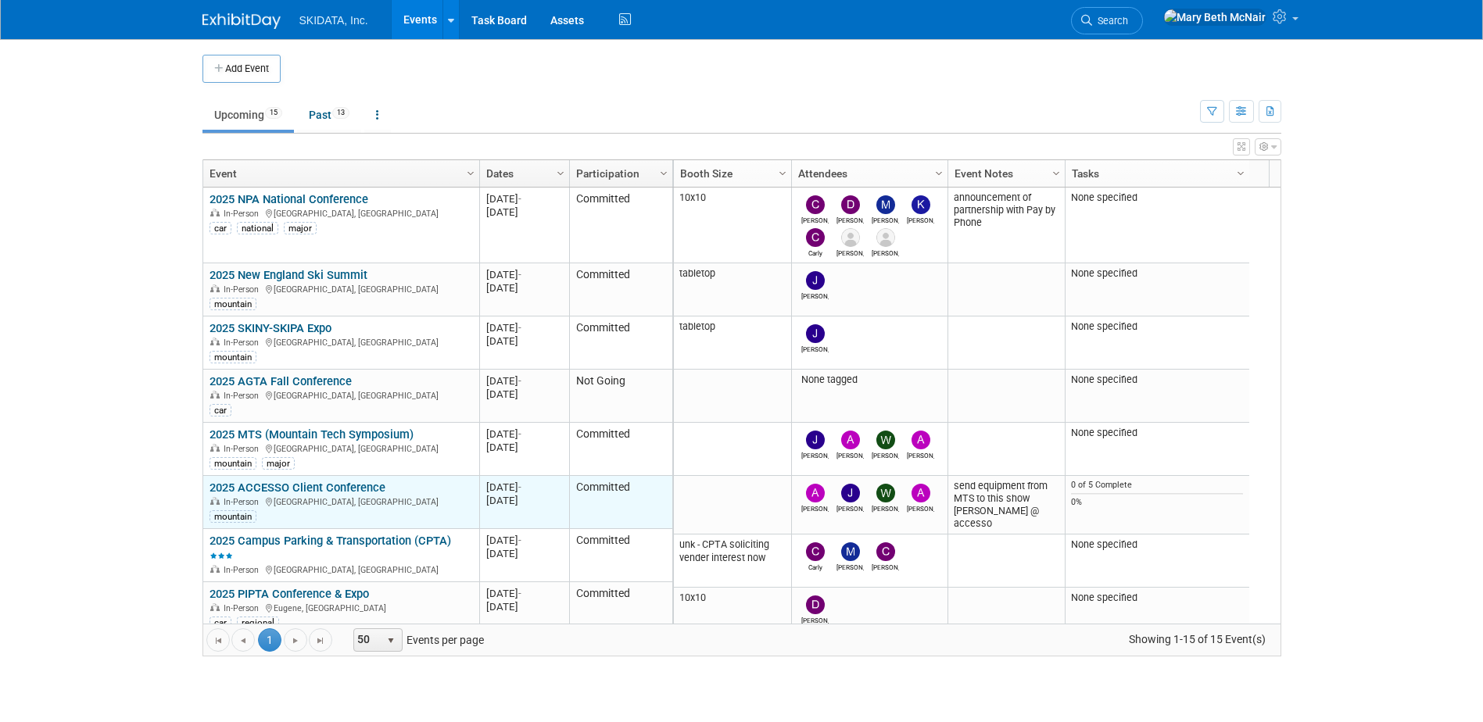
scroll to position [94, 0]
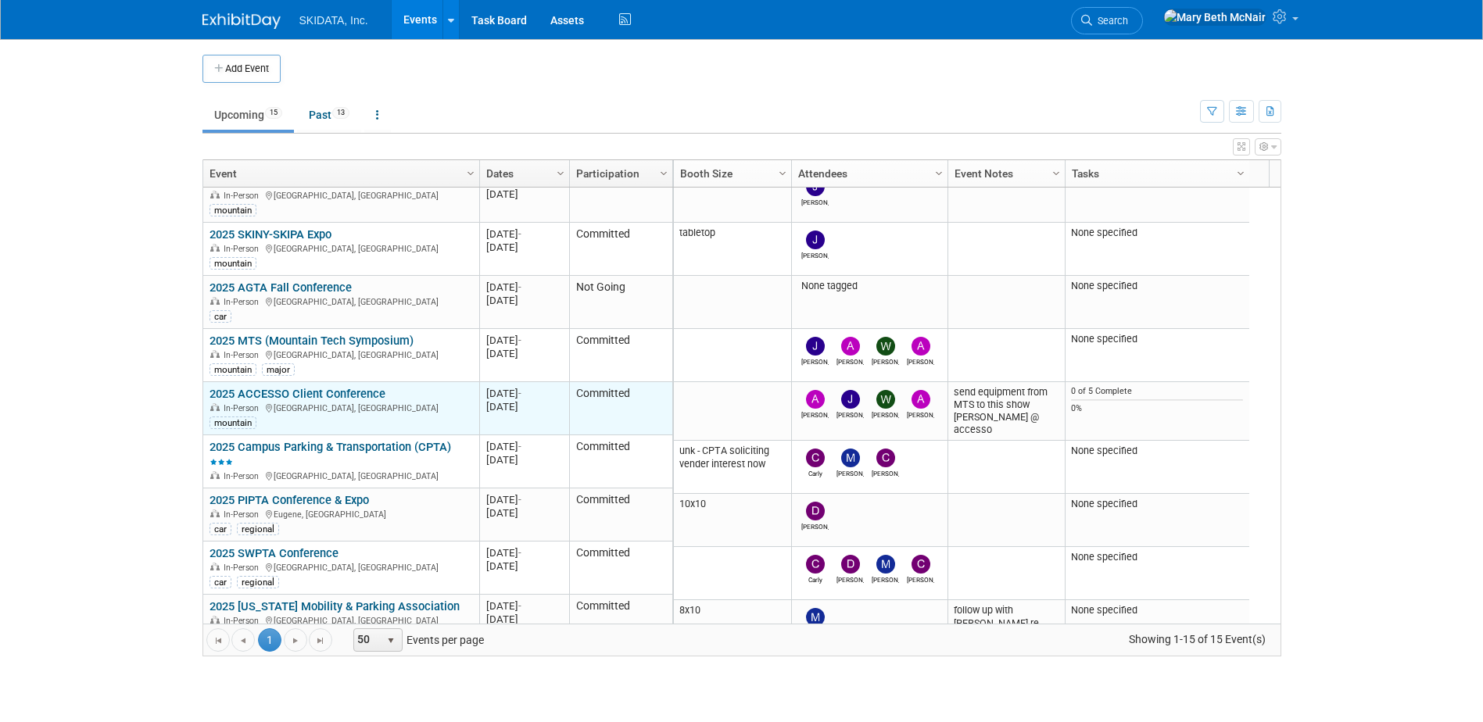
click at [307, 396] on link "2025 ACCESSO Client Conference" at bounding box center [298, 394] width 176 height 14
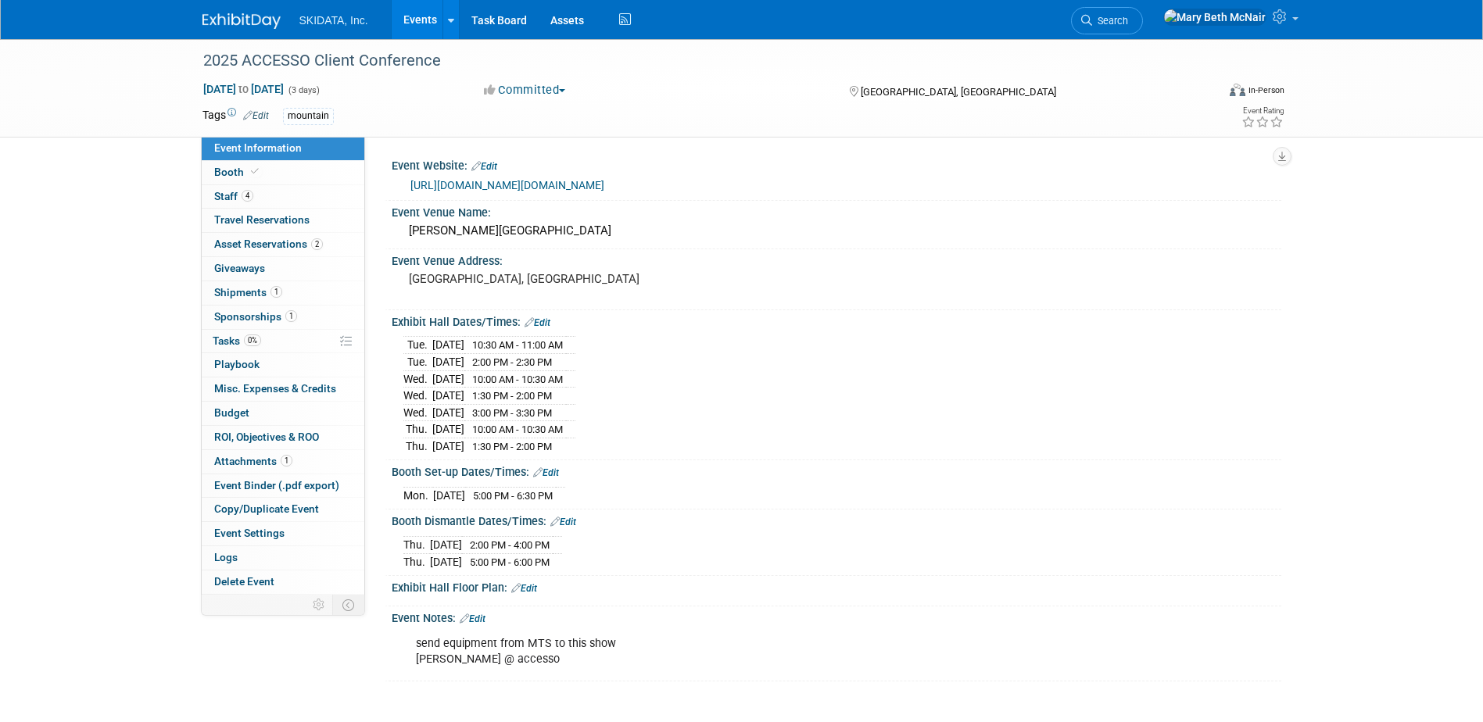
click at [421, 19] on link "Events" at bounding box center [420, 19] width 57 height 39
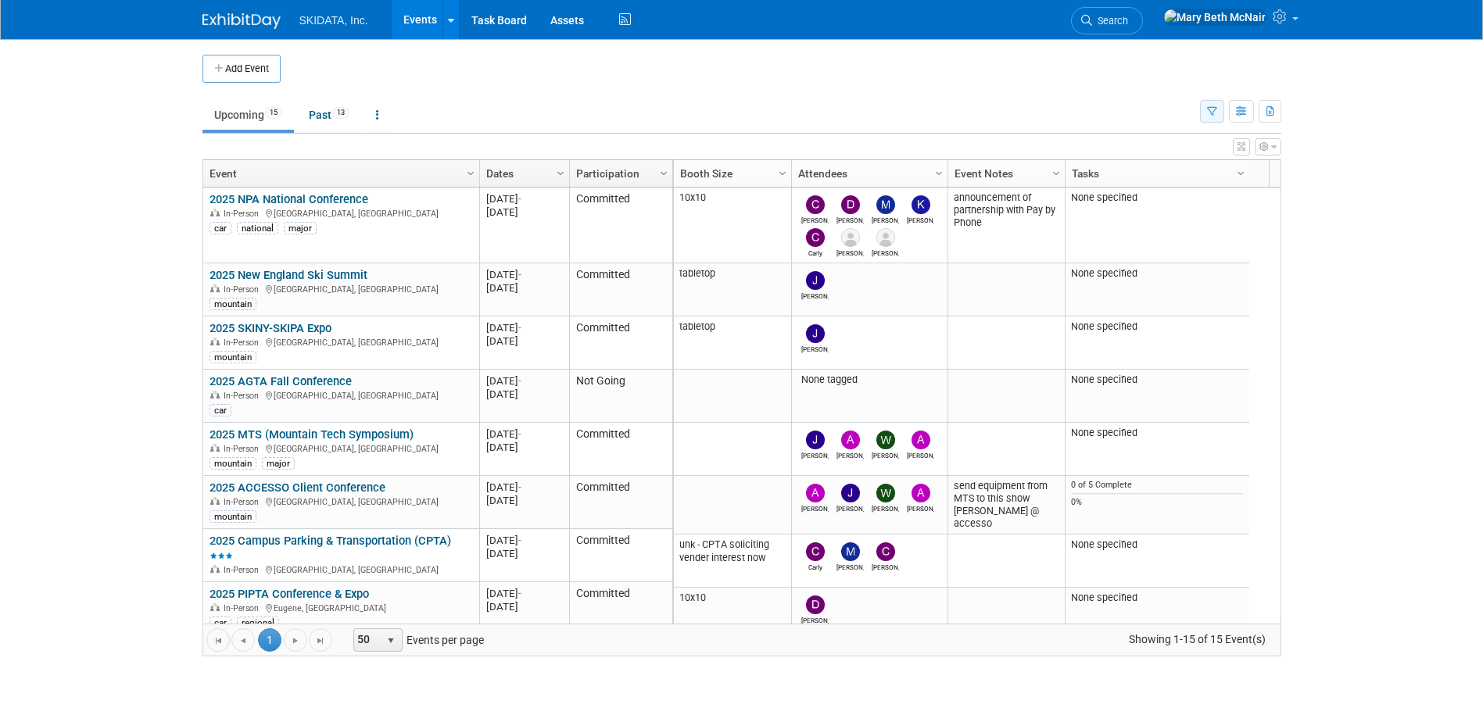
click at [1208, 116] on icon "button" at bounding box center [1212, 112] width 10 height 10
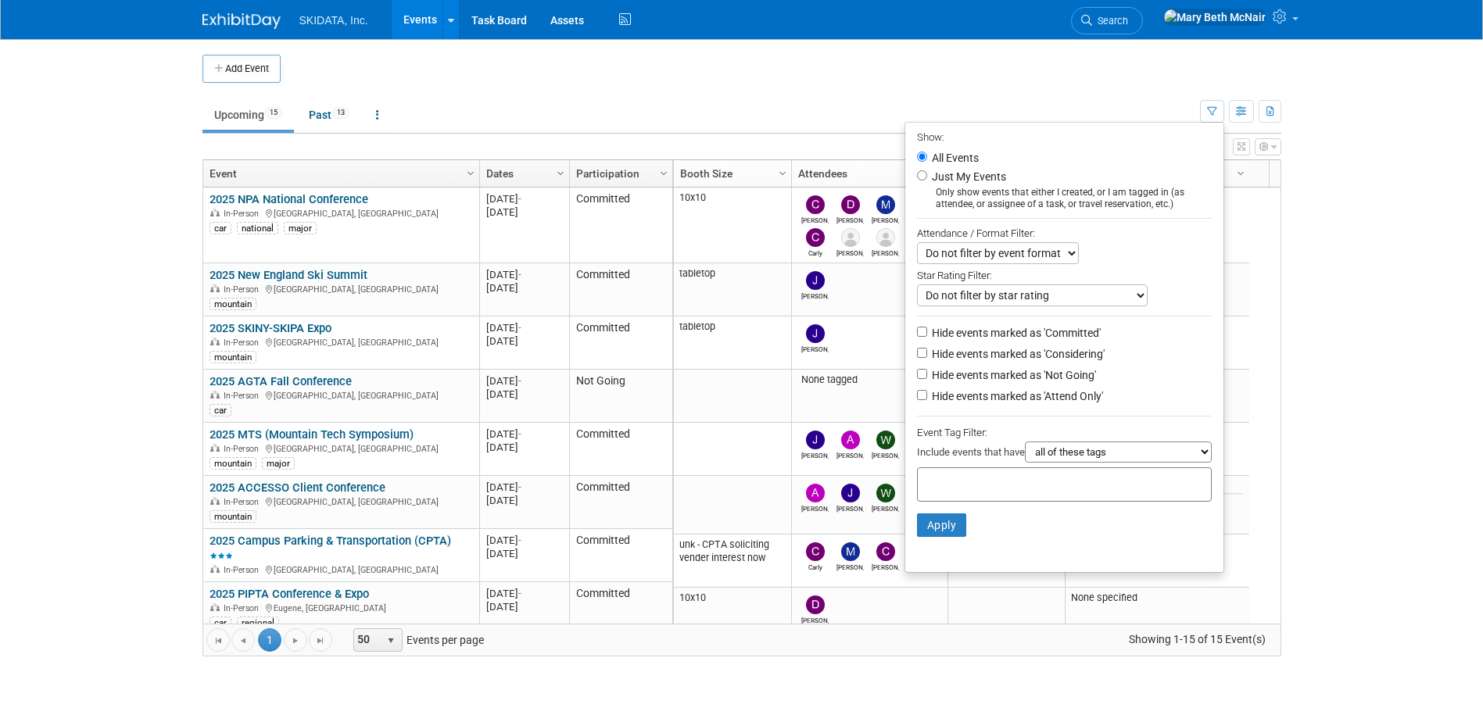
click at [864, 104] on ul "Upcoming 15 Past 13 All Events 28 Past and Upcoming Grouped Annually Events gro…" at bounding box center [702, 116] width 998 height 35
